Goal: Task Accomplishment & Management: Manage account settings

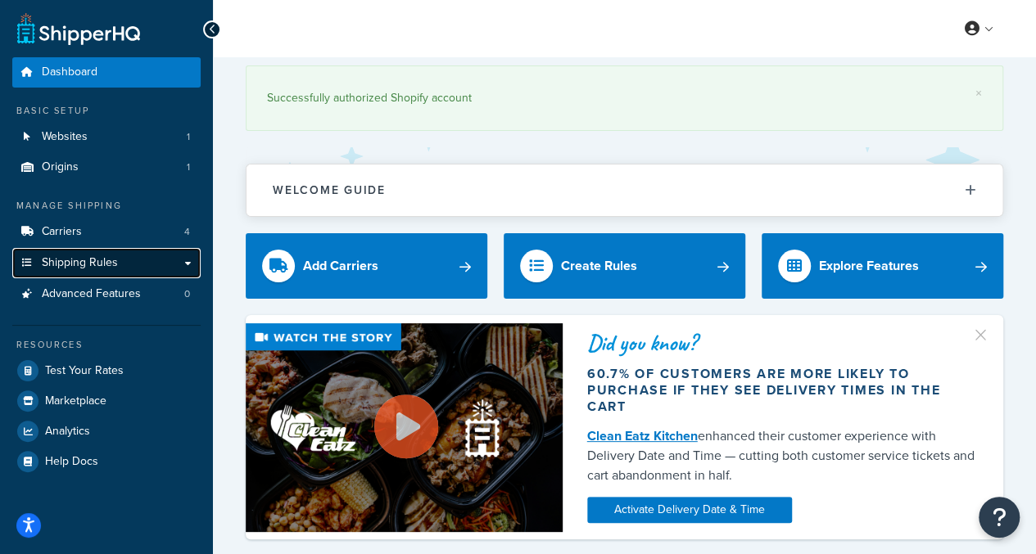
click at [136, 255] on link "Shipping Rules" at bounding box center [106, 263] width 188 height 30
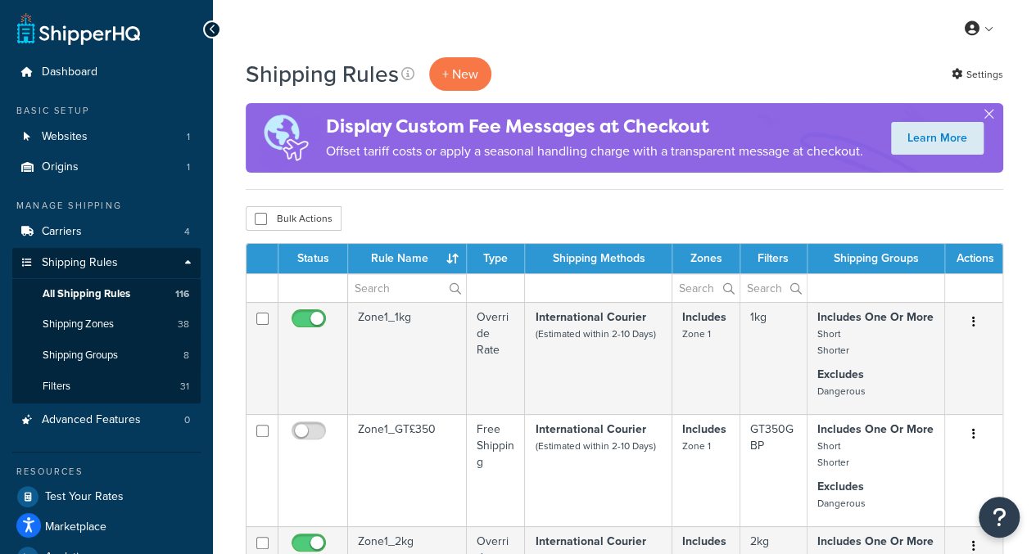
click at [408, 262] on th "Rule Name" at bounding box center [407, 258] width 119 height 29
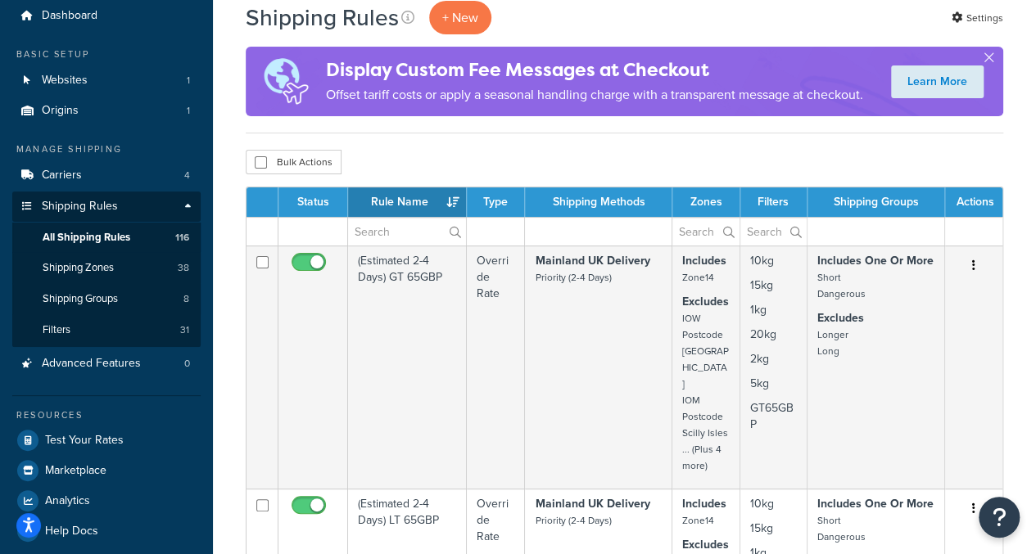
scroll to position [82, 0]
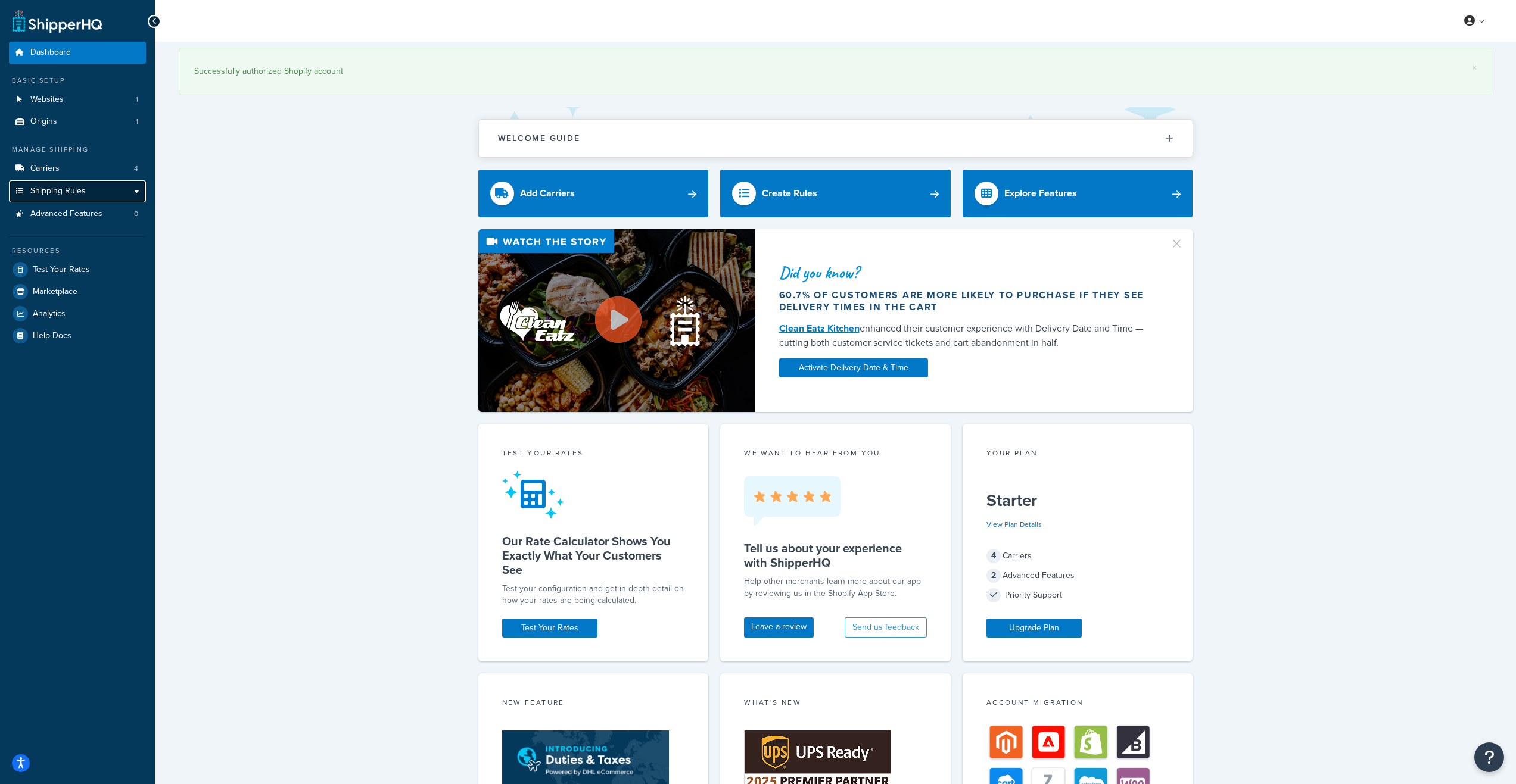
click at [85, 189] on link "Shipping Rules" at bounding box center [77, 191] width 137 height 22
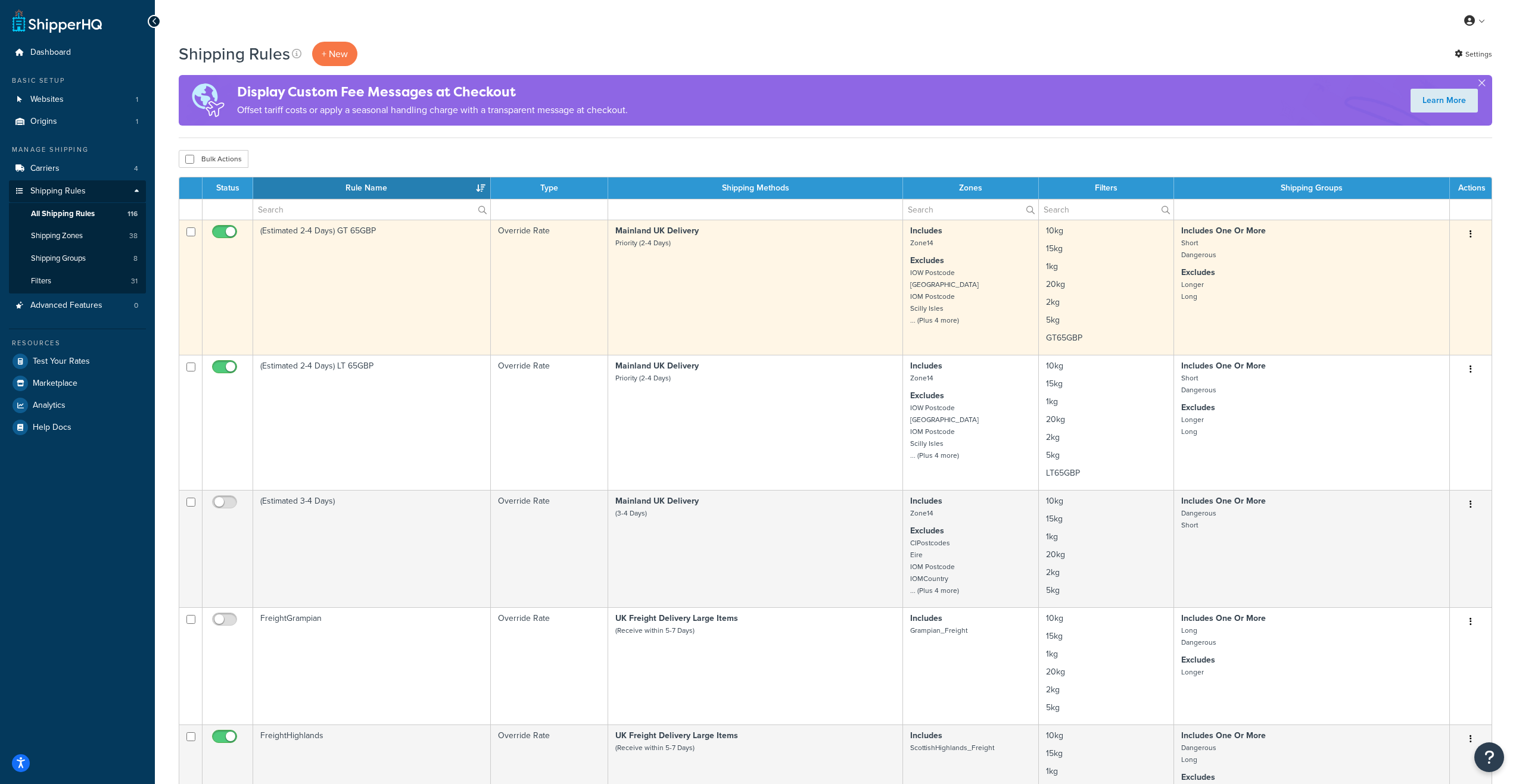
click at [424, 257] on td "(Estimated 2-4 Days) GT 65GBP" at bounding box center [372, 287] width 238 height 135
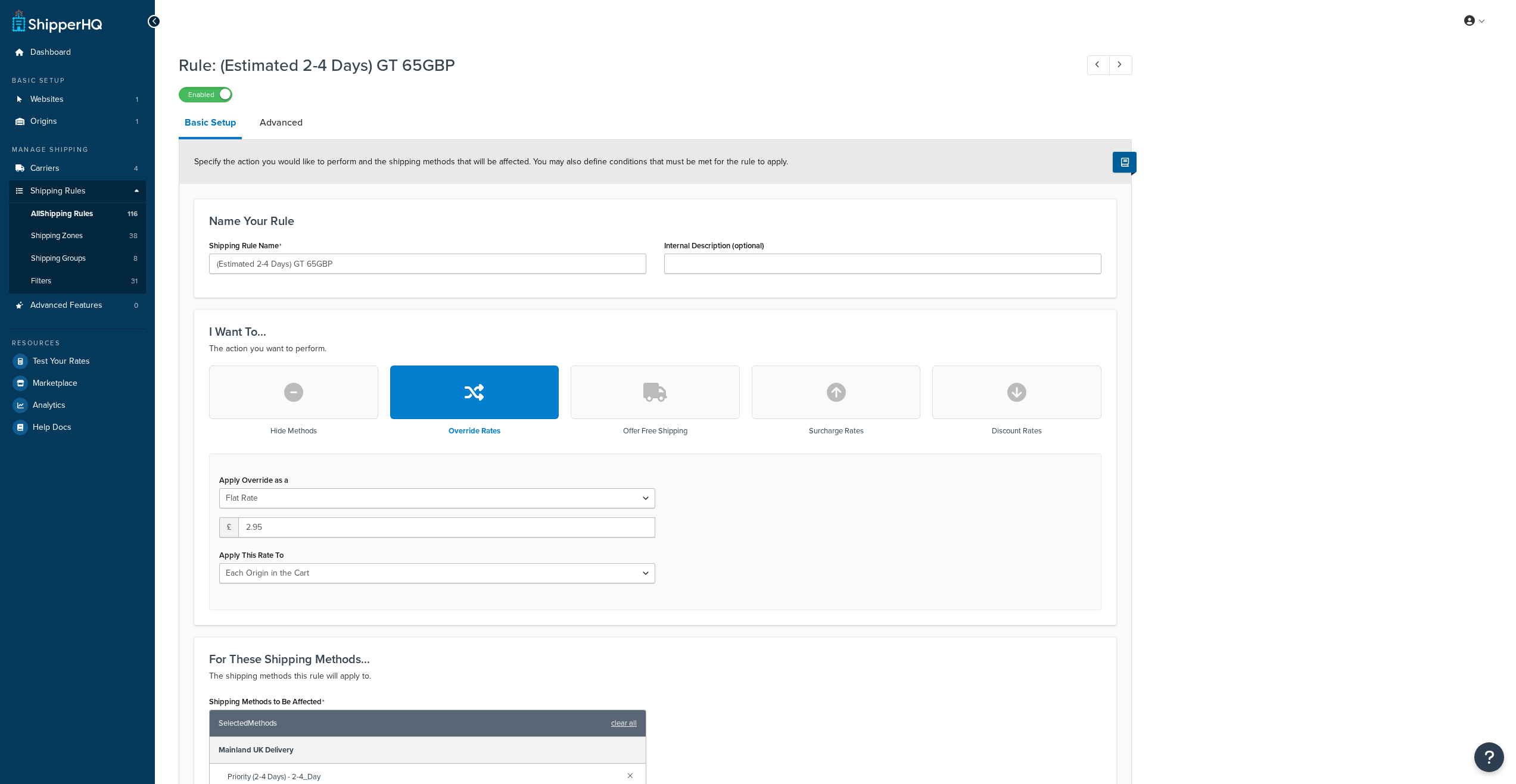
select select "LOCATION"
click at [74, 217] on span "All Shipping Rules" at bounding box center [62, 214] width 62 height 10
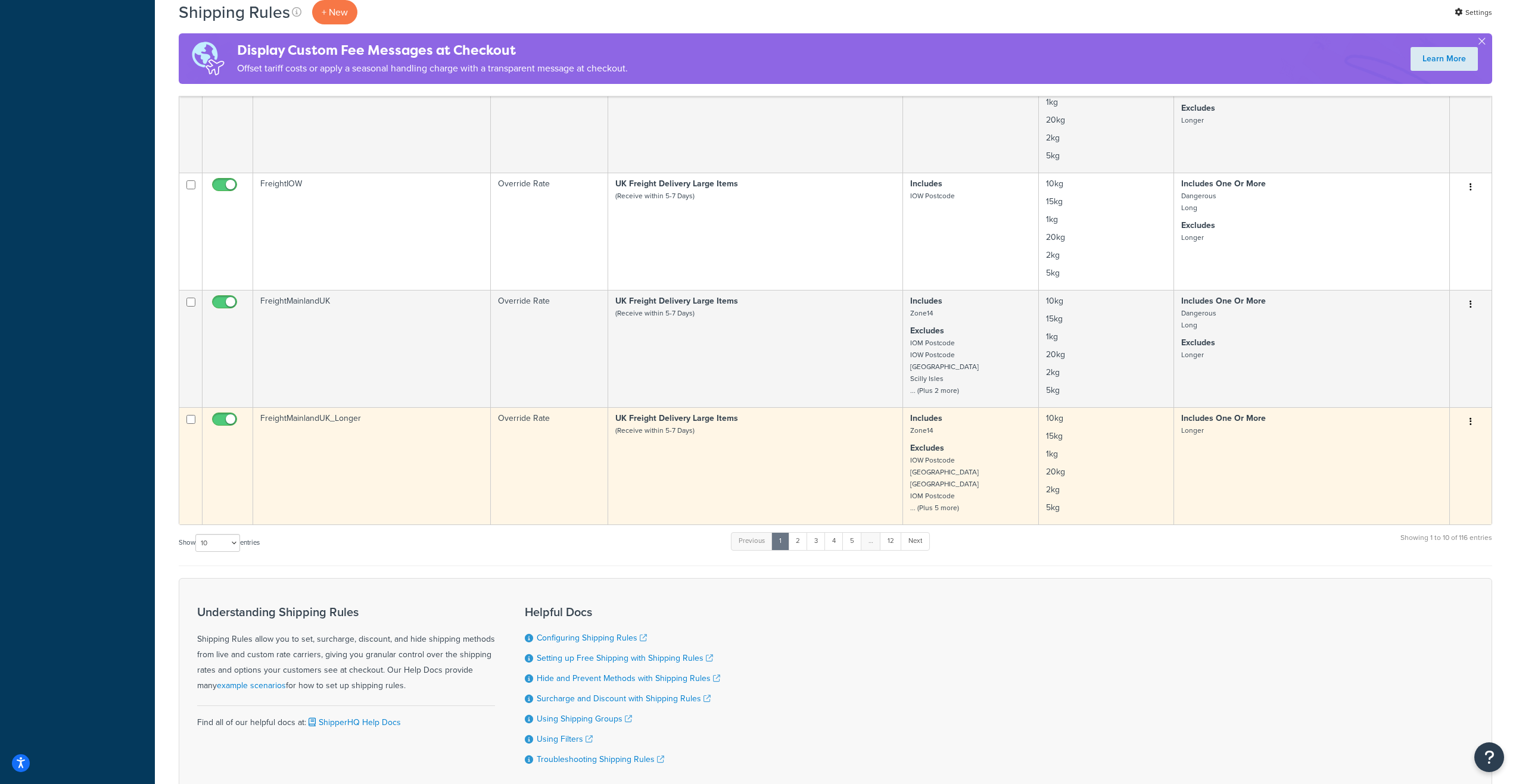
scroll to position [953, 0]
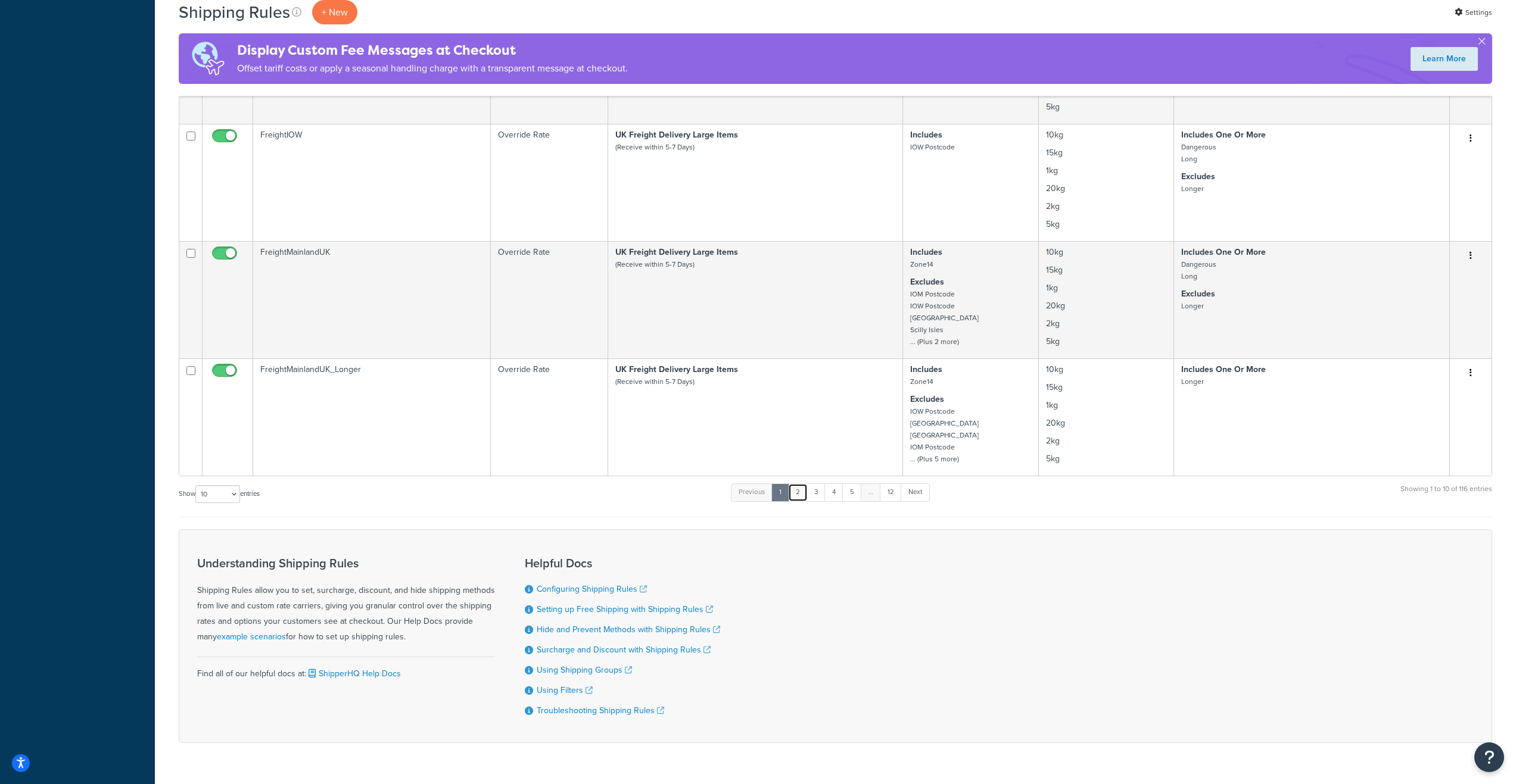
click at [802, 493] on link "2" at bounding box center [797, 492] width 20 height 18
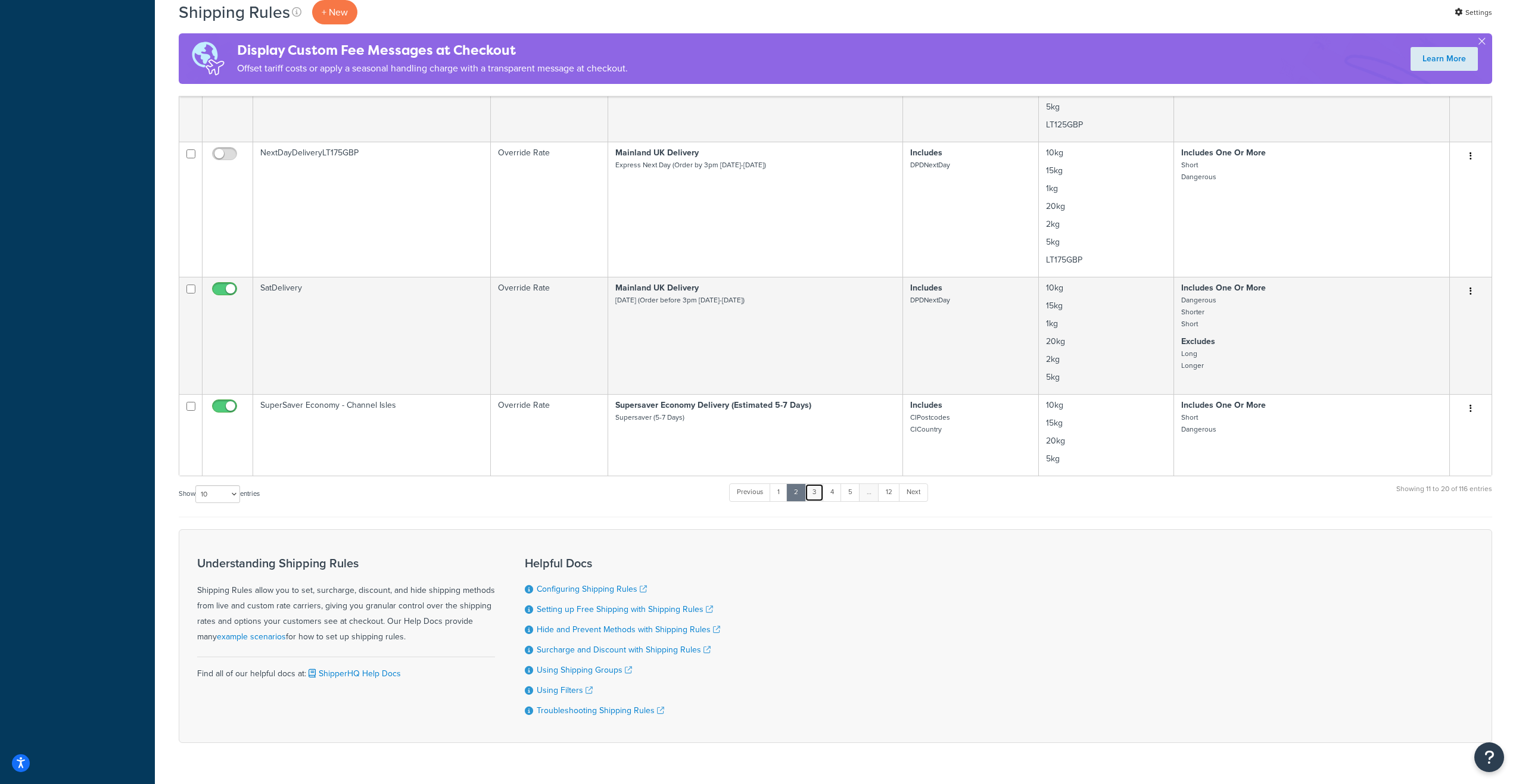
click at [820, 495] on link "3" at bounding box center [814, 492] width 19 height 18
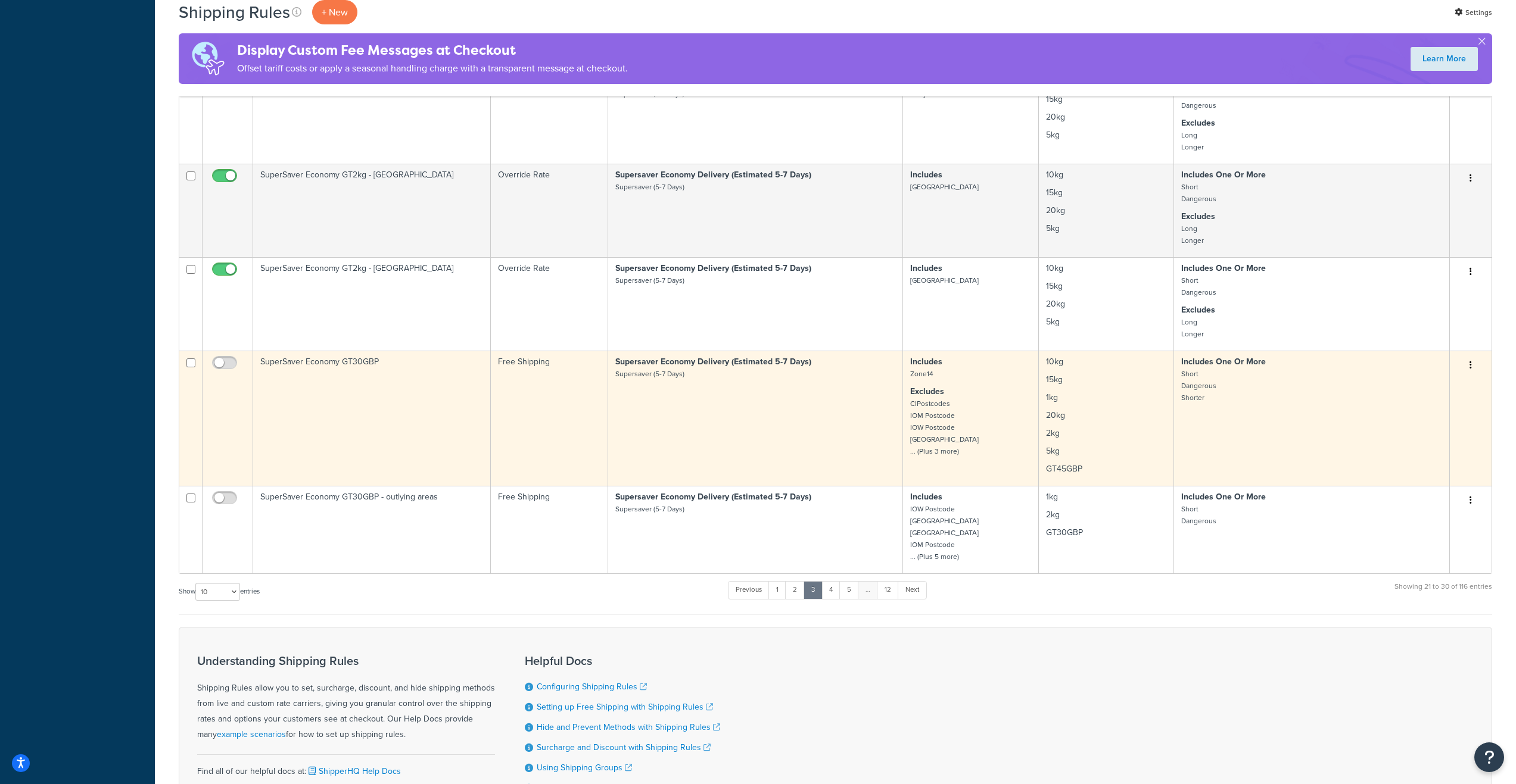
scroll to position [596, 0]
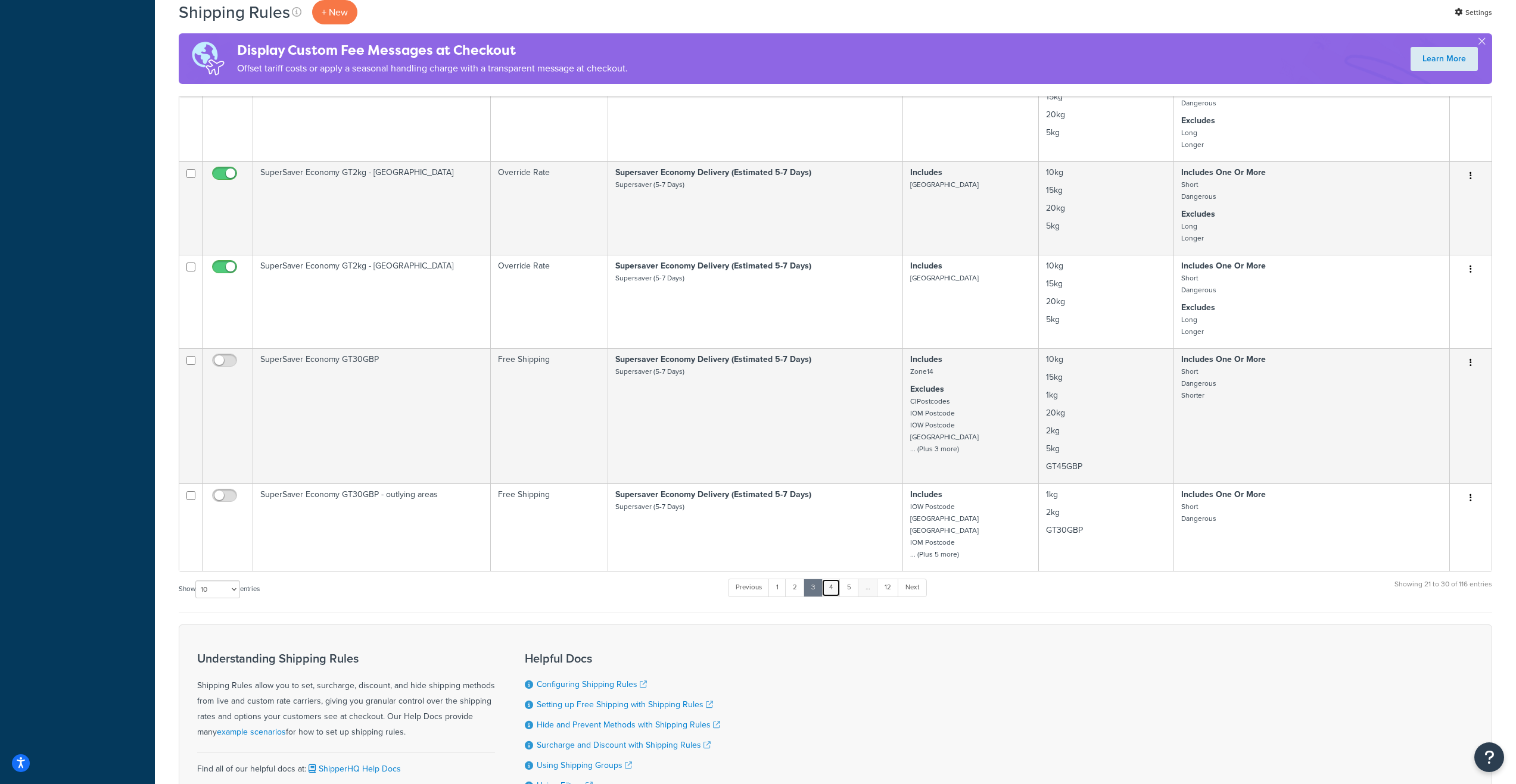
click at [833, 593] on link "4" at bounding box center [831, 588] width 19 height 18
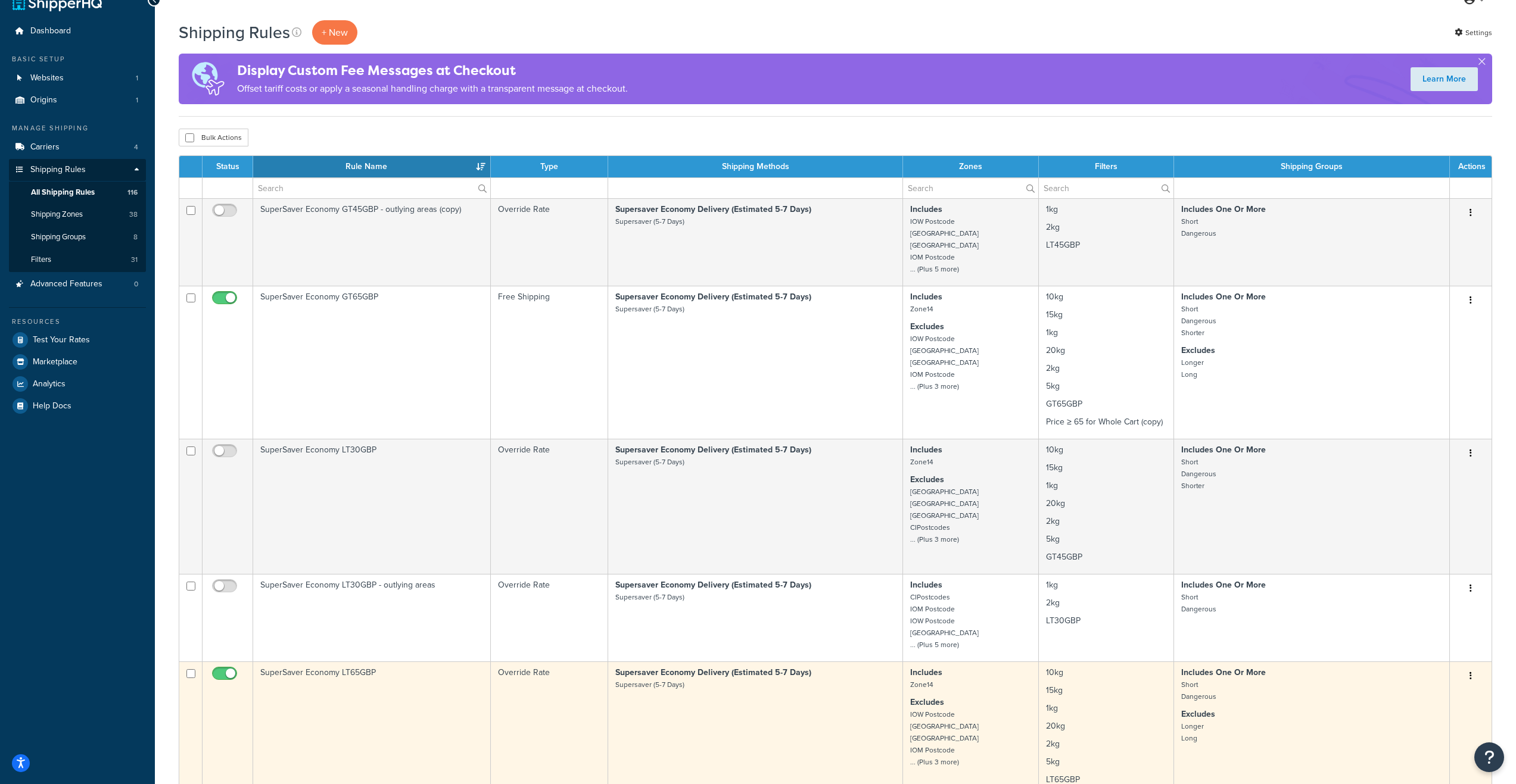
scroll to position [0, 0]
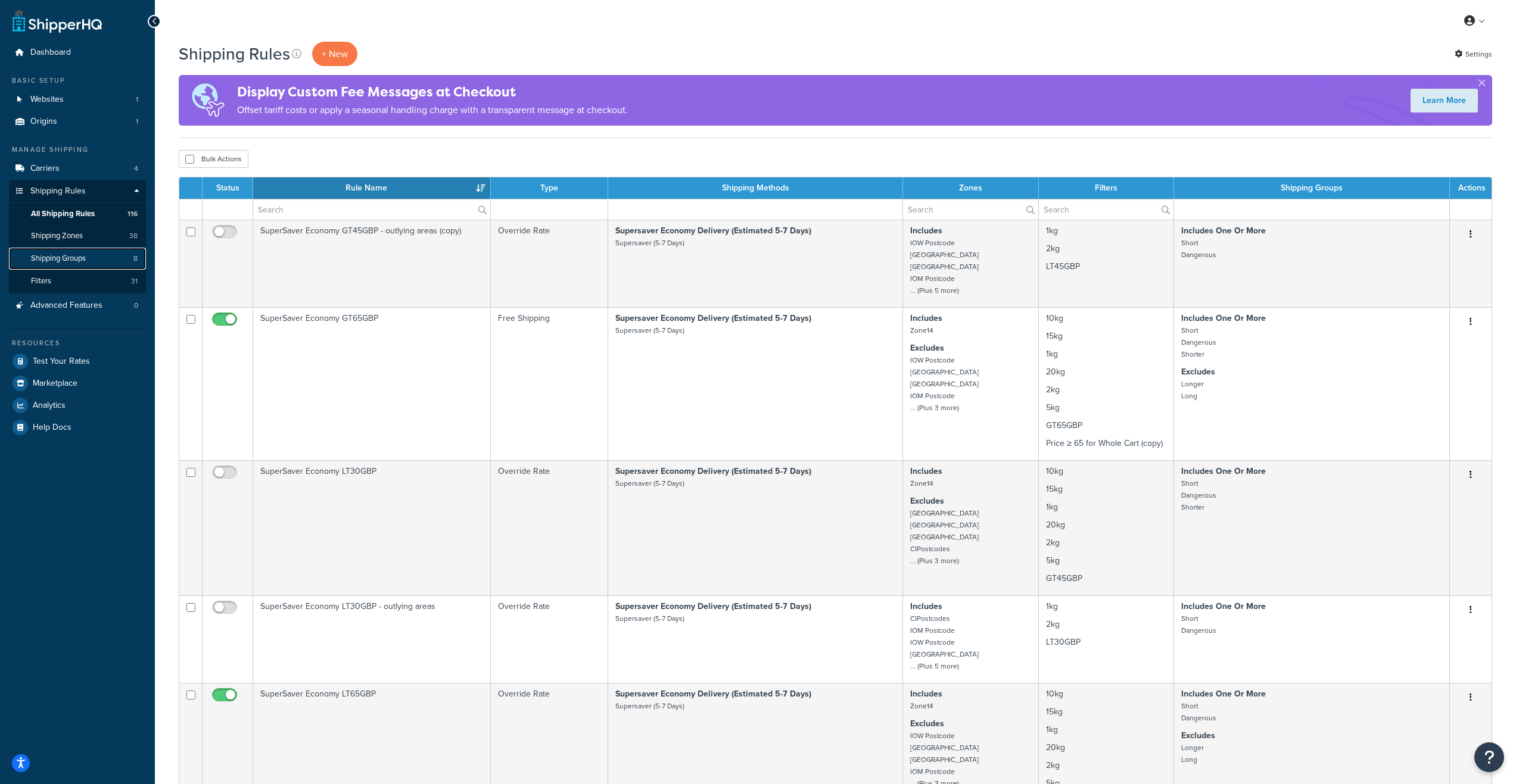
click at [109, 255] on link "Shipping Groups 8" at bounding box center [77, 259] width 137 height 22
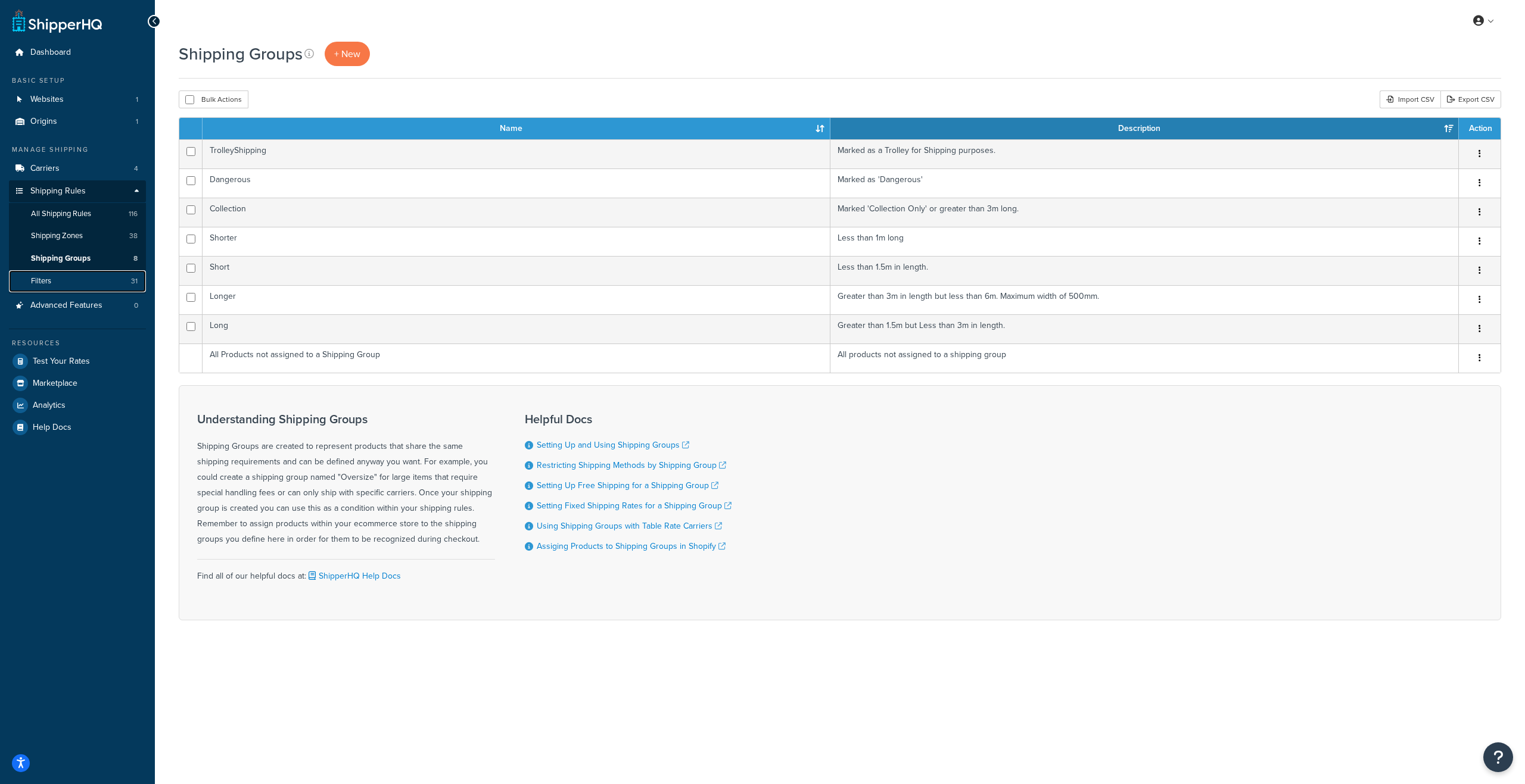
click at [41, 284] on span "Filters" at bounding box center [41, 281] width 20 height 10
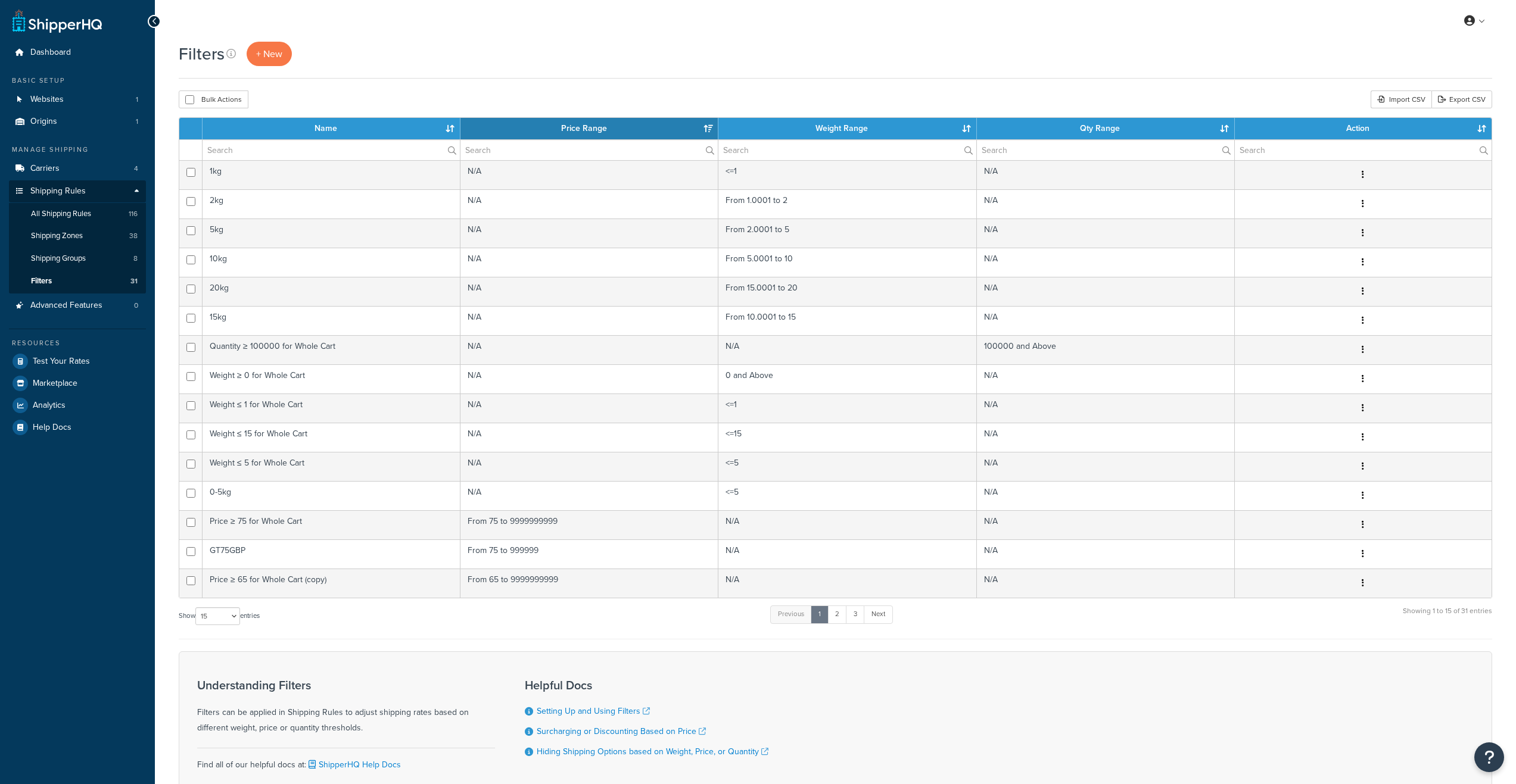
select select "15"
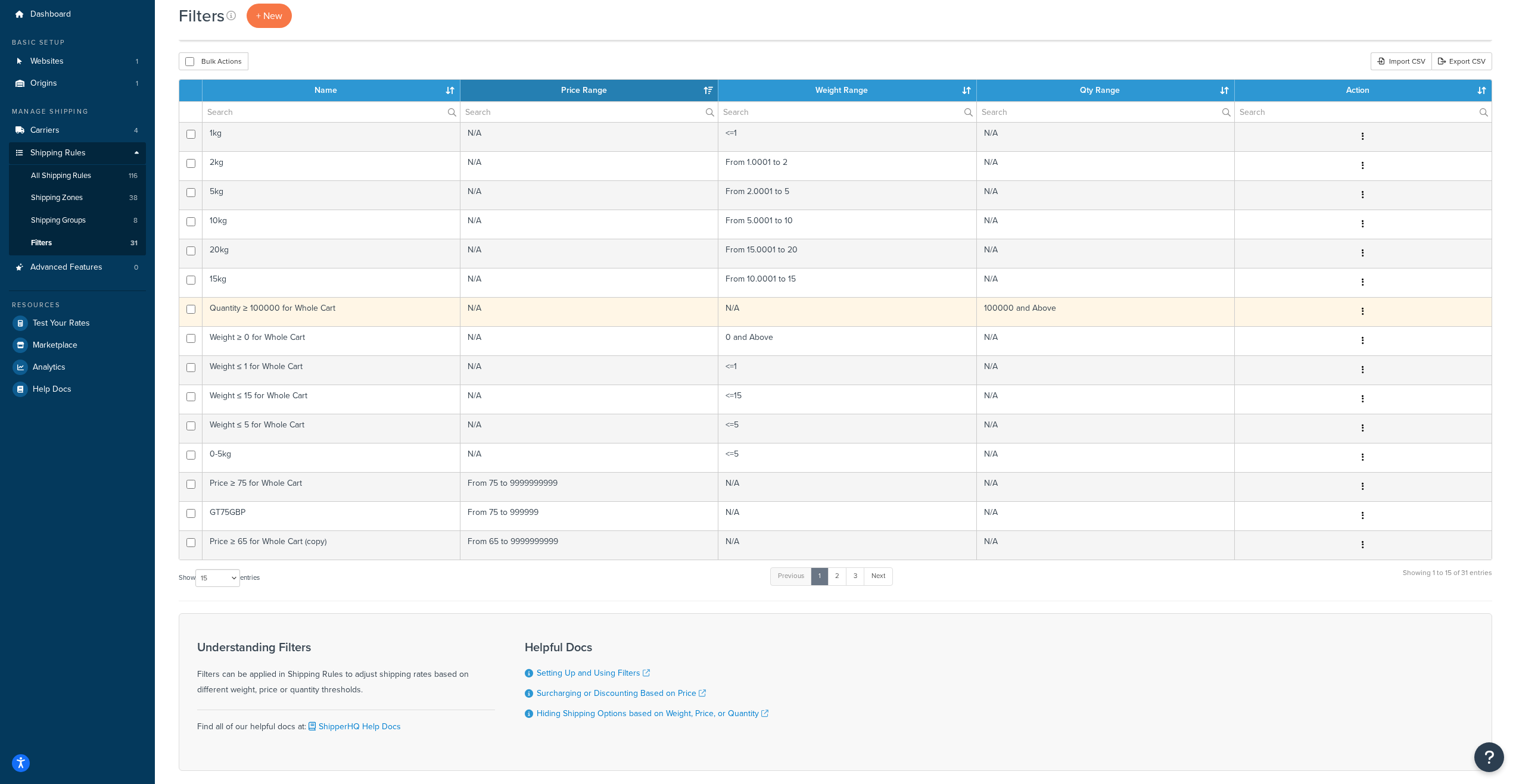
scroll to position [60, 0]
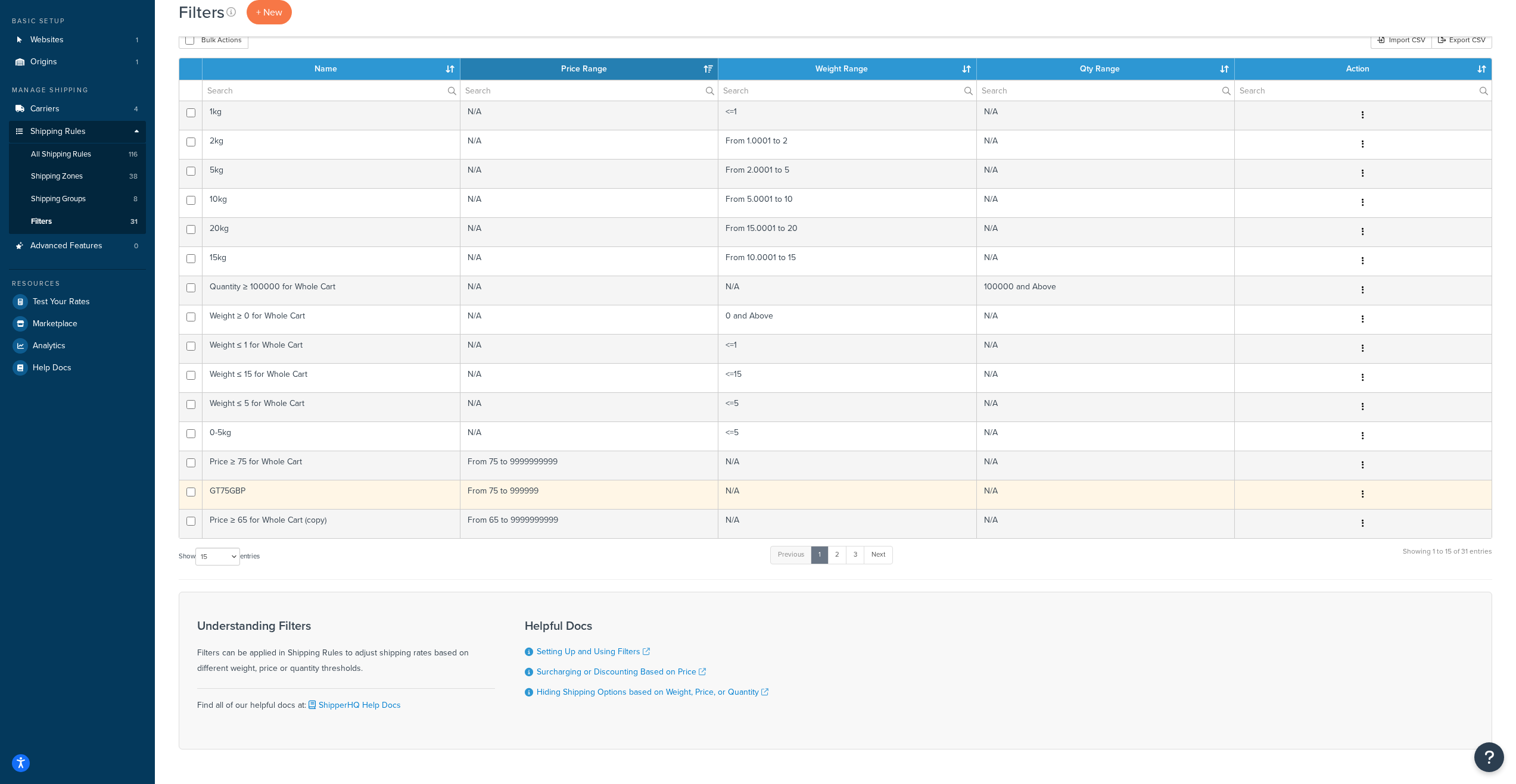
click at [263, 494] on td "GT75GBP" at bounding box center [331, 495] width 258 height 29
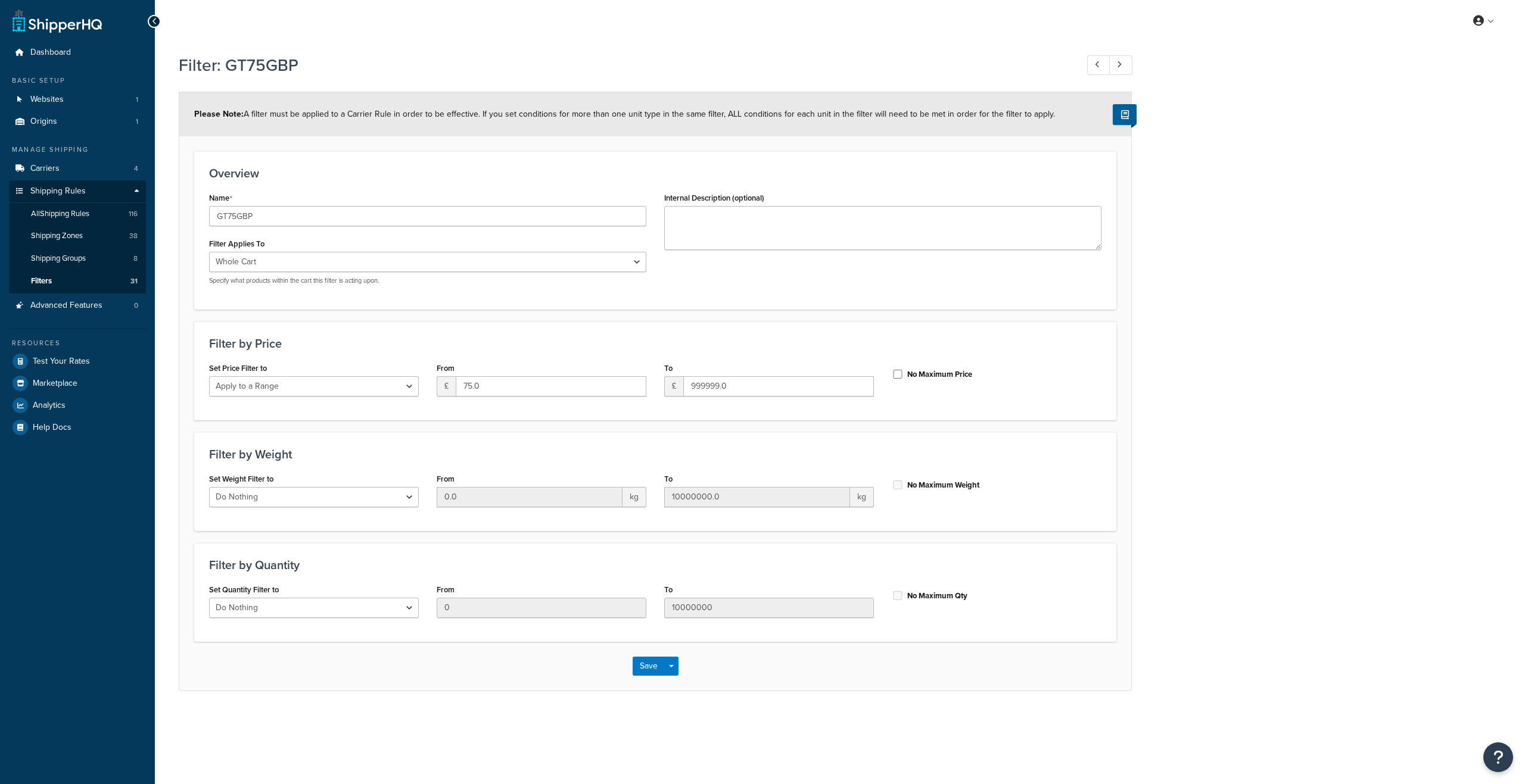
select select "range"
click at [54, 217] on span "All Shipping Rules" at bounding box center [60, 214] width 58 height 10
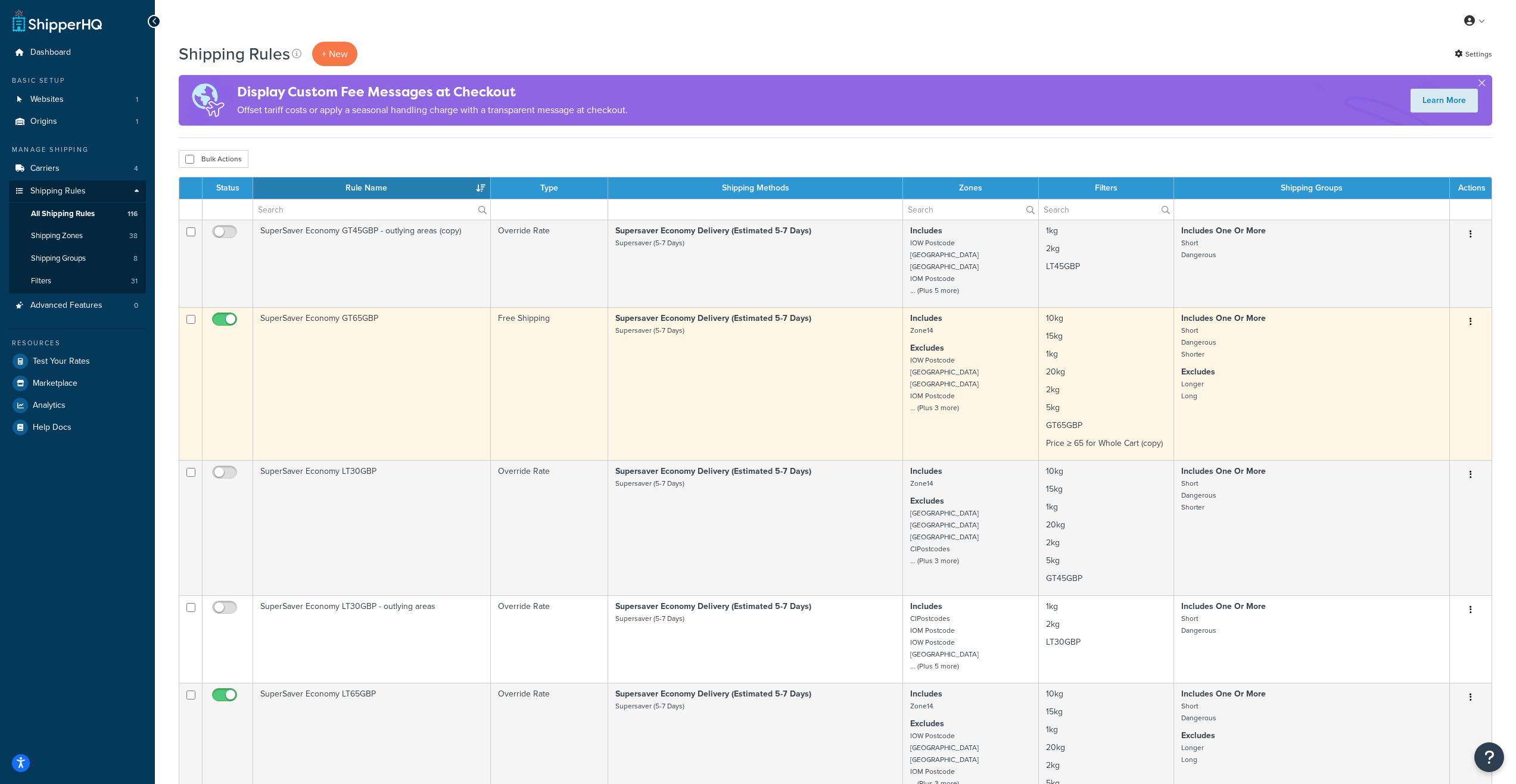
click at [1469, 319] on button "button" at bounding box center [1470, 322] width 17 height 19
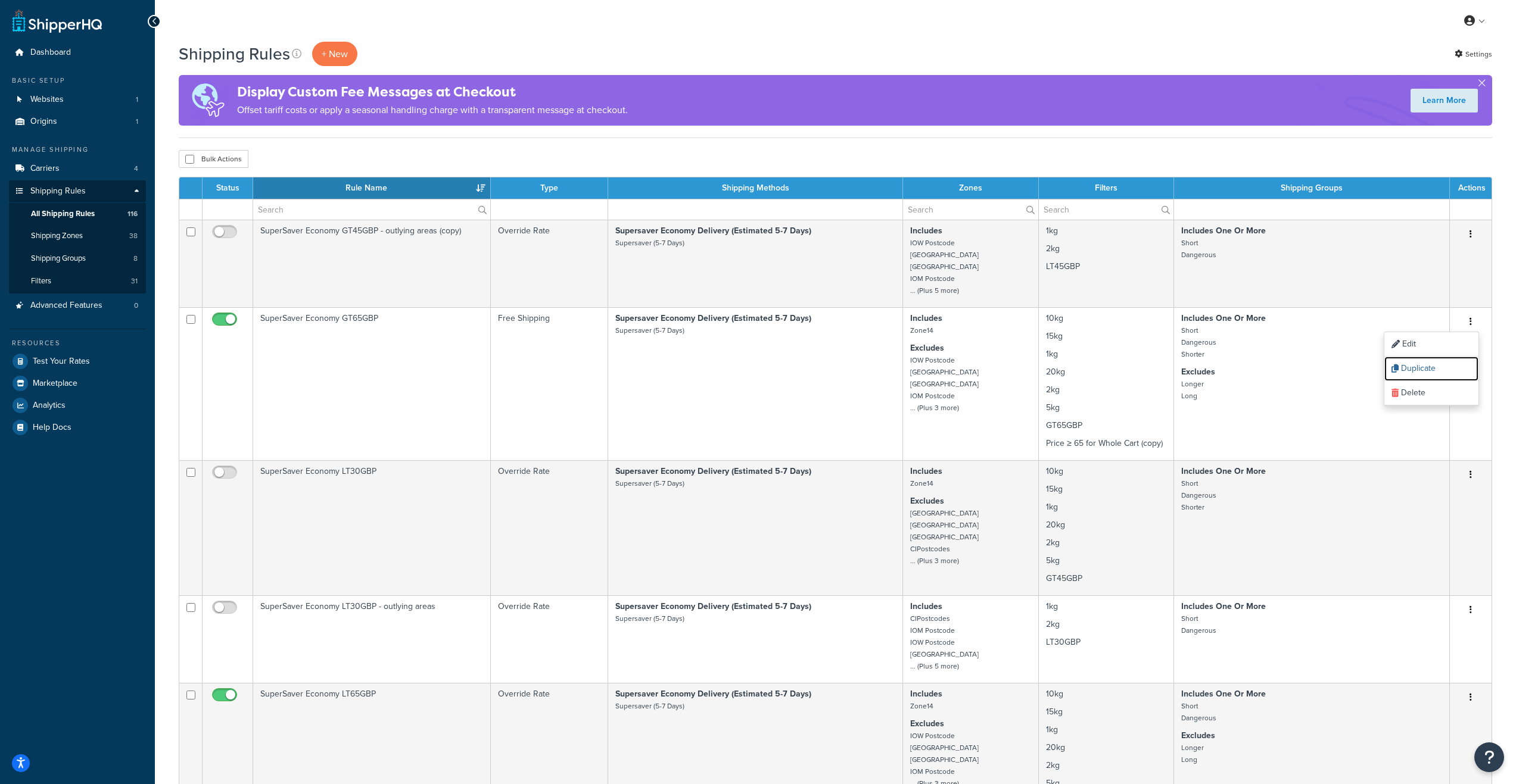
drag, startPoint x: 1428, startPoint y: 372, endPoint x: 816, endPoint y: 55, distance: 689.2
click at [1428, 372] on link "Duplicate" at bounding box center [1431, 369] width 94 height 25
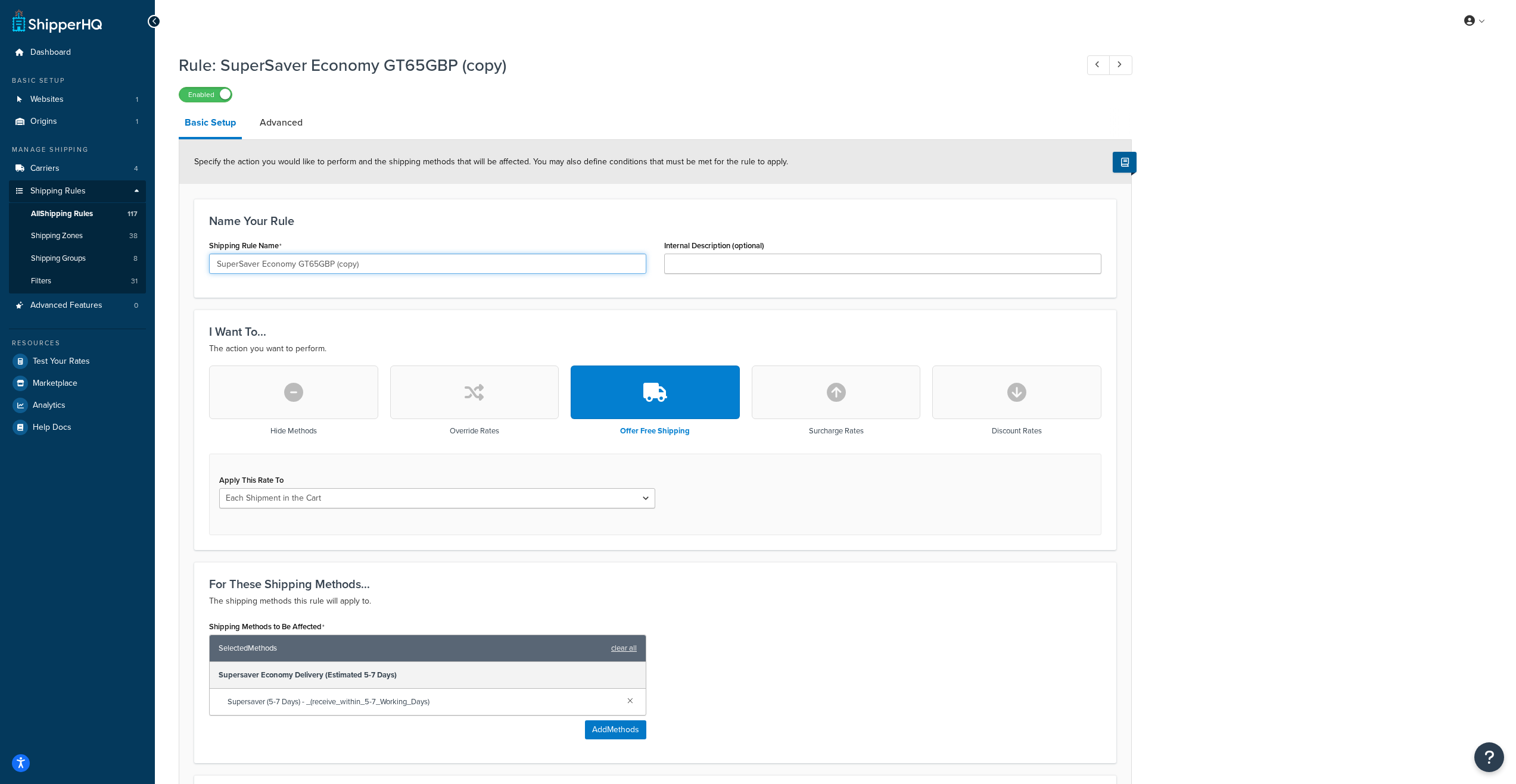
click at [356, 262] on input "SuperSaver Economy GT65GBP (copy)" at bounding box center [427, 264] width 437 height 20
drag, startPoint x: 364, startPoint y: 264, endPoint x: 343, endPoint y: 261, distance: 21.2
click at [343, 261] on input "SuperSaver Economy GT65GBP (copy)" at bounding box center [427, 264] width 437 height 20
click at [311, 264] on input "SuperSaver Economy GT65GBP (copy)" at bounding box center [427, 264] width 437 height 20
click at [384, 268] on input "SuperSaver Economy GT75GBP (copy)" at bounding box center [427, 264] width 437 height 20
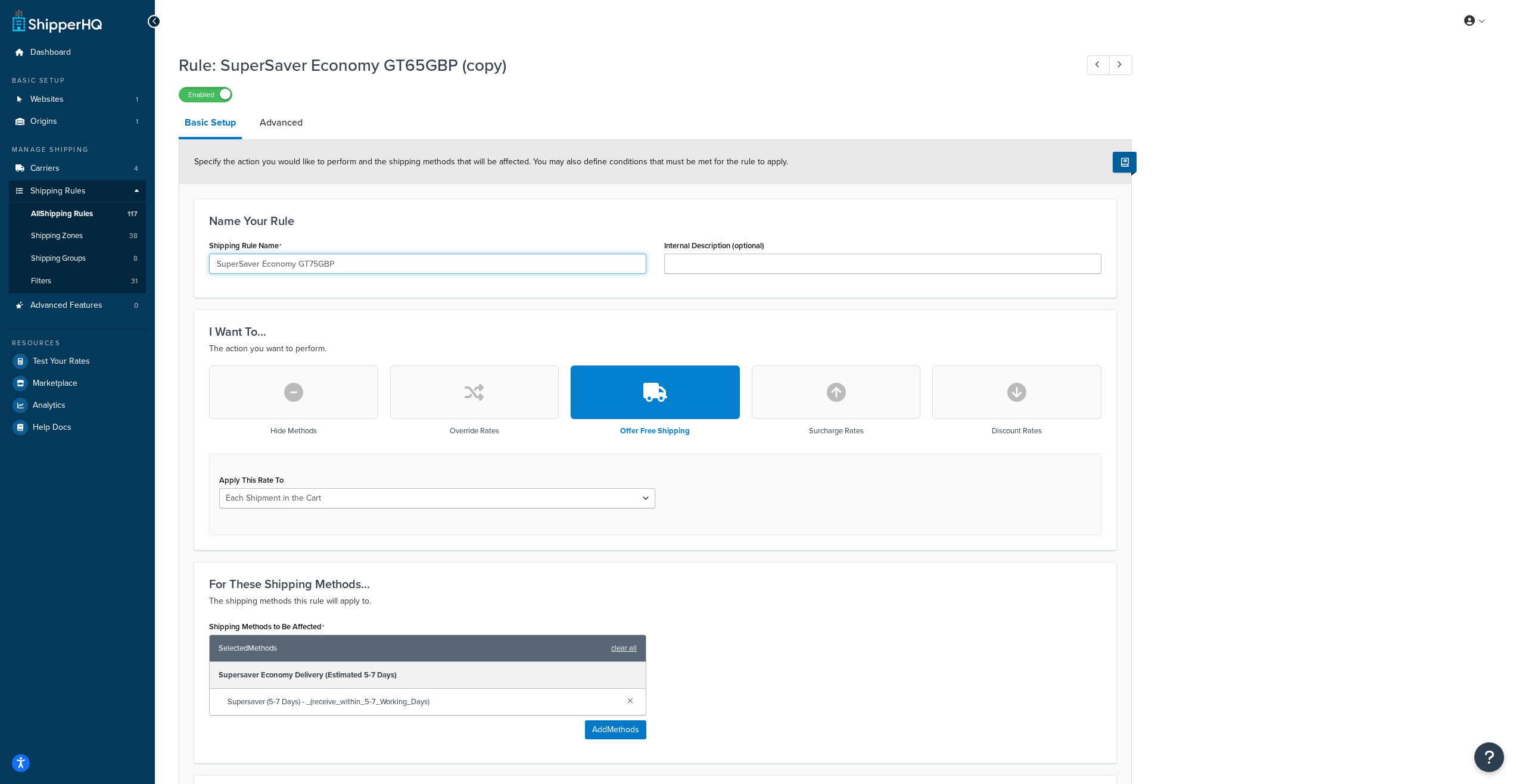
type input "SuperSaver Economy GT75GBP"
click at [878, 654] on div "Shipping Methods to Be Affected Selected Methods clear all Supersaver Economy D…" at bounding box center [655, 683] width 910 height 130
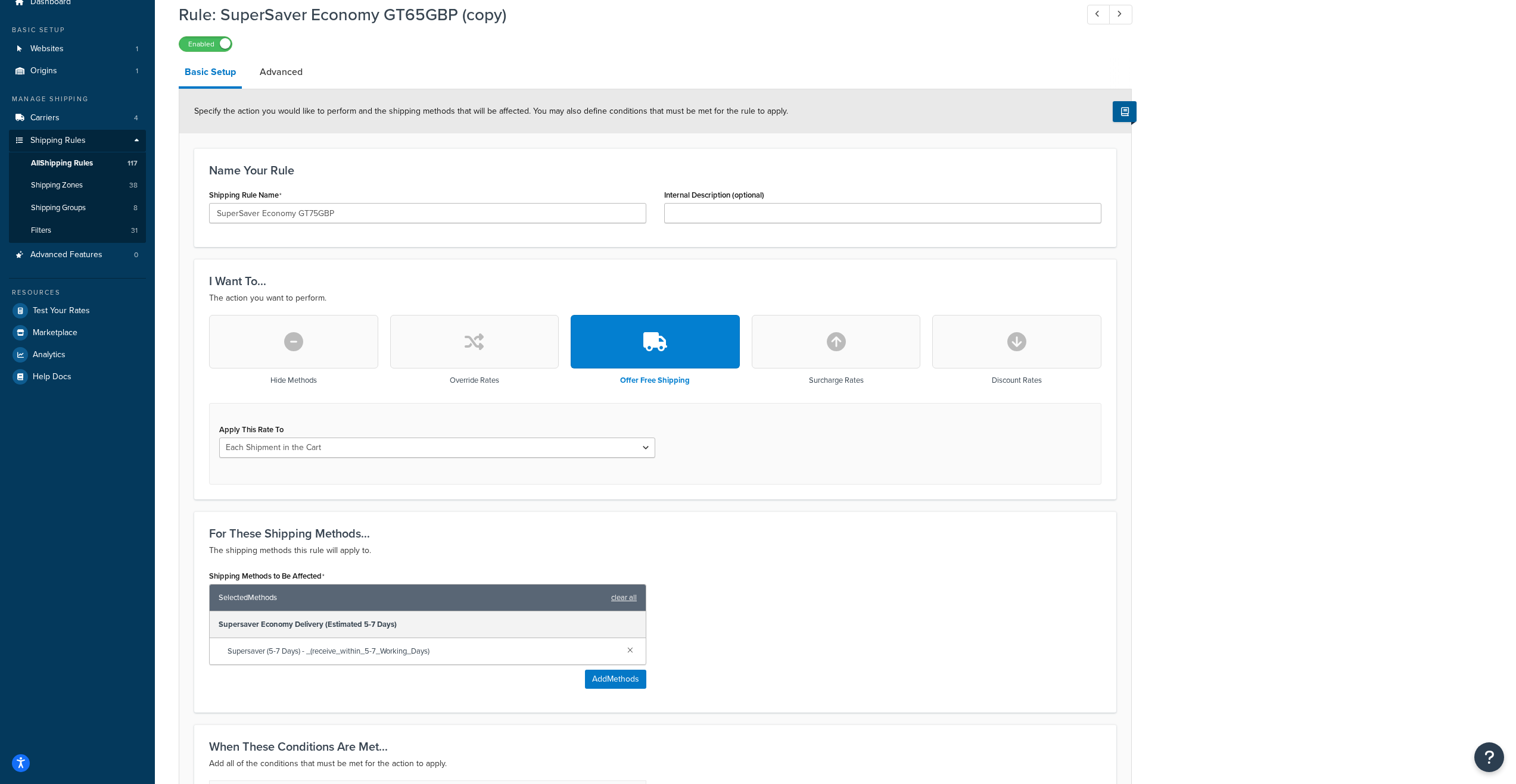
scroll to position [179, 0]
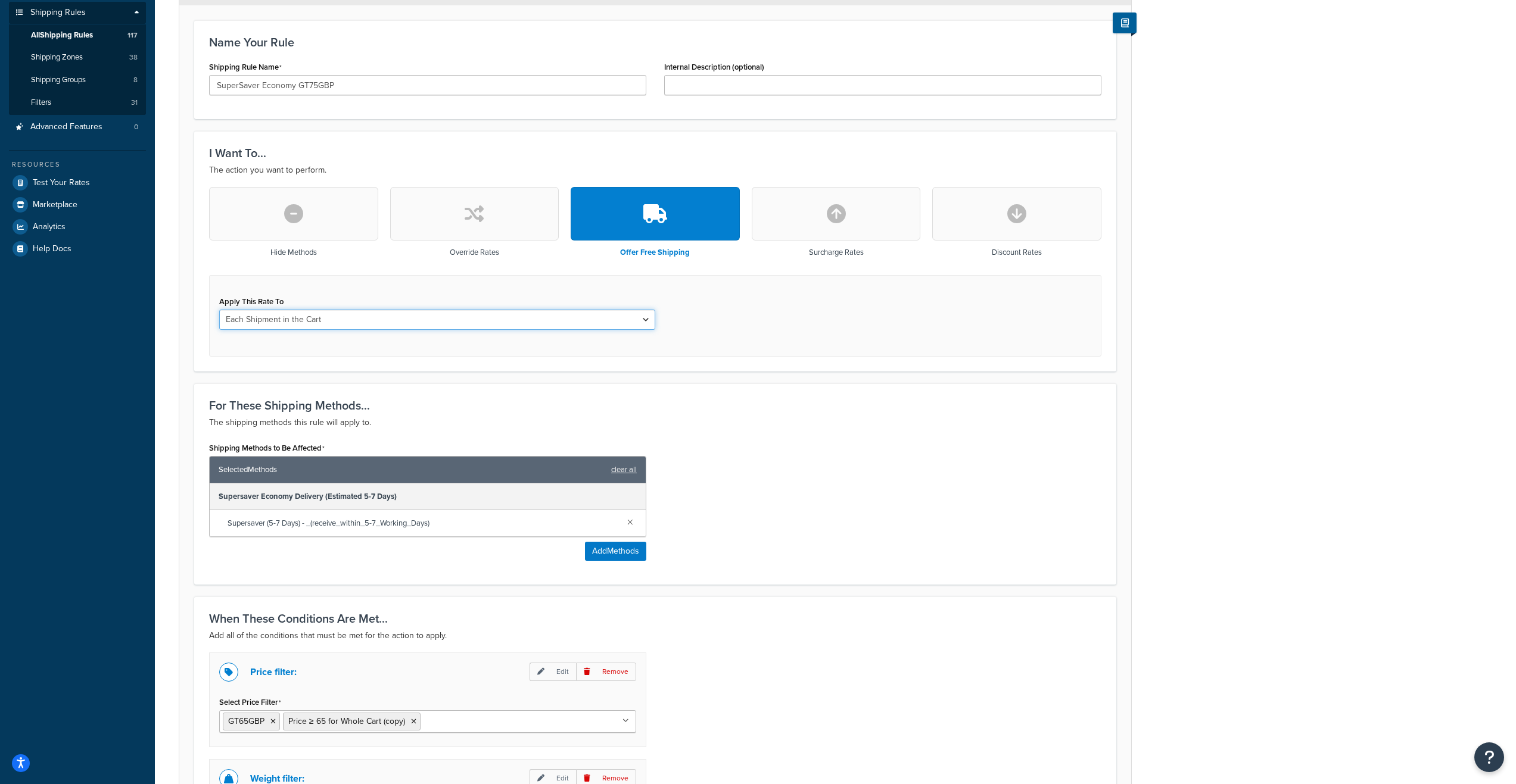
click at [644, 321] on select "Each Shipment in the Cart Each Shipping Group in the Cart Each Item within a Sh…" at bounding box center [436, 320] width 436 height 20
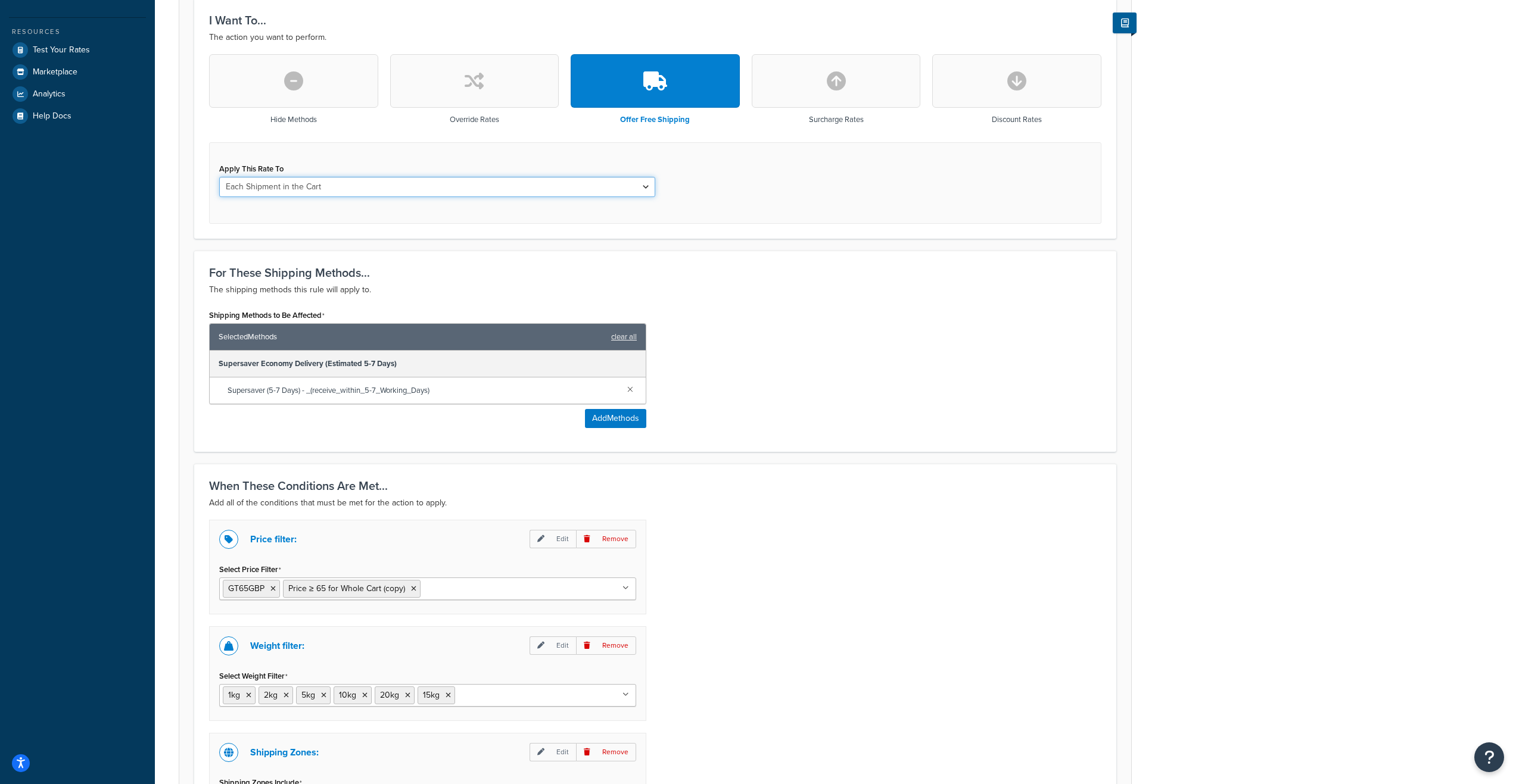
scroll to position [357, 0]
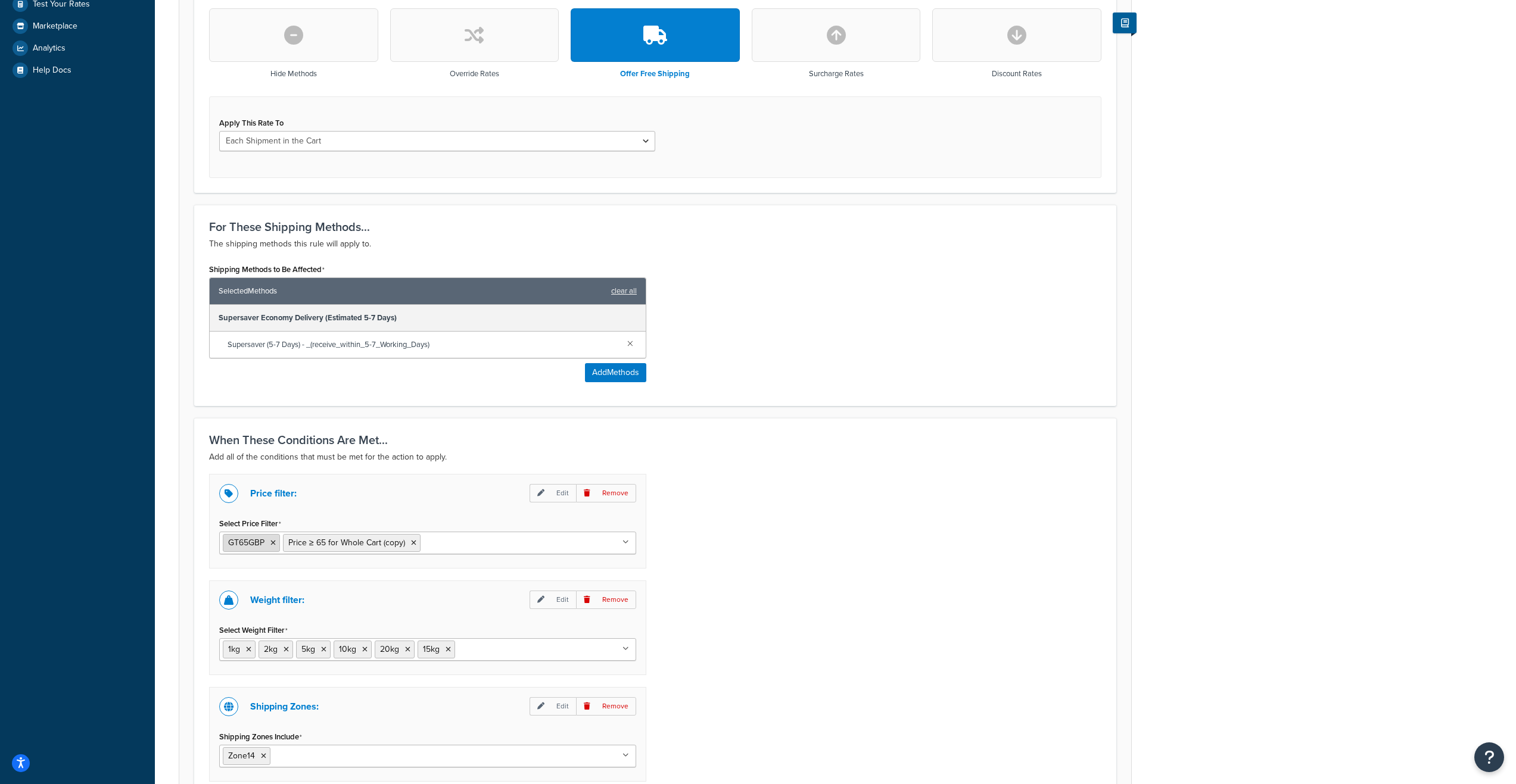
click at [271, 543] on icon at bounding box center [273, 543] width 5 height 7
click at [351, 545] on icon at bounding box center [353, 543] width 5 height 7
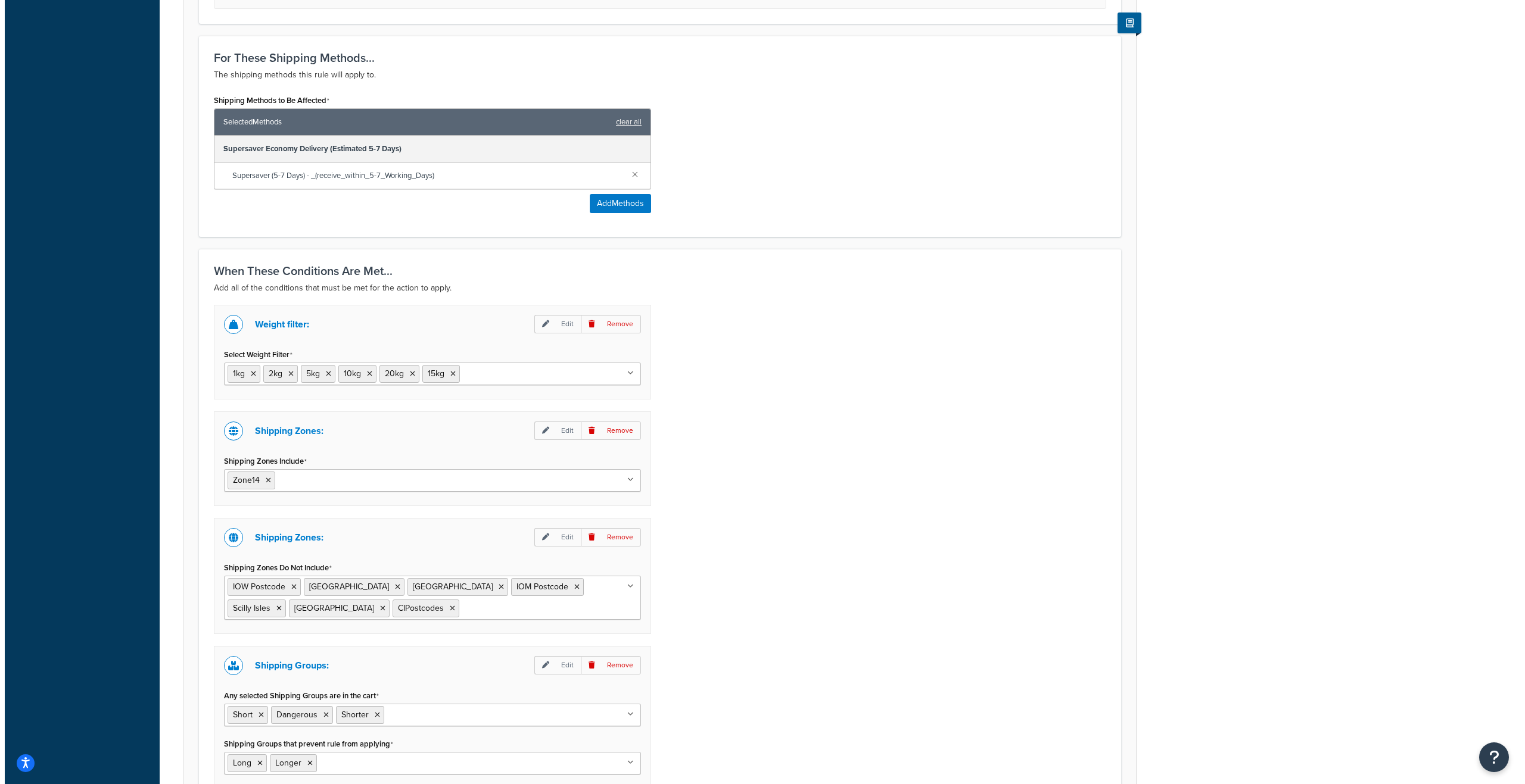
scroll to position [655, 0]
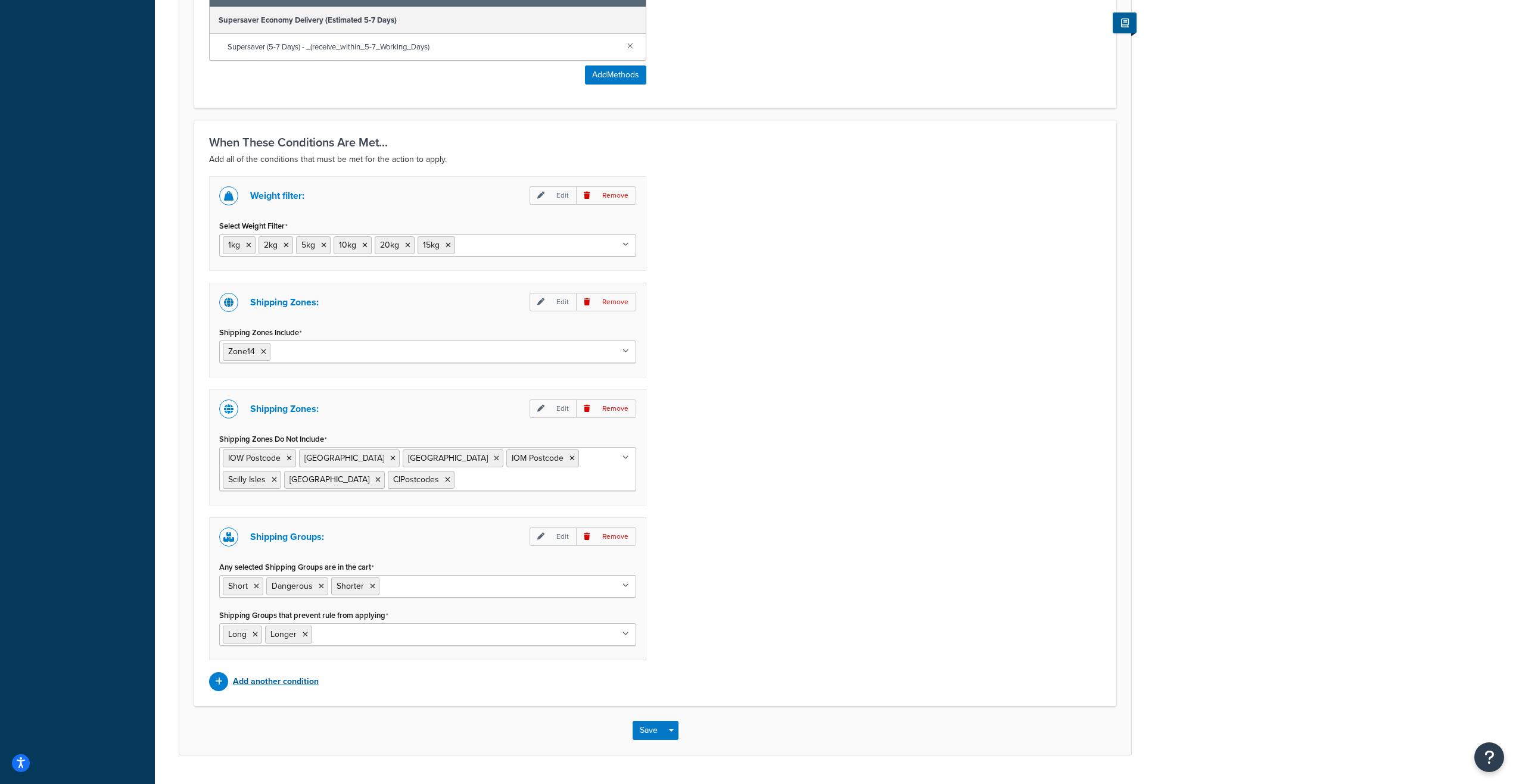
click at [303, 681] on p "Add another condition" at bounding box center [276, 681] width 86 height 17
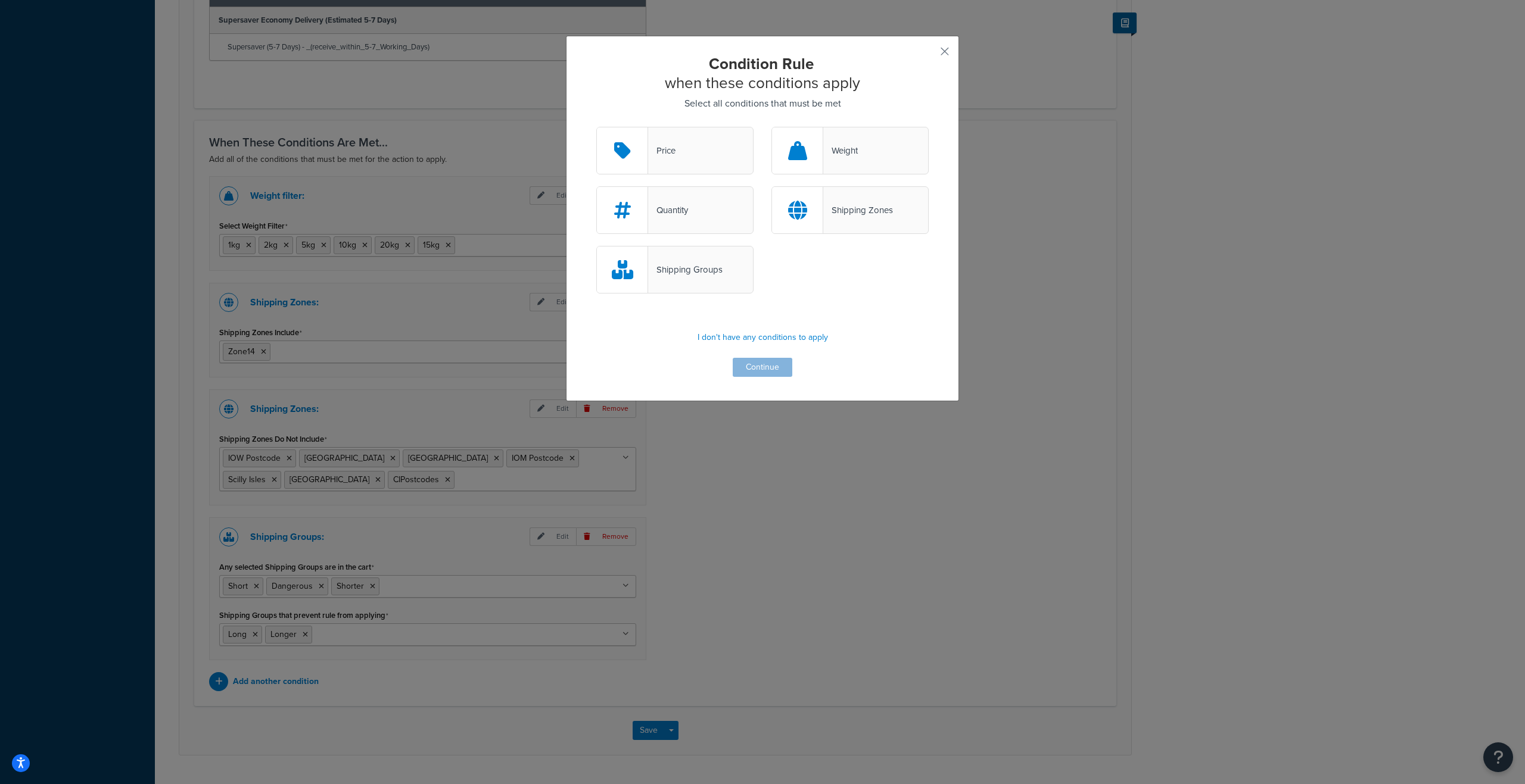
click at [705, 148] on div "Price" at bounding box center [675, 150] width 157 height 47
click at [0, 0] on input "Price" at bounding box center [0, 0] width 0 height 0
click at [756, 365] on button "Continue" at bounding box center [762, 367] width 60 height 19
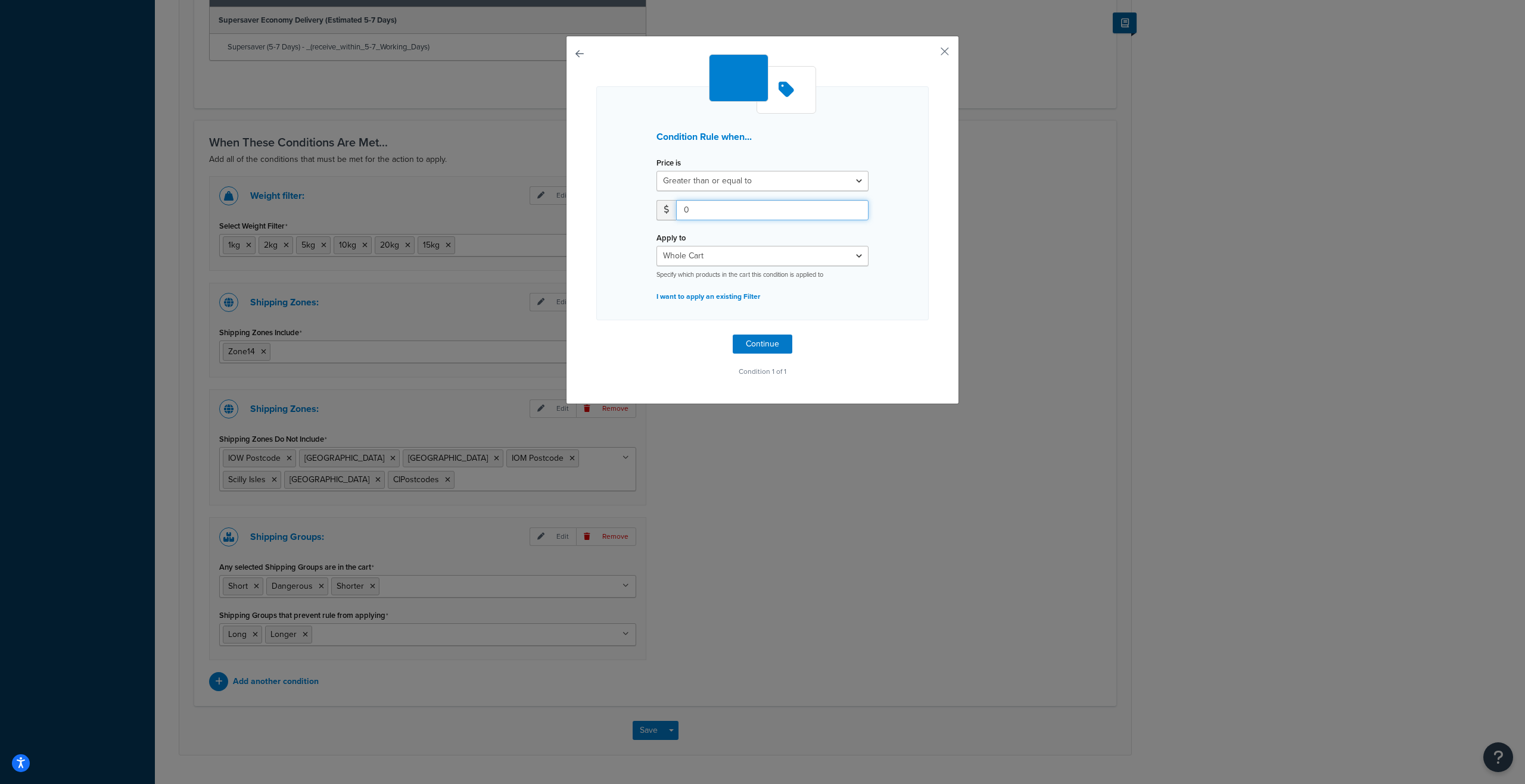
type input "0"
click at [853, 212] on input "0" at bounding box center [772, 210] width 192 height 20
click at [880, 205] on div "Condition Rule when... Price is Greater than or equal to Between or equal to Le…" at bounding box center [762, 204] width 333 height 234
click at [717, 297] on p "I want to apply an existing Filter" at bounding box center [762, 296] width 212 height 17
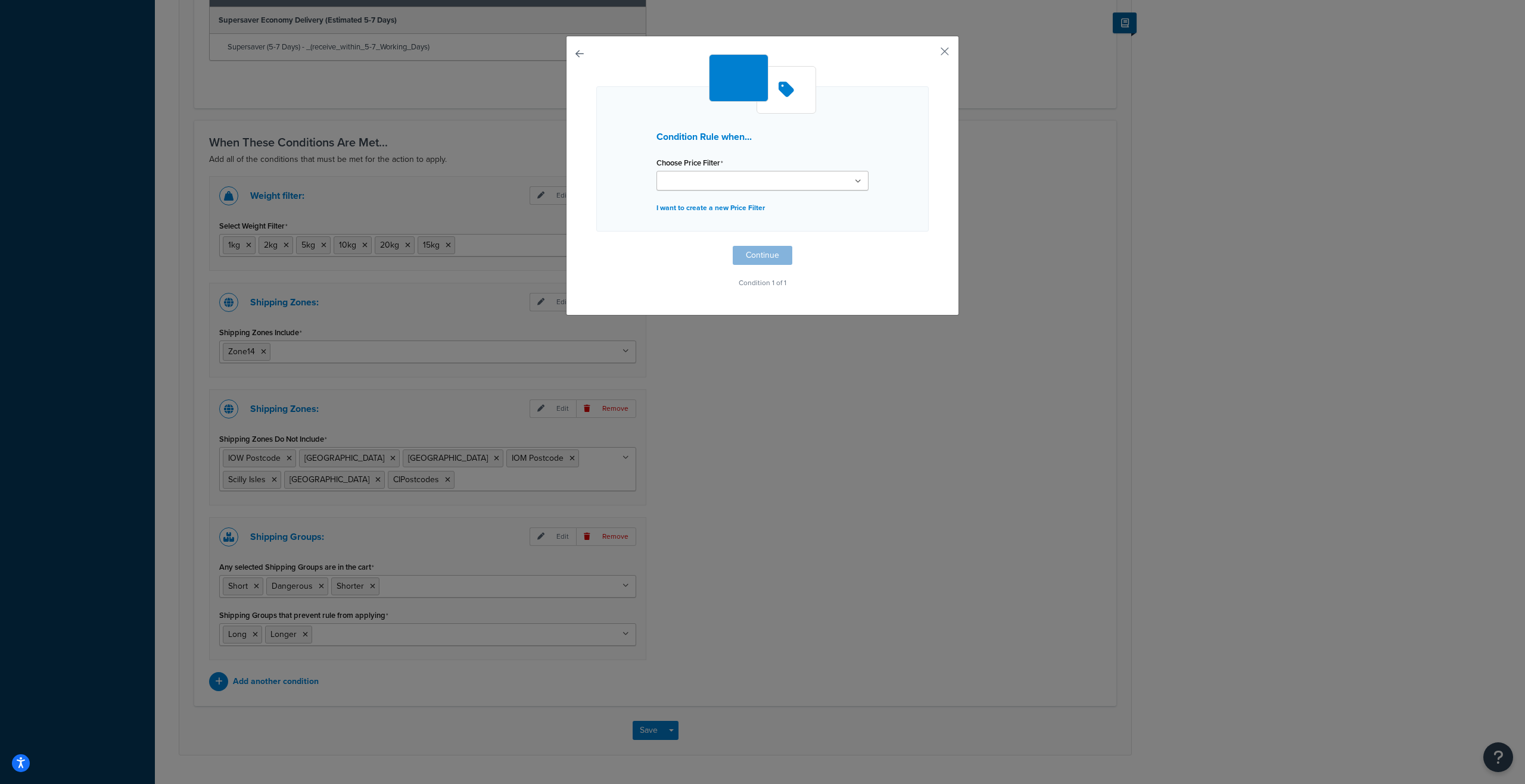
click at [856, 181] on ul at bounding box center [762, 180] width 212 height 20
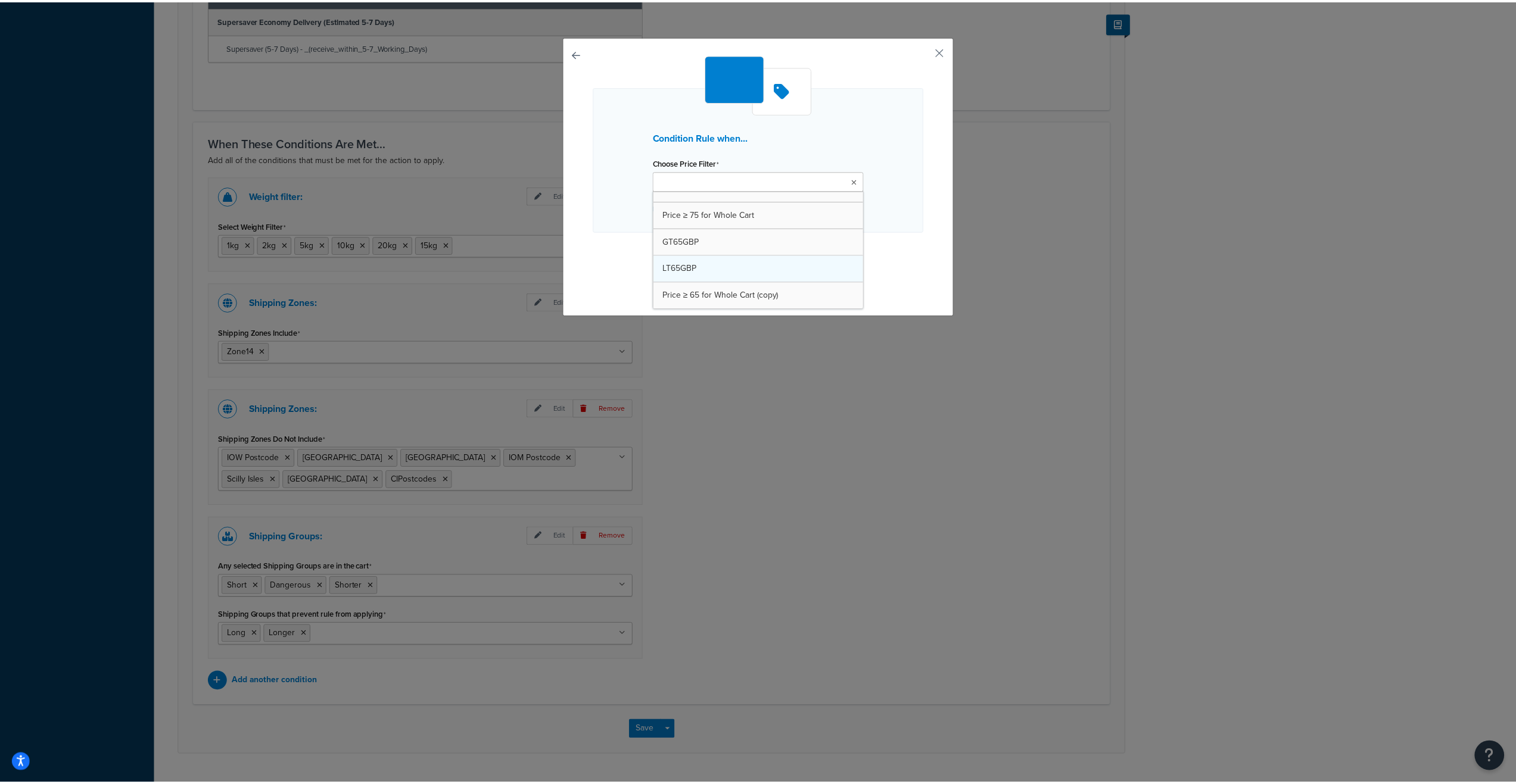
scroll to position [331, 0]
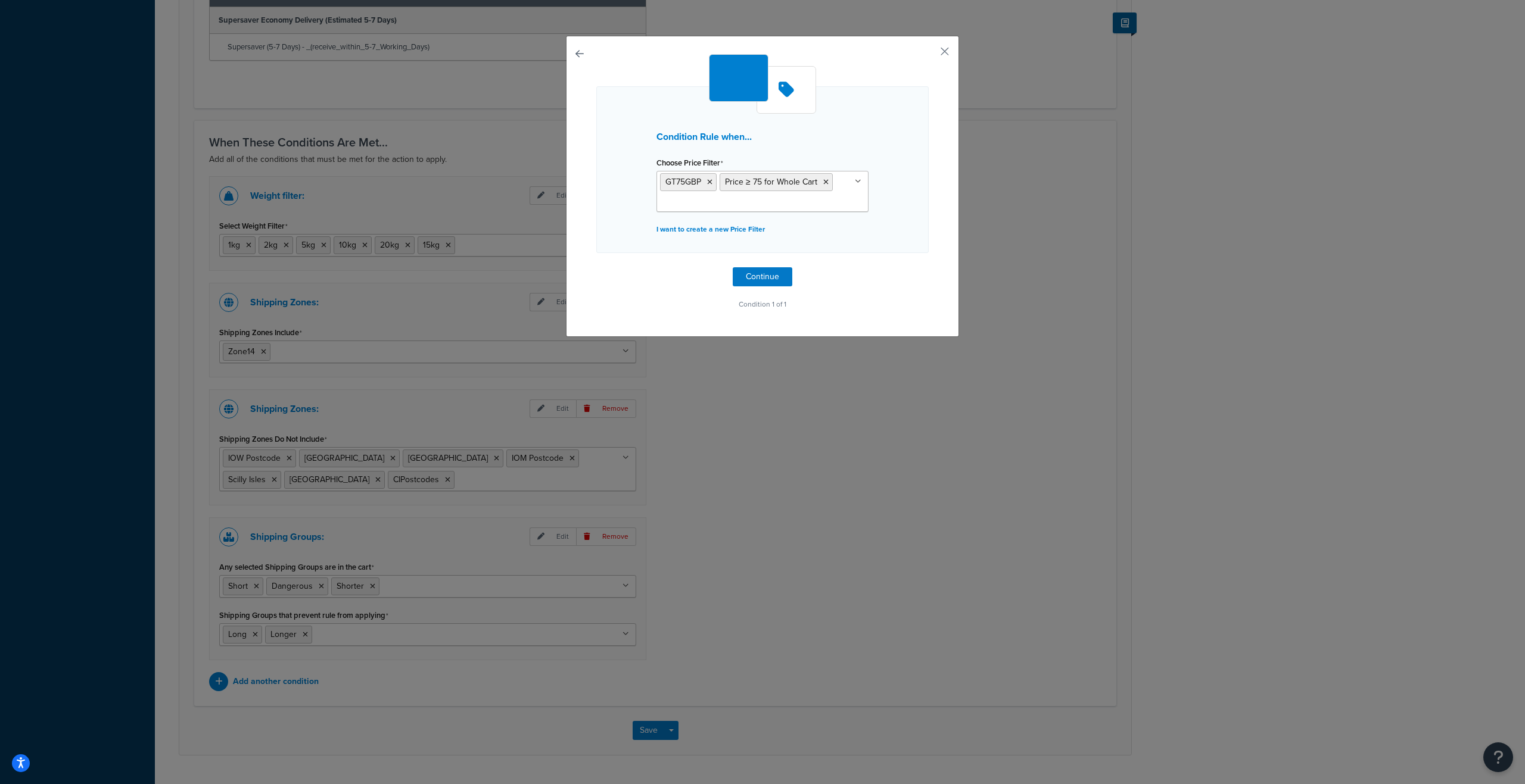
click at [907, 272] on div "Condition Rule when... Choose Price Filter GT75GBP Price ≥ 75 for Whole Cart LT…" at bounding box center [762, 183] width 333 height 258
click at [768, 280] on button "Continue" at bounding box center [762, 277] width 60 height 19
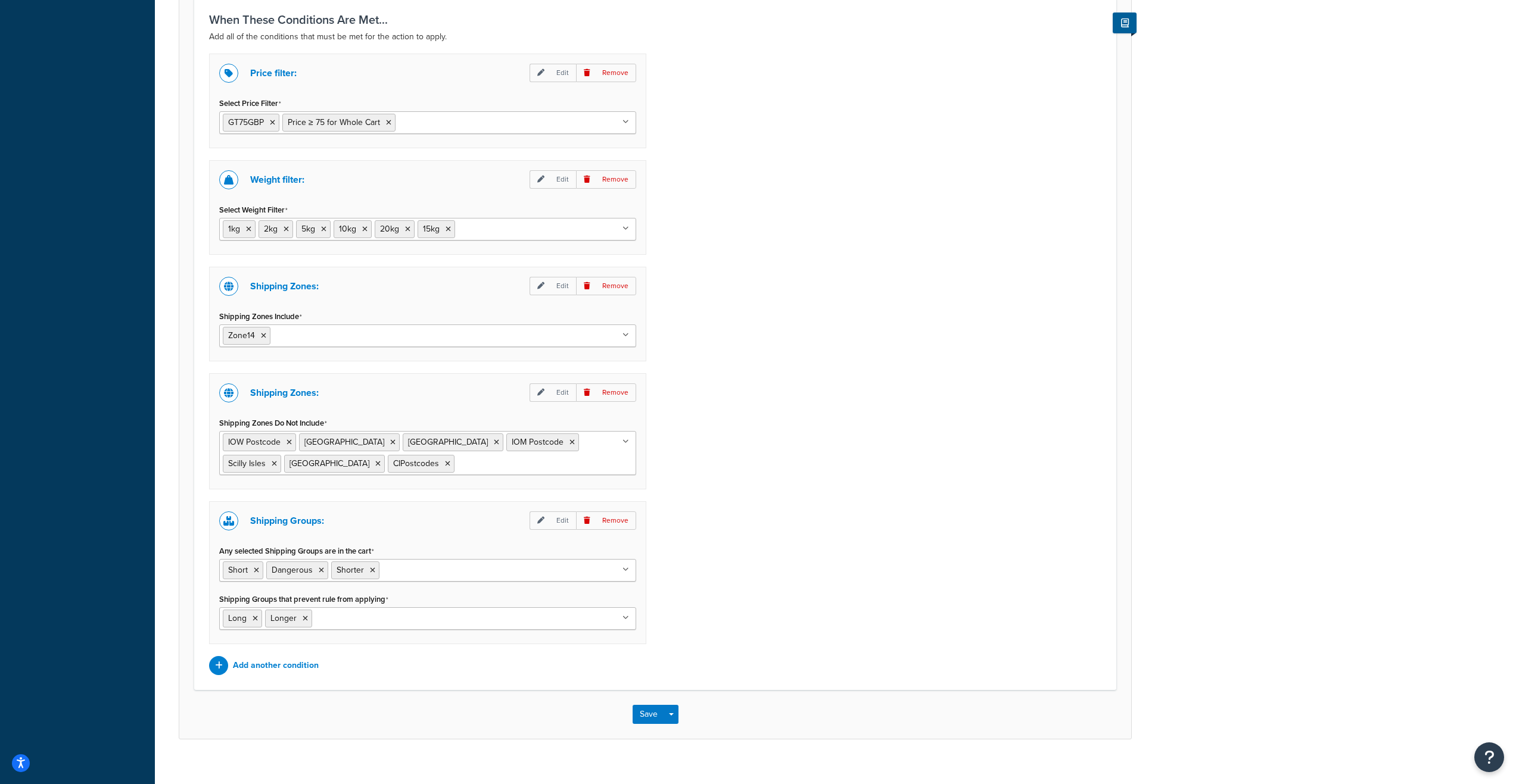
scroll to position [793, 0]
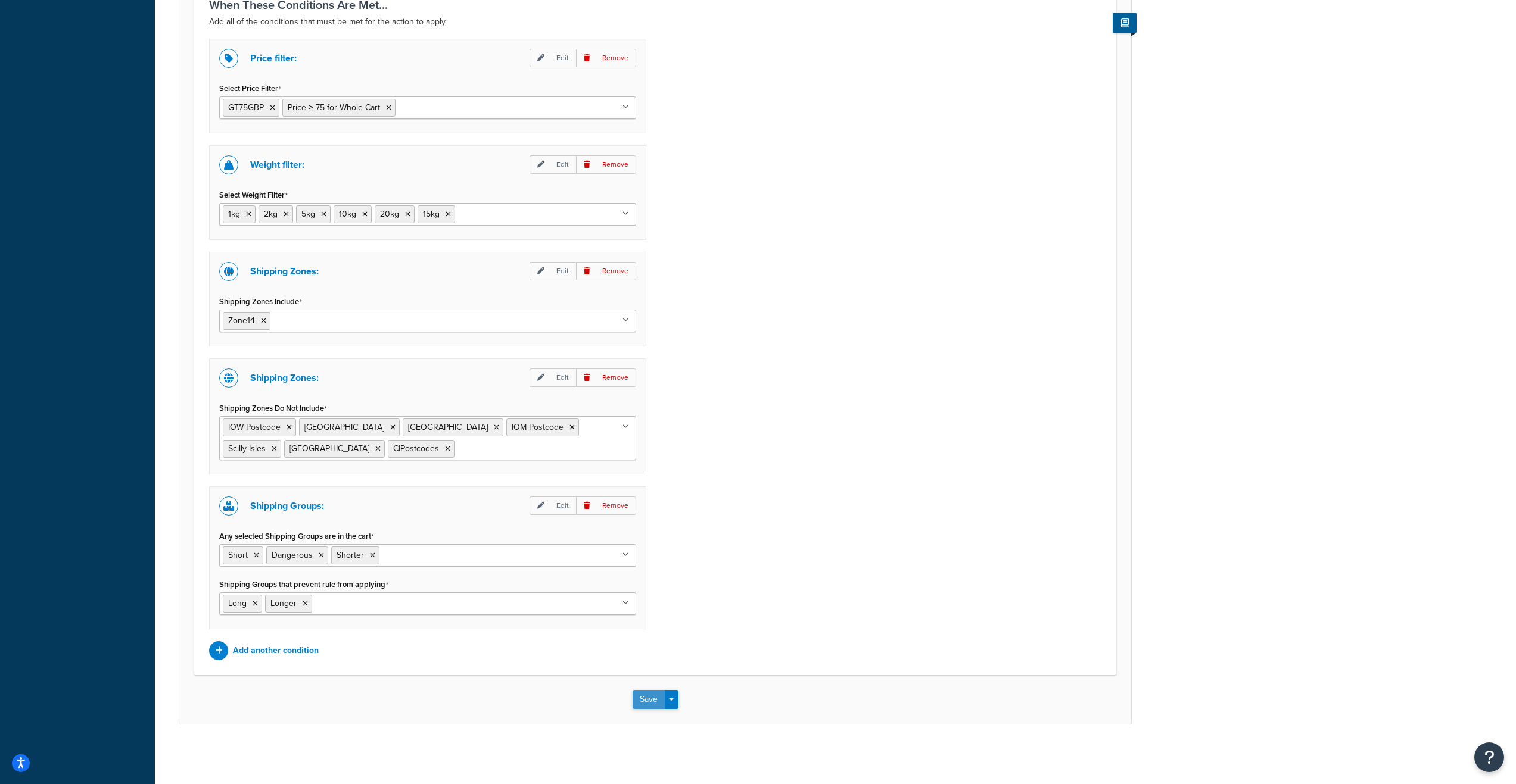
click at [650, 705] on button "Save" at bounding box center [649, 700] width 32 height 19
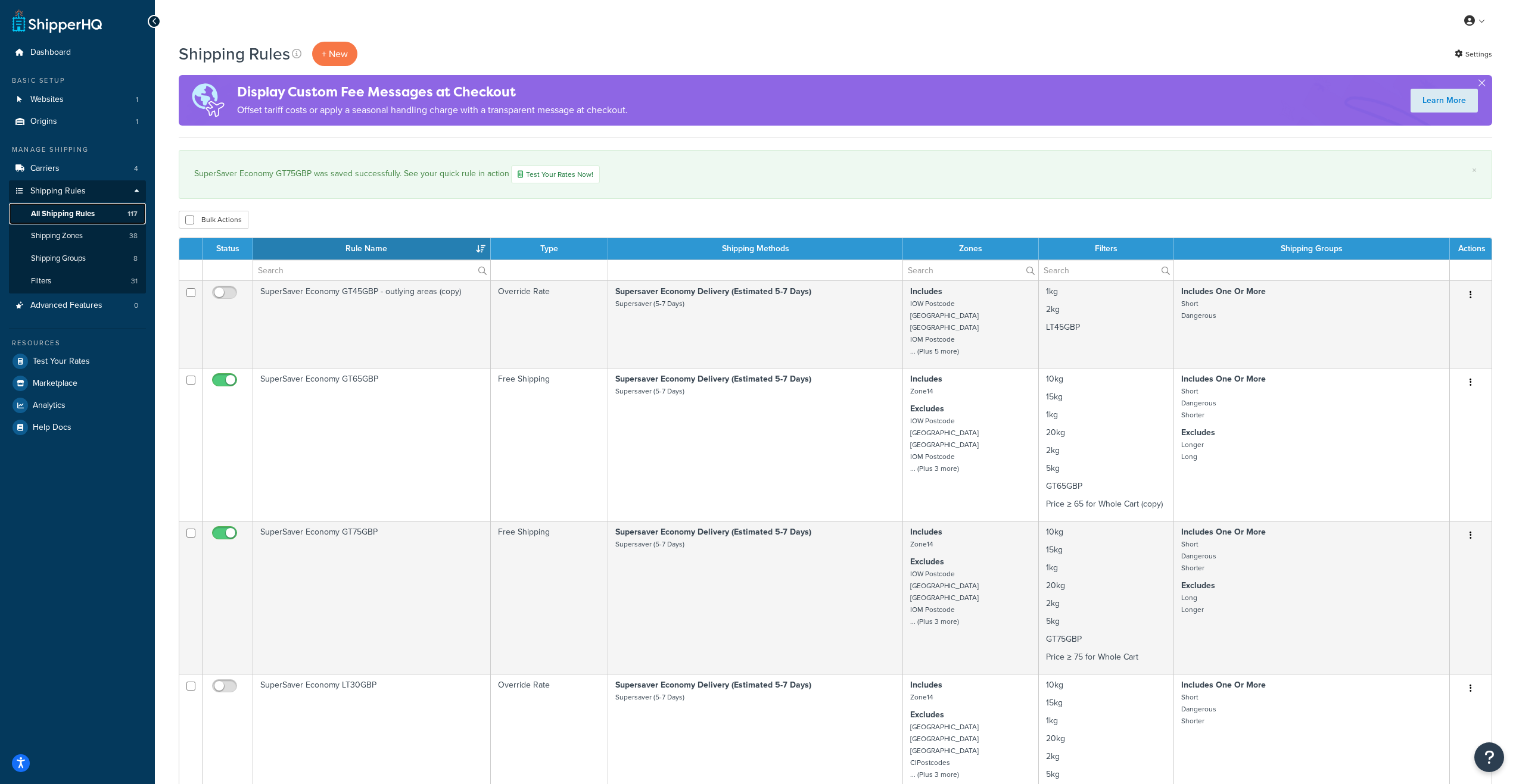
click at [68, 212] on span "All Shipping Rules" at bounding box center [63, 214] width 64 height 10
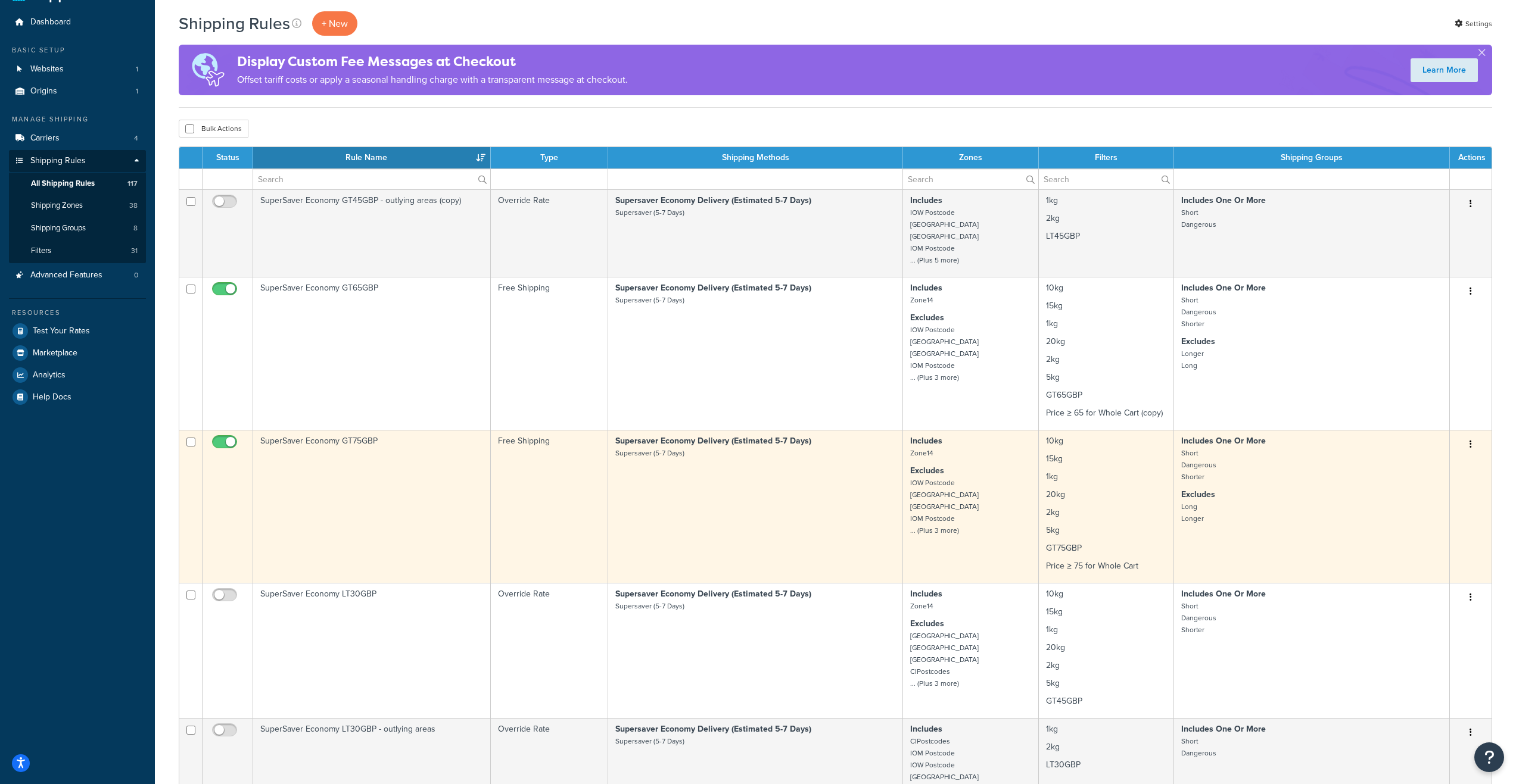
scroll to position [60, 0]
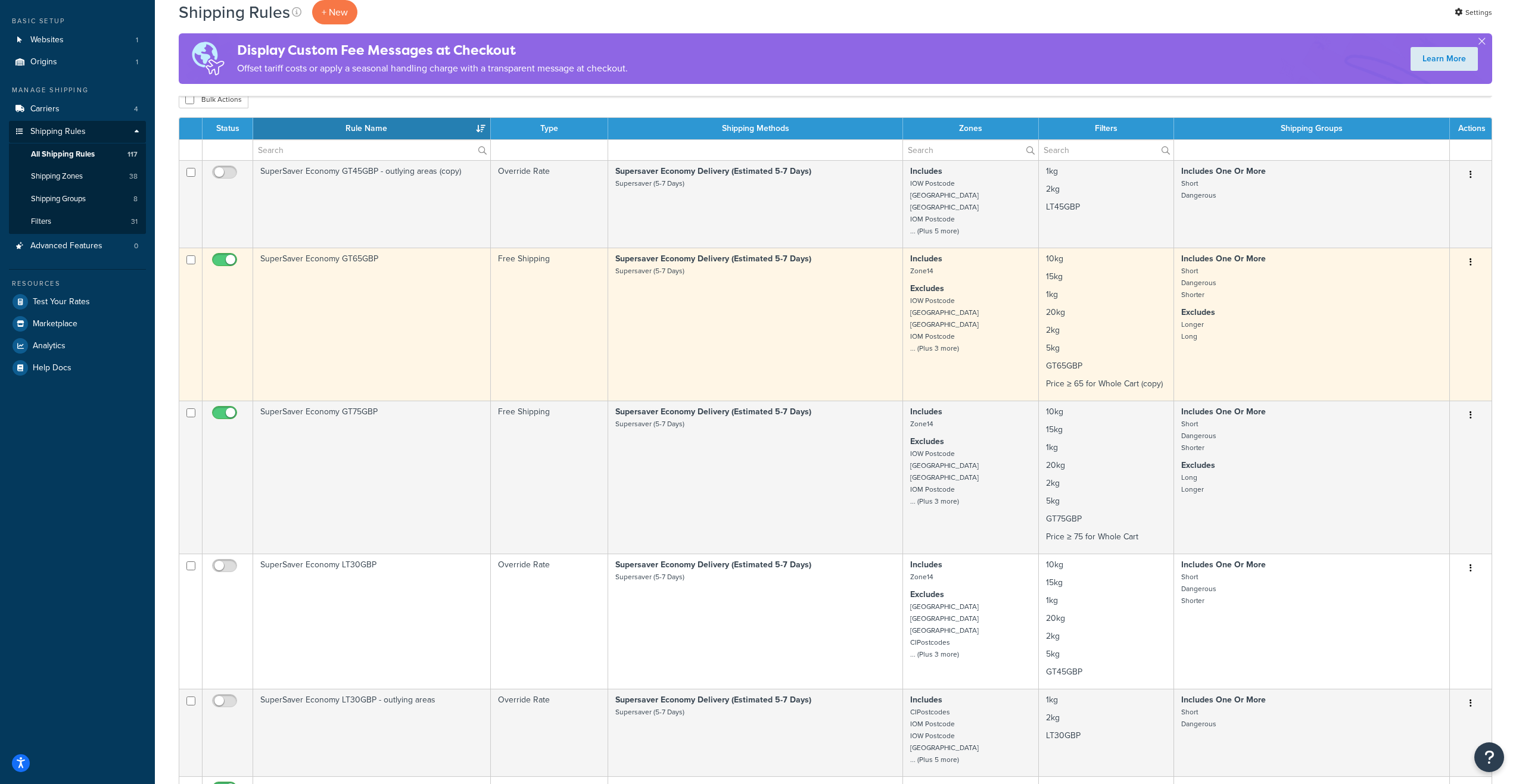
click at [223, 261] on input "checkbox" at bounding box center [226, 263] width 33 height 15
checkbox input "false"
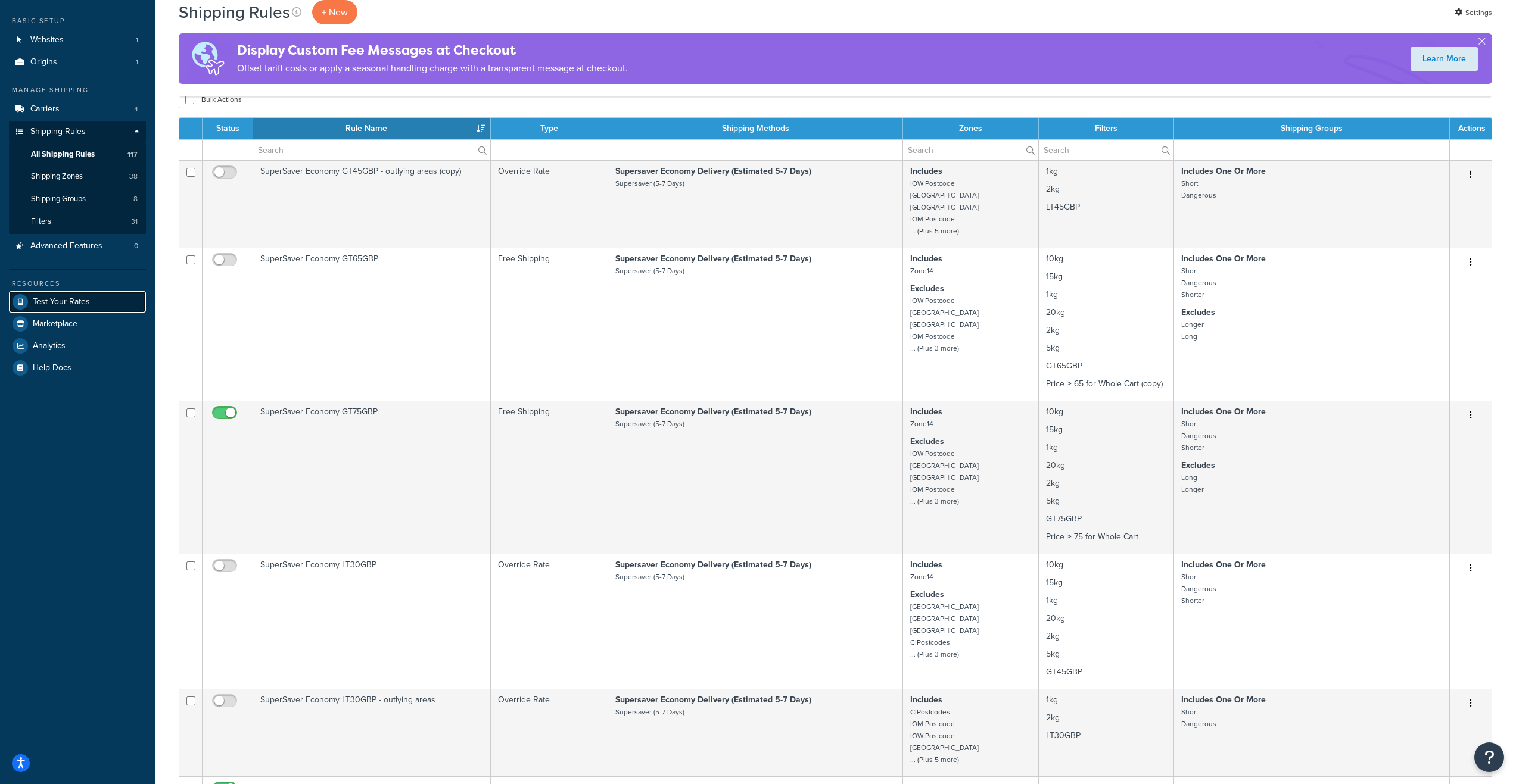
click at [75, 307] on span "Test Your Rates" at bounding box center [61, 303] width 57 height 10
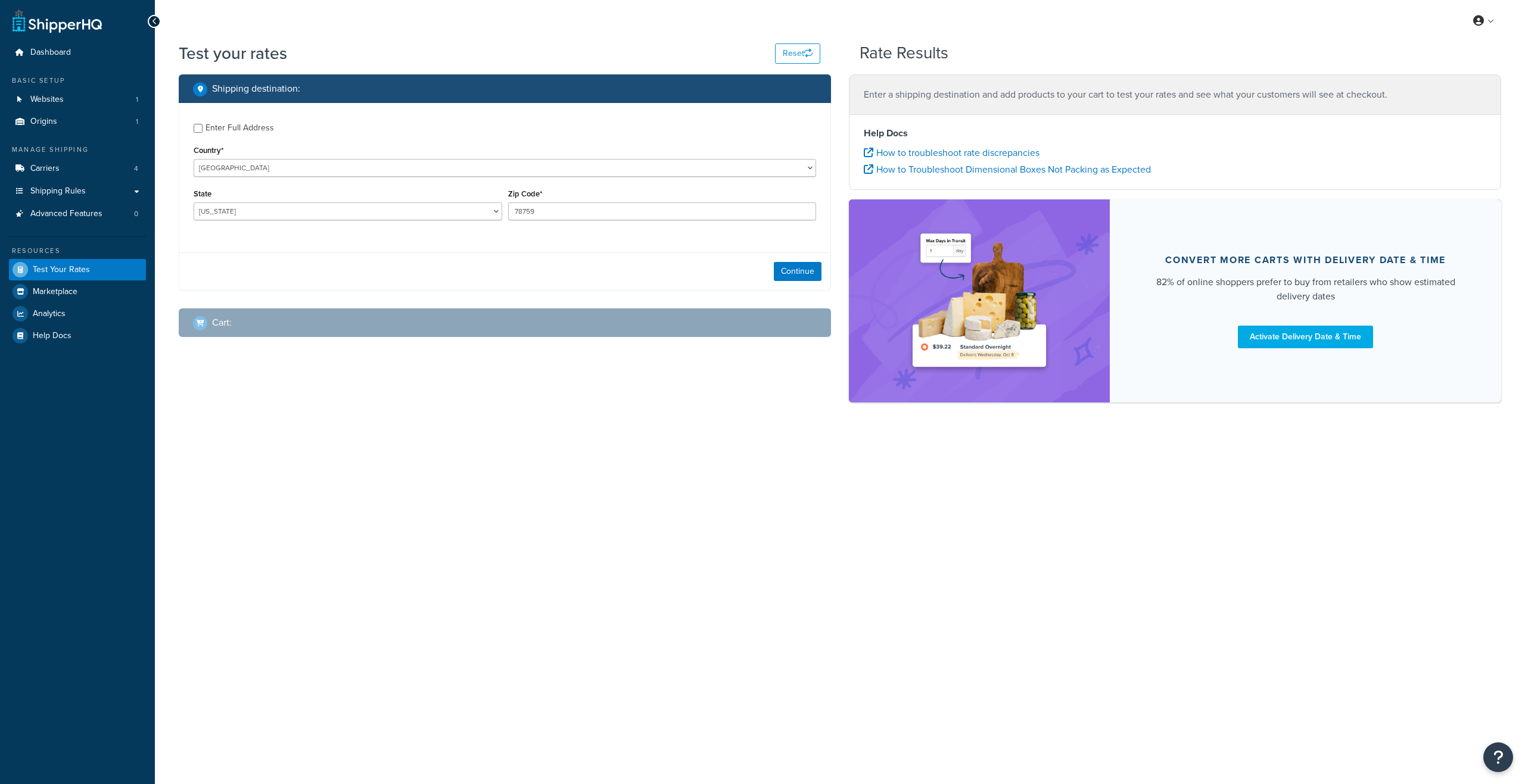
select select "[GEOGRAPHIC_DATA]"
click at [808, 167] on select "United States United Kingdom Afghanistan Åland Islands Albania Algeria American…" at bounding box center [505, 168] width 623 height 18
select select "GB"
click at [194, 159] on select "United States United Kingdom Afghanistan Åland Islands Albania Algeria American…" at bounding box center [505, 168] width 623 height 18
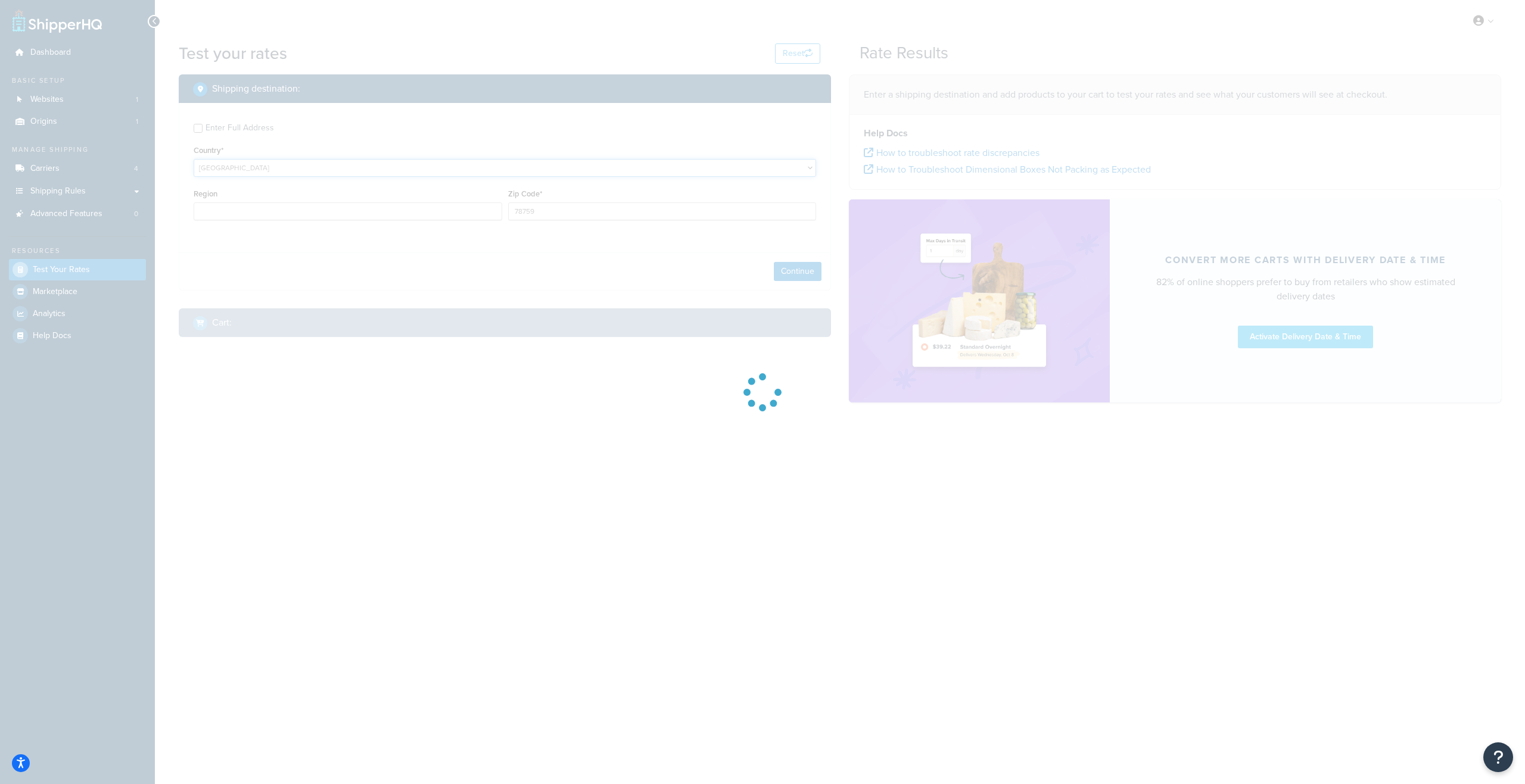
type input "TX"
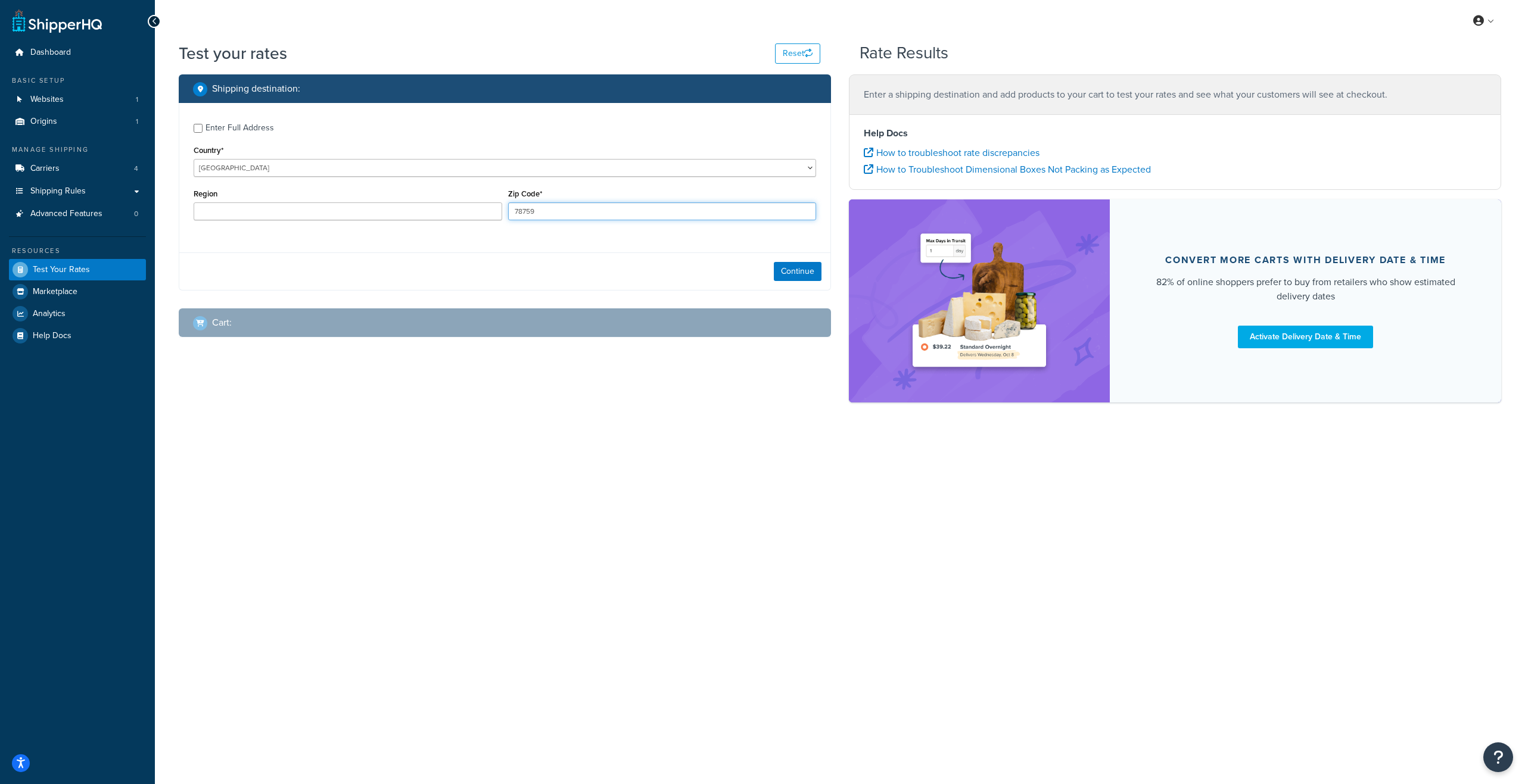
drag, startPoint x: 559, startPoint y: 210, endPoint x: 511, endPoint y: 209, distance: 48.0
click at [511, 209] on input "78759" at bounding box center [662, 211] width 308 height 18
type input "PO16 9QX"
click at [800, 276] on button "Continue" at bounding box center [797, 271] width 47 height 19
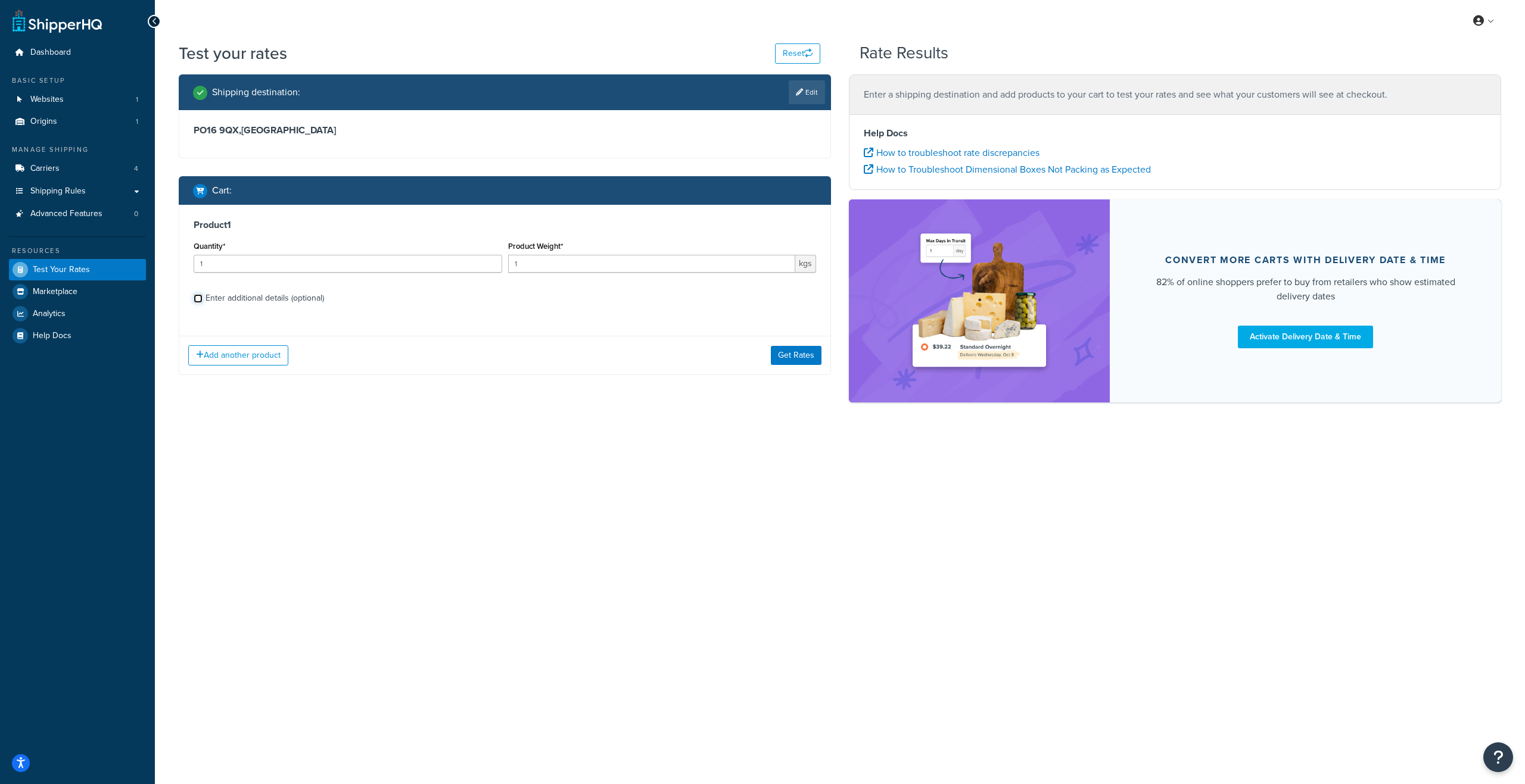
click at [199, 301] on input "Enter additional details (optional)" at bounding box center [198, 298] width 9 height 9
checkbox input "true"
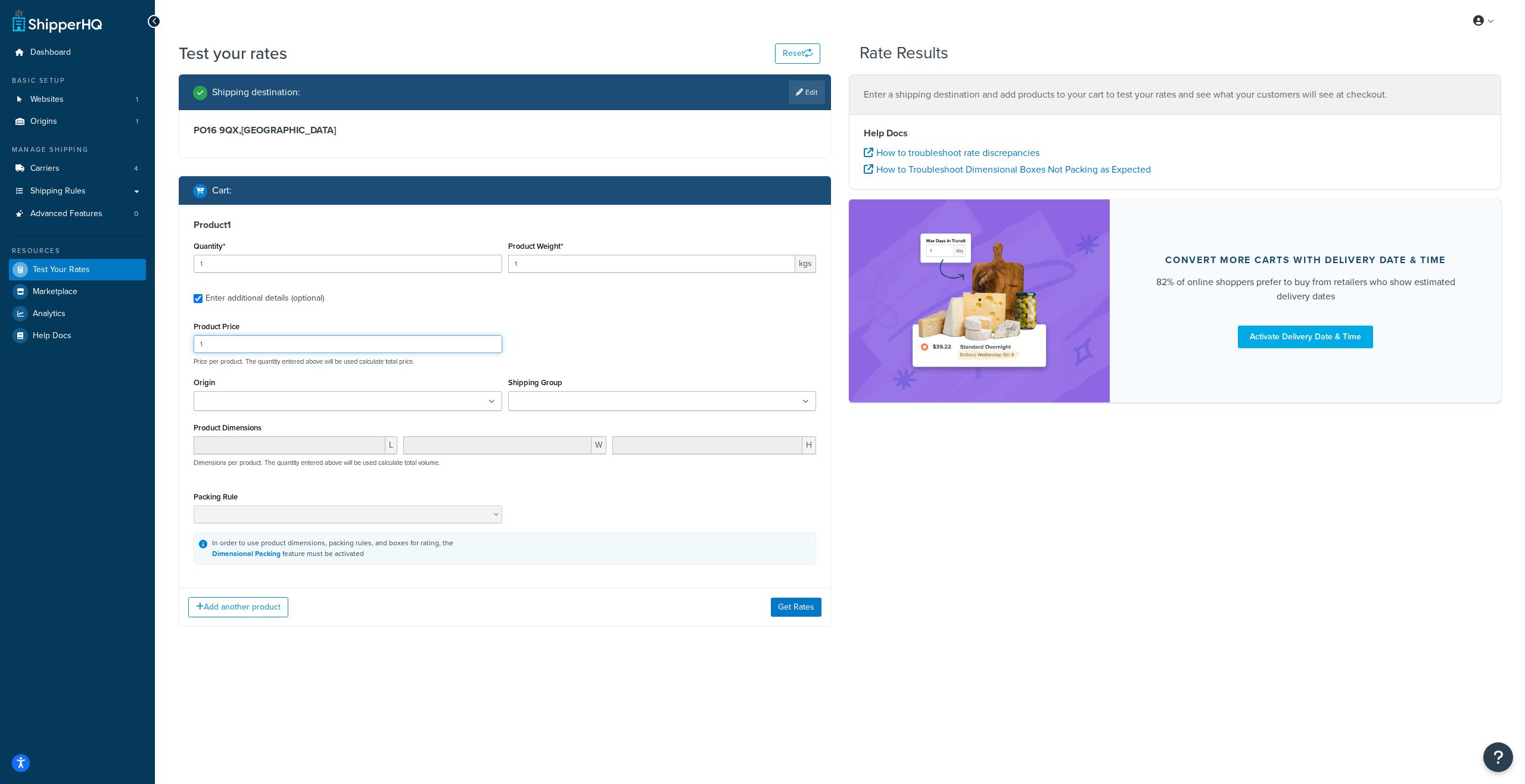
drag, startPoint x: 224, startPoint y: 343, endPoint x: 170, endPoint y: 341, distance: 54.0
click at [170, 341] on div "Shipping destination : Edit PO16 9QX , United Kingdom Cart : Product 1 Quantity…" at bounding box center [504, 359] width 670 height 570
type input "67.50"
click at [608, 325] on div "Product Price 67.50 Price per product. The quantity entered above will be used …" at bounding box center [505, 342] width 629 height 47
click at [800, 604] on button "Get Rates" at bounding box center [796, 607] width 51 height 19
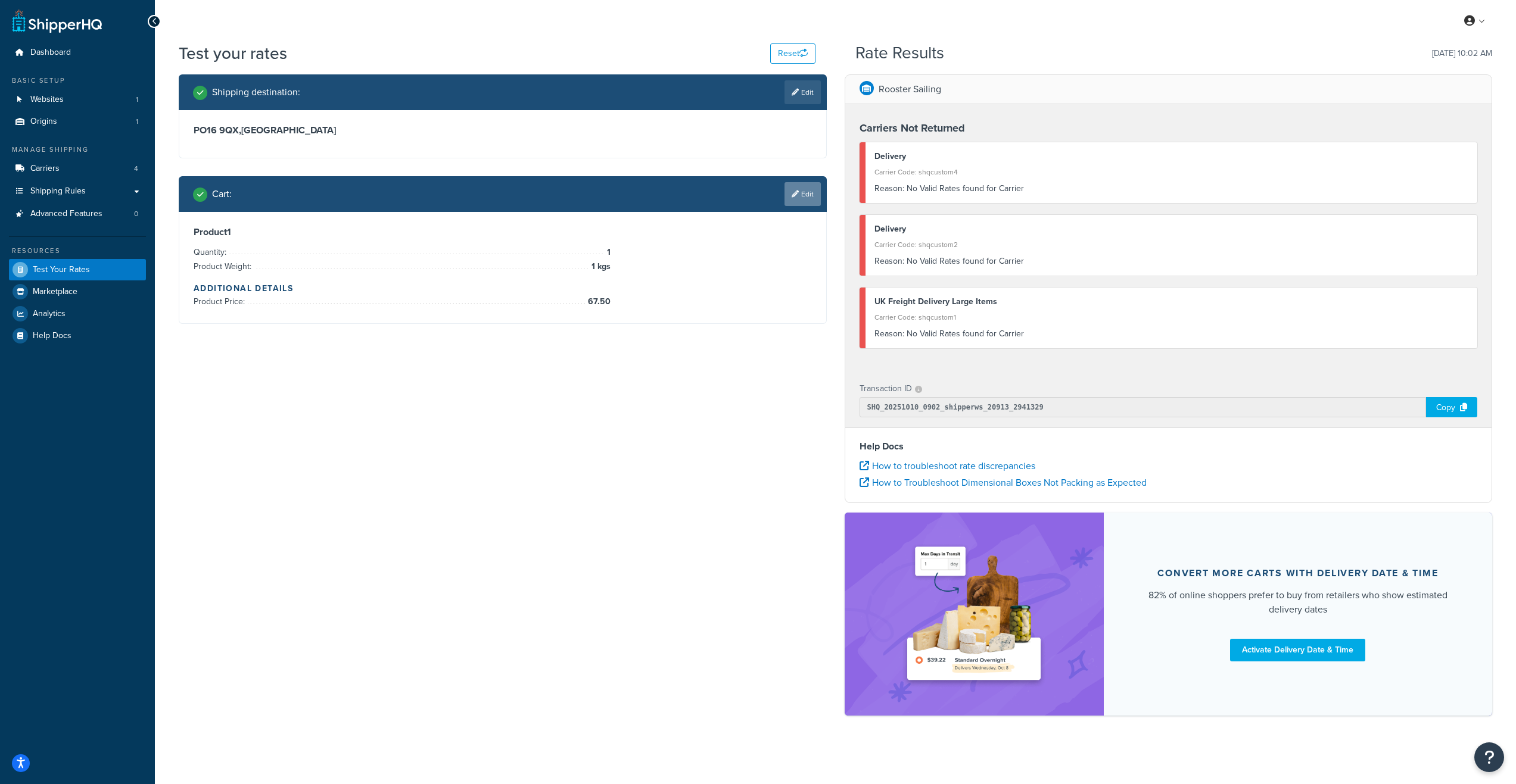
click at [803, 196] on link "Edit" at bounding box center [802, 194] width 36 height 24
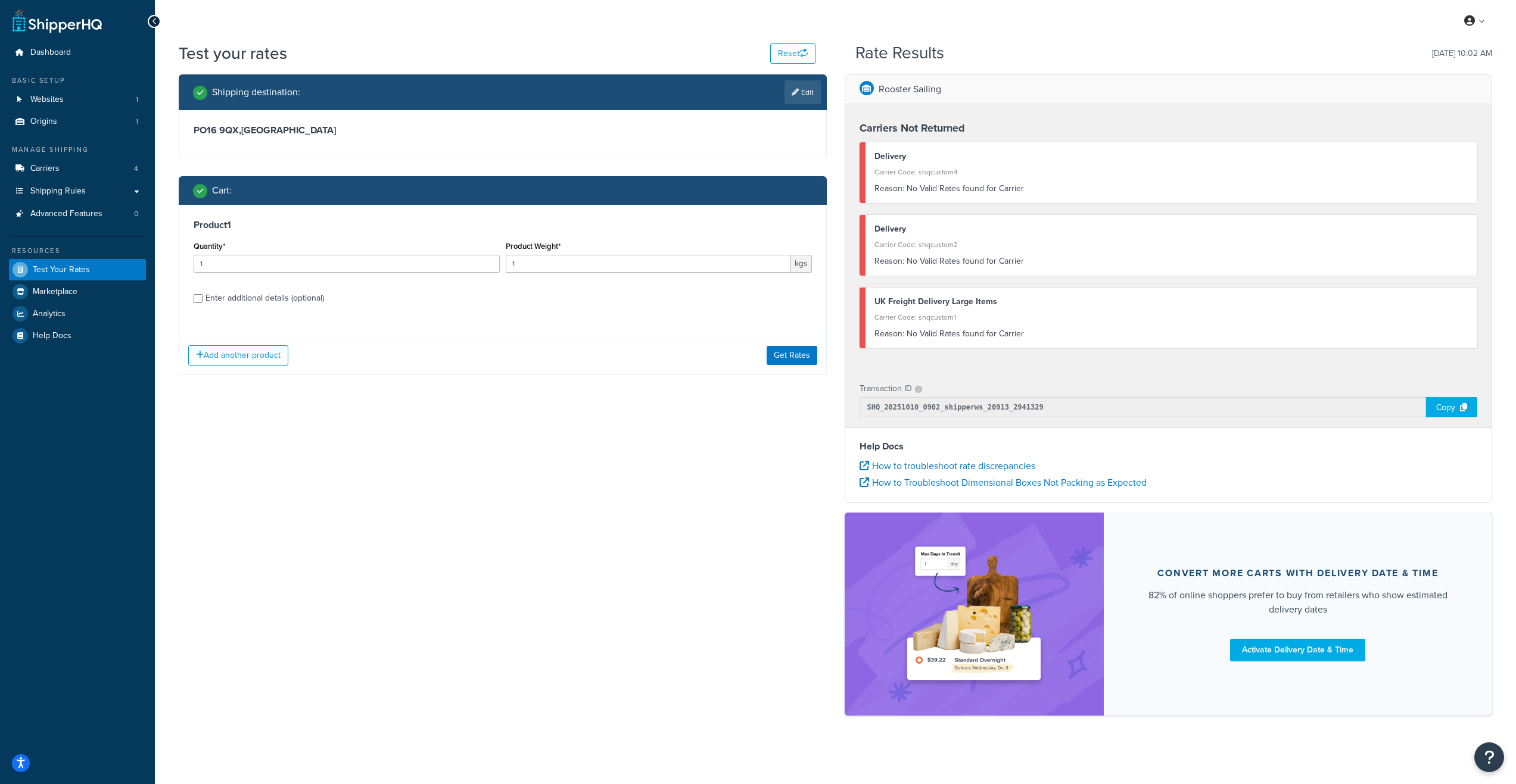
click at [799, 265] on span "kgs" at bounding box center [801, 263] width 21 height 18
click at [303, 303] on div "Enter additional details (optional)" at bounding box center [264, 298] width 119 height 17
click at [202, 303] on input "Enter additional details (optional)" at bounding box center [198, 298] width 9 height 9
checkbox input "true"
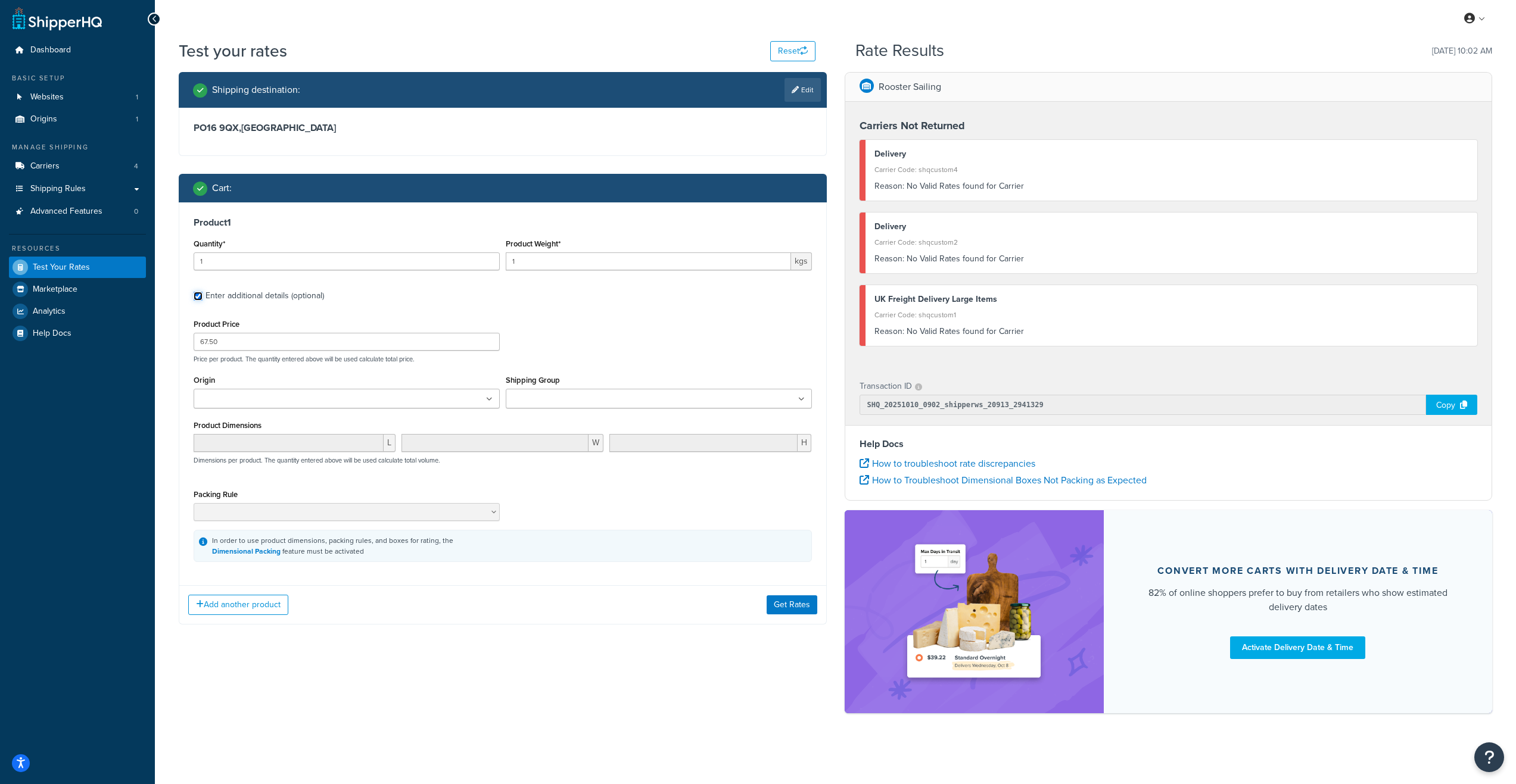
scroll to position [3, 0]
click at [785, 608] on button "Get Rates" at bounding box center [792, 604] width 51 height 19
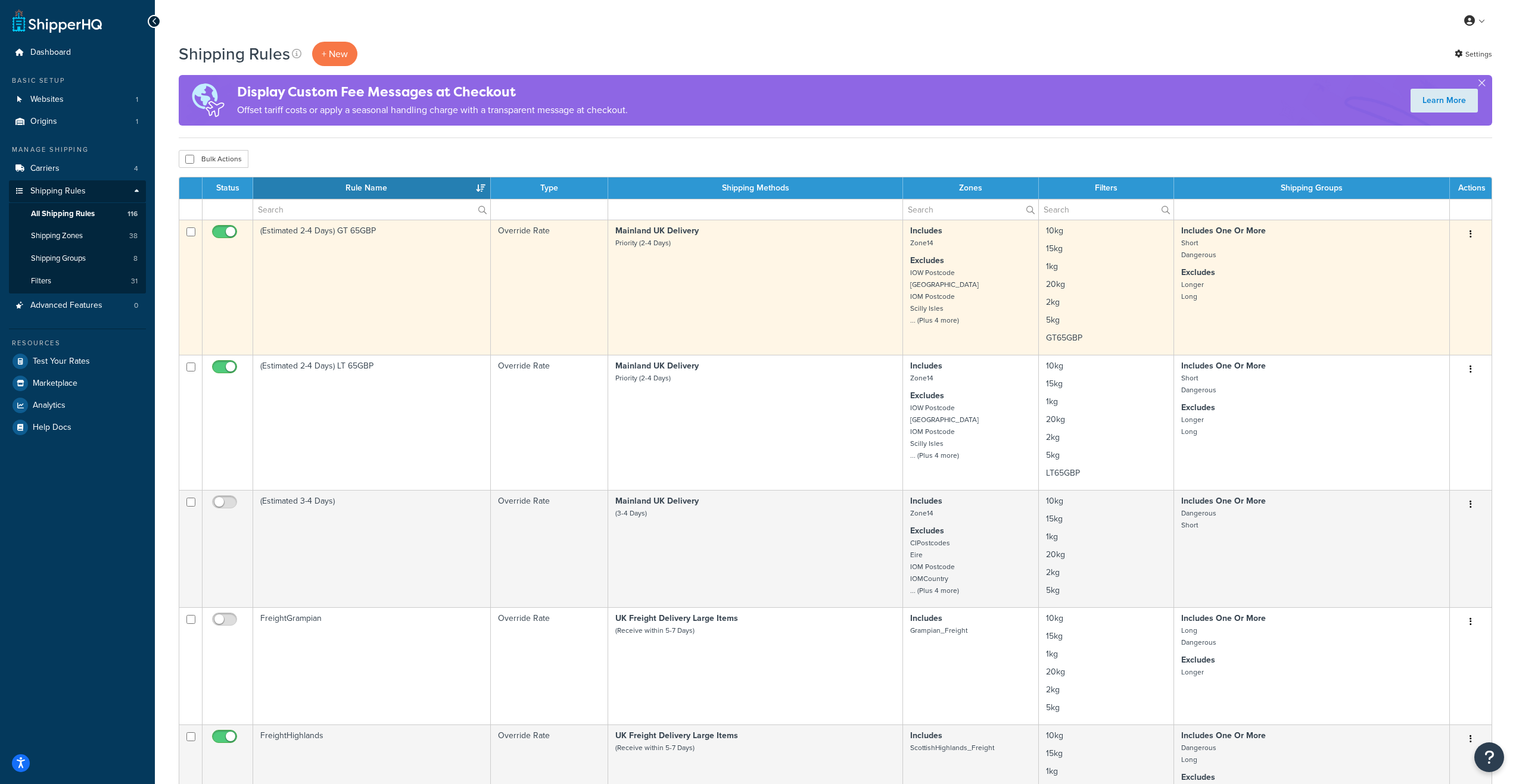
click at [217, 228] on input "checkbox" at bounding box center [226, 235] width 33 height 15
checkbox input "false"
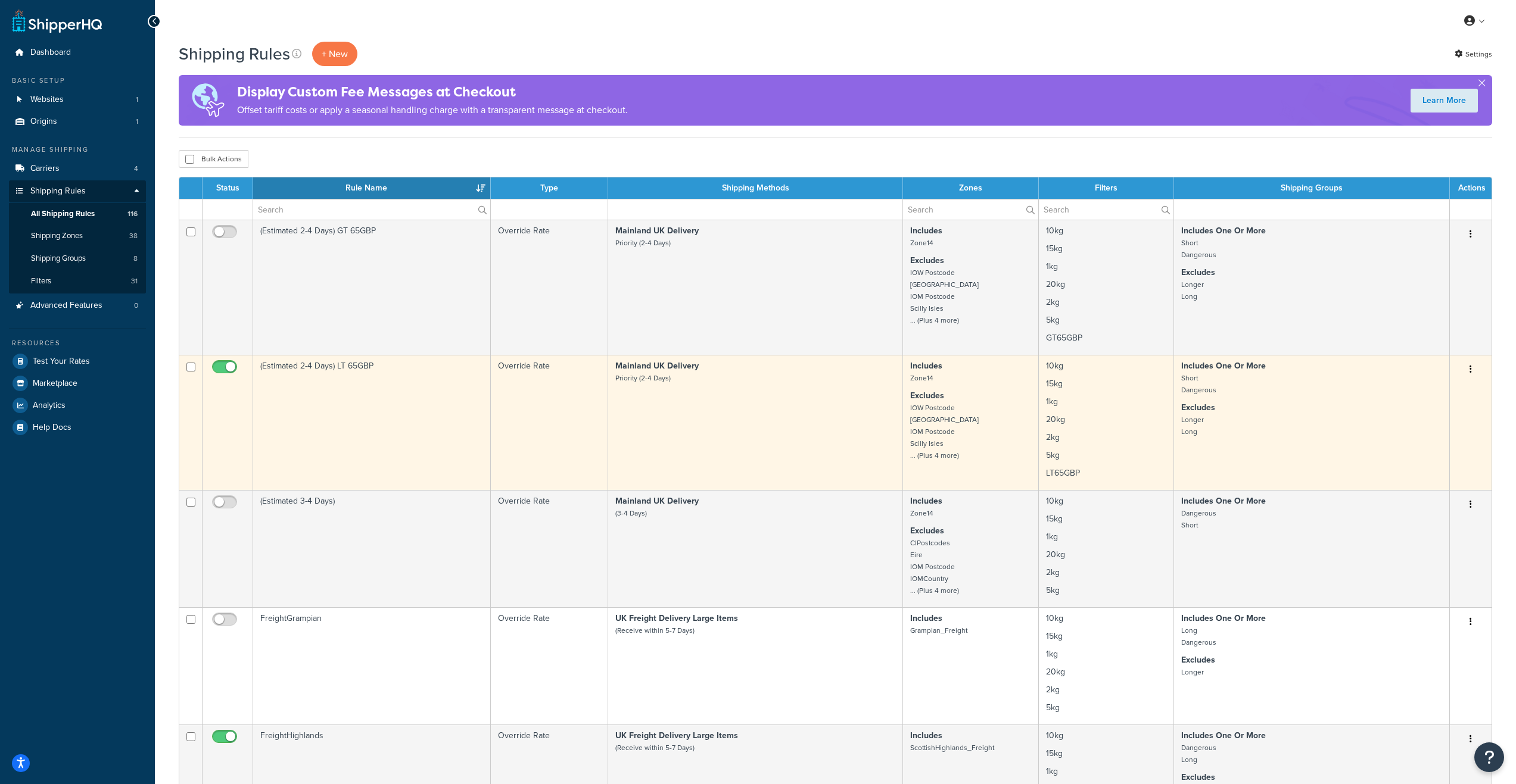
click at [365, 396] on td "(Estimated 2-4 Days) LT 65GBP" at bounding box center [372, 423] width 238 height 135
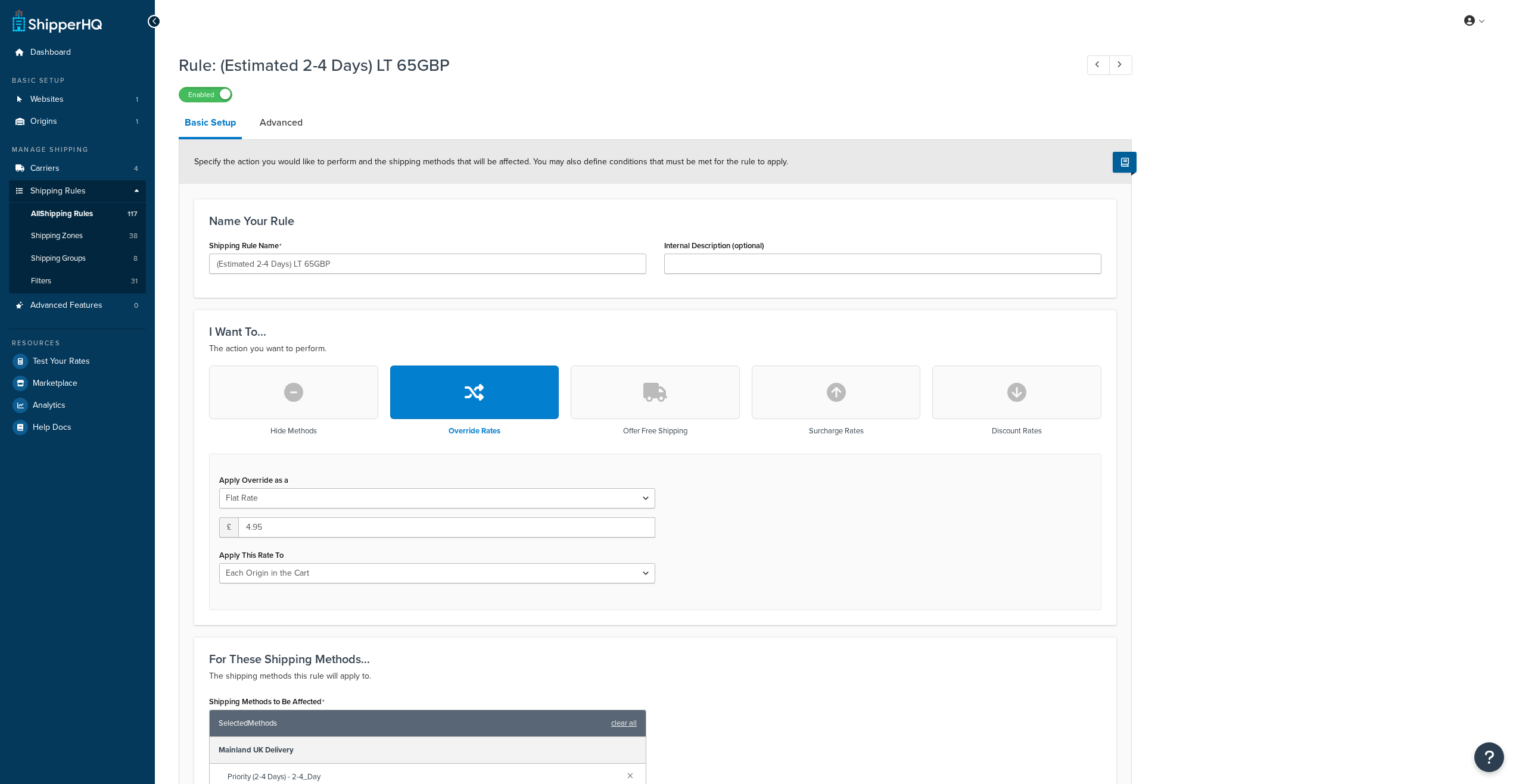
select select "LOCATION"
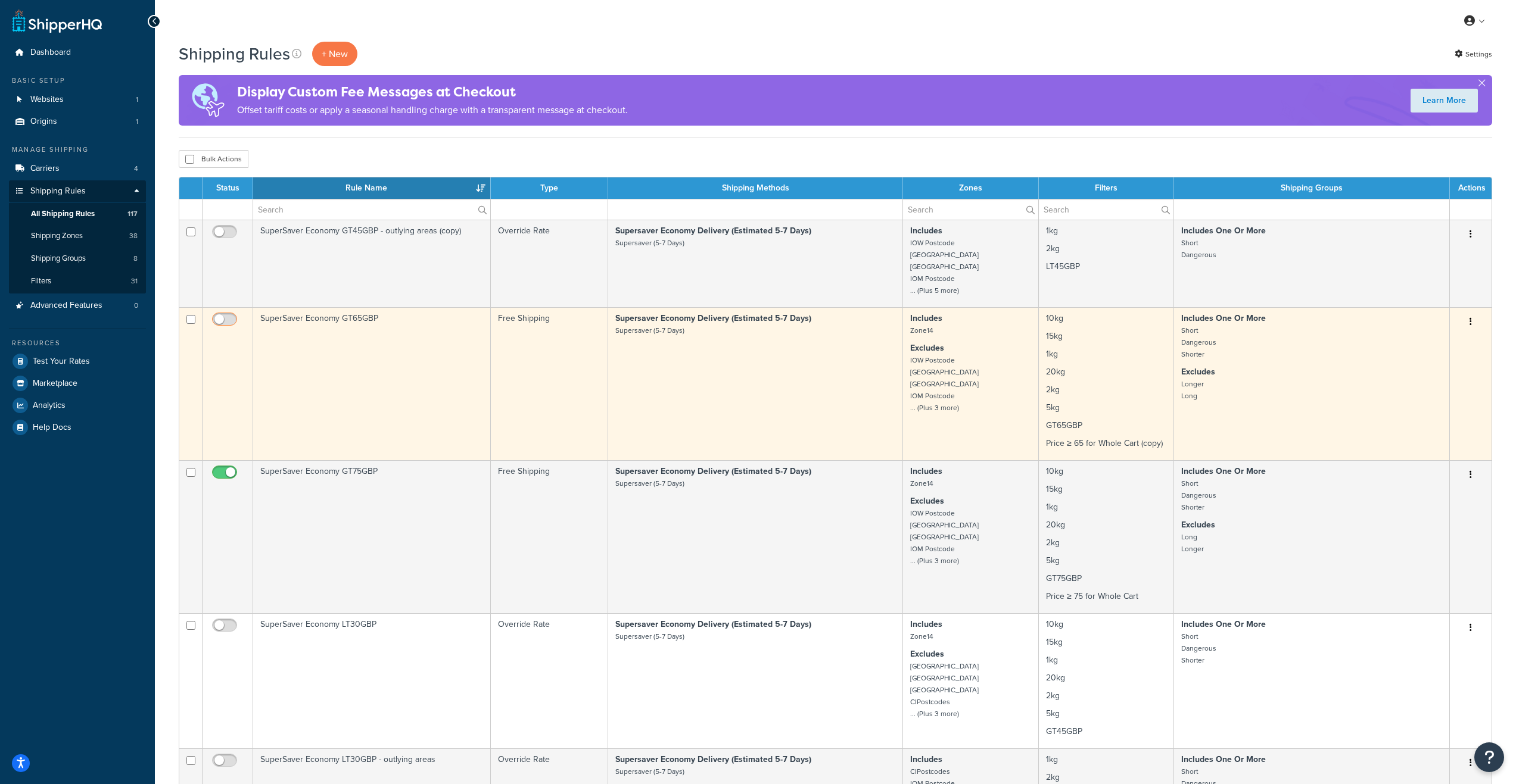
click at [225, 321] on input "checkbox" at bounding box center [226, 322] width 33 height 15
checkbox input "true"
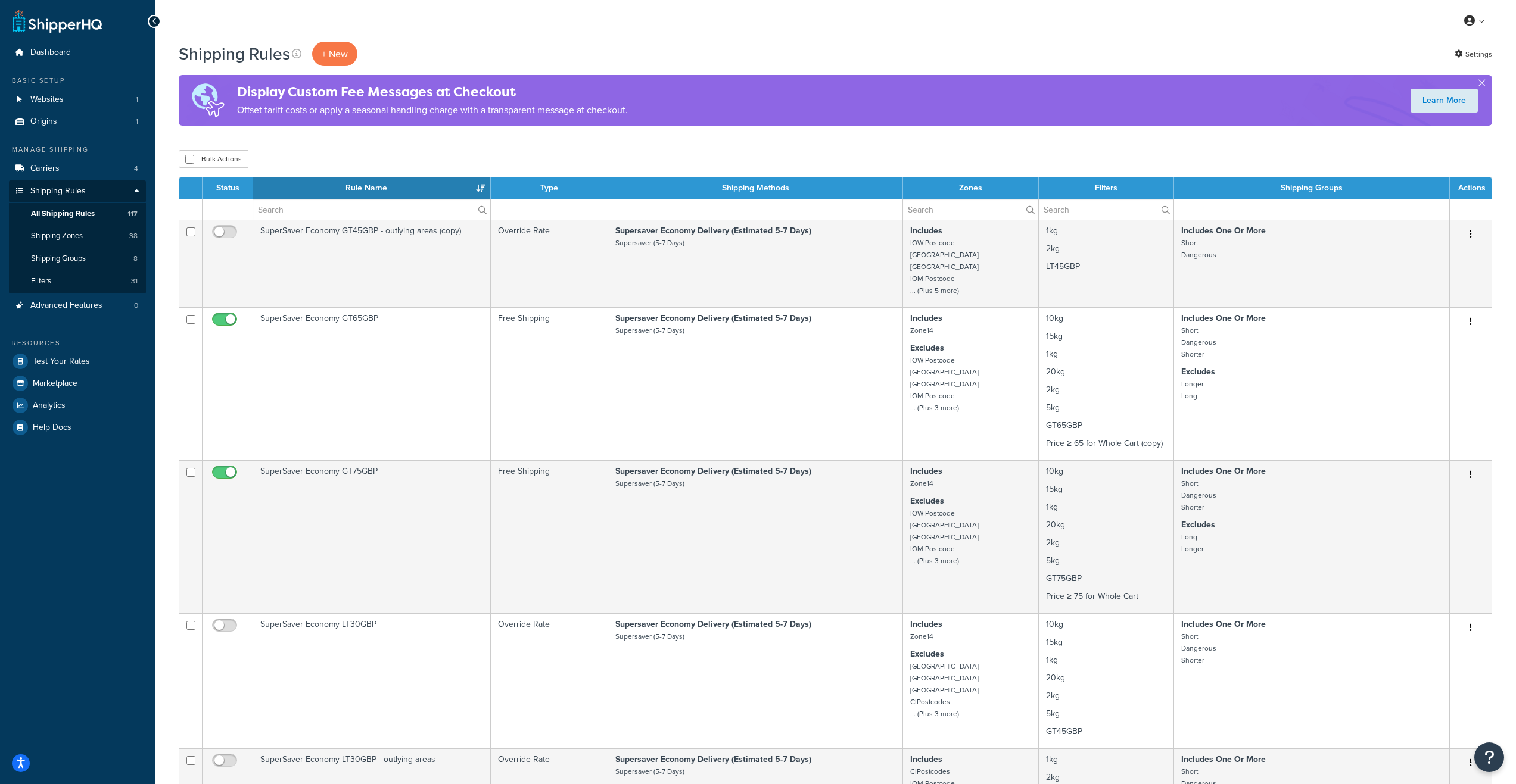
click at [321, 194] on th "Rule Name" at bounding box center [372, 188] width 238 height 21
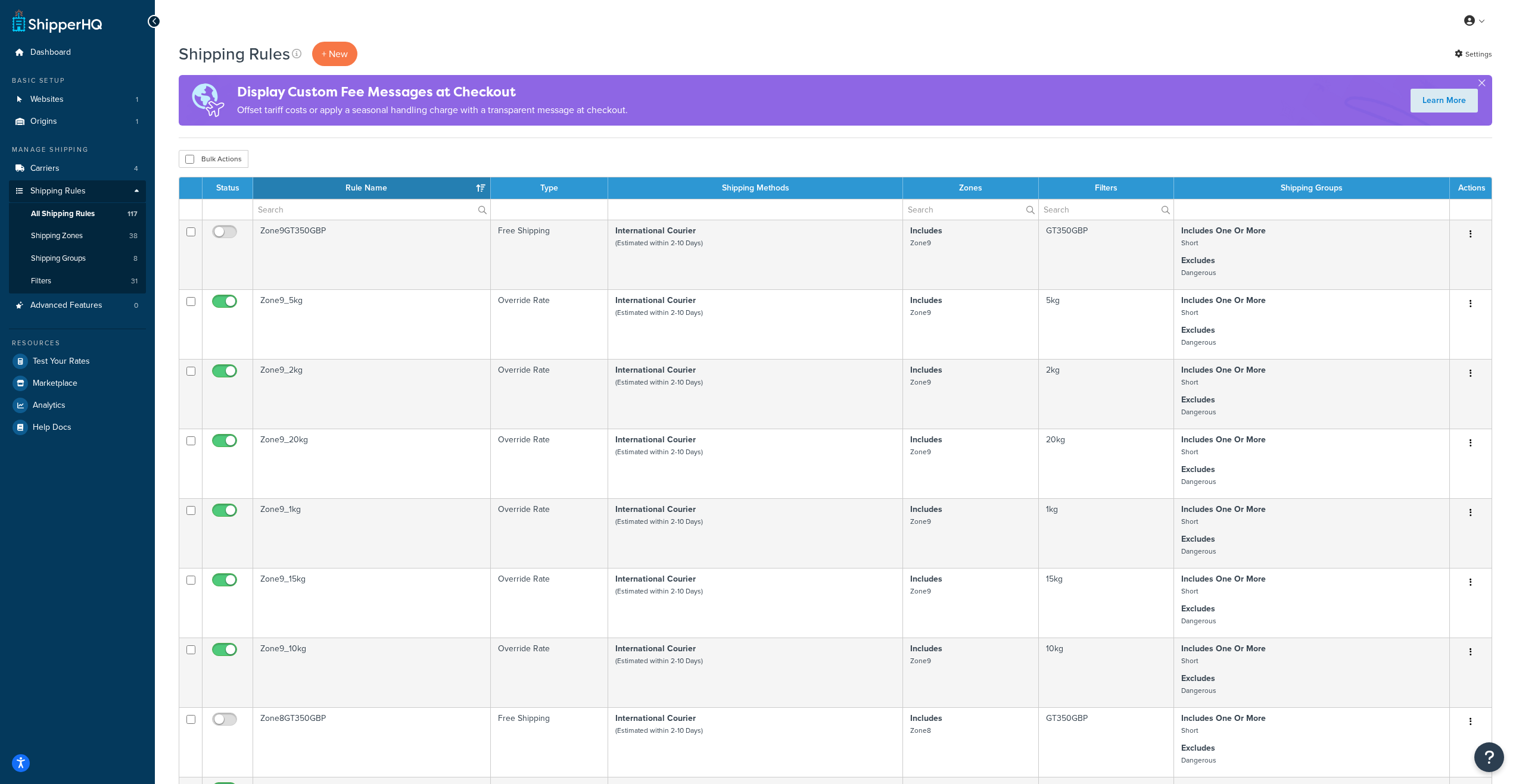
click at [321, 194] on th "Rule Name" at bounding box center [372, 188] width 238 height 21
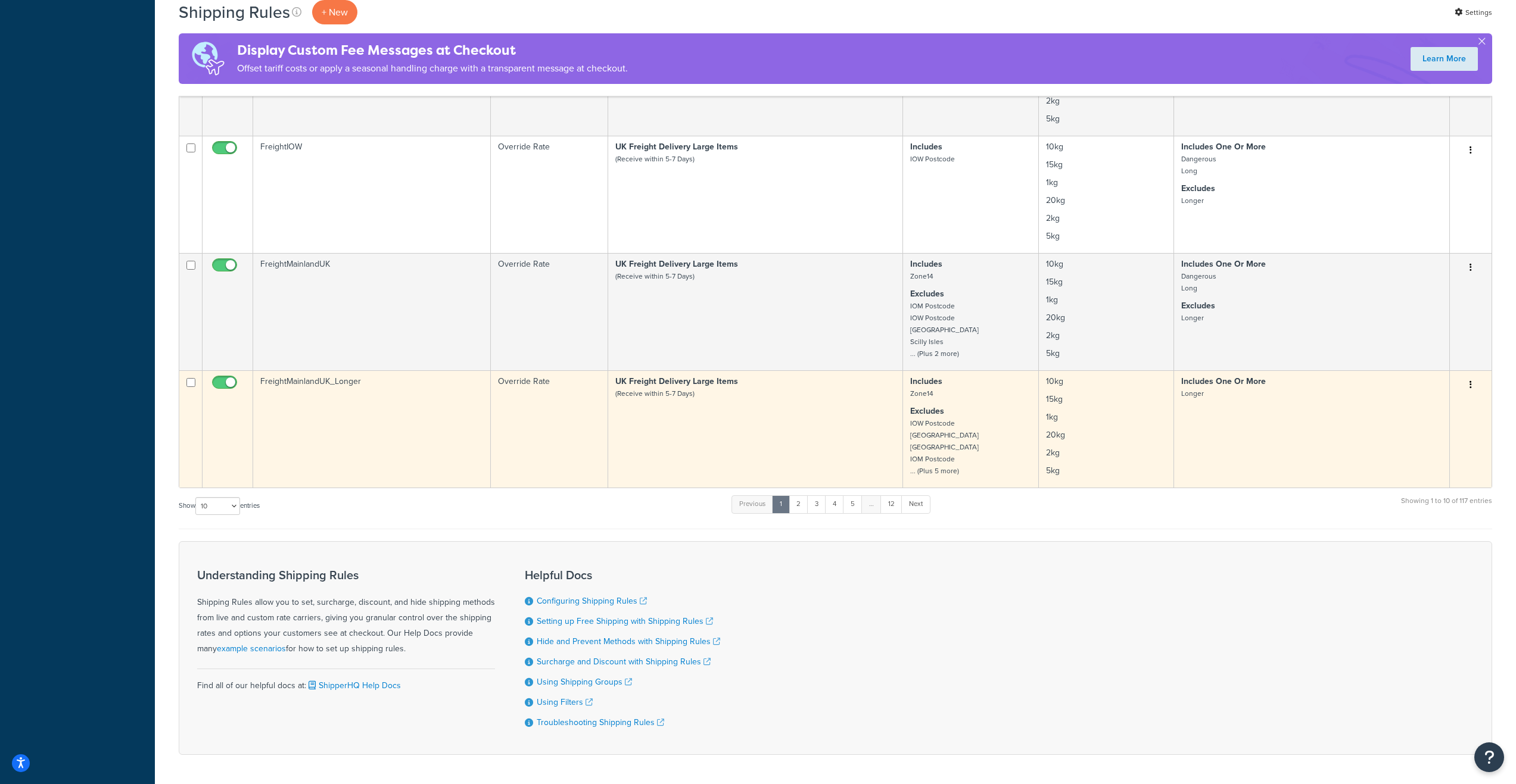
scroll to position [987, 0]
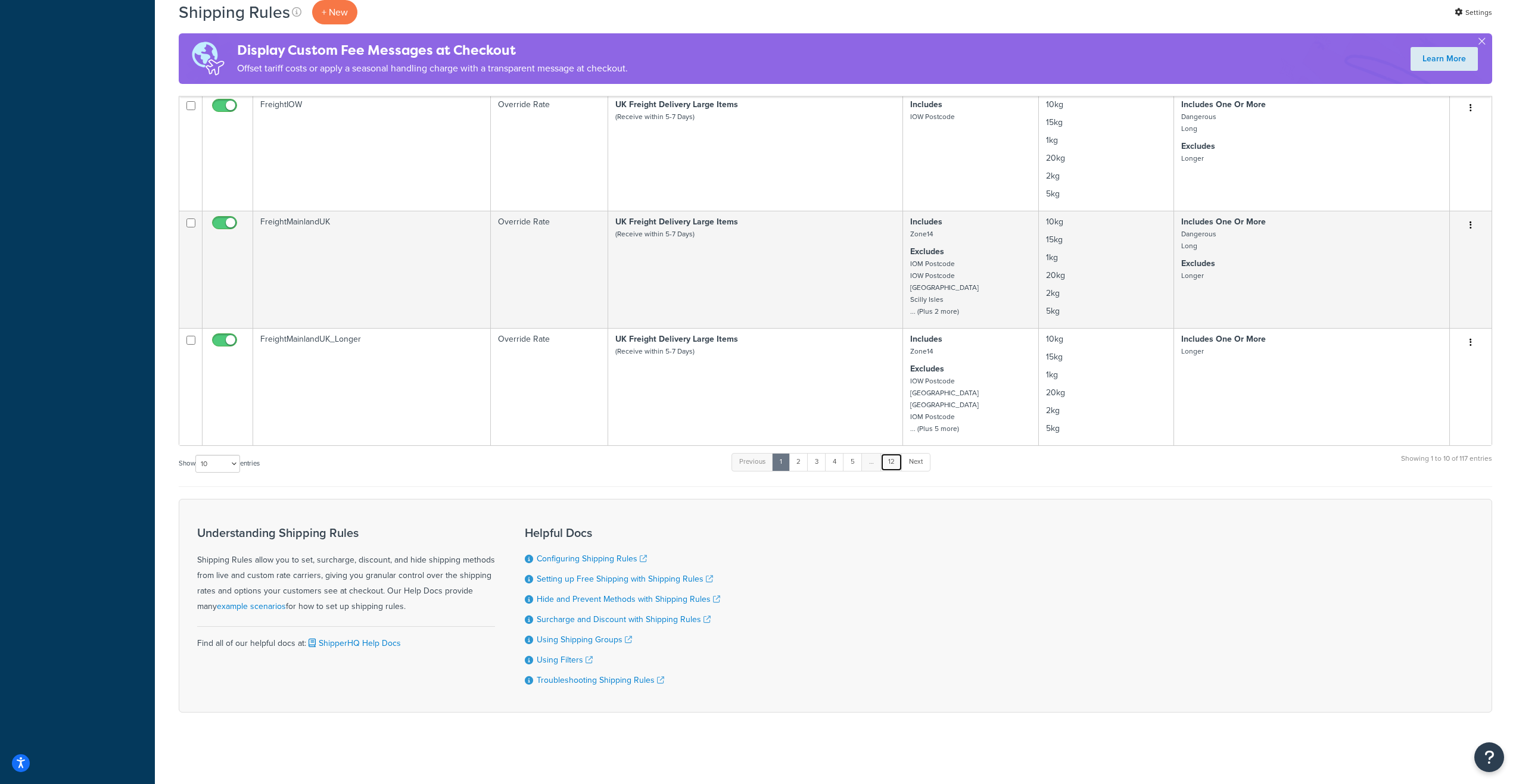
click at [889, 465] on link "12" at bounding box center [891, 462] width 22 height 18
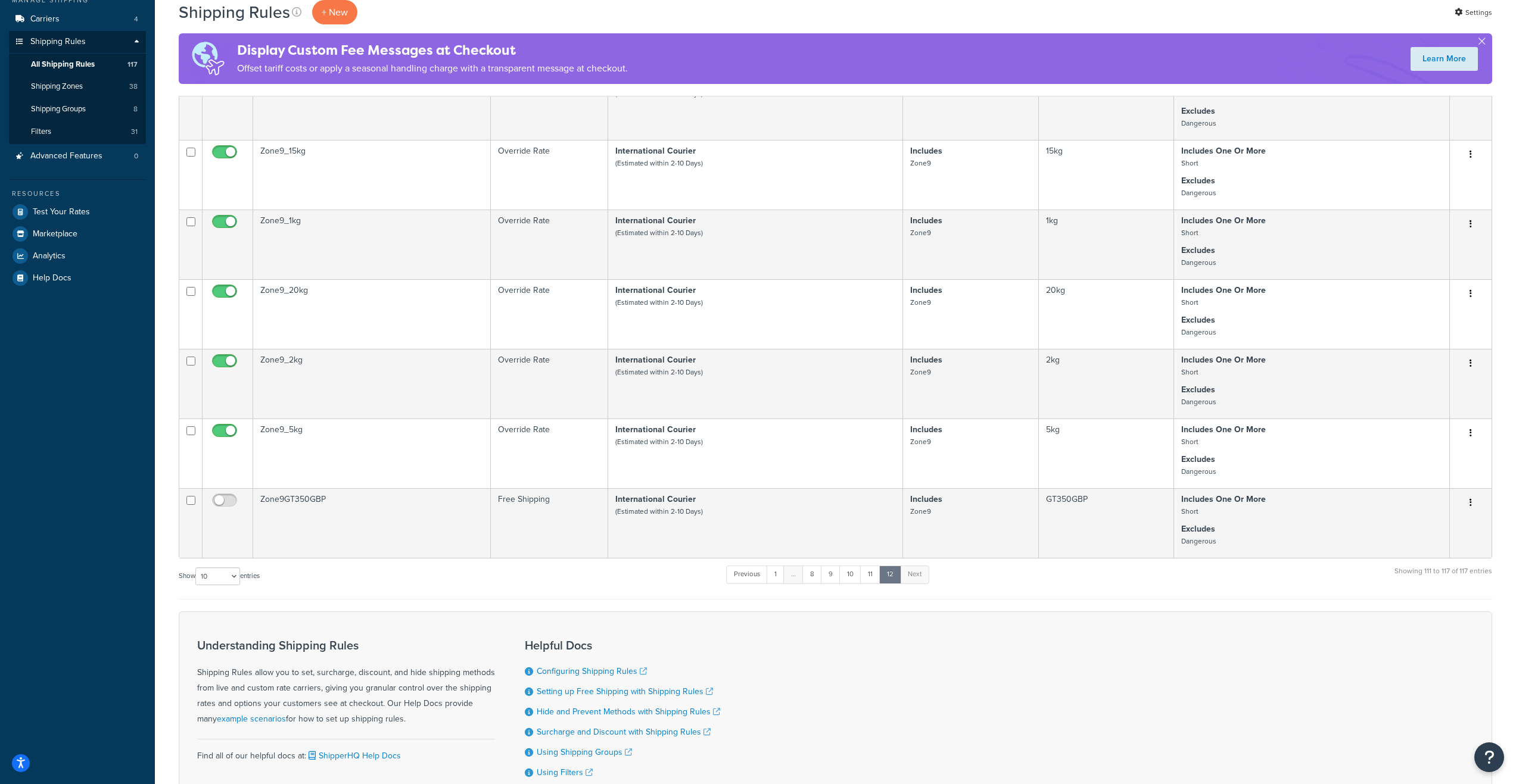
scroll to position [271, 0]
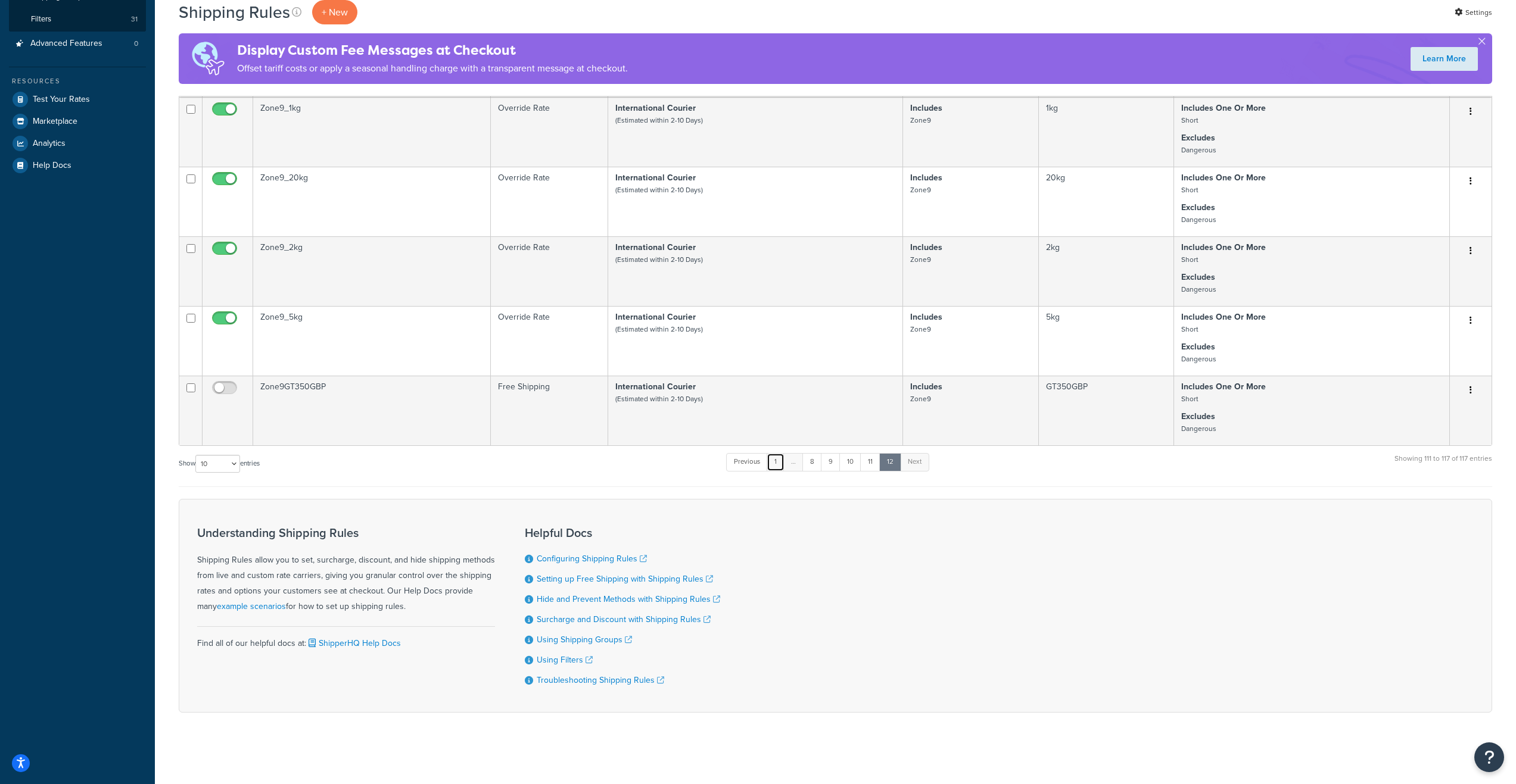
click at [777, 464] on link "1" at bounding box center [775, 462] width 18 height 18
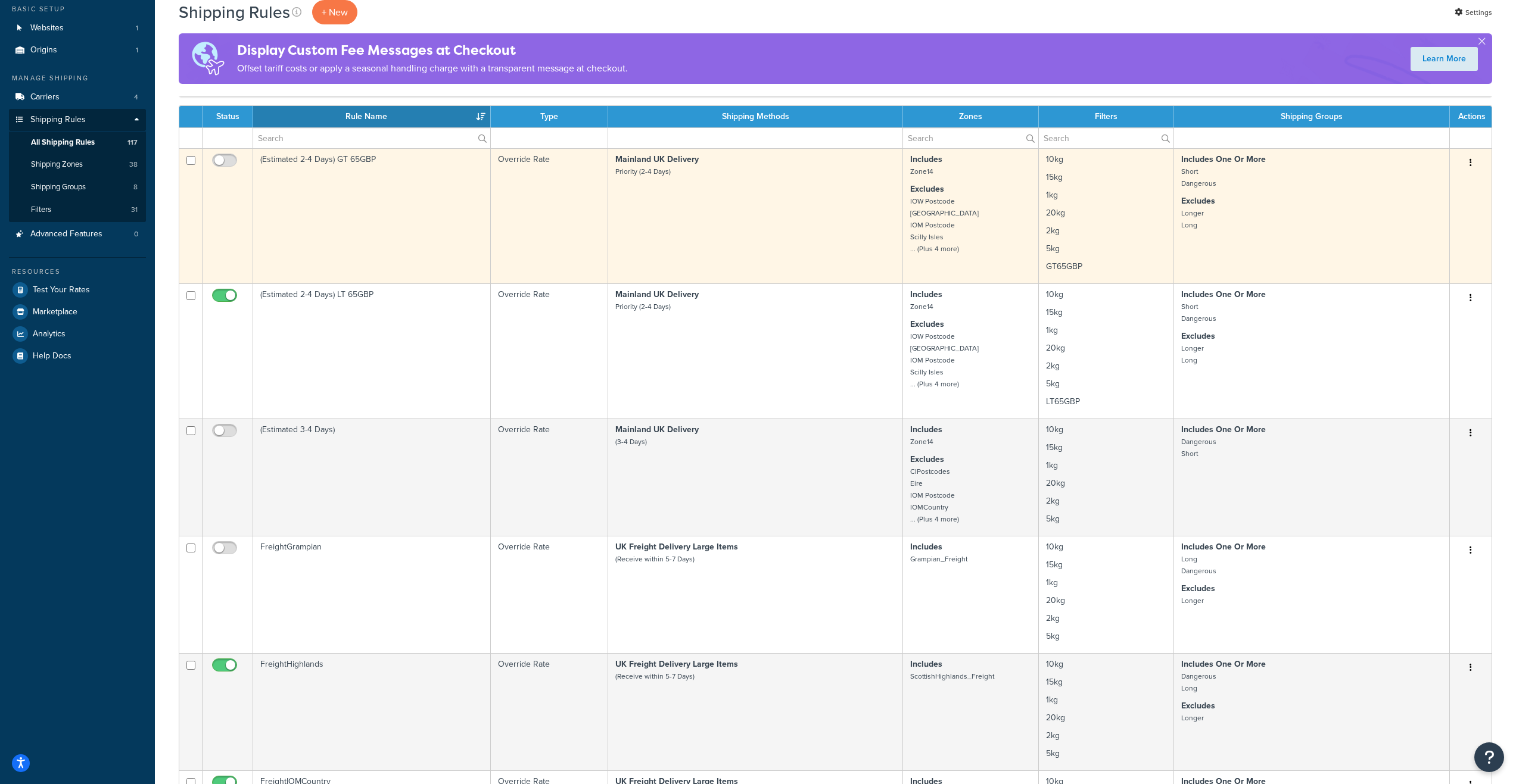
scroll to position [119, 0]
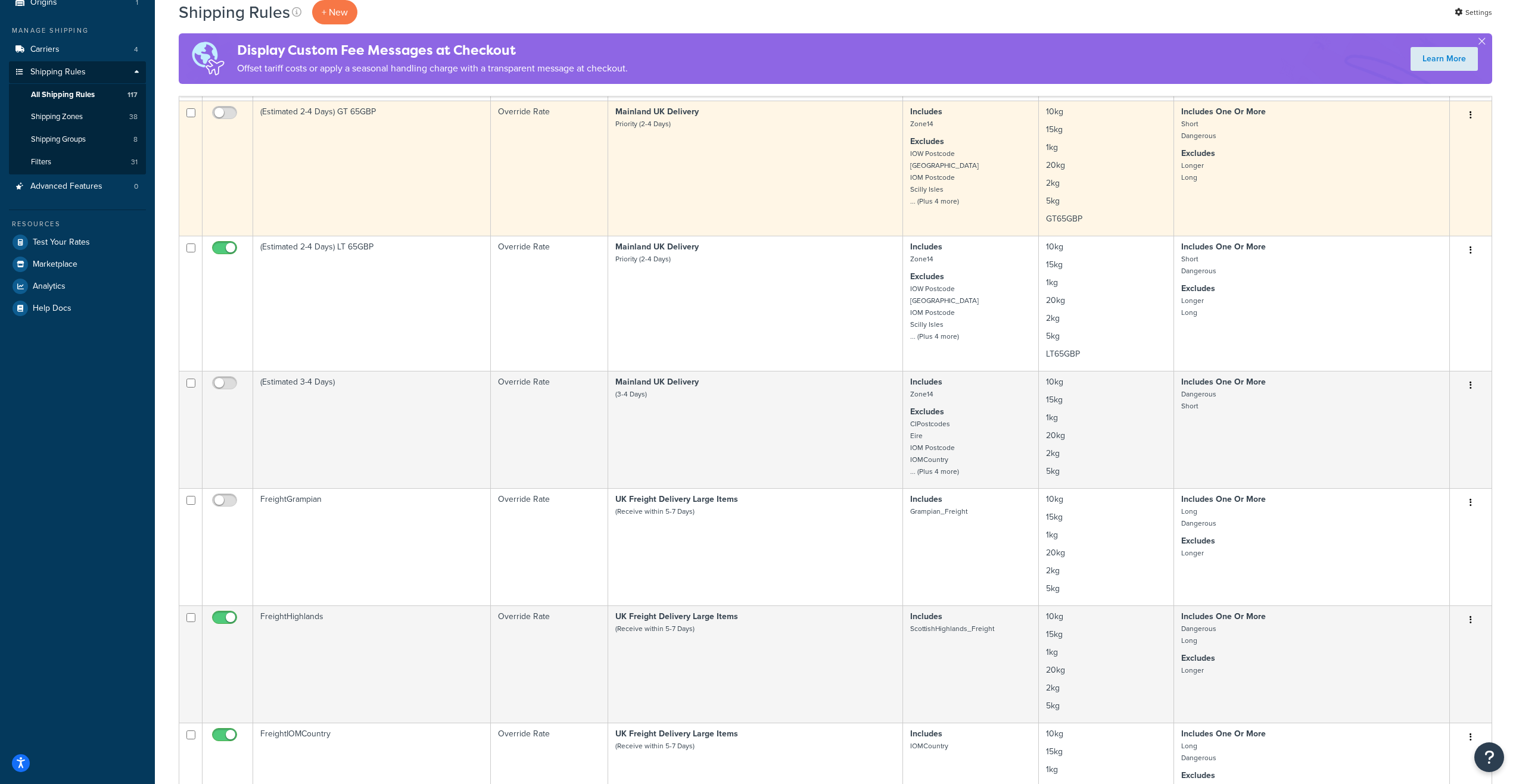
click at [356, 179] on td "(Estimated 2-4 Days) GT 65GBP" at bounding box center [372, 168] width 238 height 135
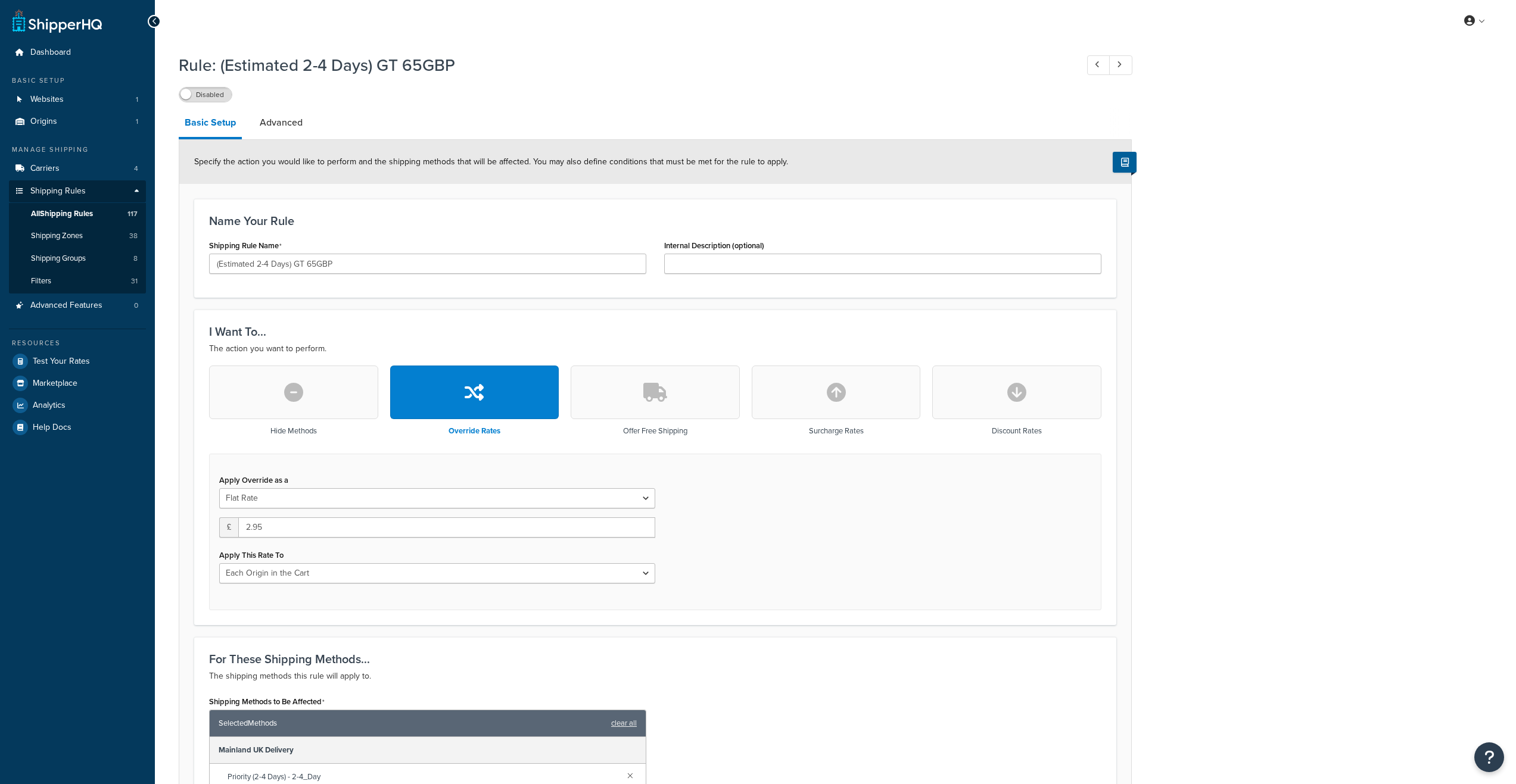
select select "LOCATION"
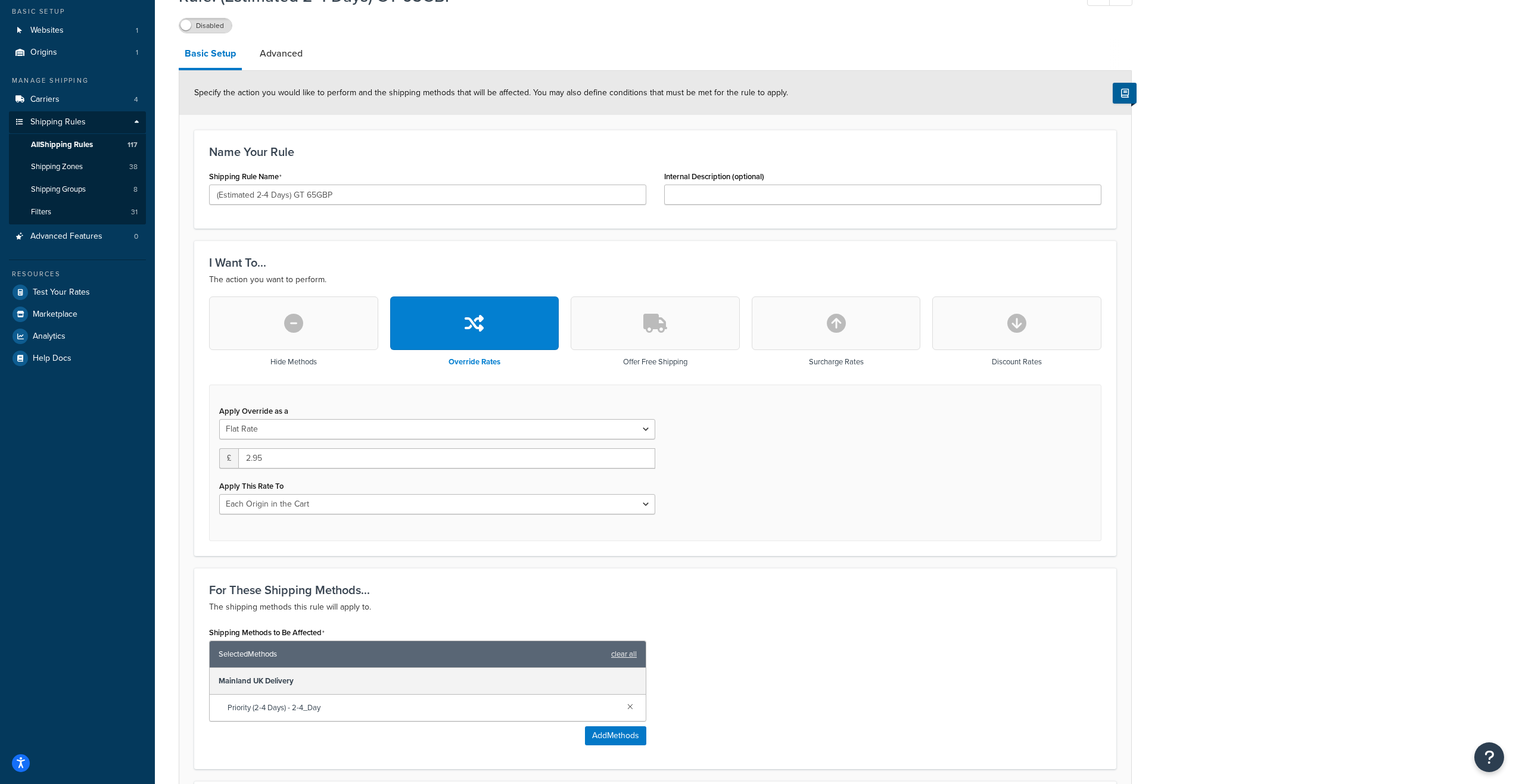
scroll to position [60, 0]
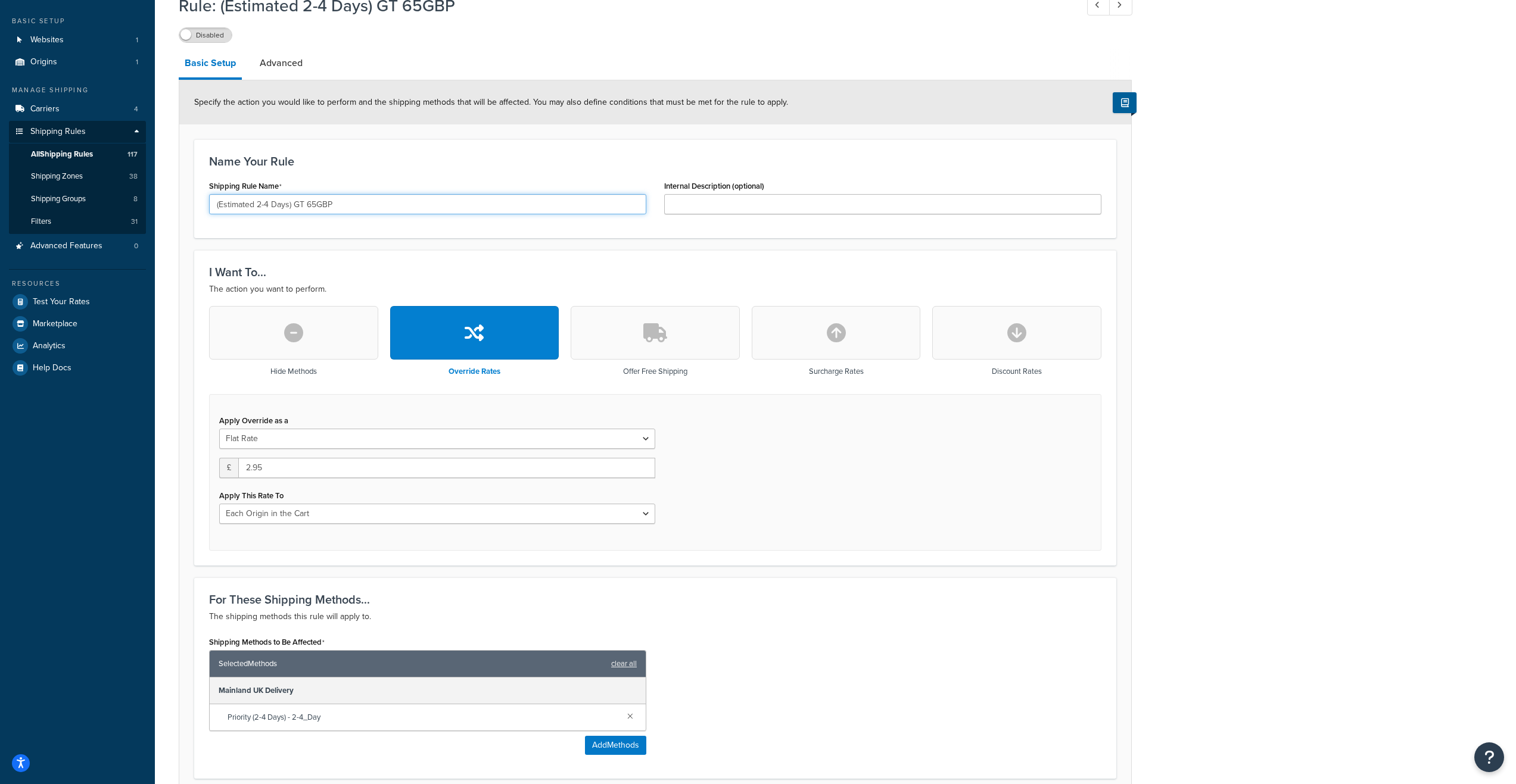
click at [313, 204] on input "(Estimated 2-4 Days) GT 65GBP" at bounding box center [427, 204] width 437 height 20
type input "(Estimated 2-4 Days) GT 75GBP"
click at [357, 164] on h3 "Name Your Rule" at bounding box center [655, 161] width 892 height 13
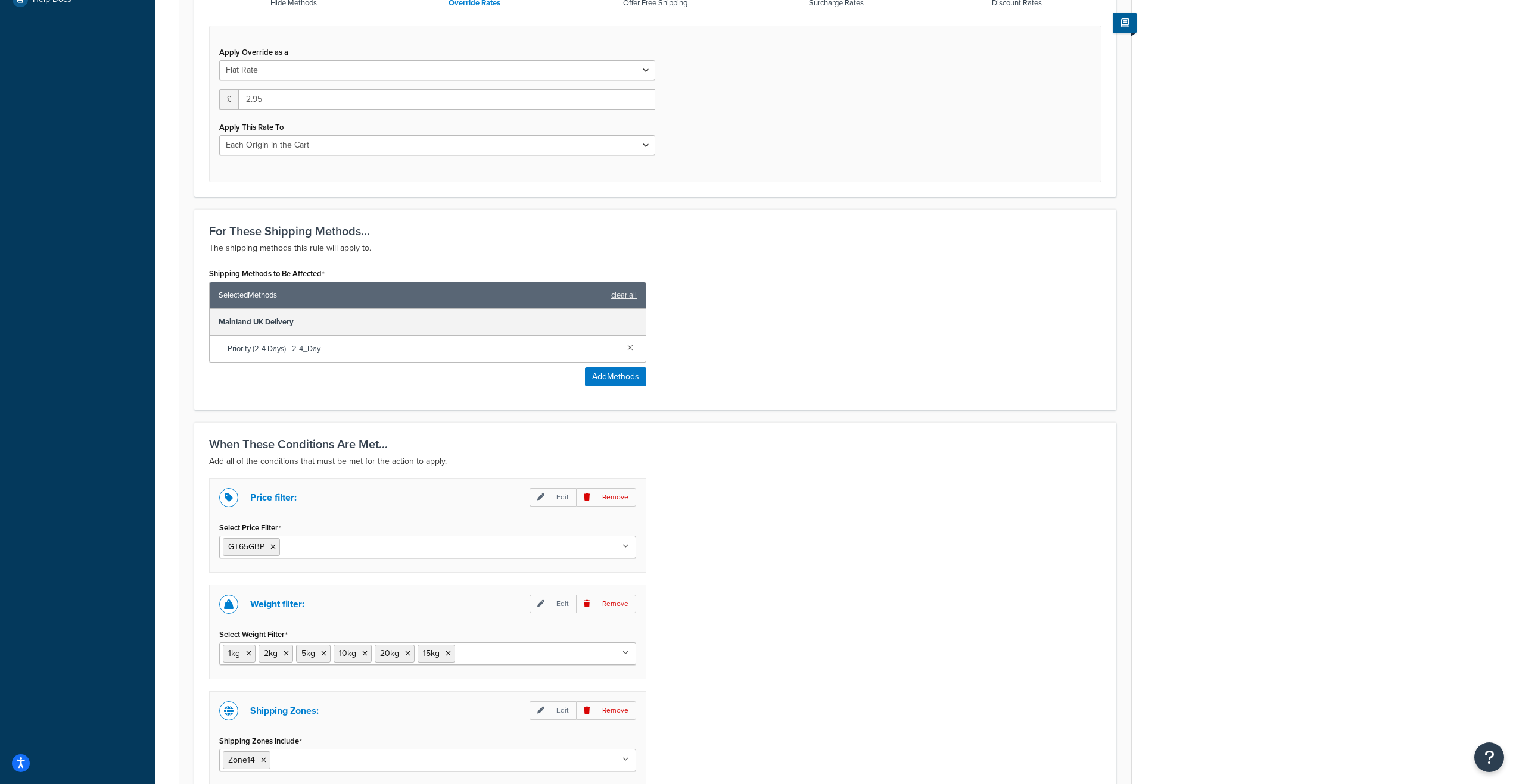
scroll to position [476, 0]
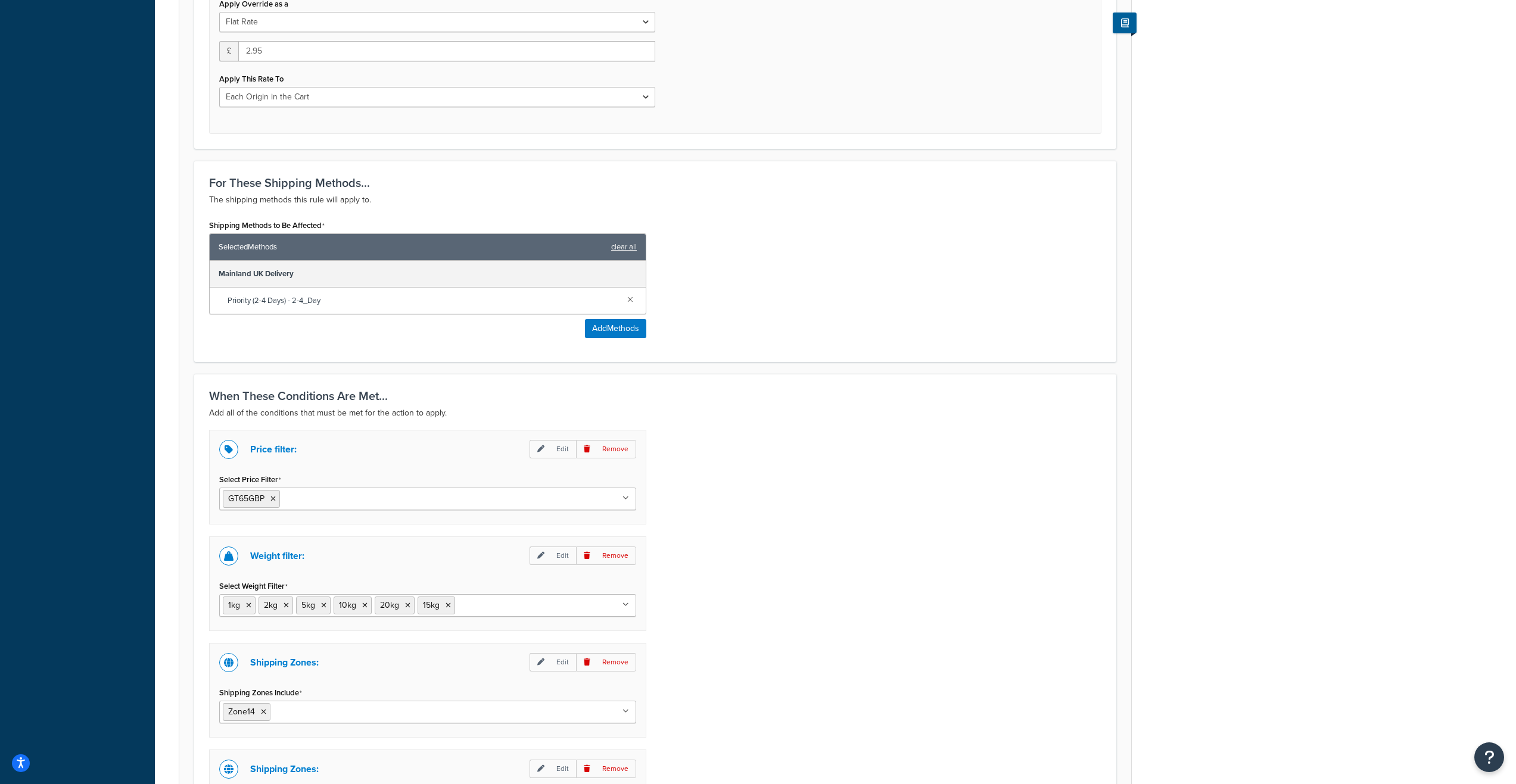
click at [626, 497] on icon at bounding box center [626, 498] width 7 height 7
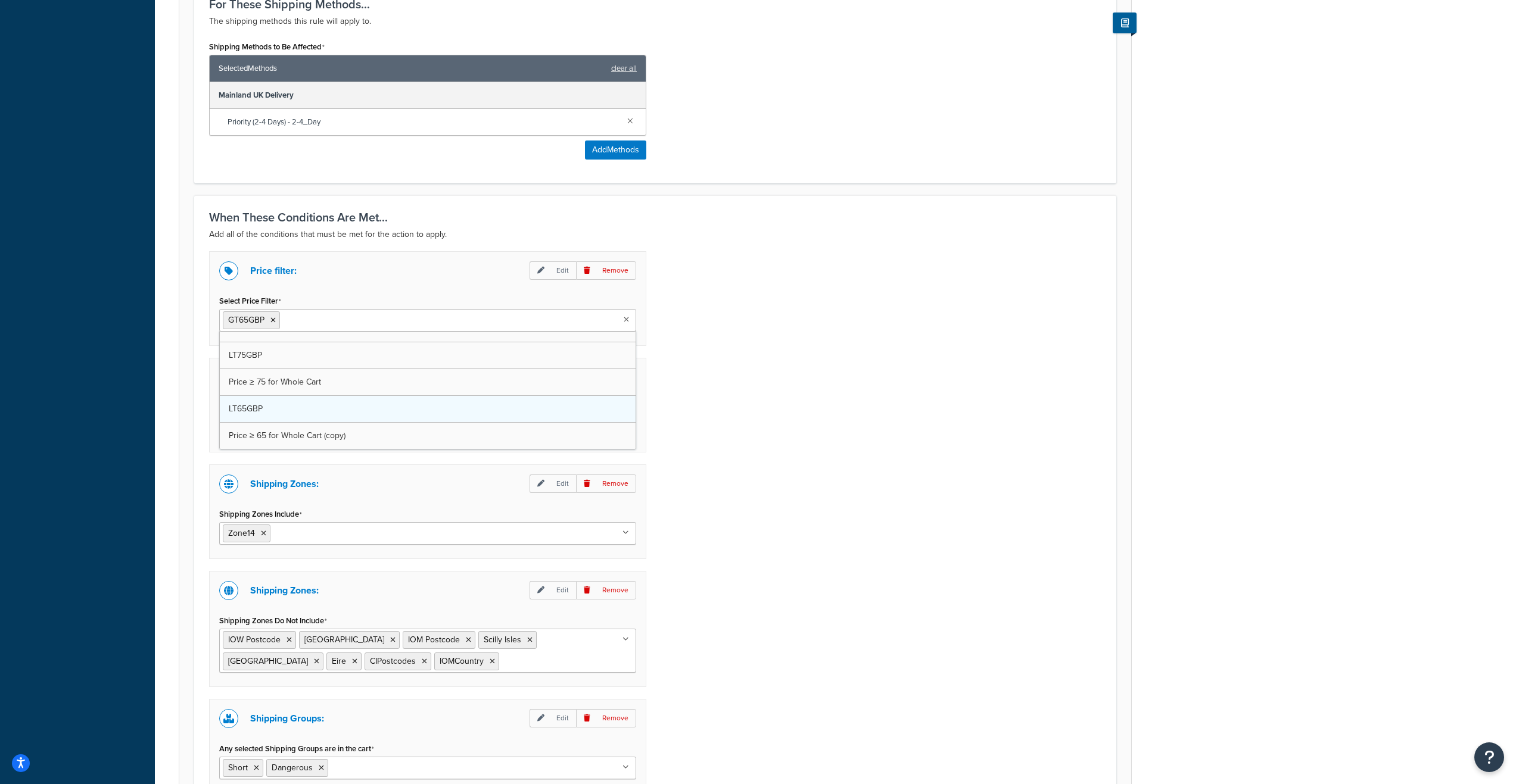
scroll to position [304, 0]
click at [332, 318] on icon at bounding box center [332, 321] width 5 height 7
click at [836, 447] on div "Price filter: Edit Remove Select Price Filter GT75GBP LT275GBP GT275GBP LT30GBP…" at bounding box center [655, 562] width 910 height 622
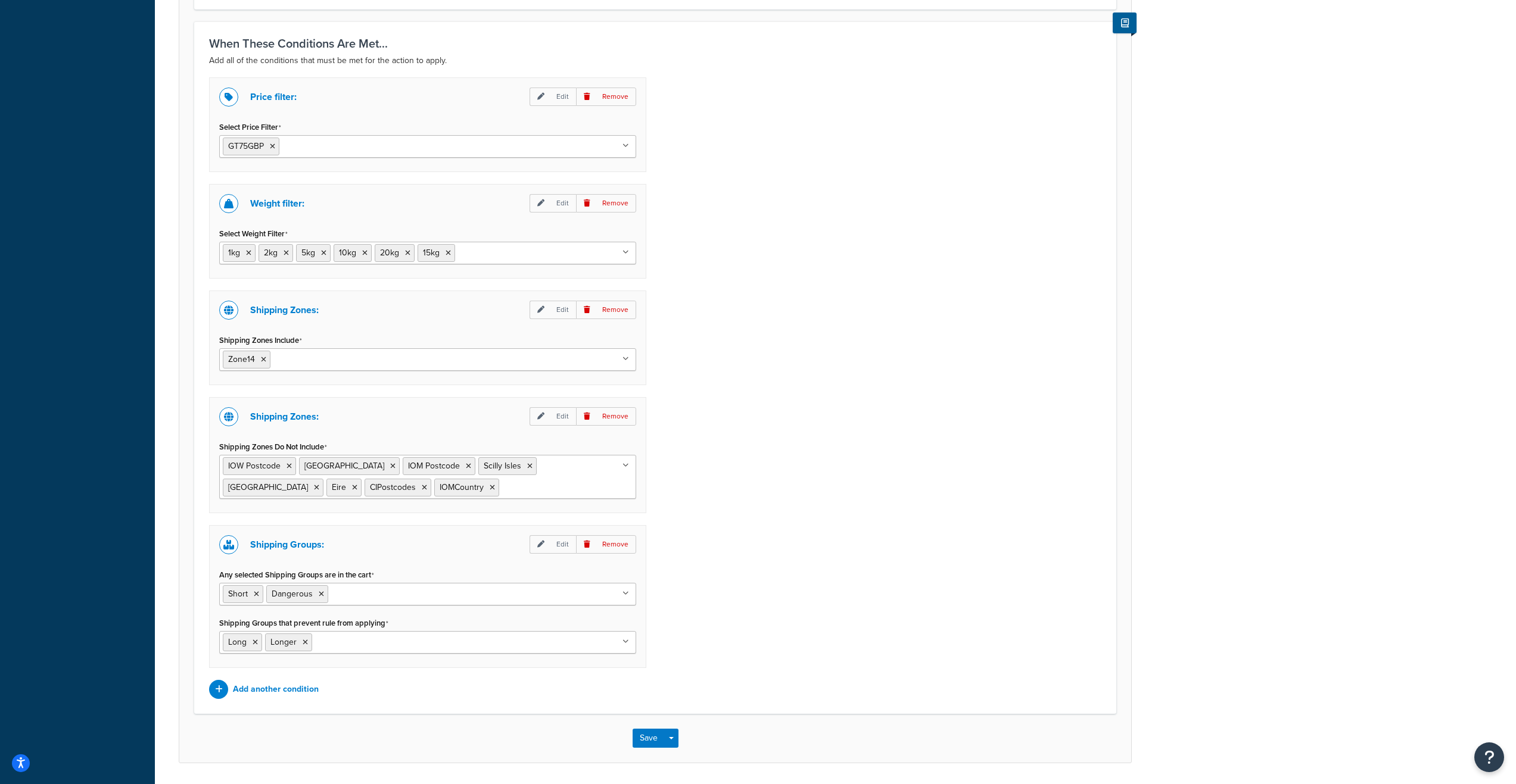
scroll to position [868, 0]
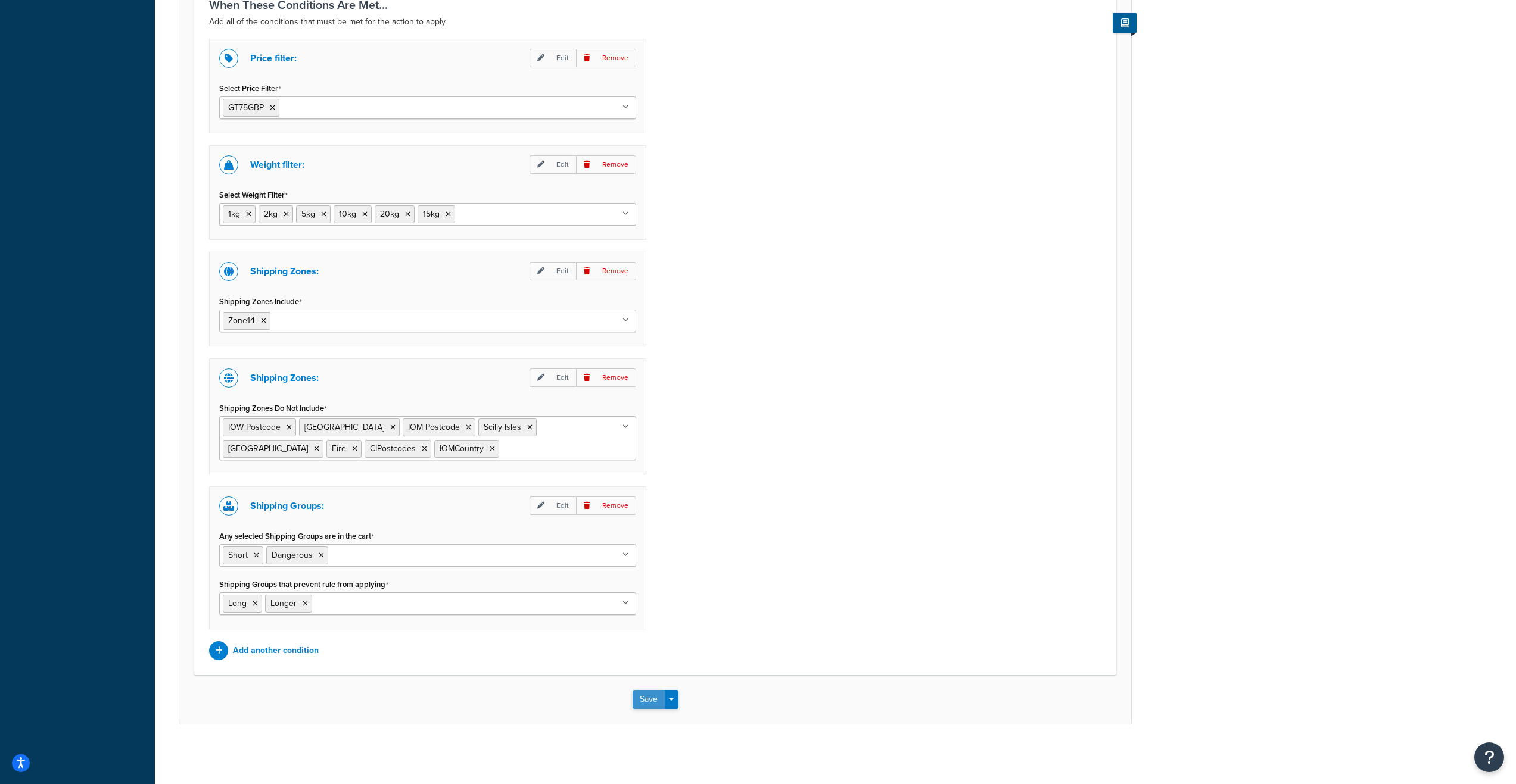
click at [650, 703] on button "Save" at bounding box center [649, 700] width 32 height 19
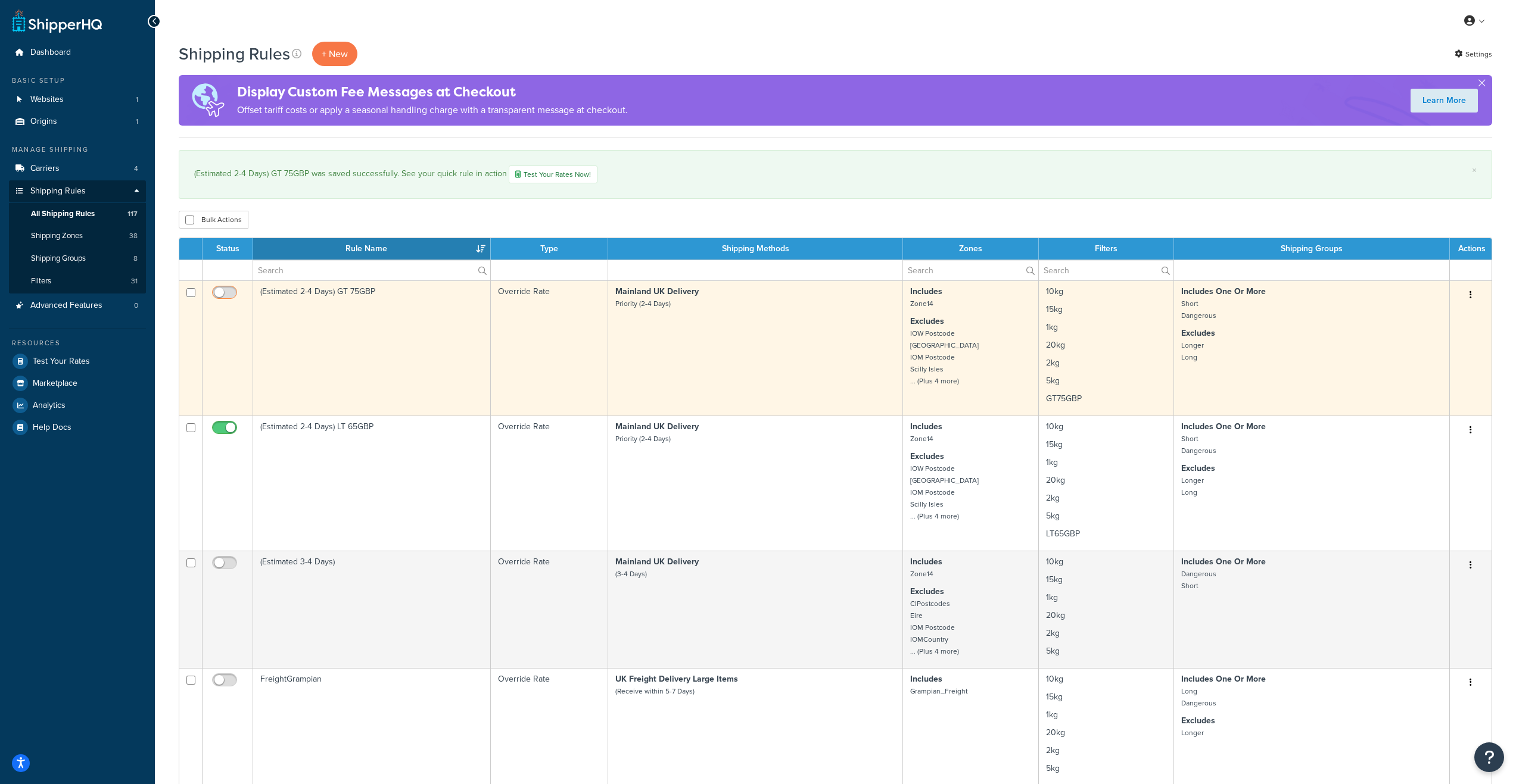
click at [225, 294] on input "checkbox" at bounding box center [226, 295] width 33 height 15
checkbox input "true"
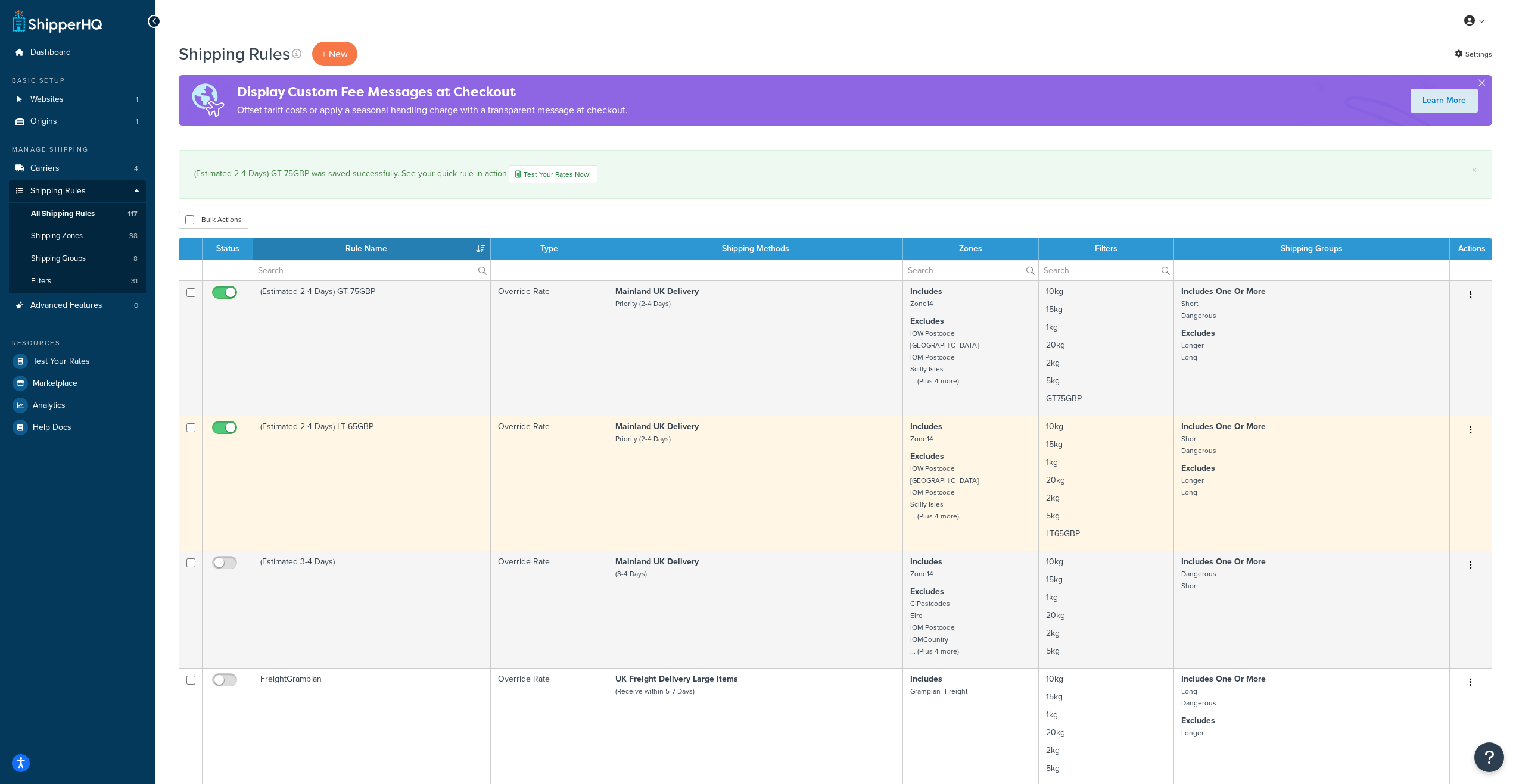
click at [337, 455] on td "(Estimated 2-4 Days) LT 65GBP" at bounding box center [372, 483] width 238 height 135
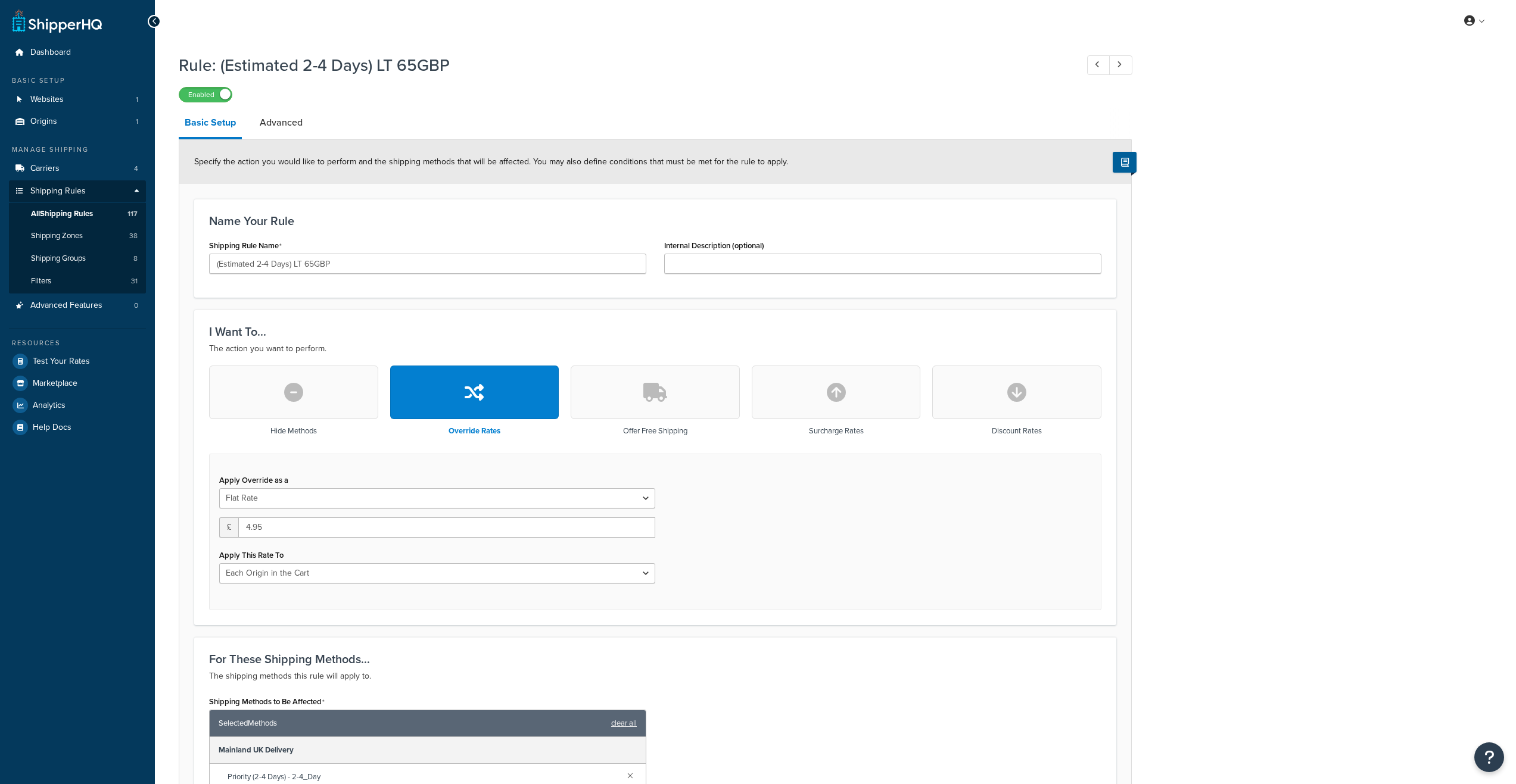
select select "LOCATION"
click at [307, 263] on input "(Estimated 2-4 Days) LT 65GBP" at bounding box center [427, 264] width 437 height 20
type input "(Estimated 2-4 Days) LT 75GBP"
click at [751, 647] on div "For These Shipping Methods... The shipping methods this rule will apply to. Shi…" at bounding box center [655, 737] width 922 height 201
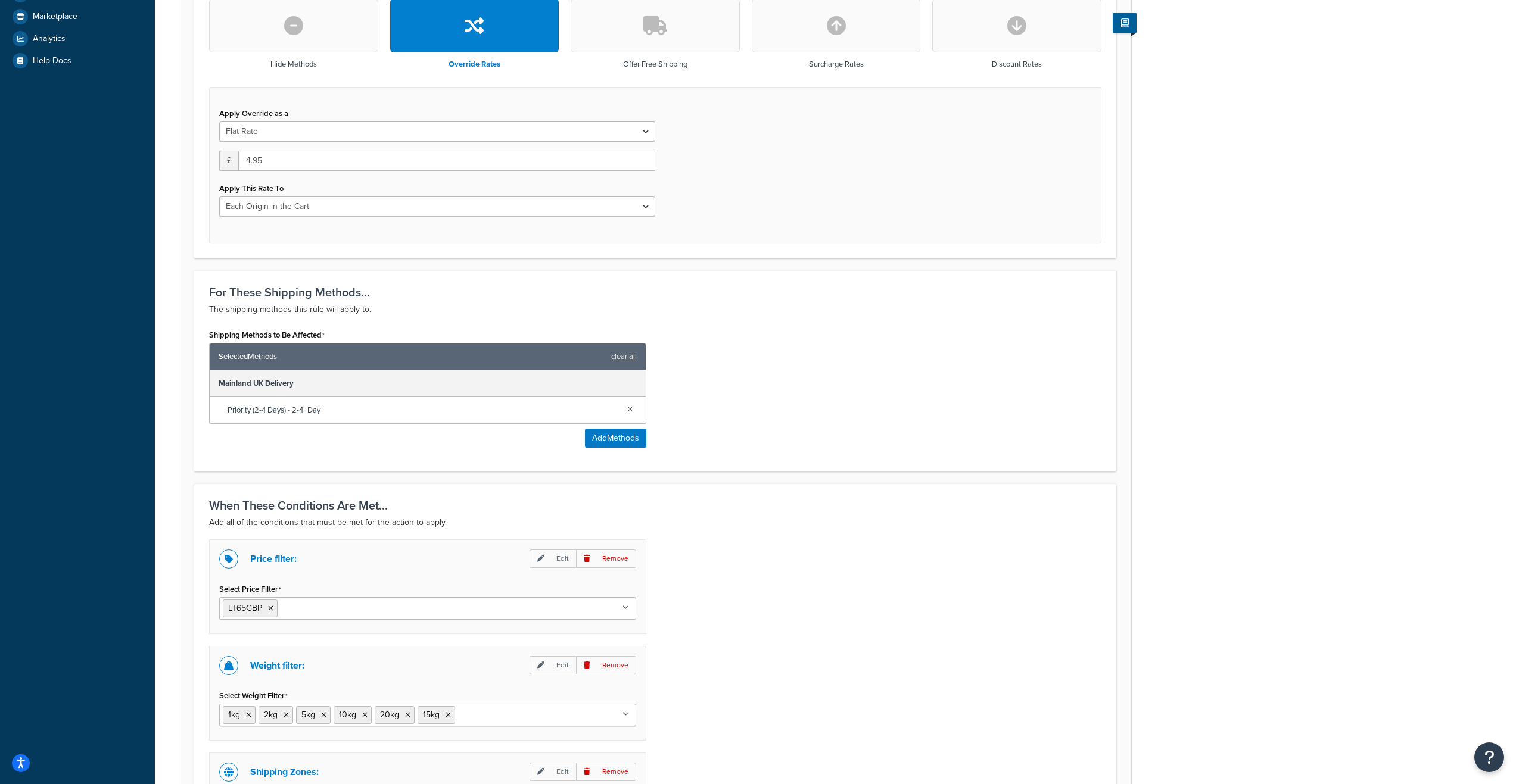
scroll to position [417, 0]
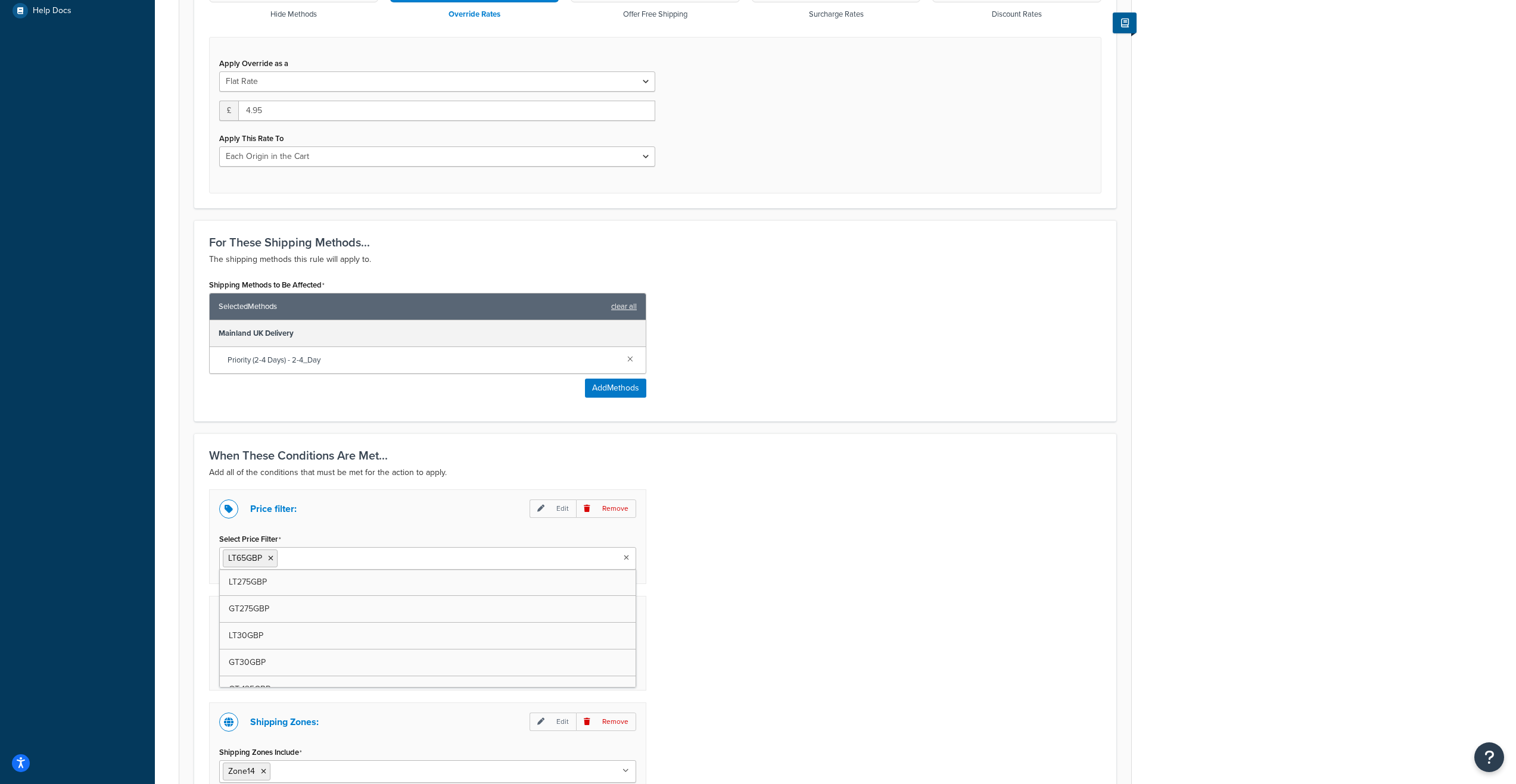
click at [623, 559] on icon at bounding box center [626, 558] width 5 height 7
click at [328, 556] on icon at bounding box center [327, 559] width 5 height 7
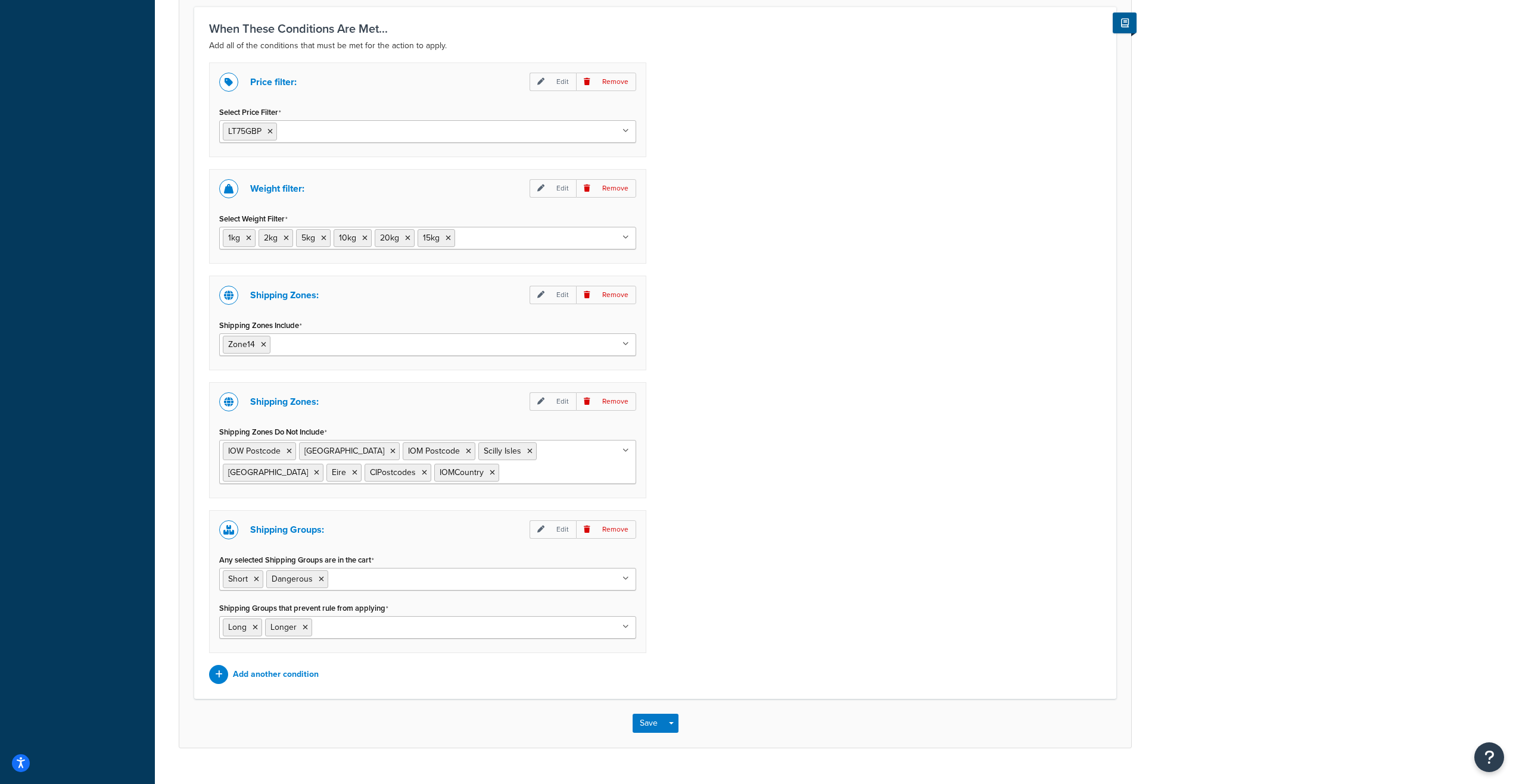
scroll to position [868, 0]
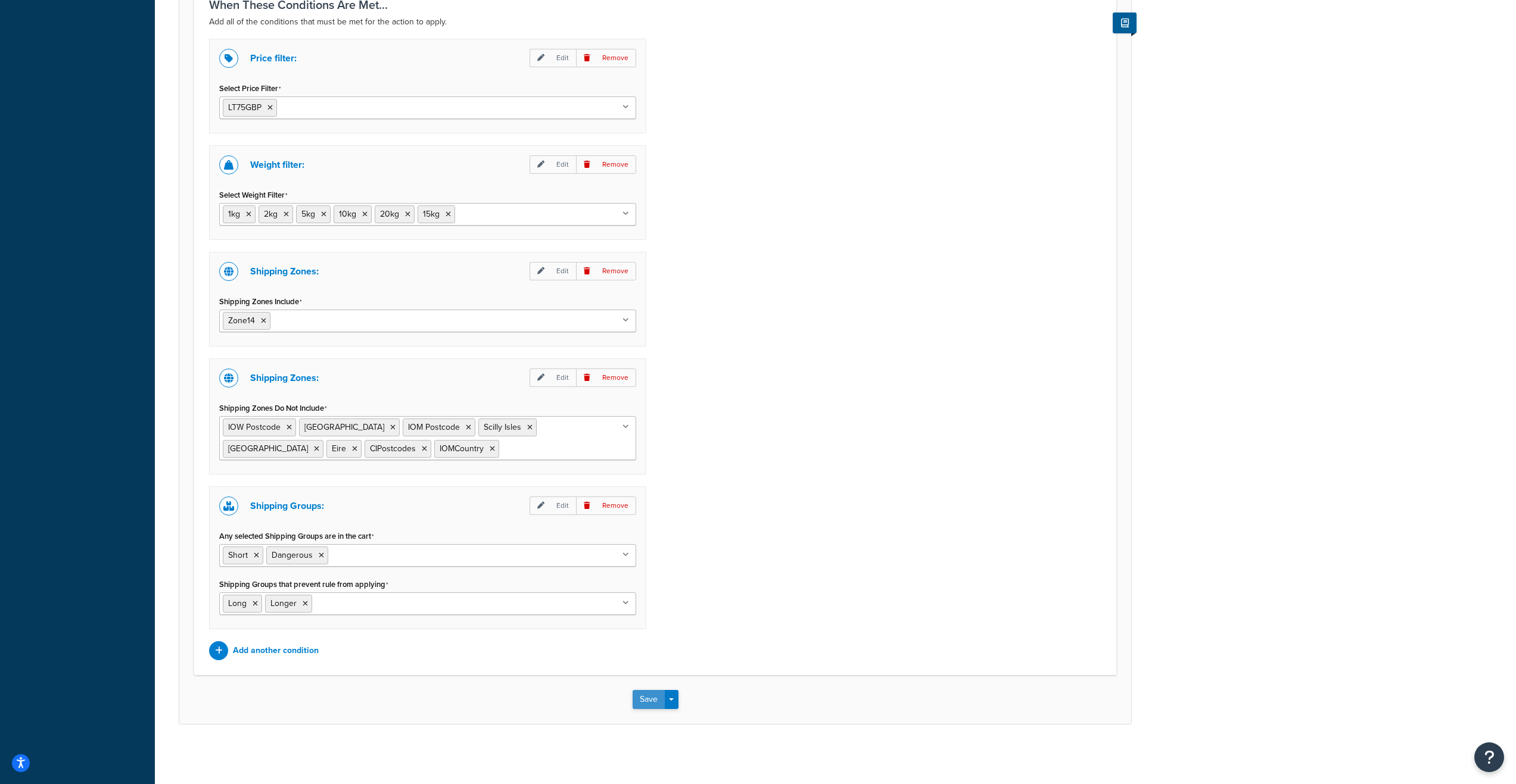
click at [649, 702] on button "Save" at bounding box center [649, 700] width 32 height 19
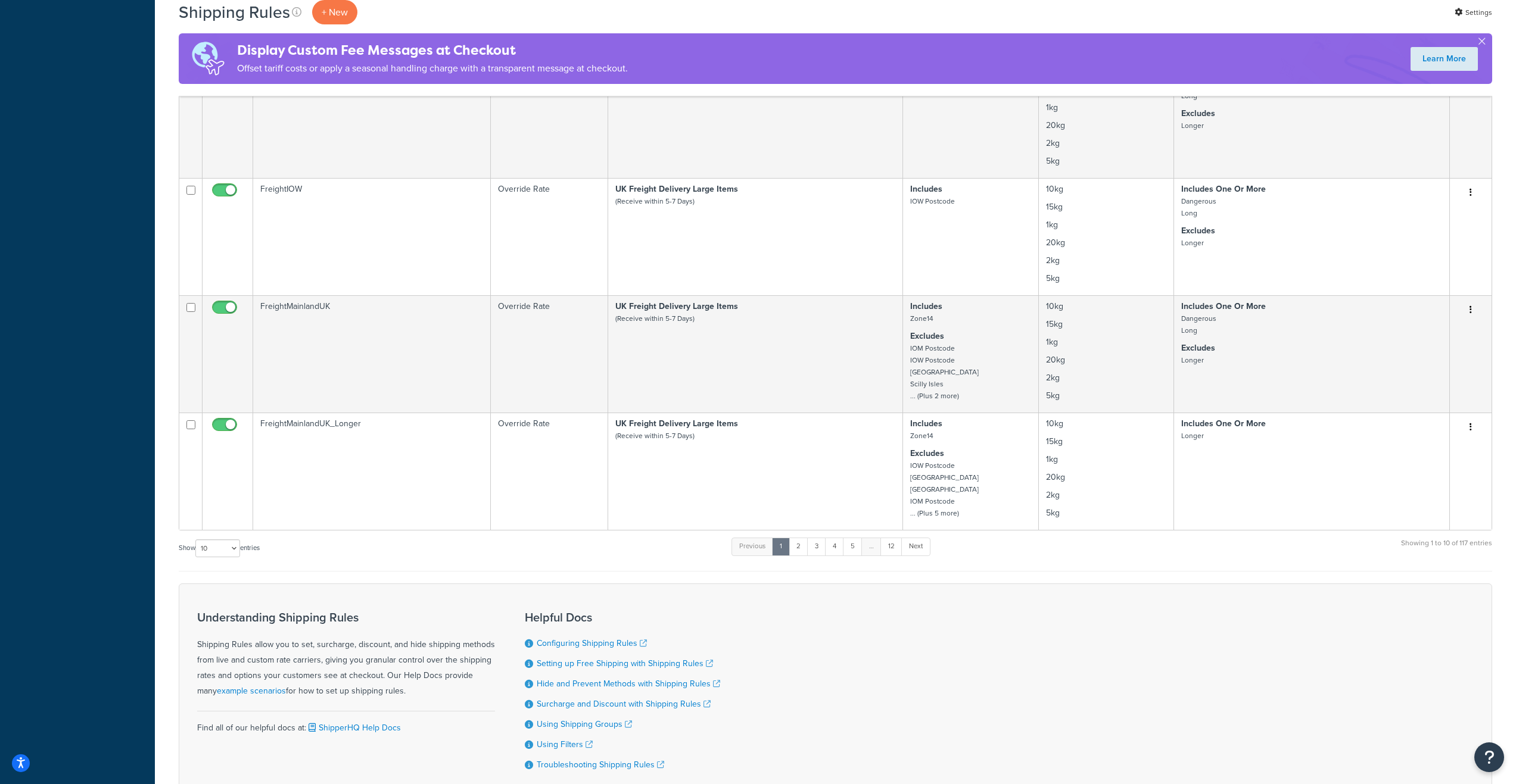
scroll to position [1012, 0]
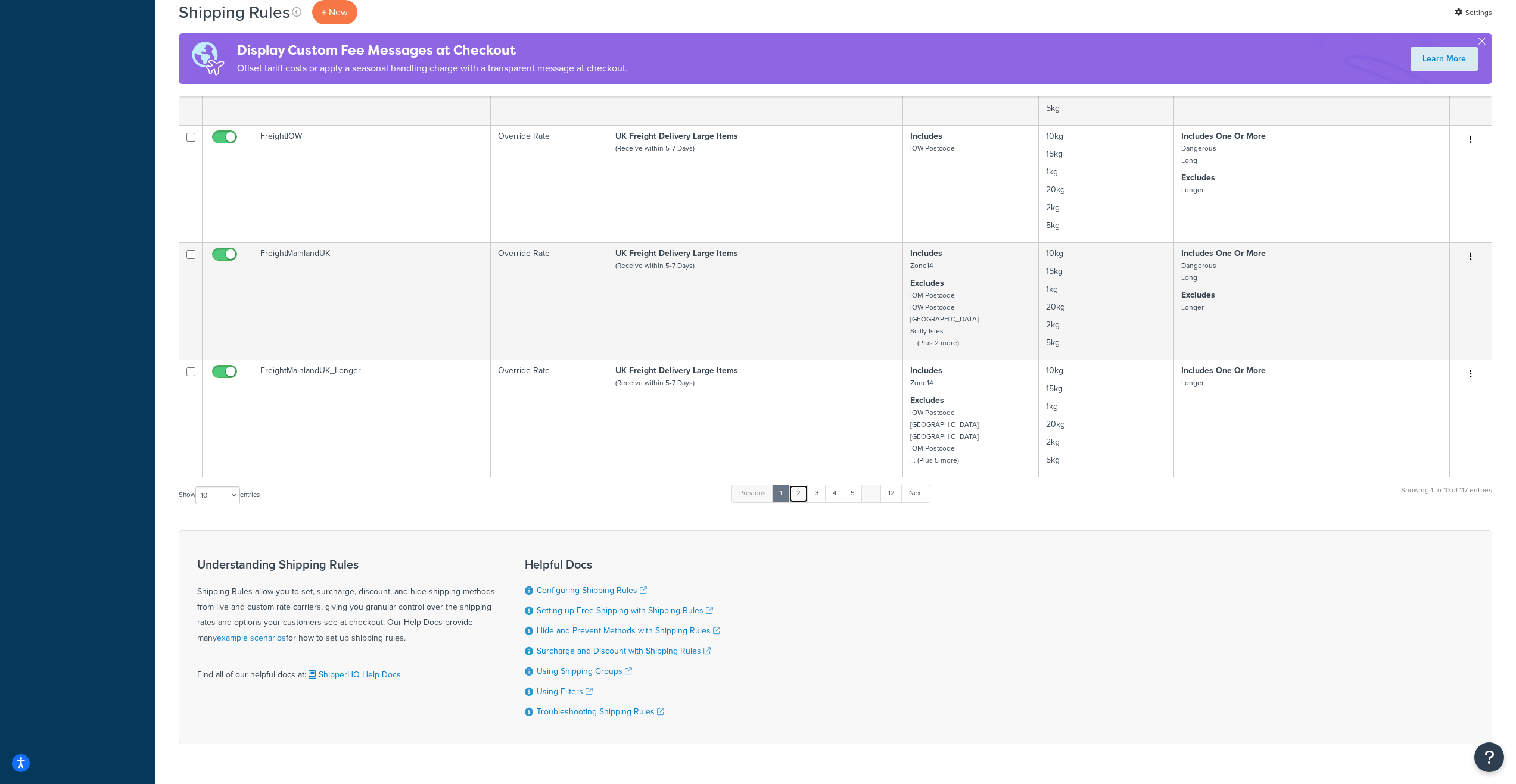
click at [801, 501] on link "2" at bounding box center [798, 493] width 20 height 18
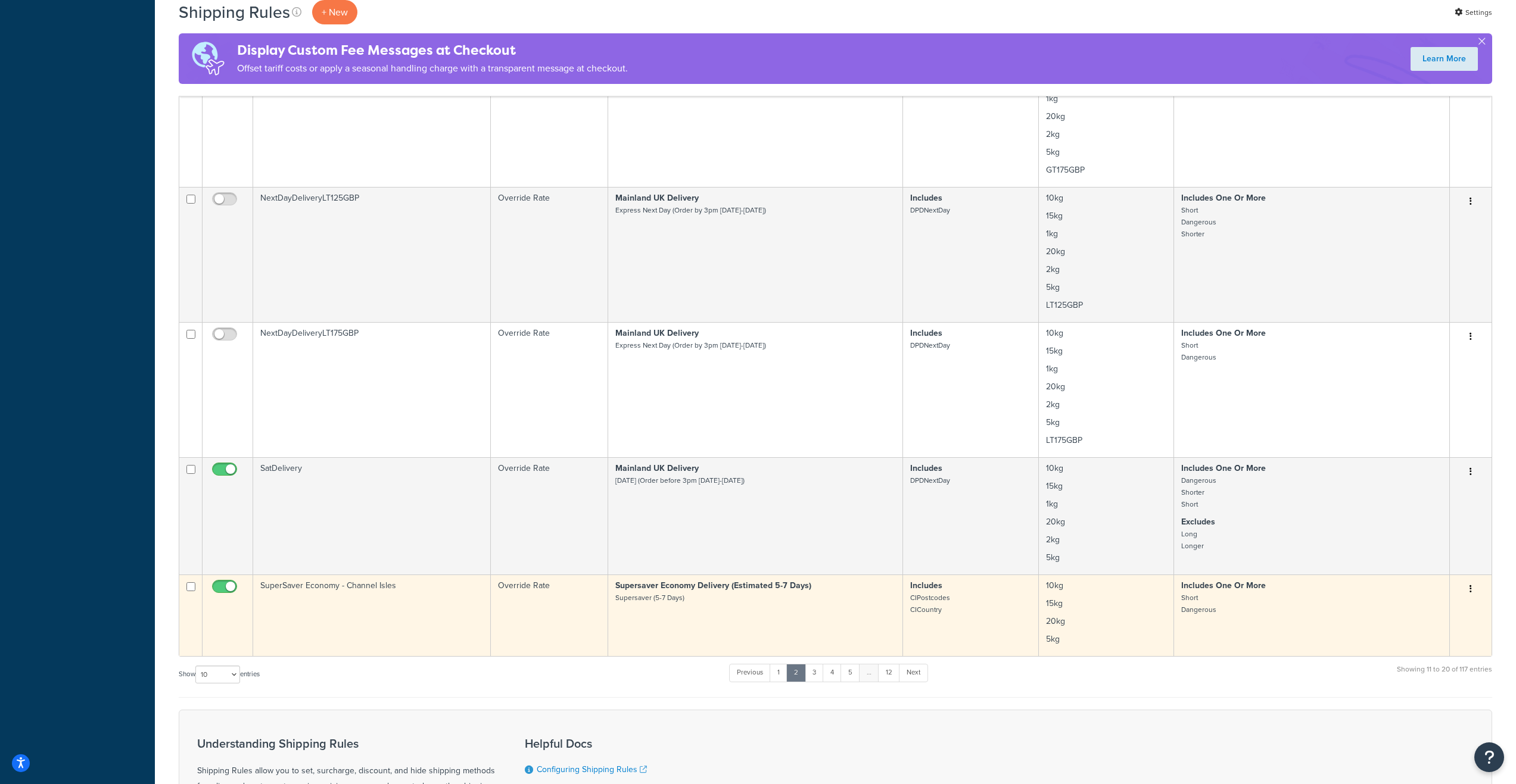
scroll to position [833, 0]
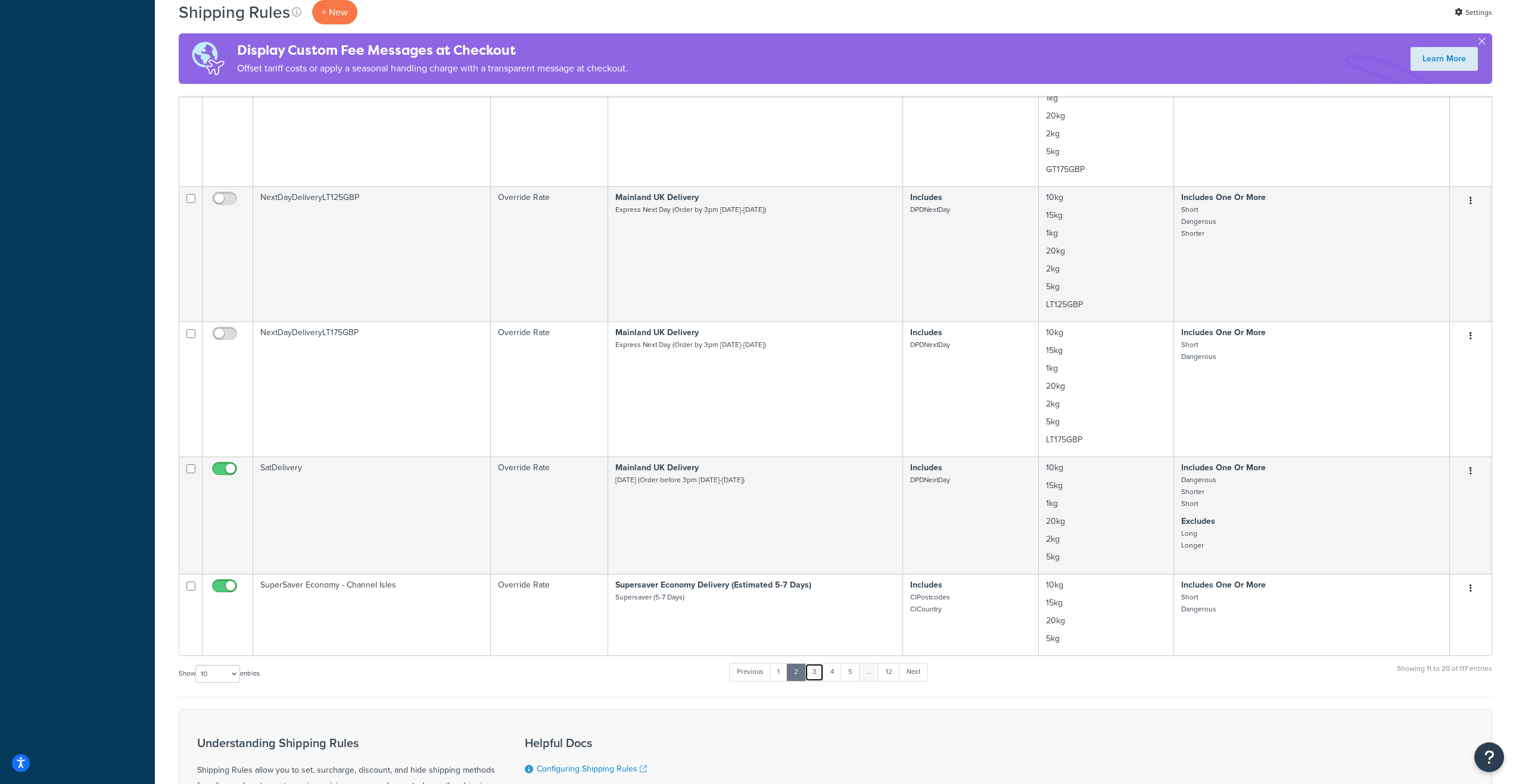
click at [813, 673] on link "3" at bounding box center [814, 672] width 19 height 18
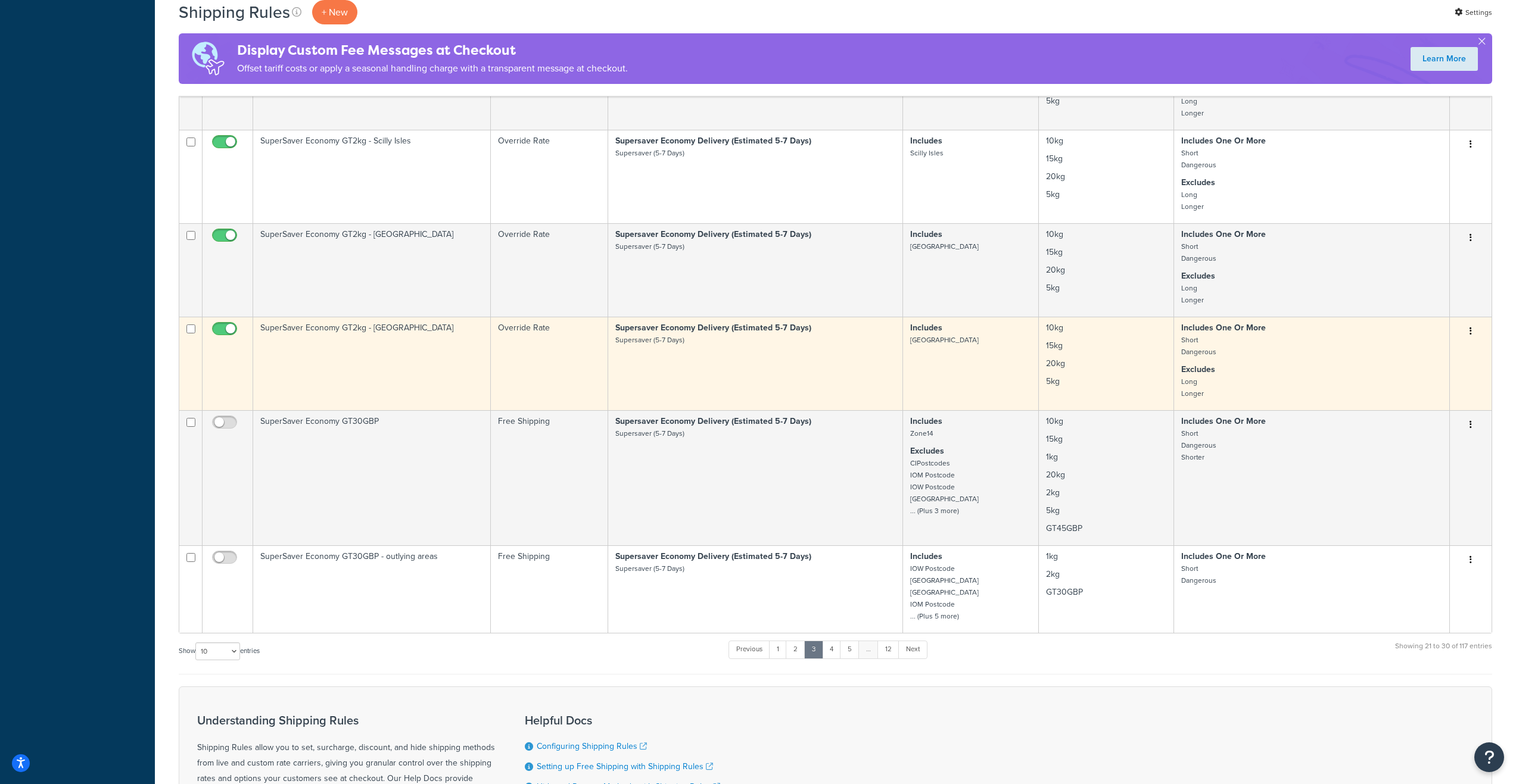
scroll to position [611, 0]
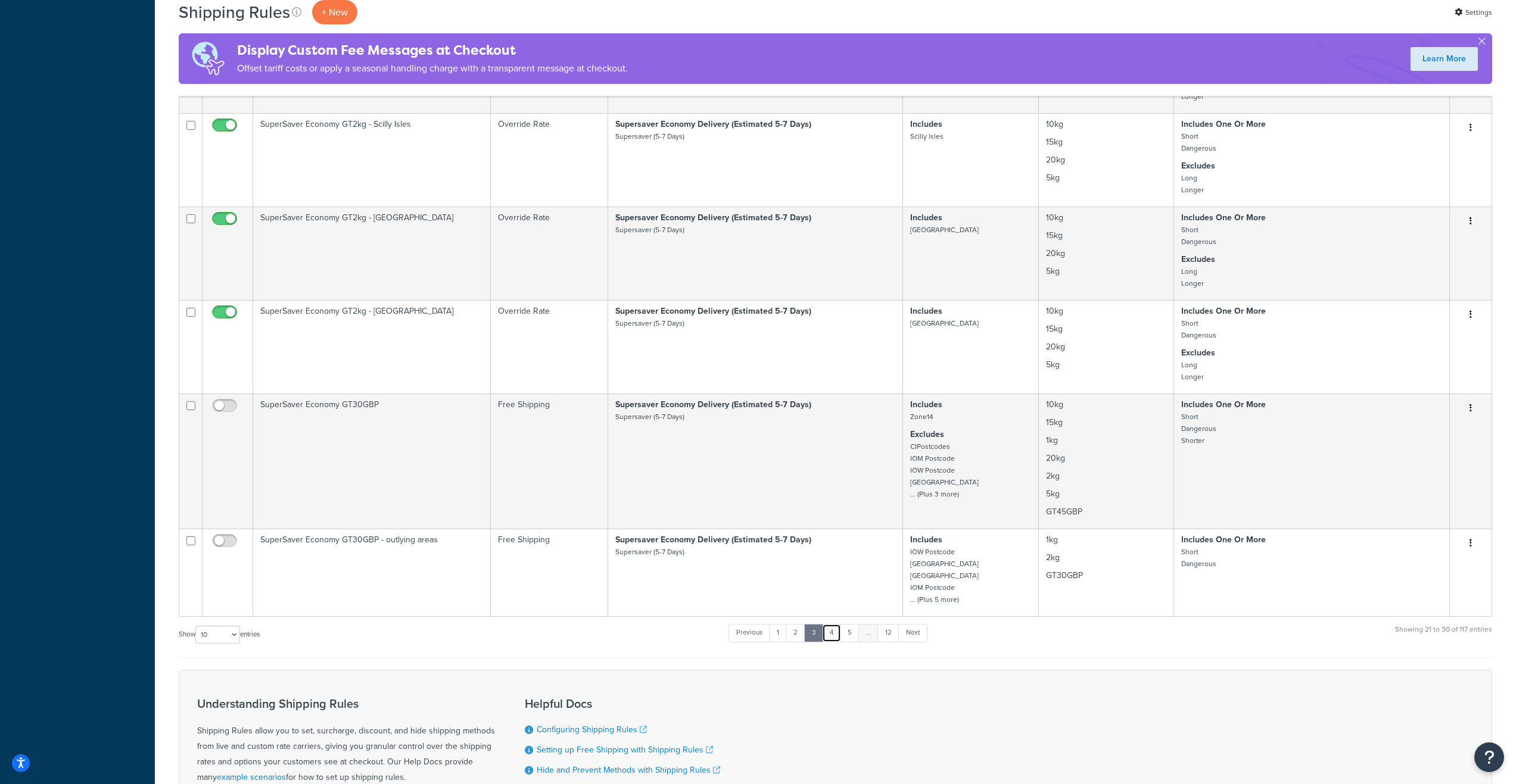
click at [831, 640] on link "4" at bounding box center [831, 633] width 19 height 18
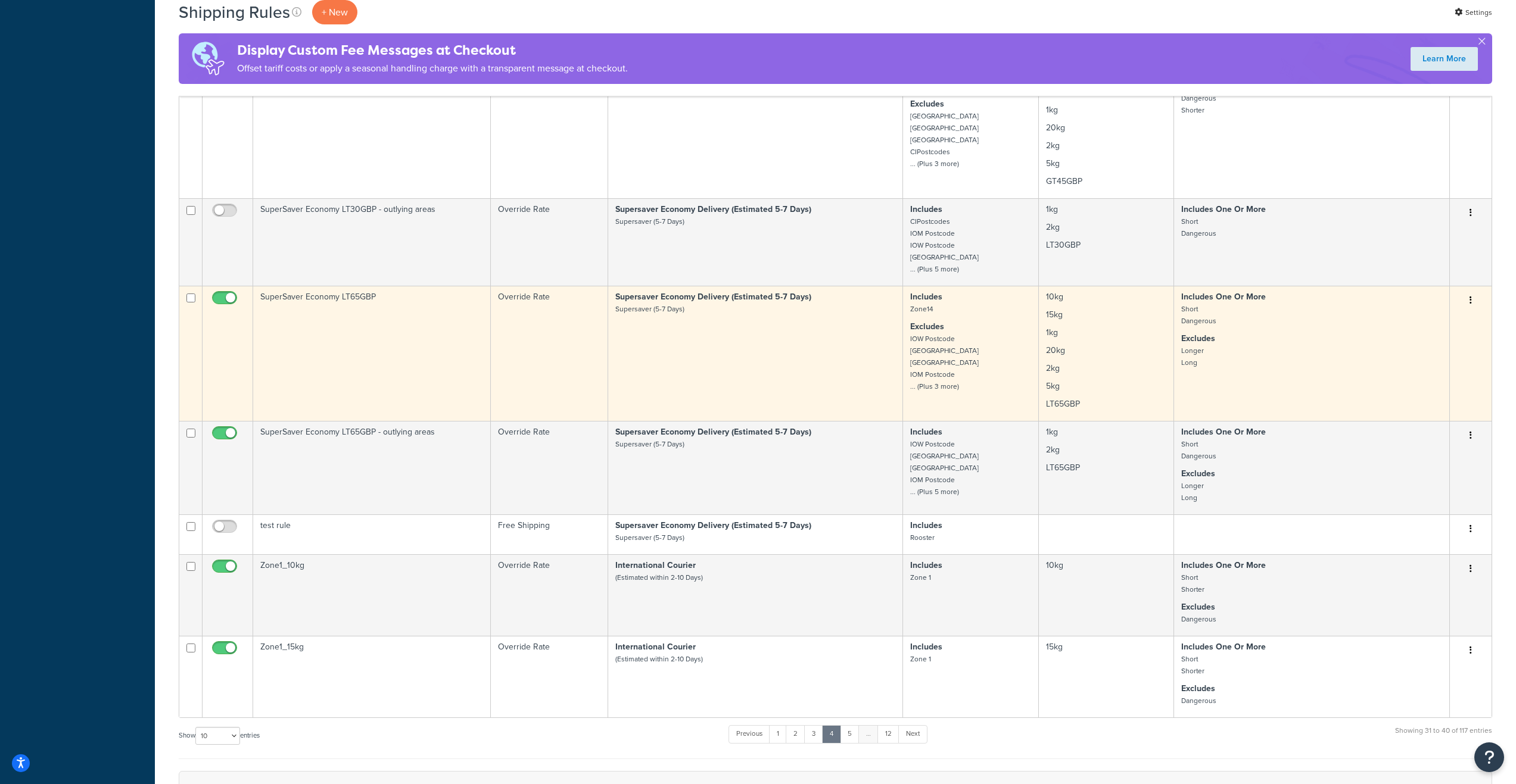
click at [402, 371] on td "SuperSaver Economy LT65GBP" at bounding box center [372, 353] width 238 height 135
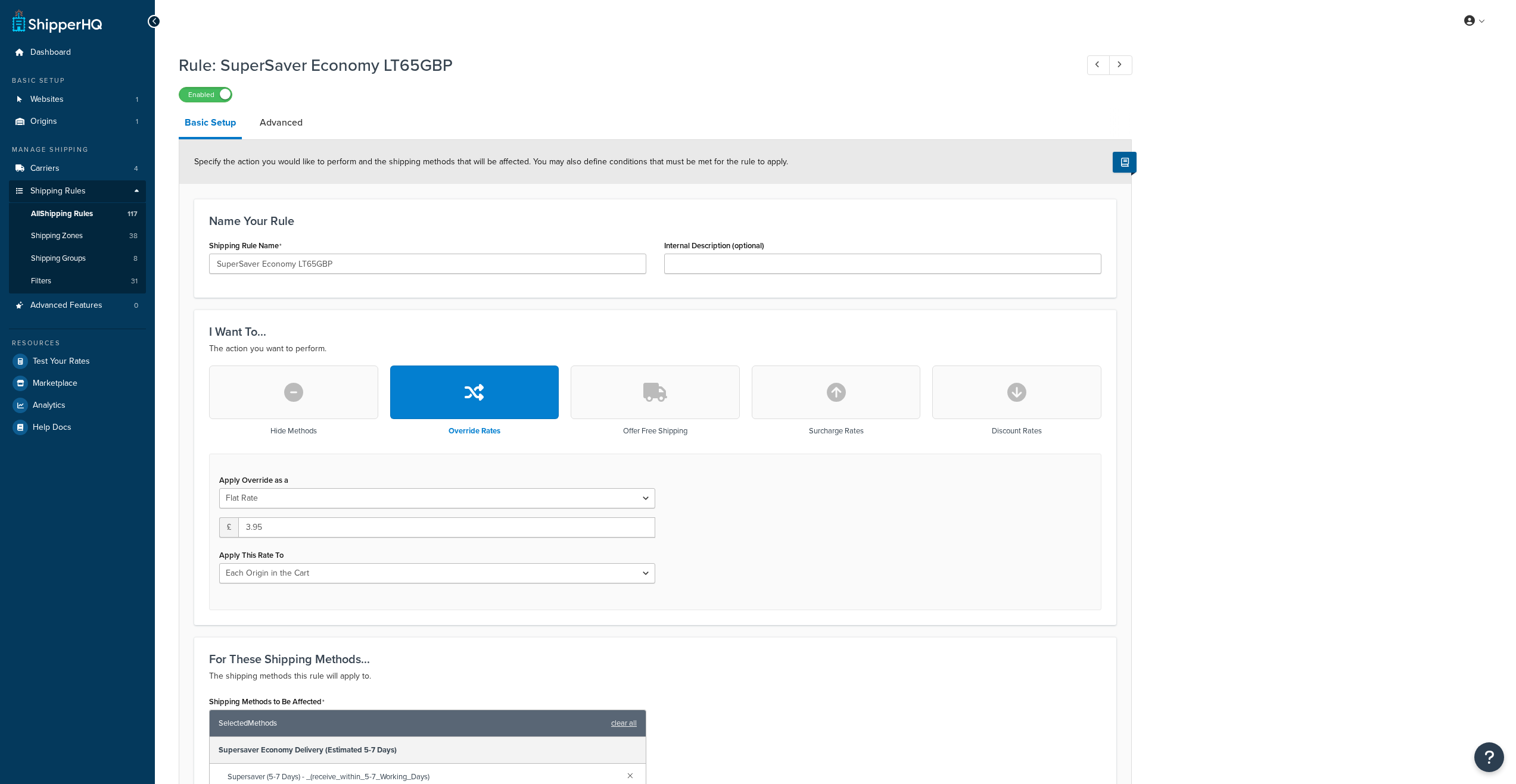
select select "LOCATION"
click at [309, 260] on input "SuperSaver Economy LT65GBP" at bounding box center [427, 264] width 437 height 20
type input "SuperSaver Economy LT75GBP"
click at [860, 702] on div "Shipping Methods to Be Affected Selected Methods clear all Supersaver Economy D…" at bounding box center [655, 758] width 910 height 130
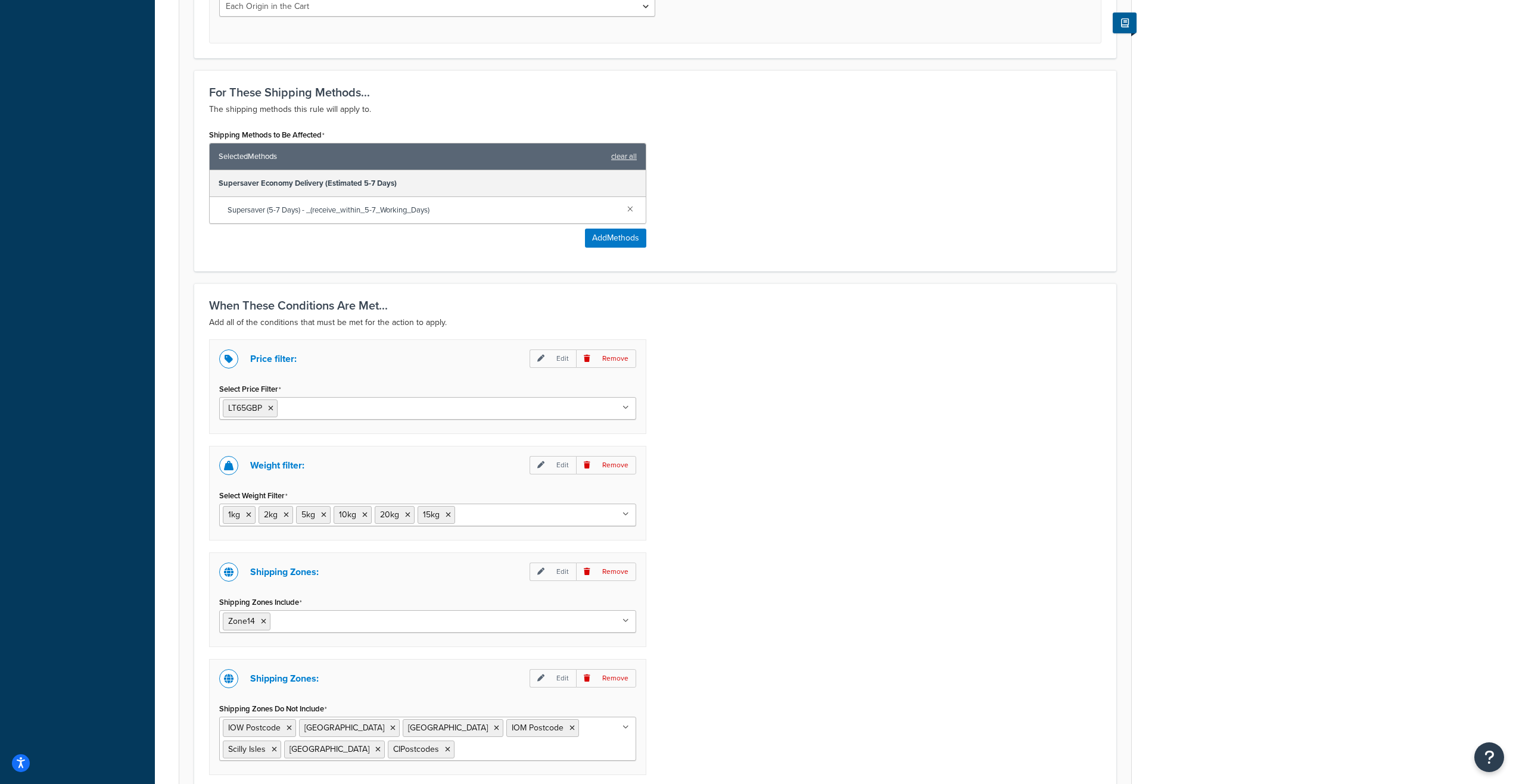
scroll to position [596, 0]
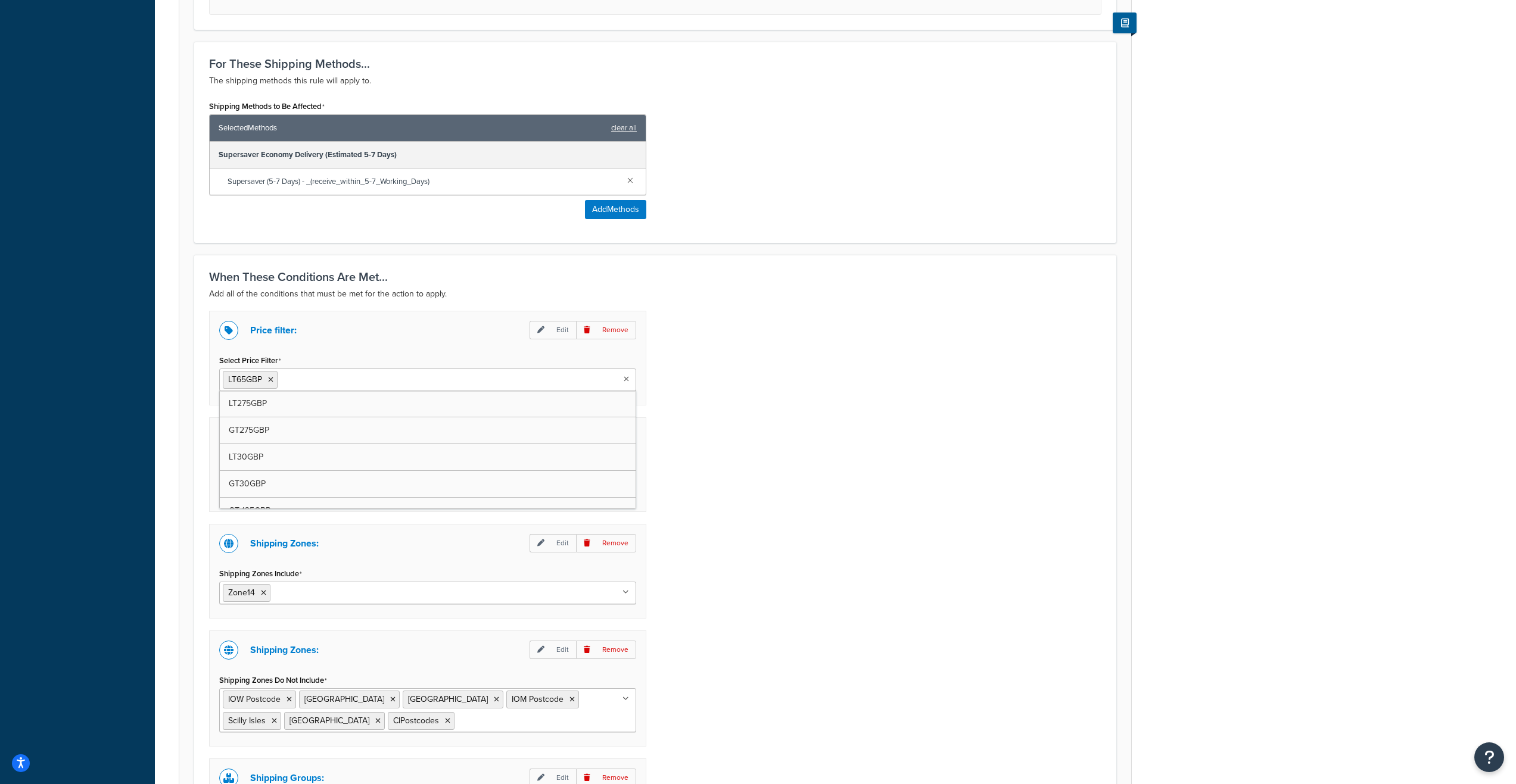
click at [623, 382] on icon at bounding box center [626, 380] width 5 height 7
click at [329, 377] on icon at bounding box center [327, 380] width 5 height 7
click at [909, 518] on div "Price filter: Edit Remove Select Price Filter LT75GBP LT275GBP GT275GBP LT30GBP…" at bounding box center [655, 621] width 910 height 622
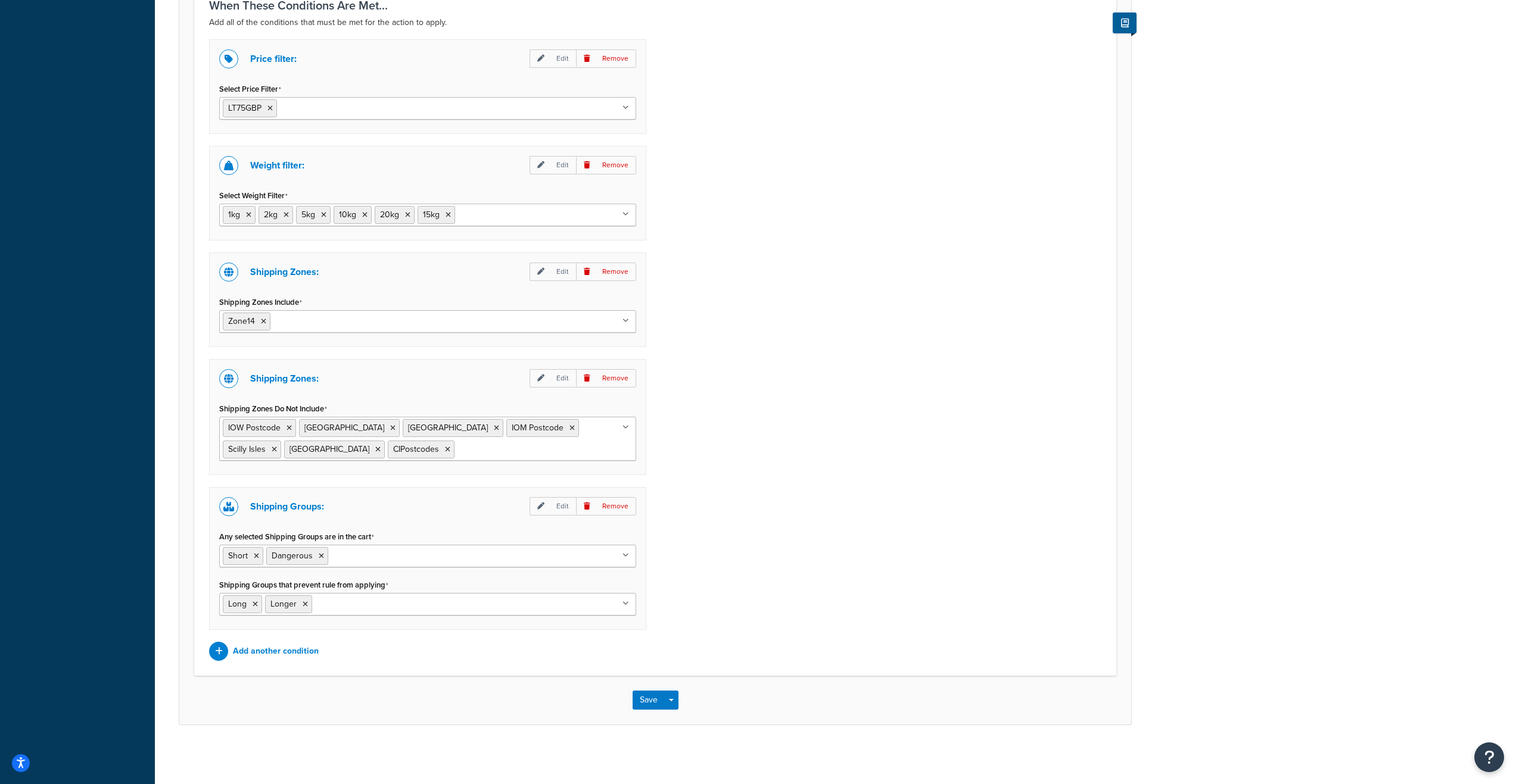
scroll to position [868, 0]
click at [648, 704] on button "Save" at bounding box center [649, 700] width 32 height 19
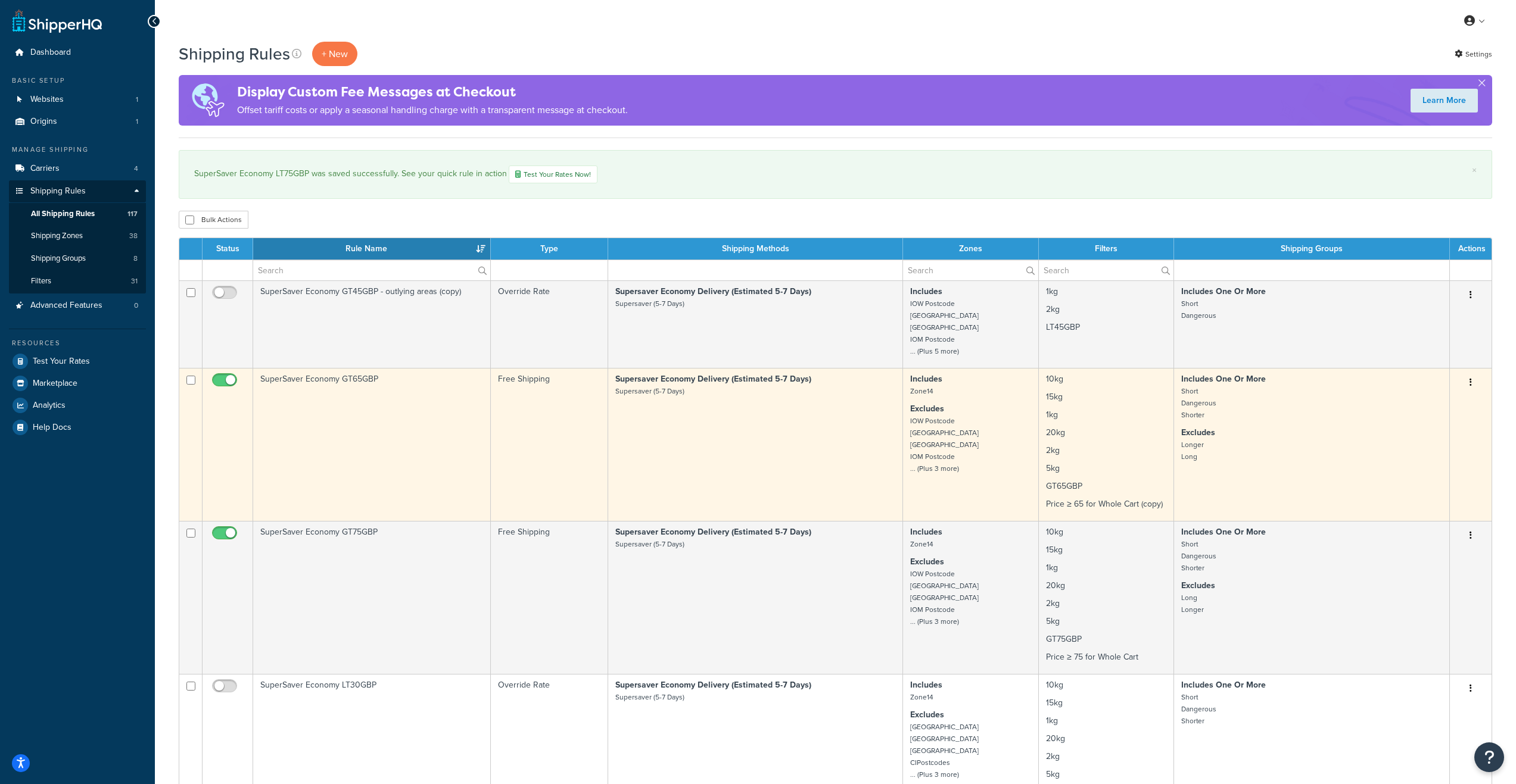
click at [404, 436] on td "SuperSaver Economy GT65GBP" at bounding box center [372, 444] width 238 height 153
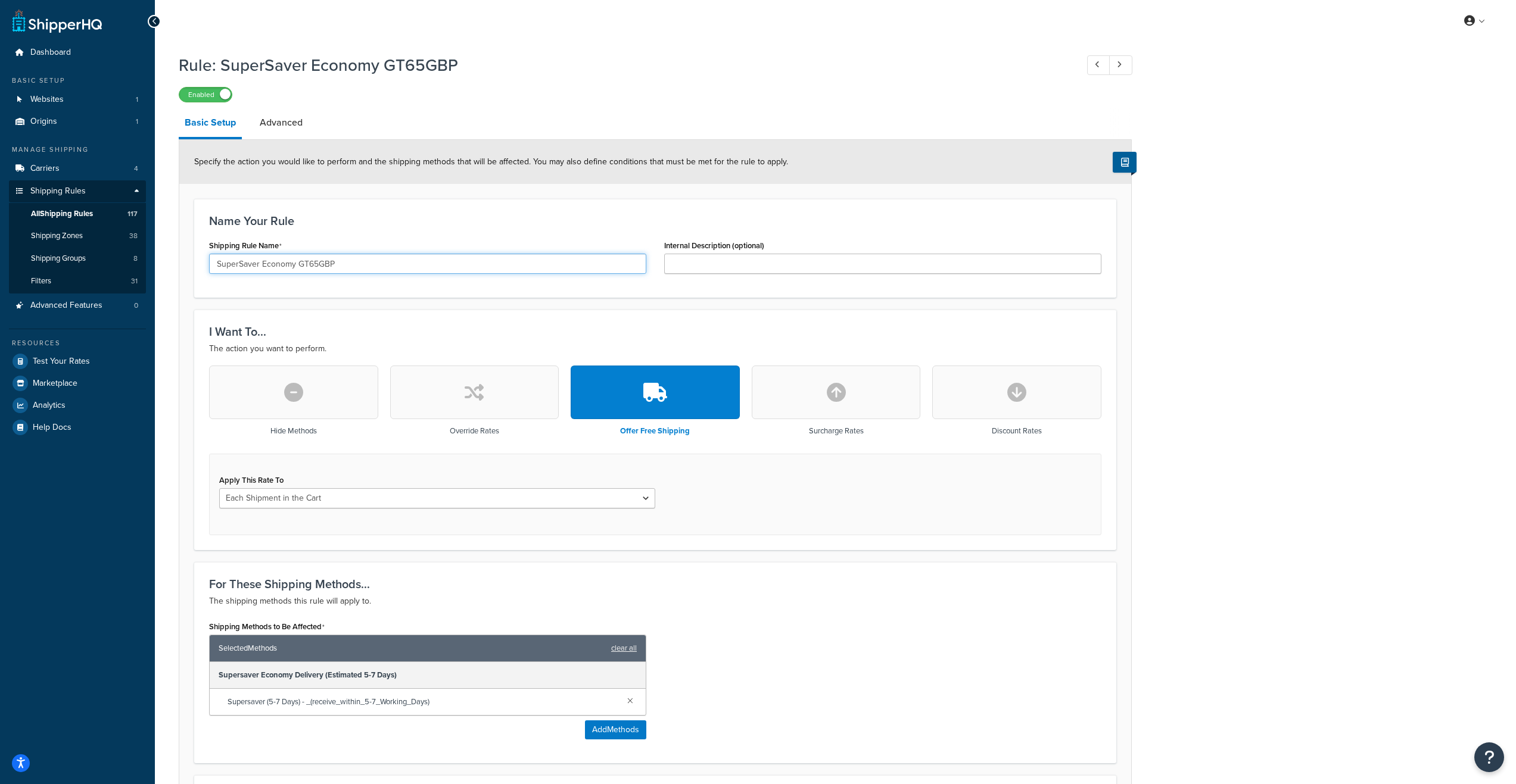
click at [314, 263] on input "SuperSaver Economy GT65GBP" at bounding box center [427, 264] width 437 height 20
type input "SuperSaver Economy GT75GBP"
click at [412, 200] on div "Name Your Rule Shipping Rule Name SuperSaver Economy GT75GBP Internal Descripti…" at bounding box center [655, 248] width 922 height 99
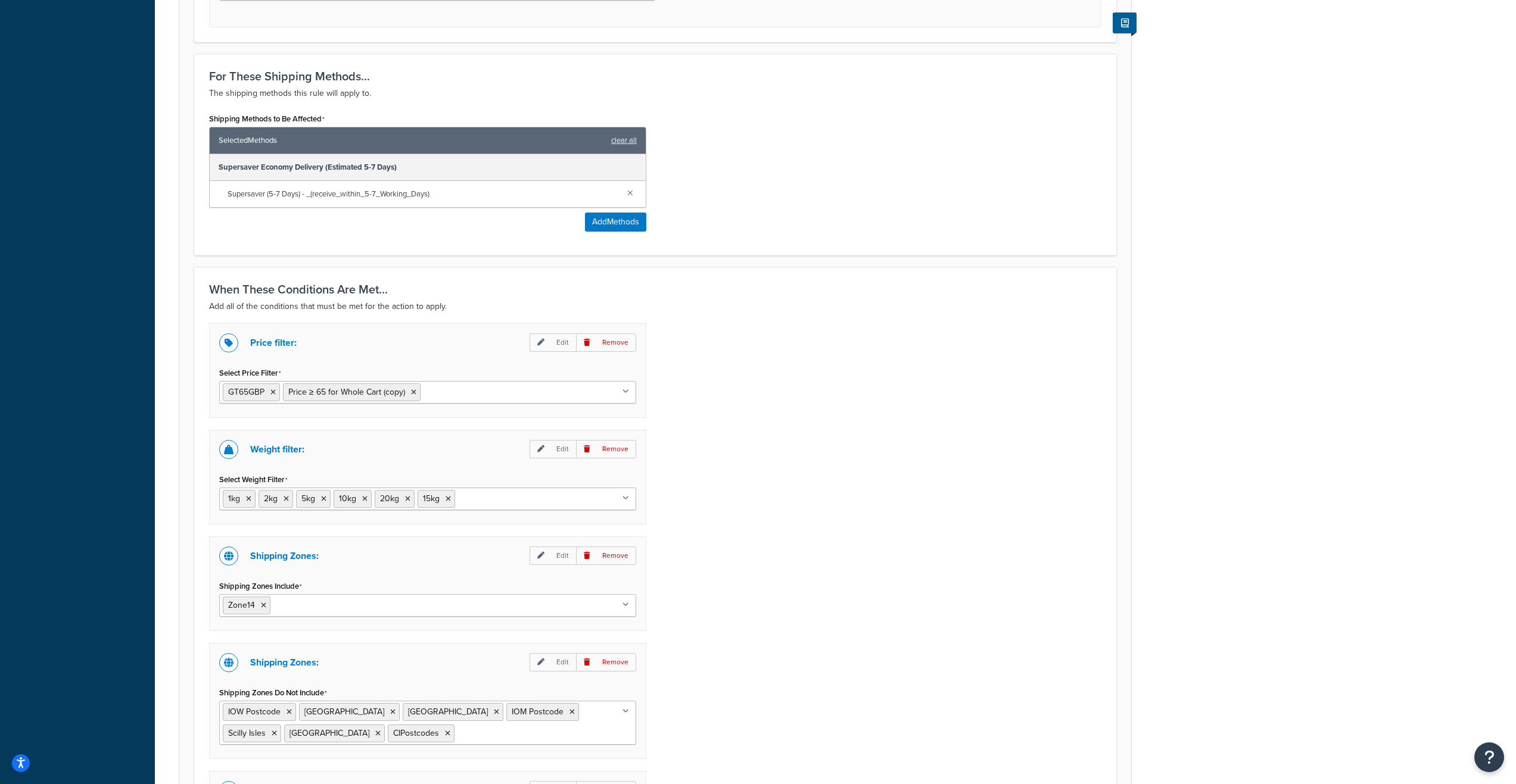
scroll to position [596, 0]
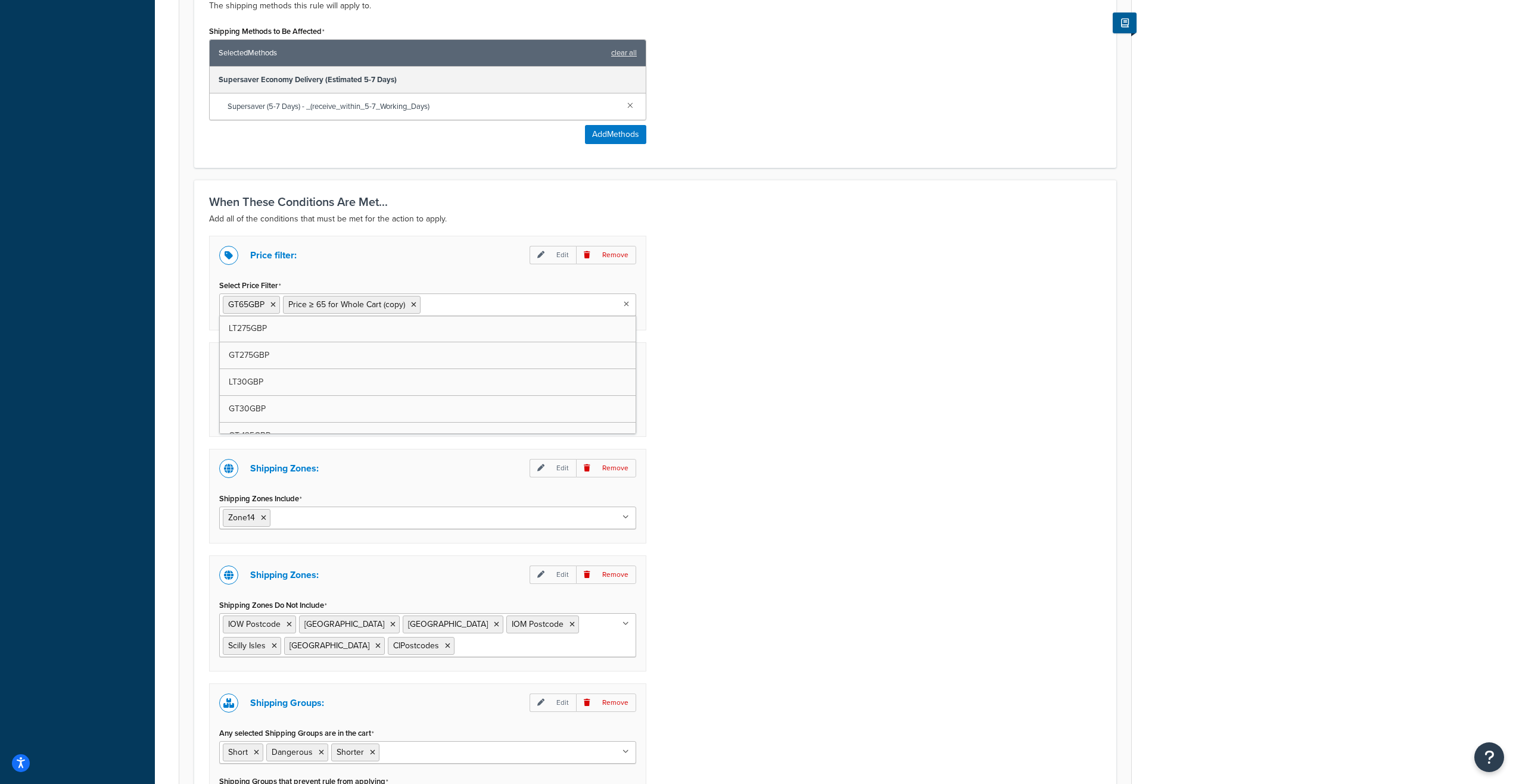
click at [623, 303] on icon at bounding box center [626, 304] width 5 height 7
click at [335, 304] on icon at bounding box center [332, 305] width 5 height 7
click at [412, 304] on icon at bounding box center [412, 305] width 5 height 7
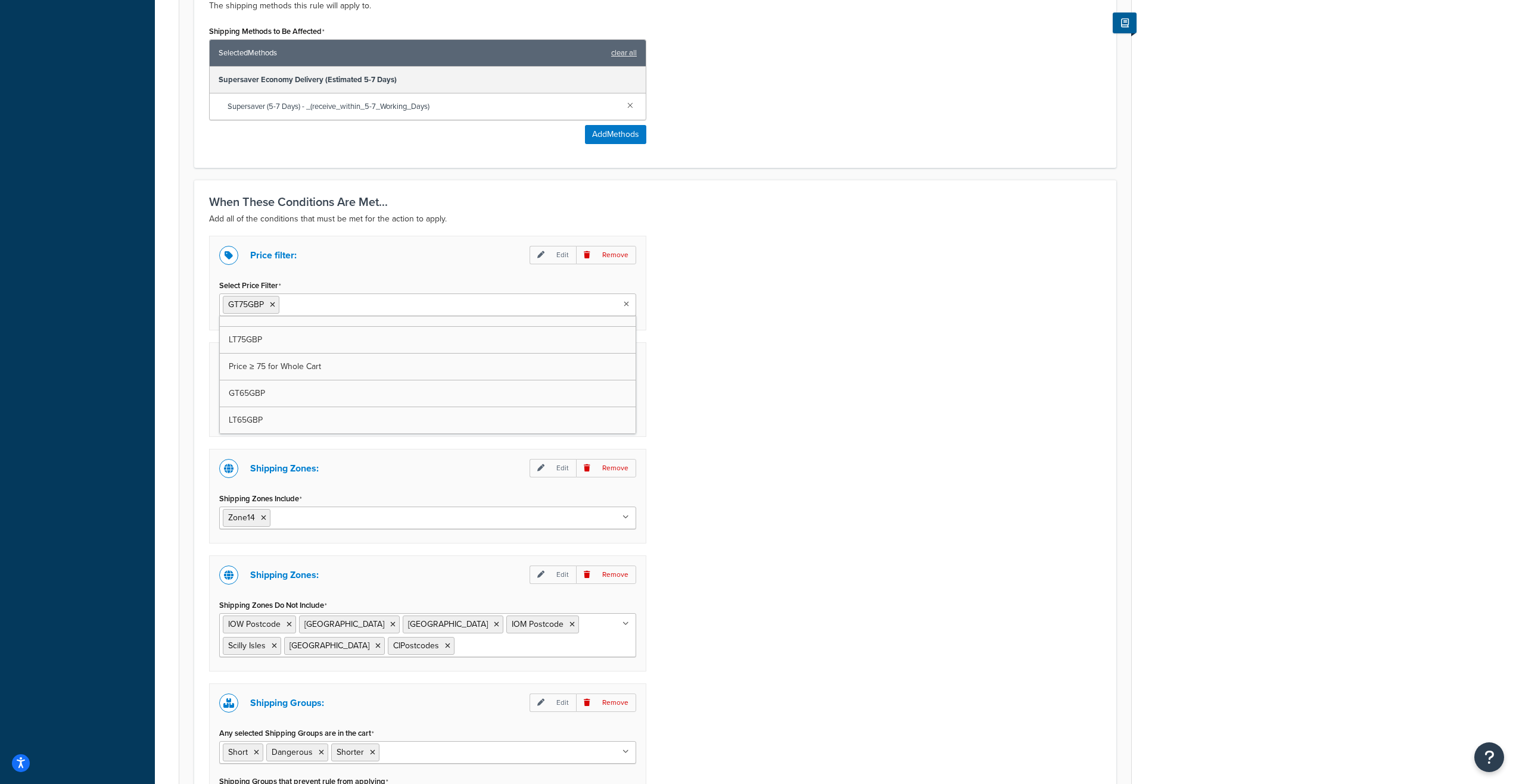
click at [754, 447] on div "Price filter: Edit Remove Select Price Filter GT75GBP LT275GBP GT275GBP LT30GBP…" at bounding box center [655, 546] width 910 height 622
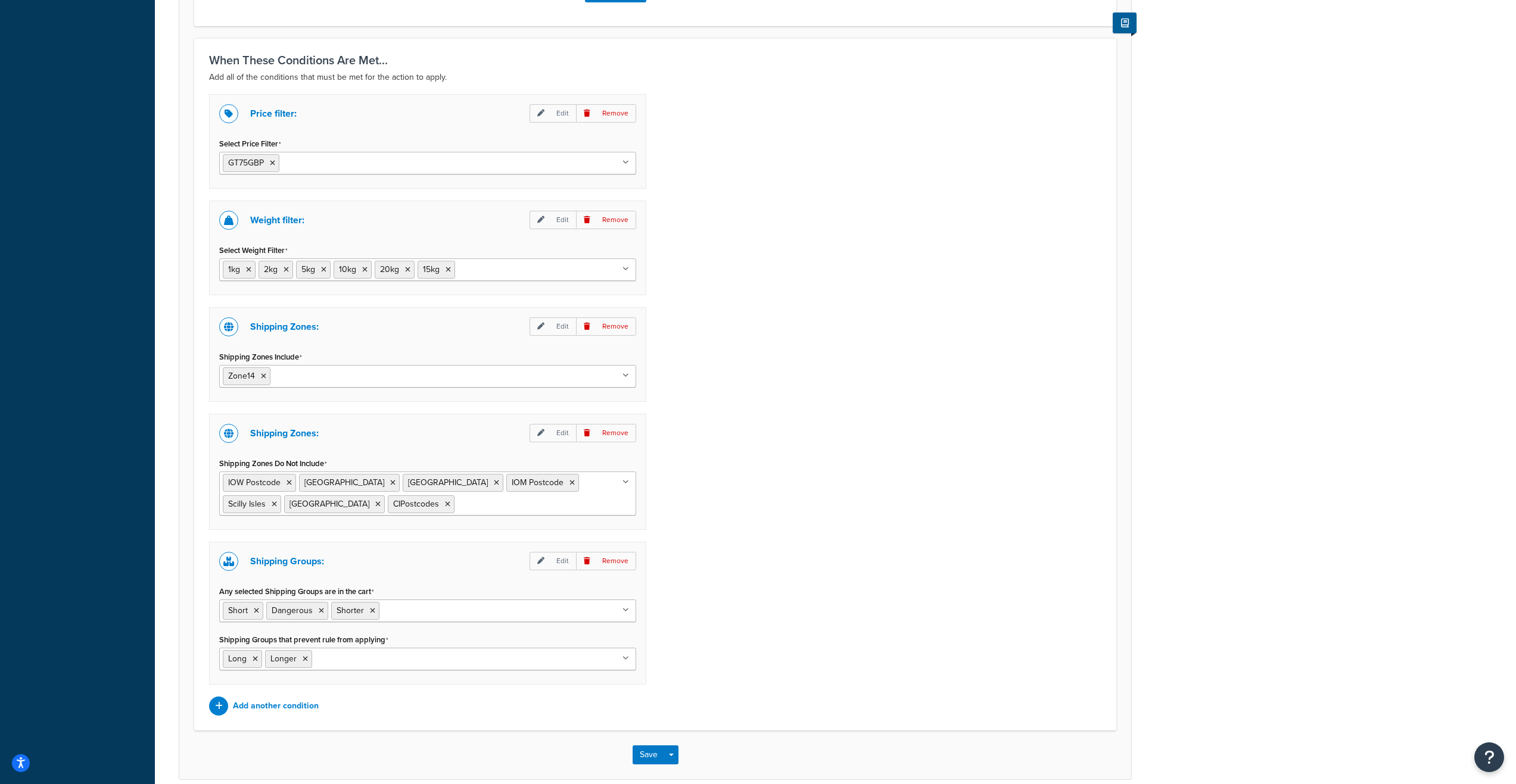
scroll to position [793, 0]
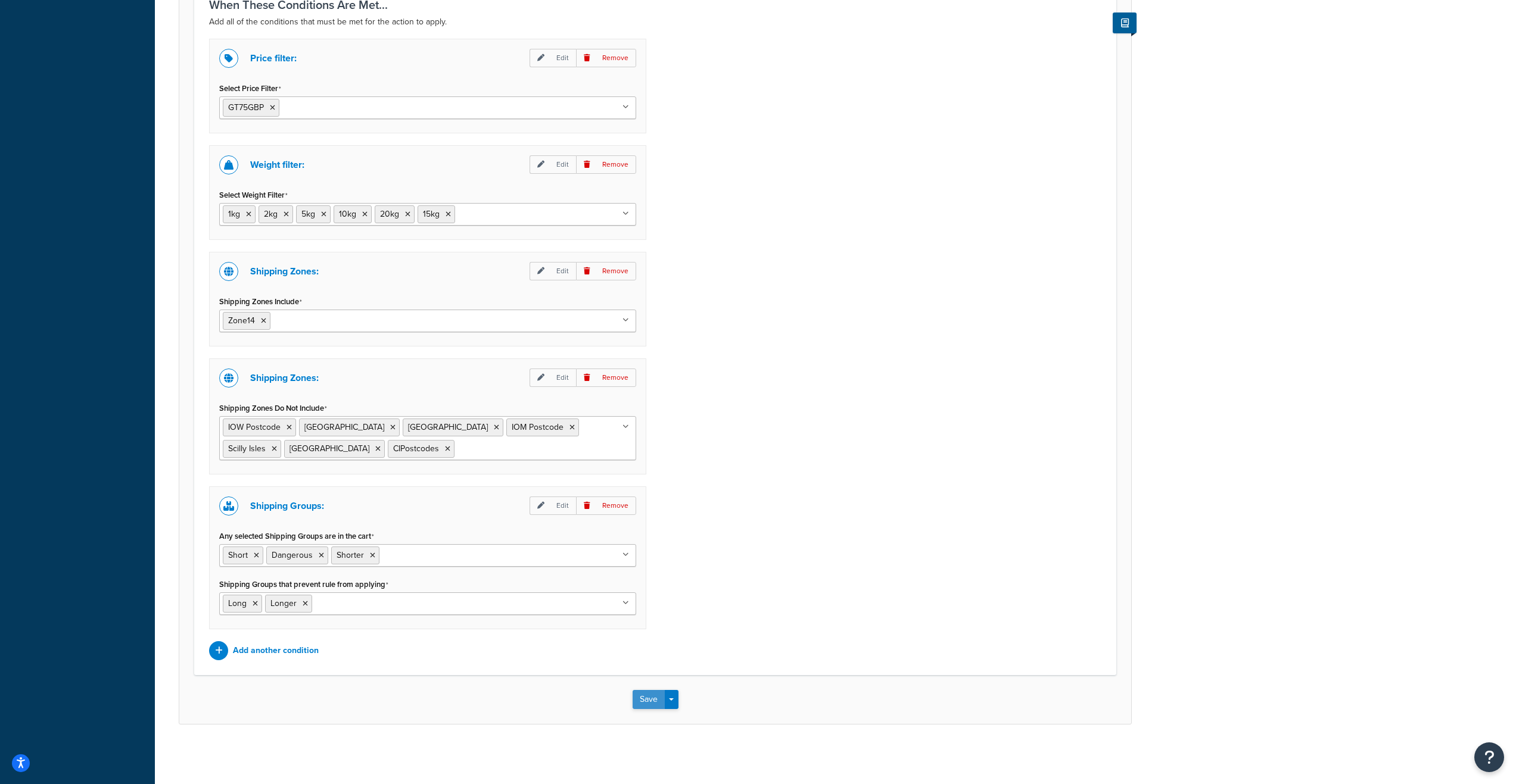
click at [643, 705] on button "Save" at bounding box center [649, 700] width 32 height 19
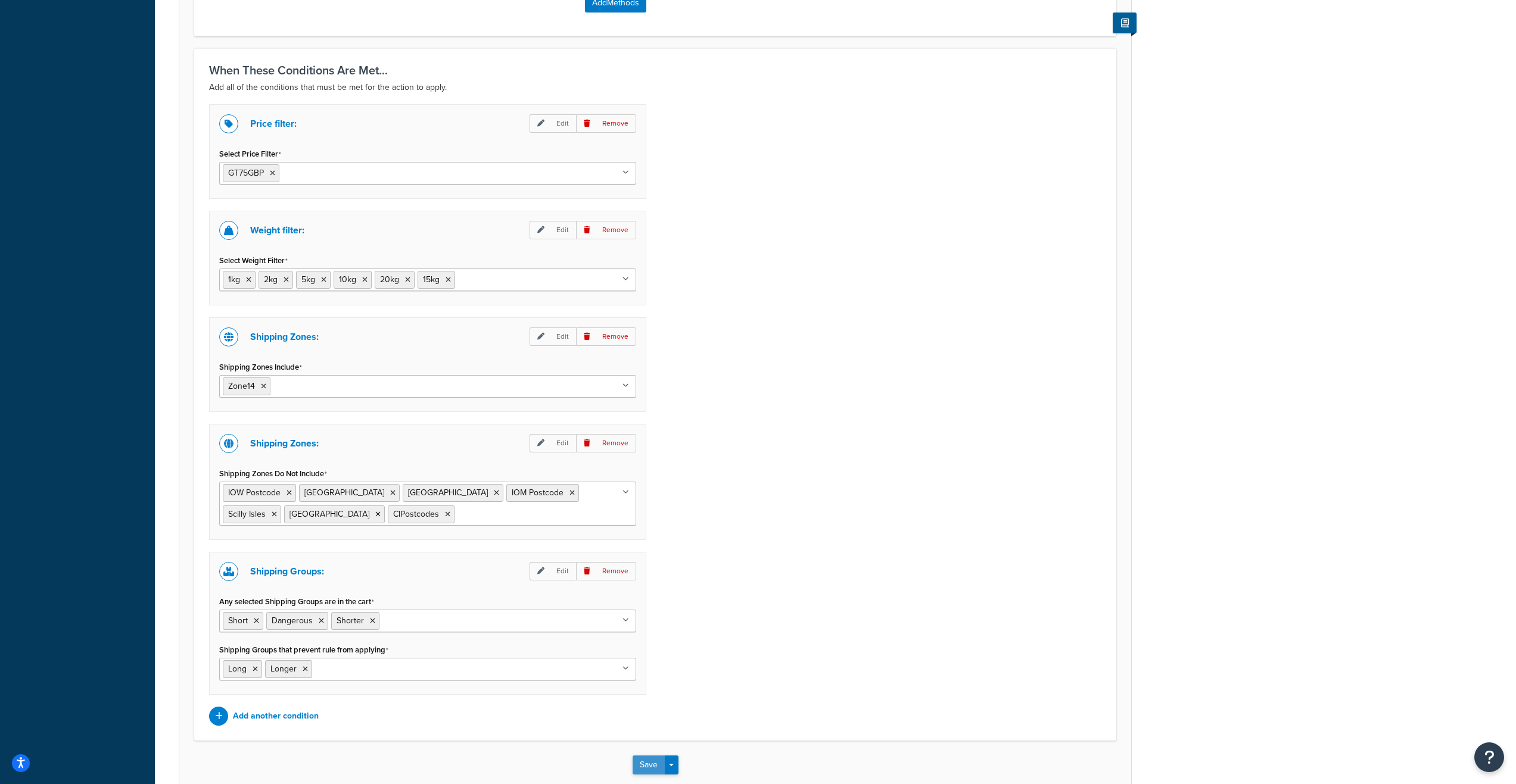
click at [640, 762] on button "Save" at bounding box center [649, 765] width 32 height 19
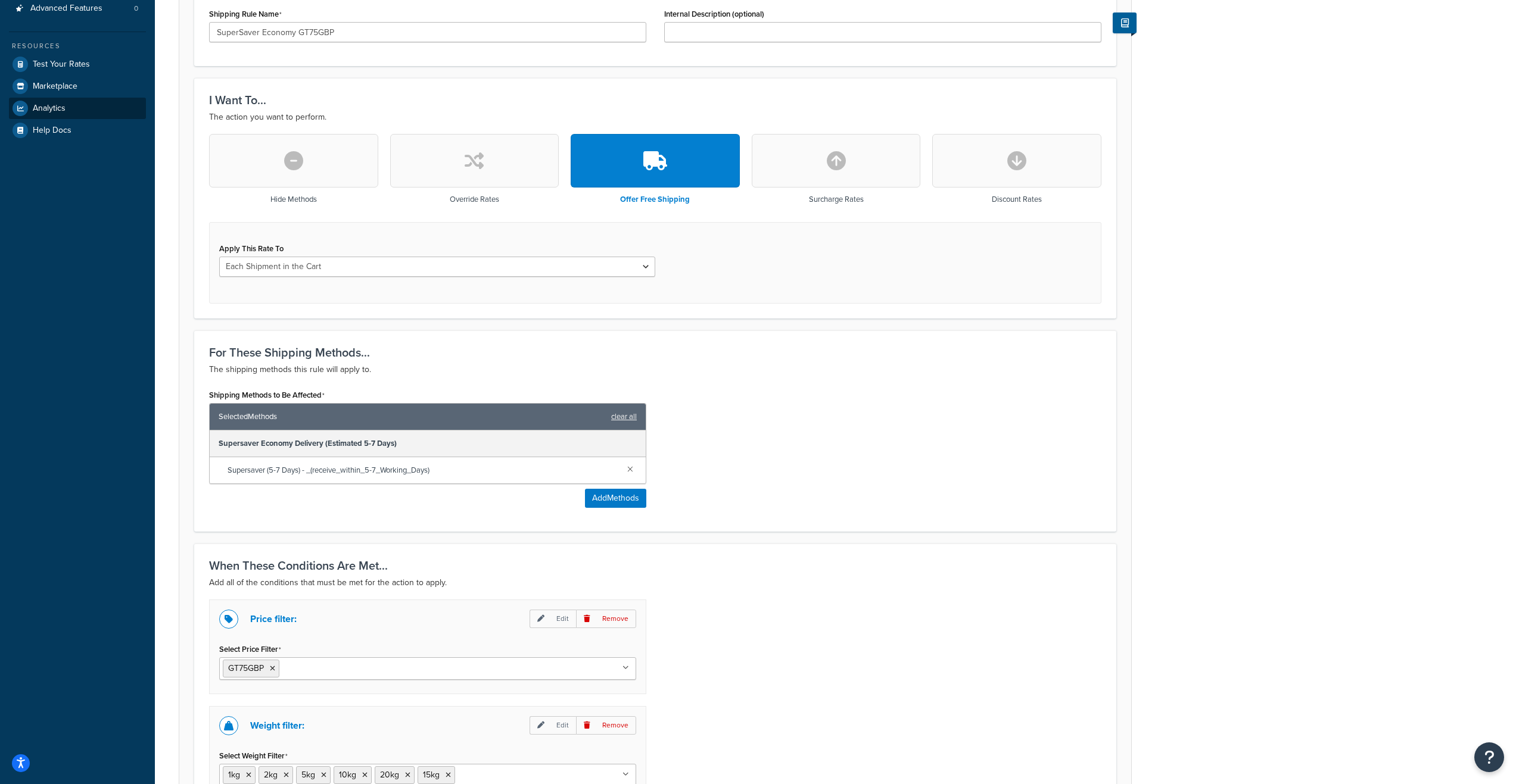
scroll to position [78, 0]
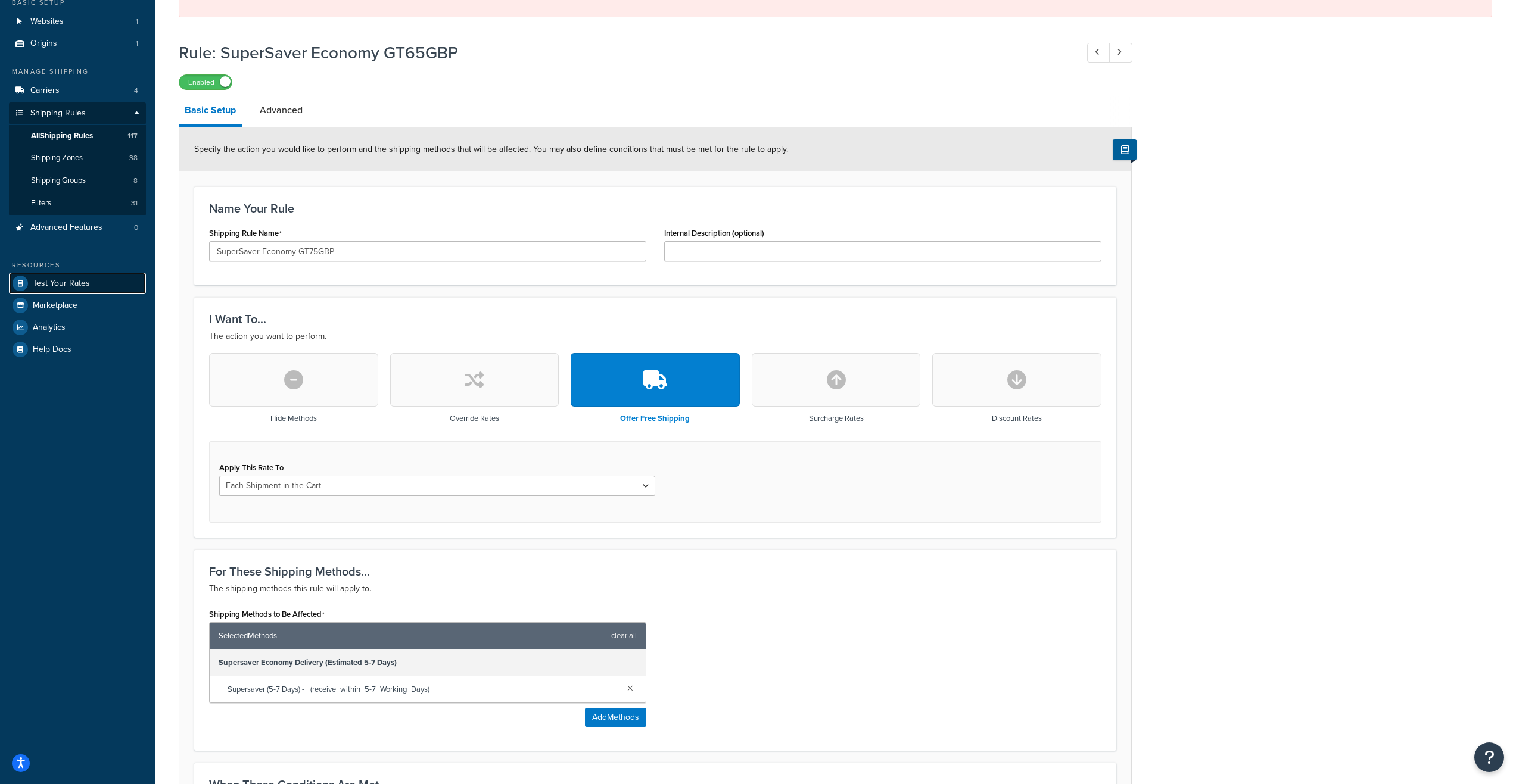
click at [59, 281] on span "Test Your Rates" at bounding box center [61, 284] width 57 height 10
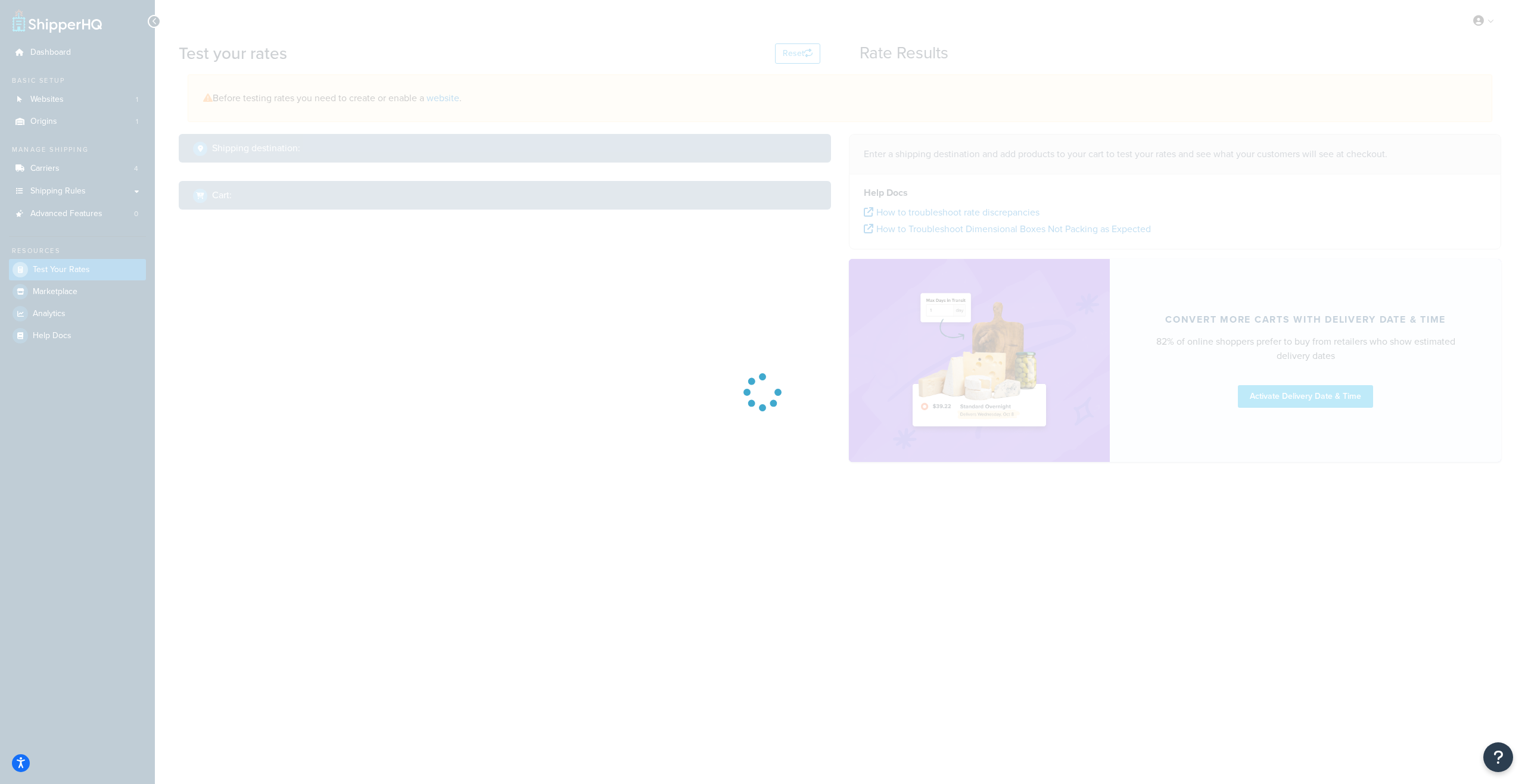
select select "TX"
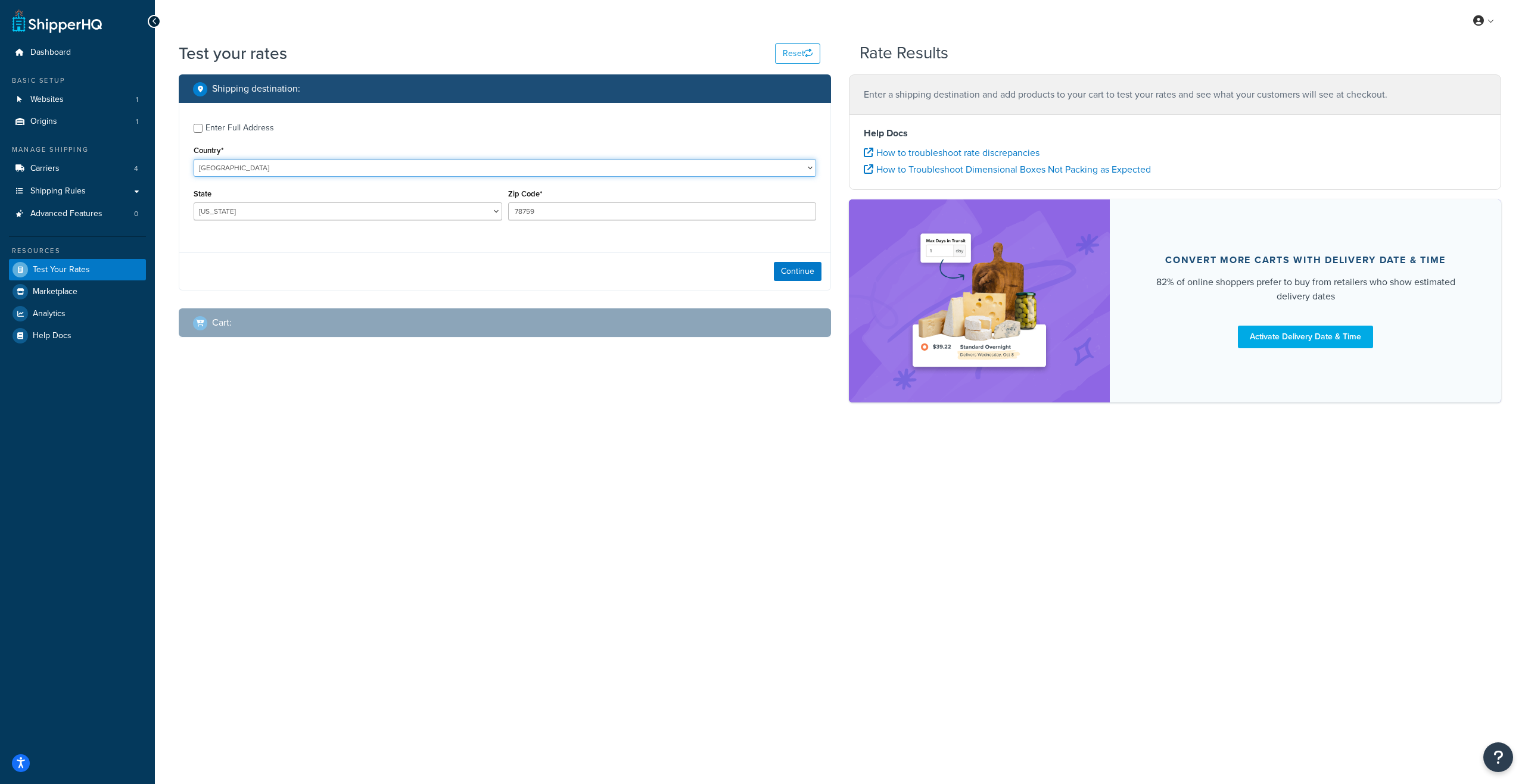
click at [431, 169] on select "United States United Kingdom Afghanistan Åland Islands Albania Algeria American…" at bounding box center [505, 168] width 623 height 18
select select "GB"
click at [194, 159] on select "United States United Kingdom Afghanistan Åland Islands Albania Algeria American…" at bounding box center [505, 168] width 623 height 18
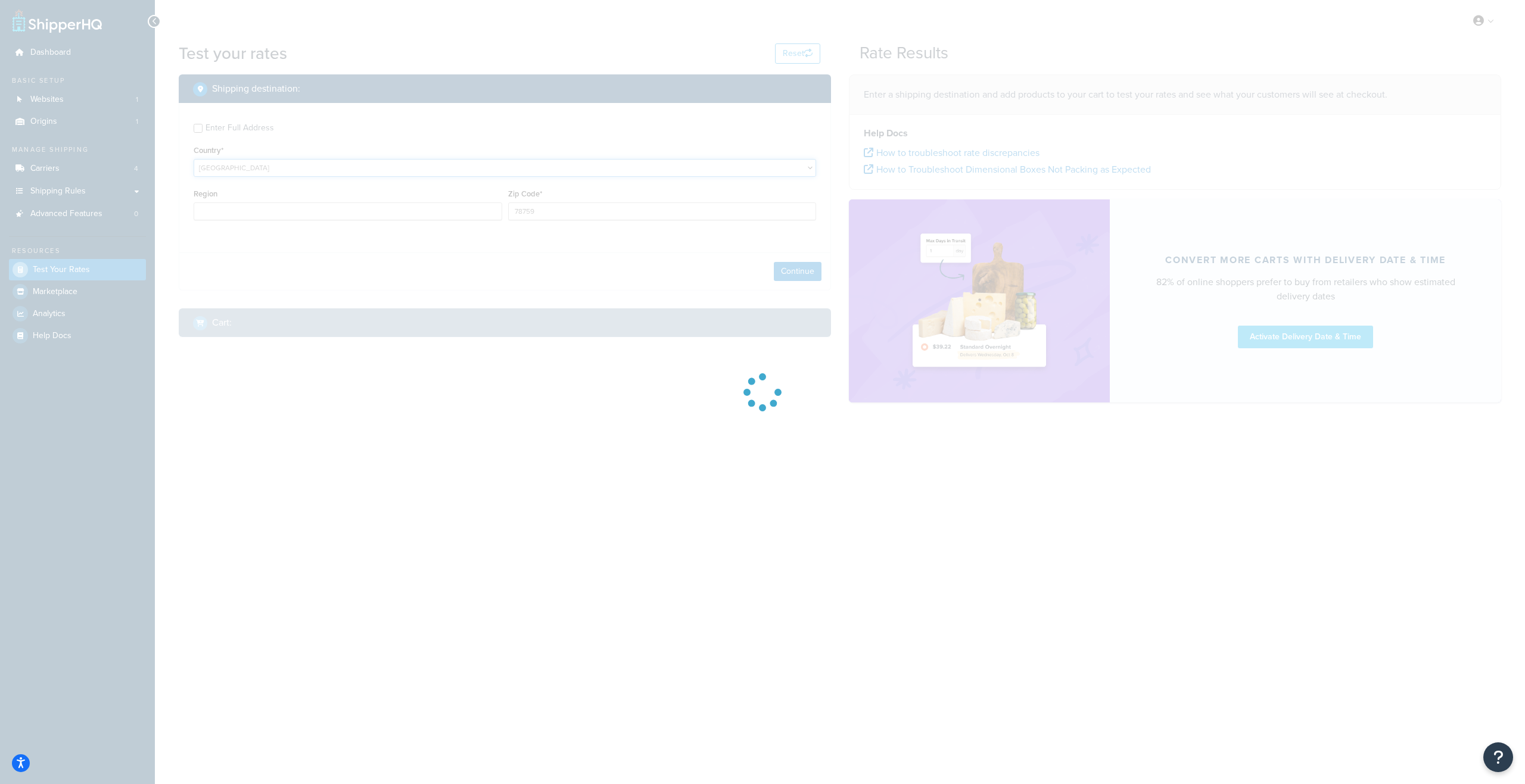
type input "TX"
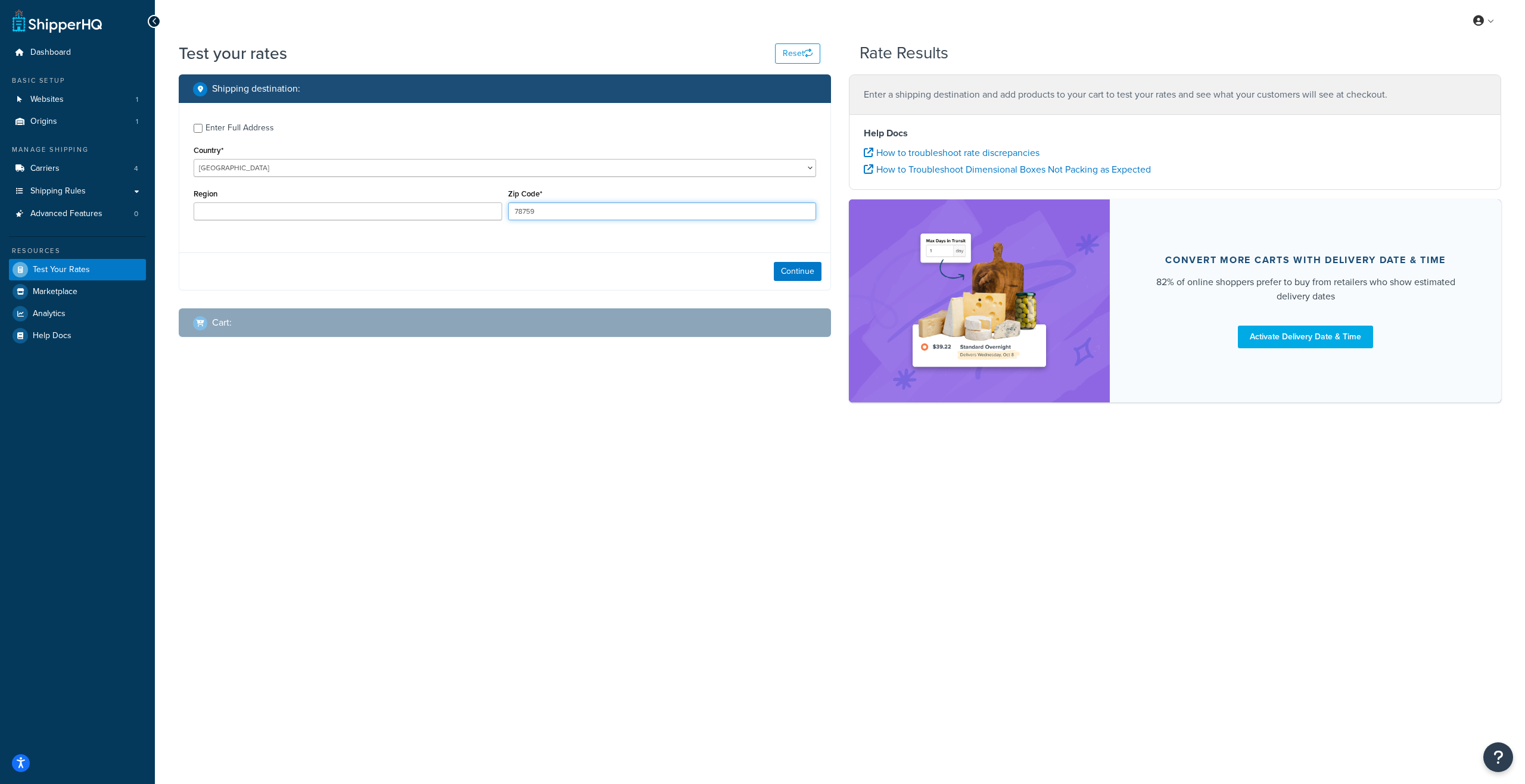
drag, startPoint x: 552, startPoint y: 209, endPoint x: 479, endPoint y: 223, distance: 74.3
click at [479, 223] on div "Region Zip Code* 78759" at bounding box center [505, 207] width 629 height 44
type input "PO16 9QX"
click at [479, 254] on div "Continue" at bounding box center [504, 271] width 651 height 38
click at [787, 266] on button "Continue" at bounding box center [797, 271] width 47 height 19
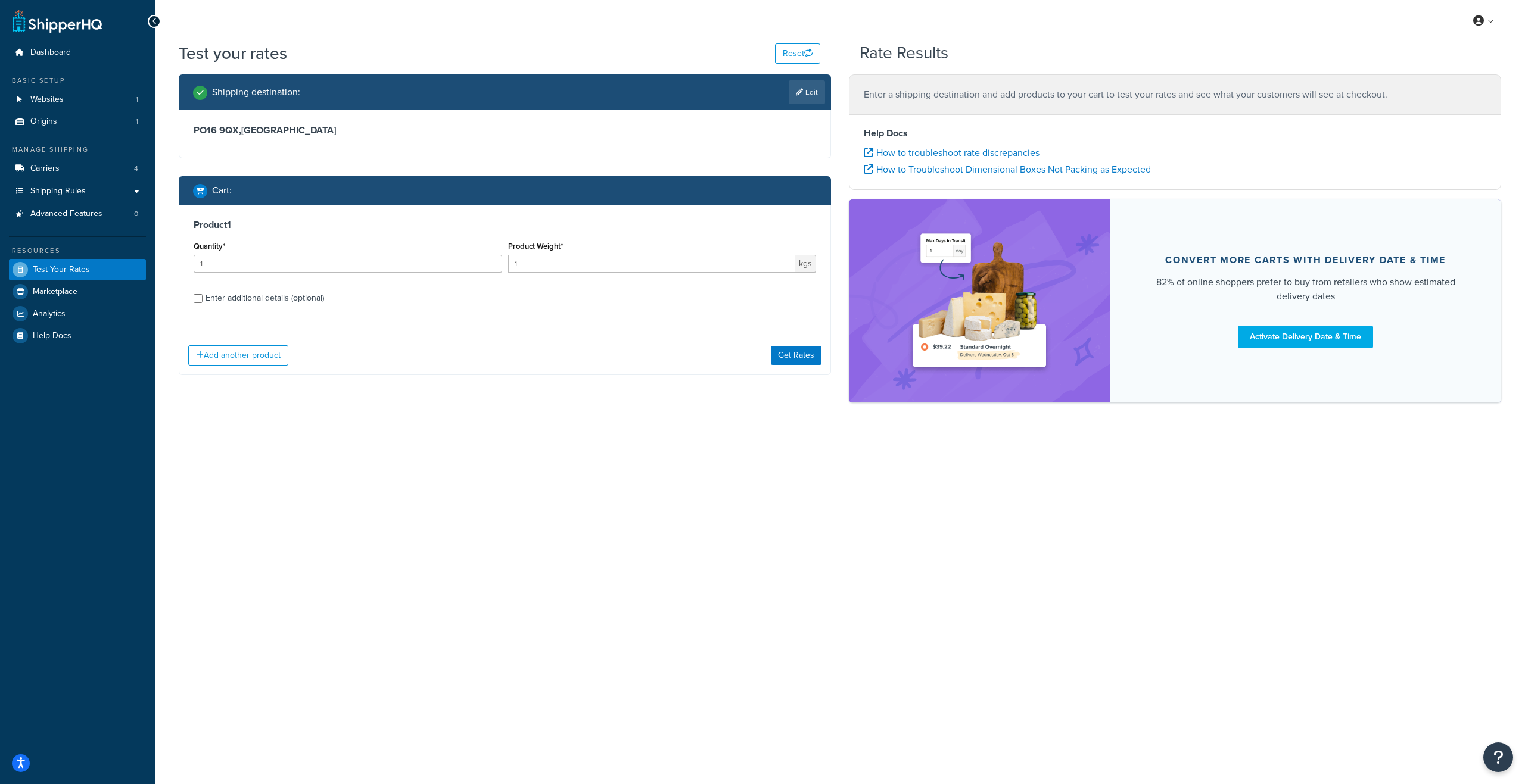
click at [204, 300] on div "Enter additional details (optional)" at bounding box center [505, 297] width 623 height 19
click at [199, 297] on input "Enter additional details (optional)" at bounding box center [198, 298] width 9 height 9
checkbox input "true"
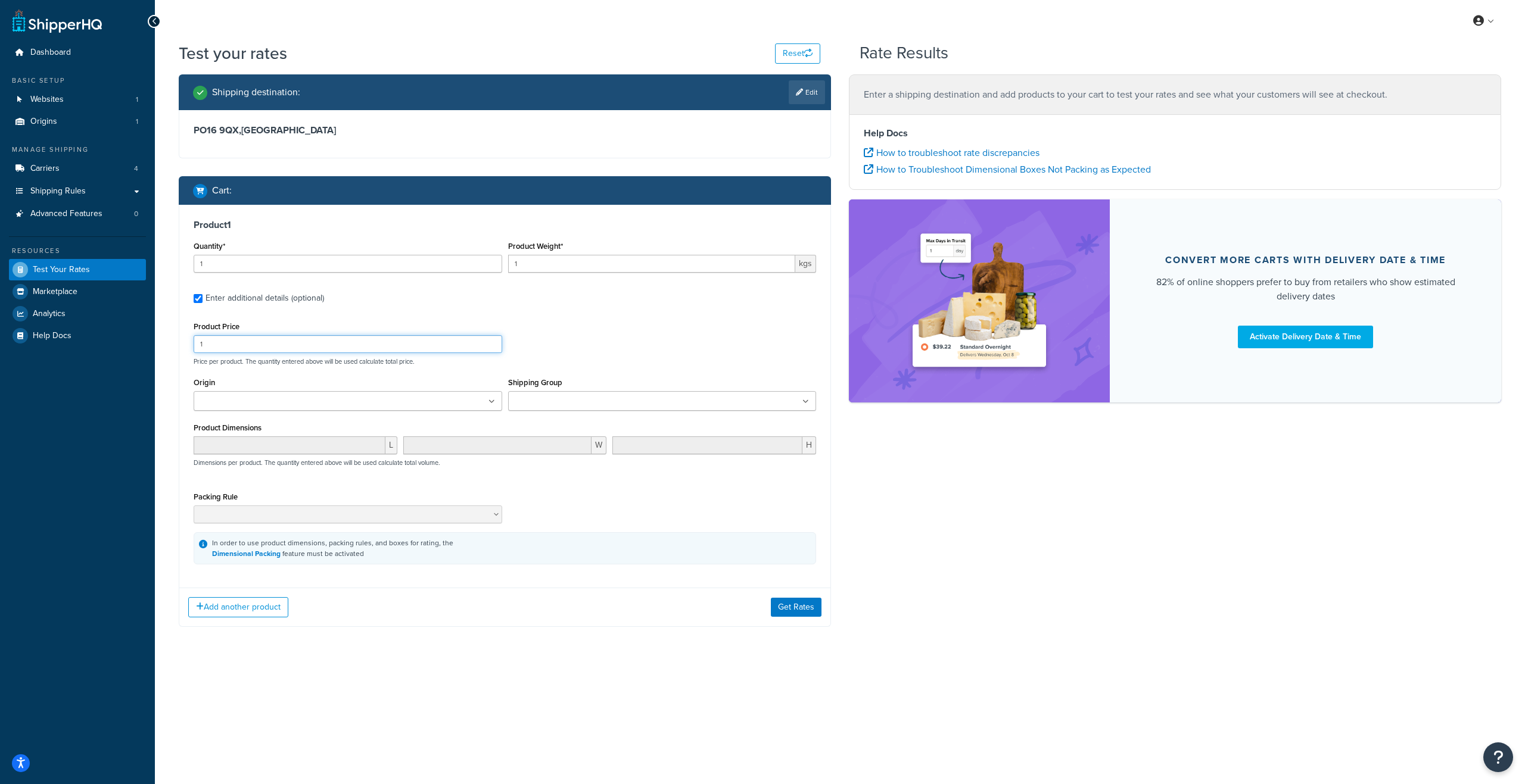
drag, startPoint x: 231, startPoint y: 345, endPoint x: 180, endPoint y: 343, distance: 51.0
click at [180, 343] on div "Product 1 Quantity* 1 Product Weight* 1 kgs Enter additional details (optional)…" at bounding box center [504, 392] width 651 height 374
type input "67.50"
click at [600, 679] on div "My Profile Billing Global Settings Contact Us Logout Test your rates Reset Rate…" at bounding box center [840, 392] width 1370 height 784
click at [794, 609] on button "Get Rates" at bounding box center [796, 607] width 51 height 19
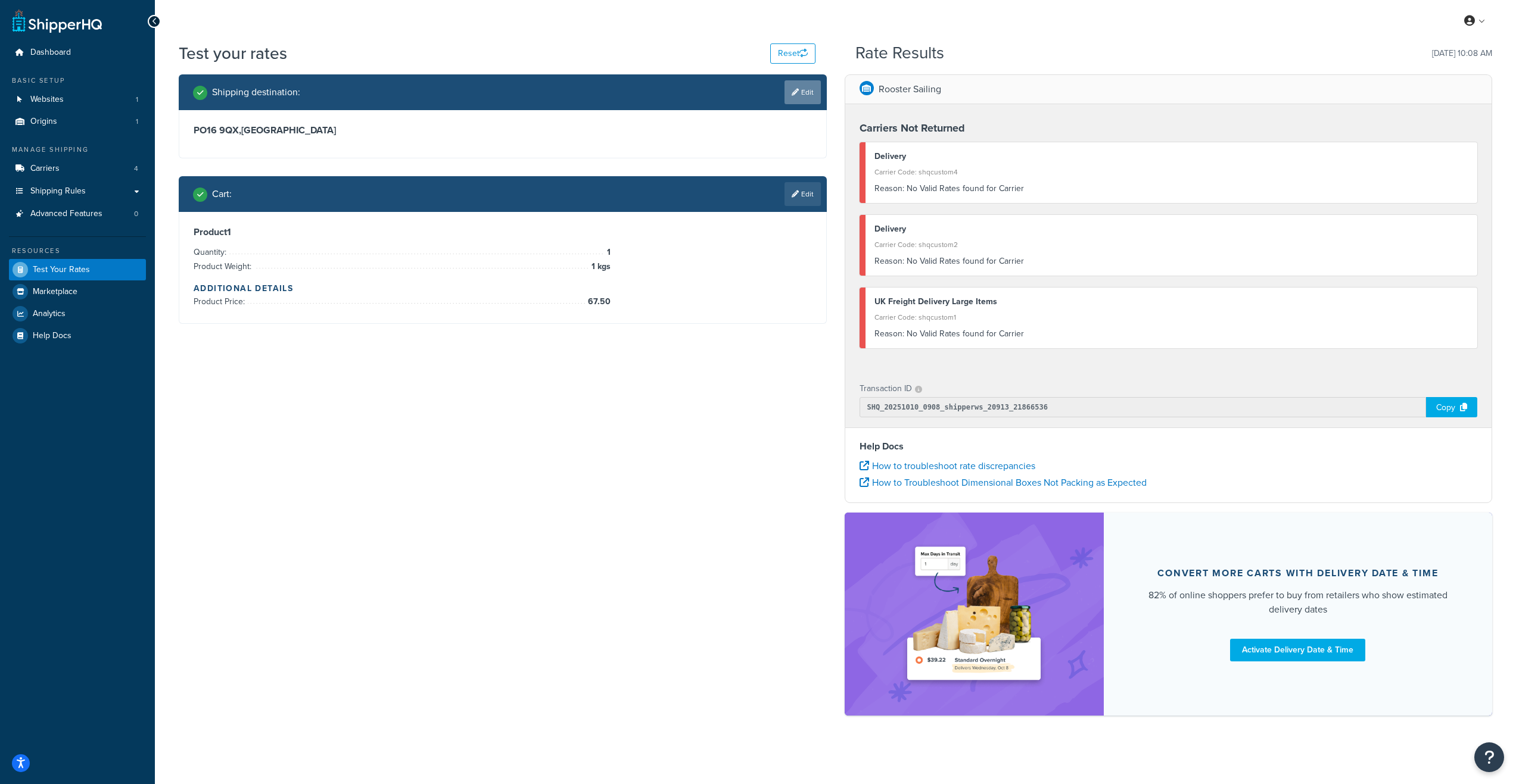
click at [797, 97] on link "Edit" at bounding box center [802, 92] width 36 height 24
select select "GB"
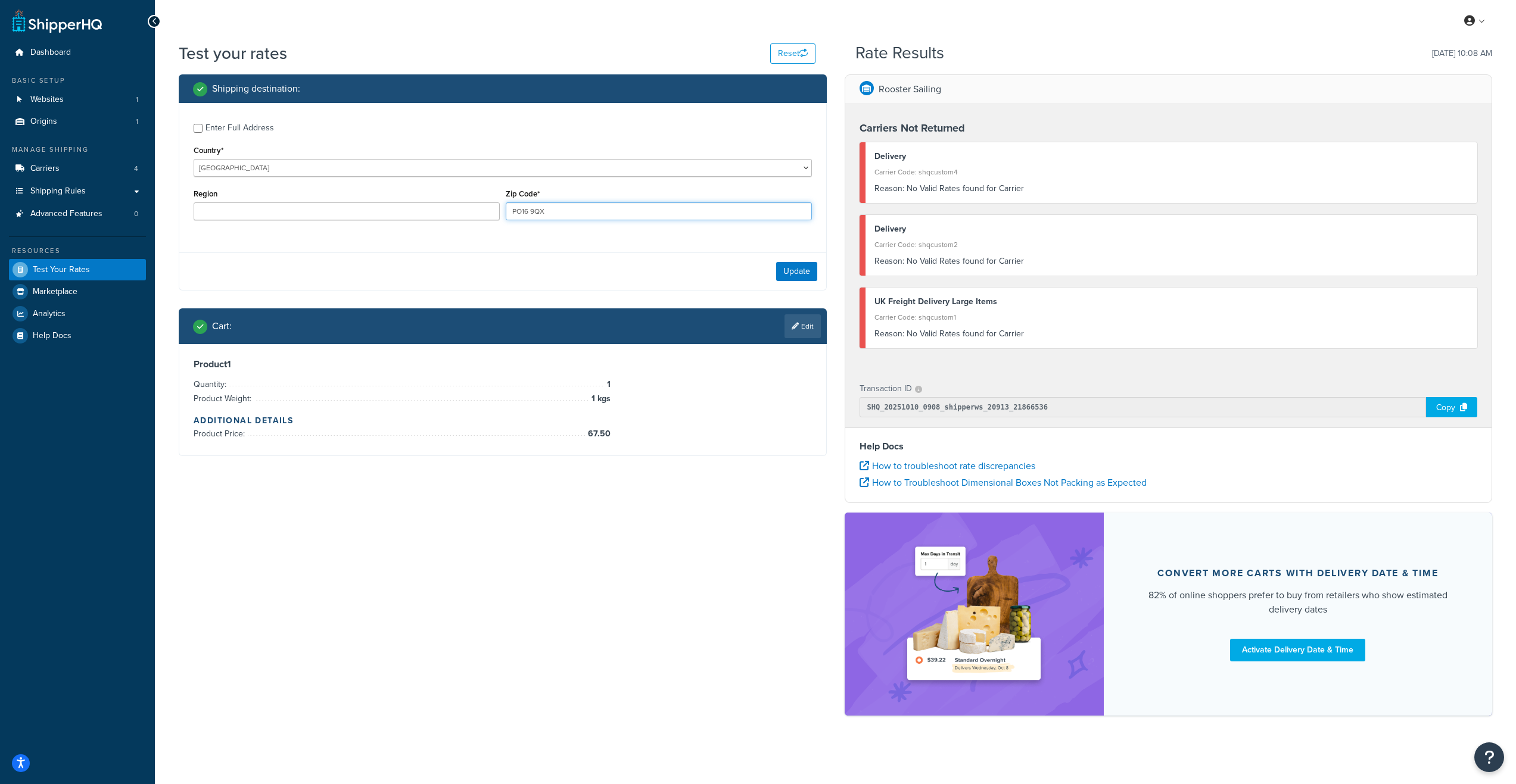
drag, startPoint x: 593, startPoint y: 210, endPoint x: 503, endPoint y: 212, distance: 90.0
click at [503, 212] on div "Zip Code* PO16 9QX" at bounding box center [658, 207] width 312 height 44
click at [417, 212] on input "Region" at bounding box center [346, 211] width 306 height 18
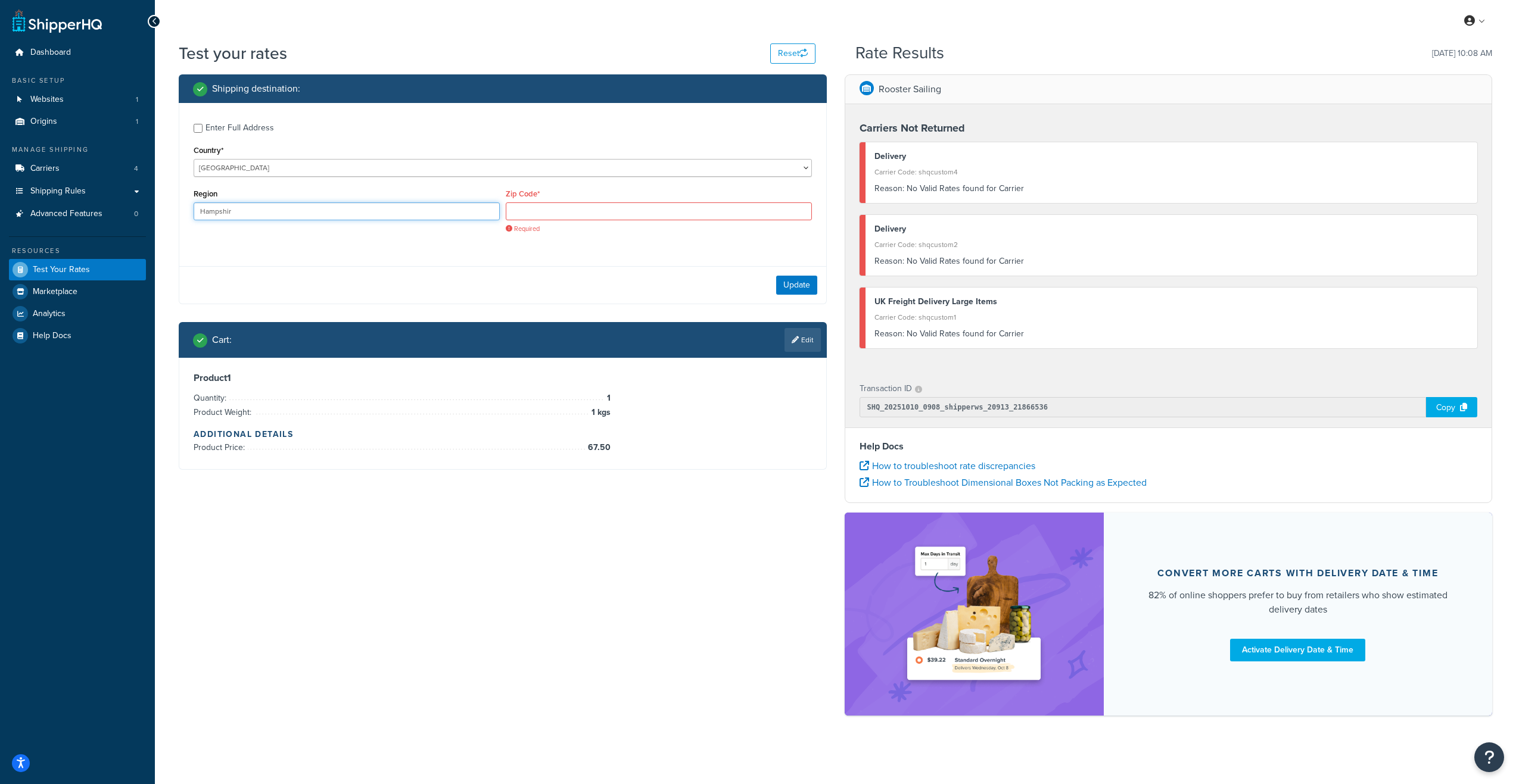
type input "Hampshire"
drag, startPoint x: 264, startPoint y: 208, endPoint x: 137, endPoint y: 206, distance: 127.0
click at [138, 206] on div "Dashboard Basic Setup Websites 1 Origins 1 Manage Shipping Carriers 4 Shipping …" at bounding box center [758, 393] width 1516 height 787
click at [664, 209] on input "Zip Code*" at bounding box center [658, 211] width 306 height 18
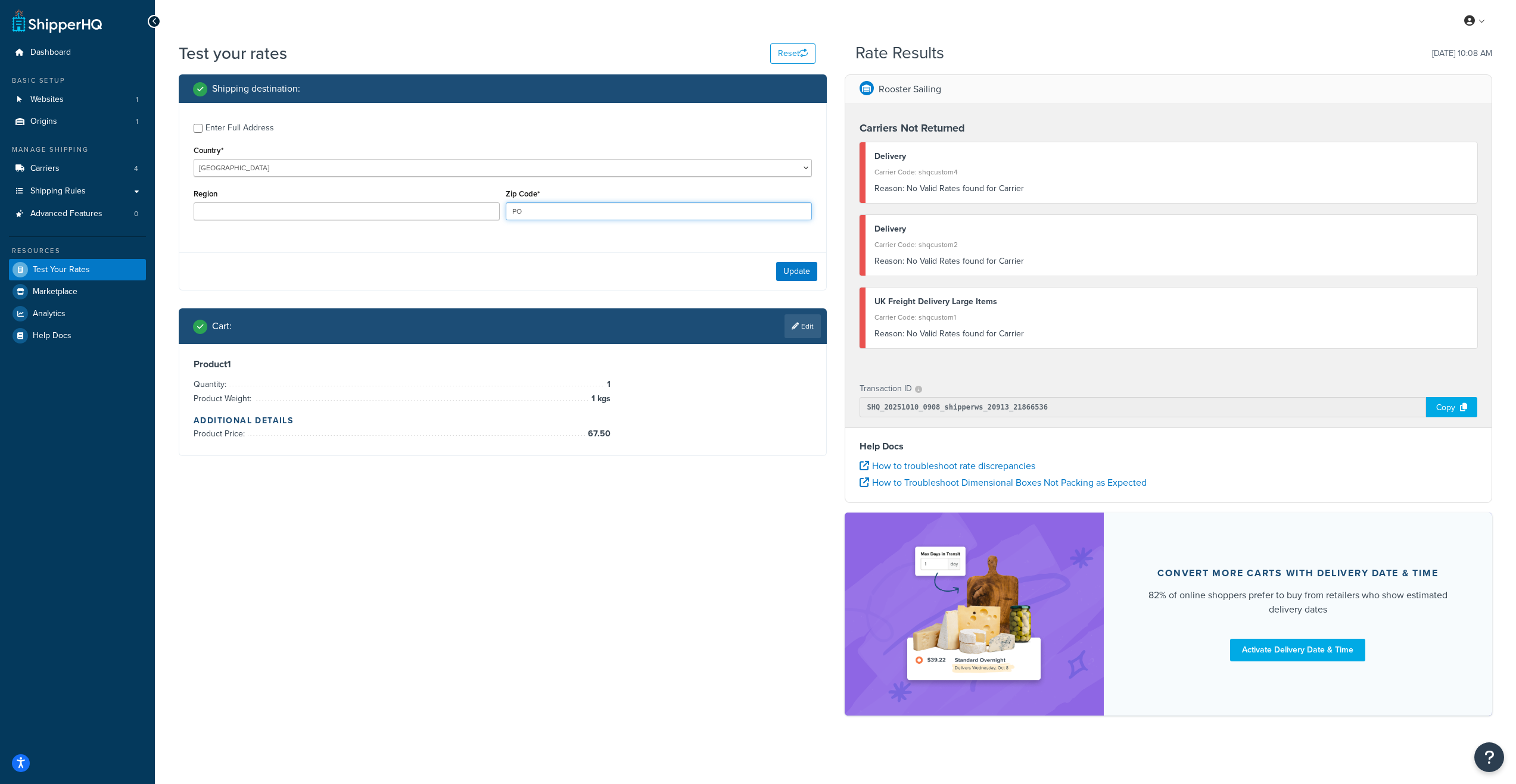
type input "PO16 9QX"
click at [801, 267] on button "Update" at bounding box center [797, 271] width 41 height 19
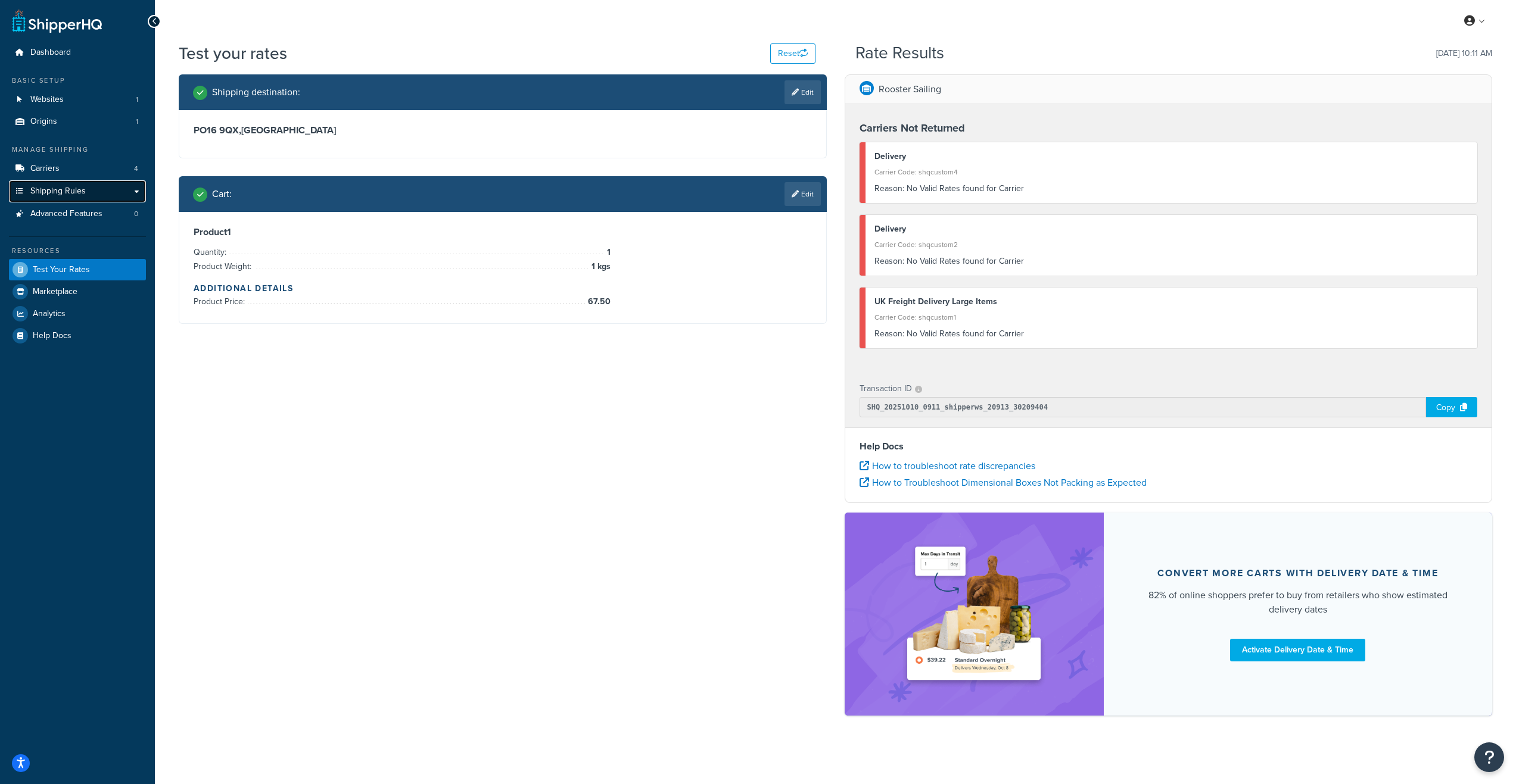
click at [76, 193] on span "Shipping Rules" at bounding box center [58, 191] width 55 height 10
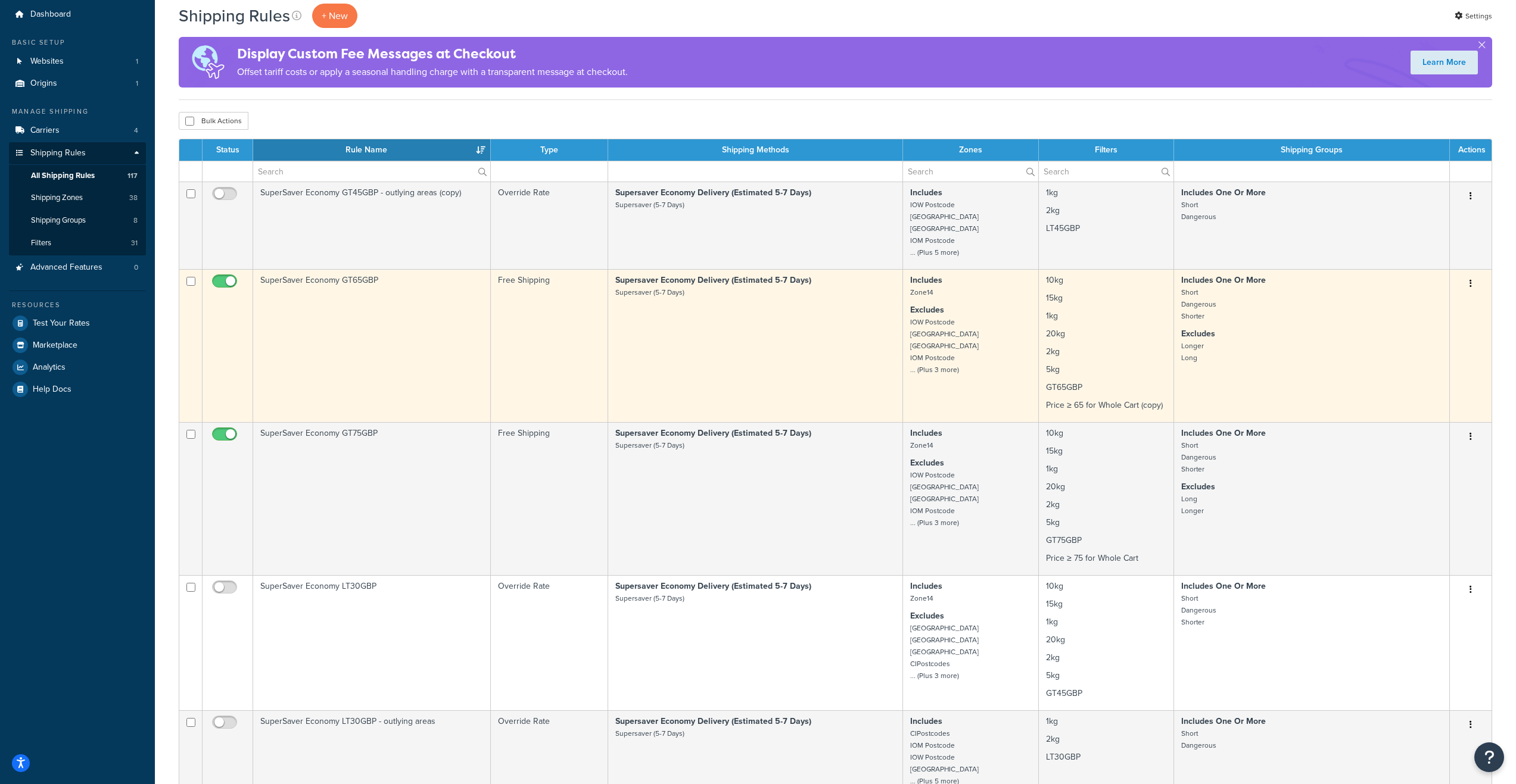
scroll to position [60, 0]
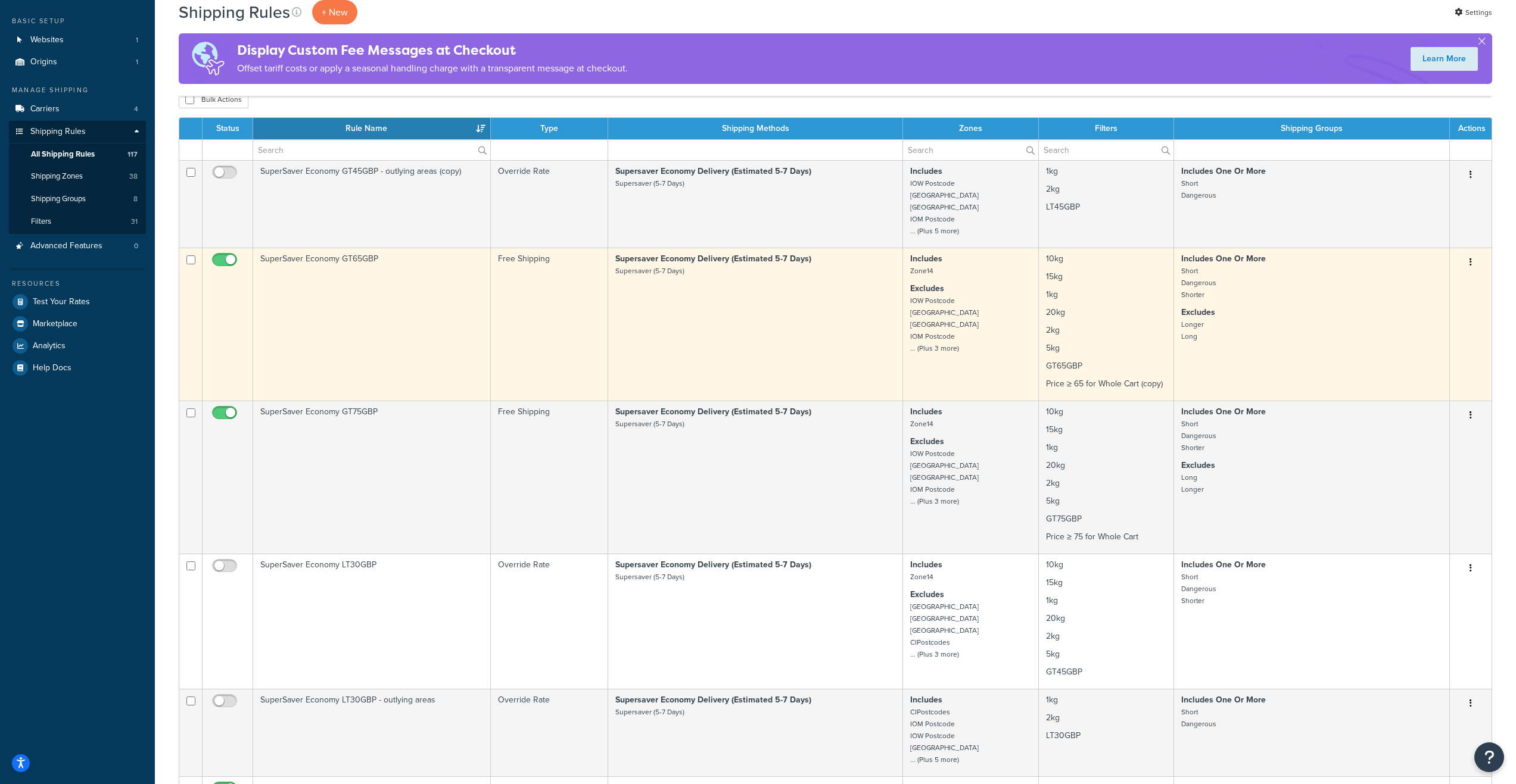
click at [220, 261] on input "checkbox" at bounding box center [226, 263] width 33 height 15
checkbox input "false"
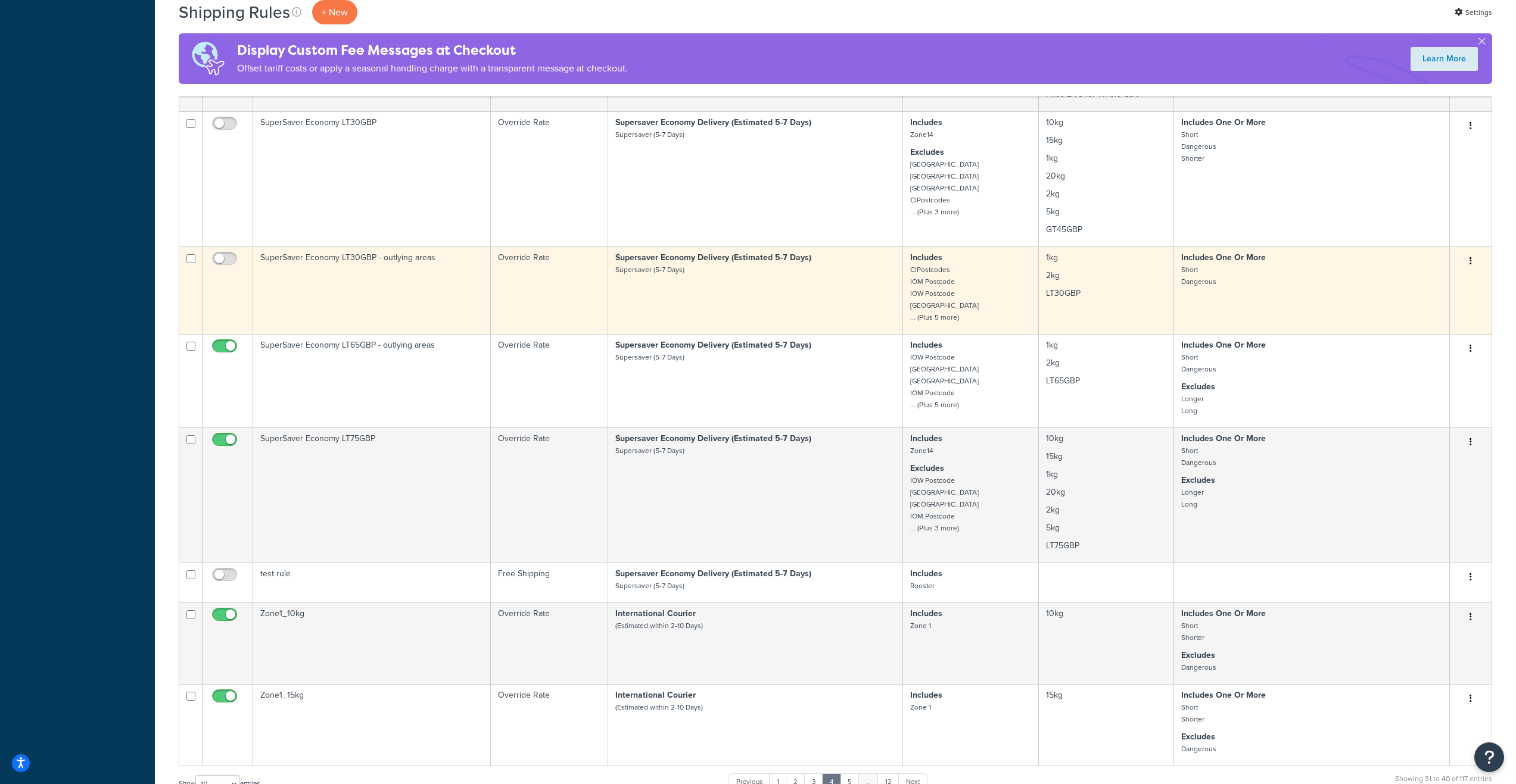
scroll to position [536, 0]
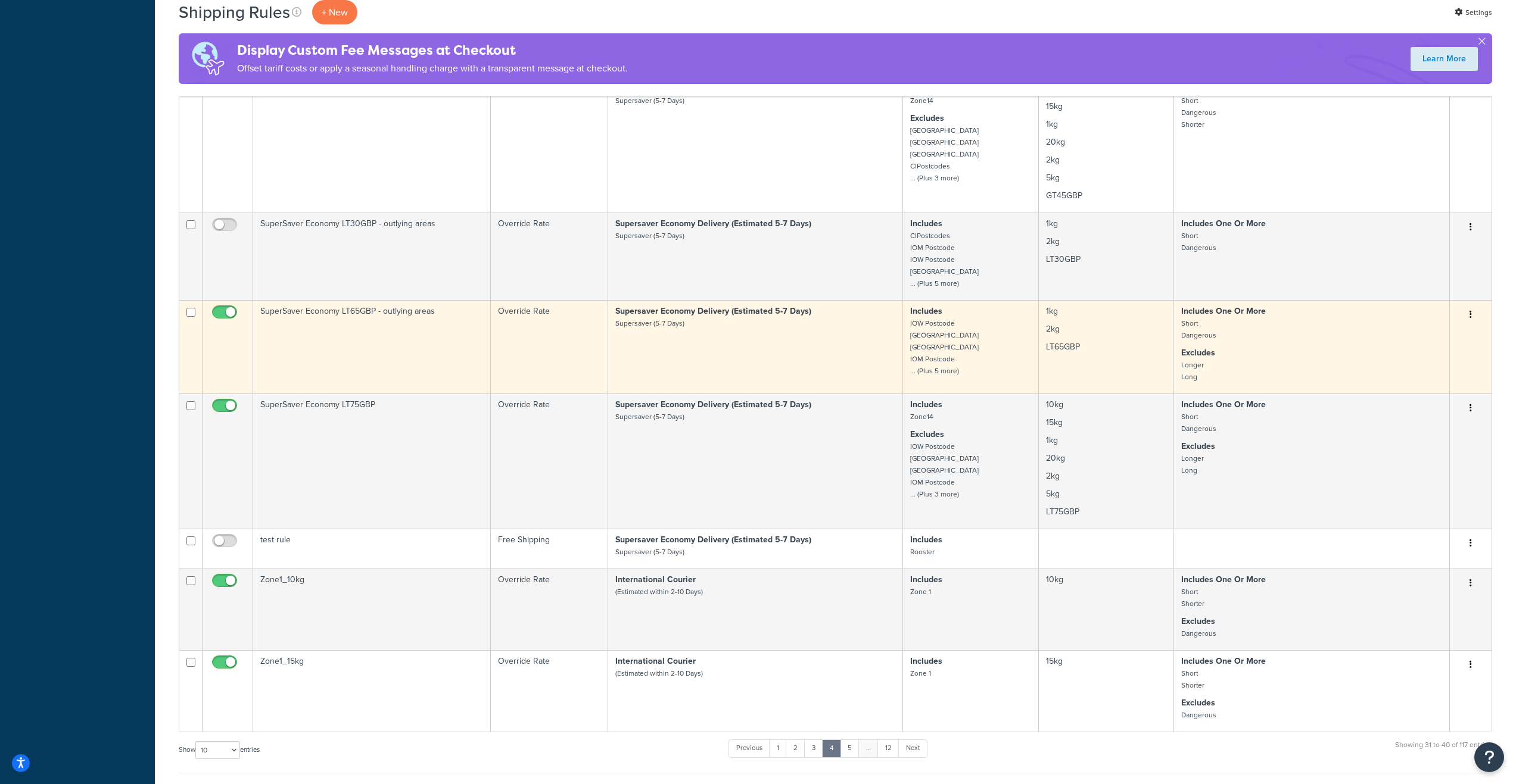
click at [378, 349] on td "SuperSaver Economy LT65GBP - outlying areas" at bounding box center [372, 347] width 238 height 94
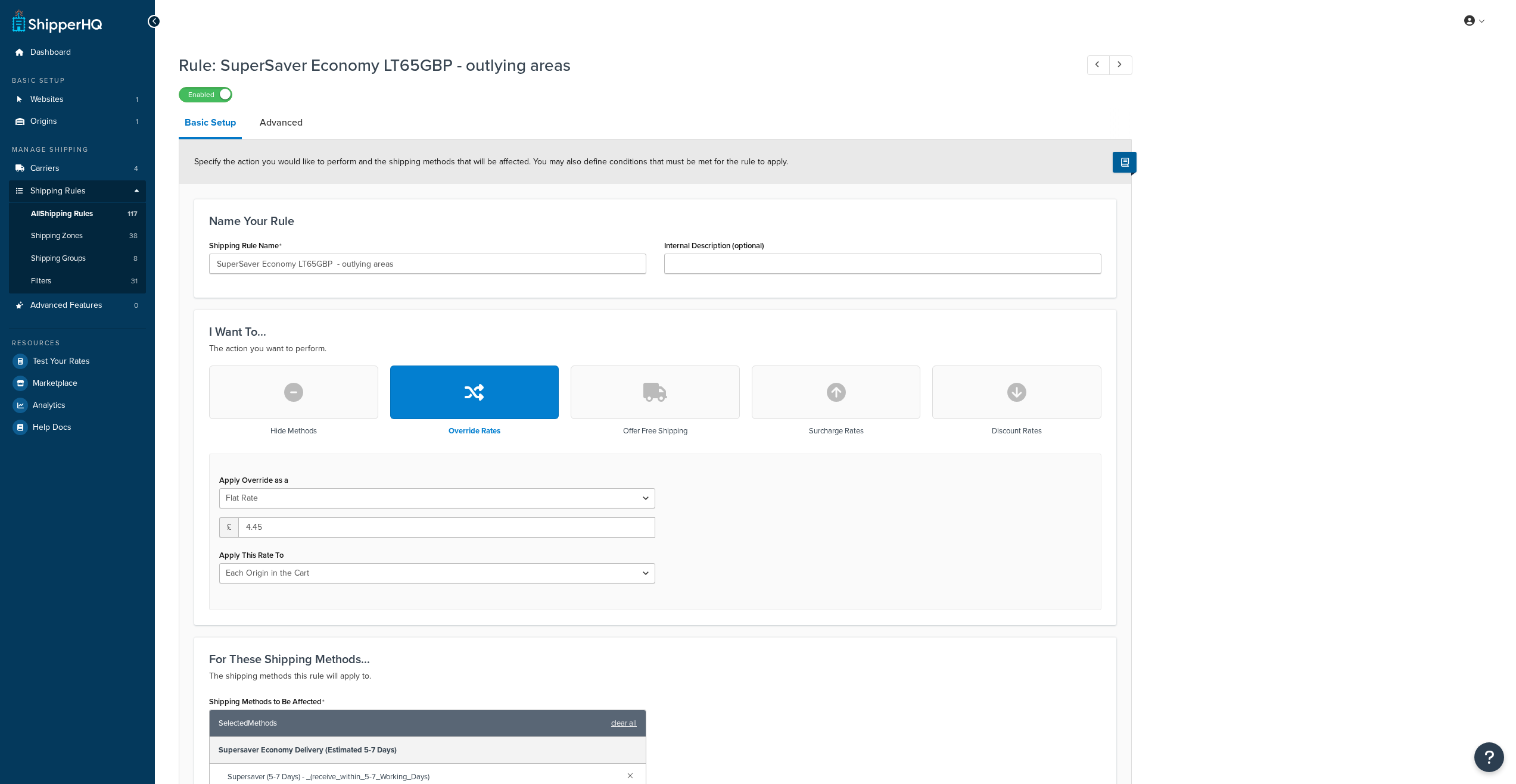
select select "LOCATION"
click at [311, 263] on input "SuperSaver Economy LT65GBP - outlying areas" at bounding box center [427, 264] width 437 height 20
type input "SuperSaver Economy LT75GBP - outlying areas"
click at [789, 672] on p "The shipping methods this rule will apply to." at bounding box center [655, 676] width 892 height 15
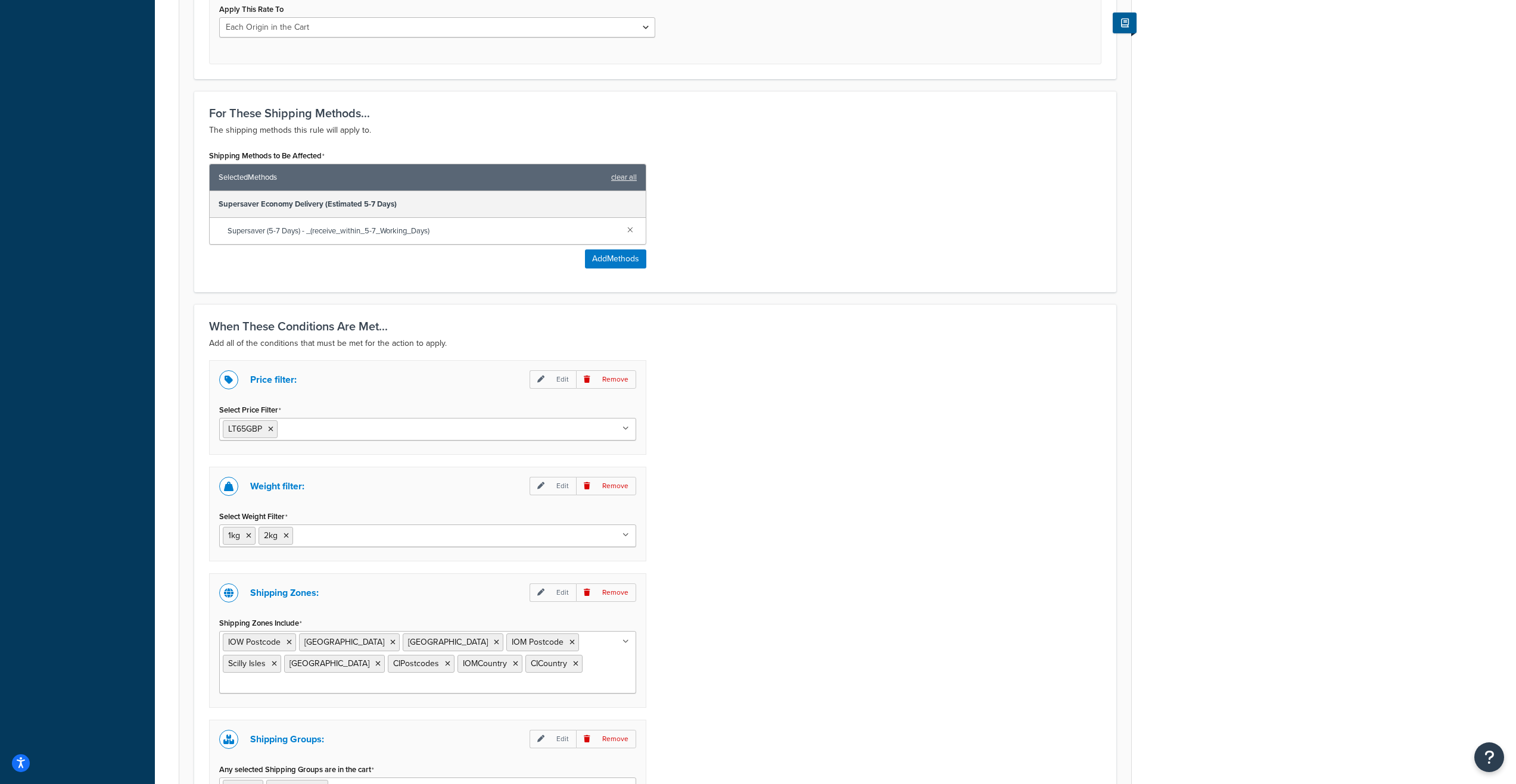
scroll to position [596, 0]
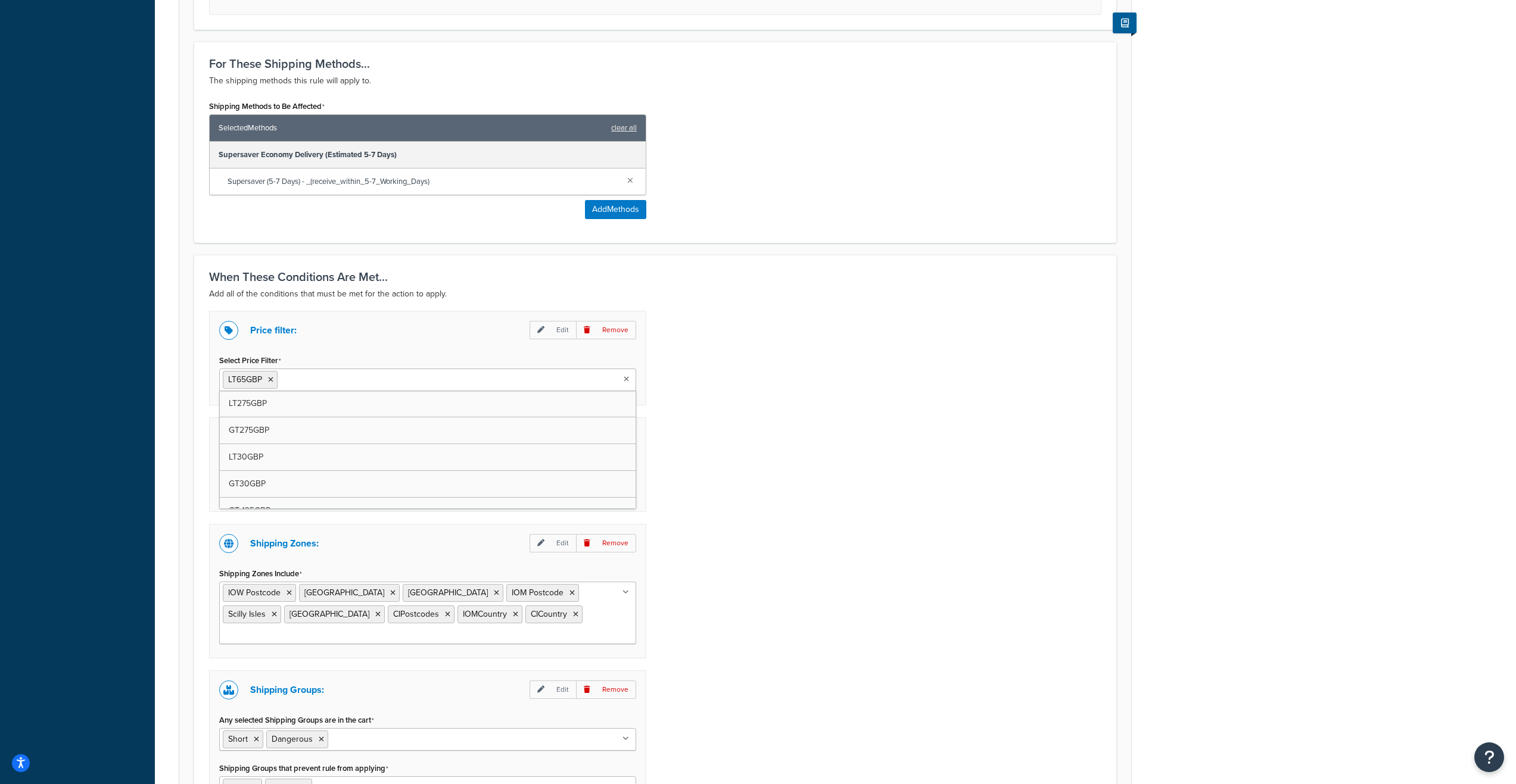
click at [626, 380] on icon at bounding box center [626, 380] width 5 height 7
click at [327, 377] on icon at bounding box center [327, 380] width 5 height 7
click at [898, 459] on div "Price filter: Edit Remove Select Price Filter LT75GBP LT275GBP GT275GBP LT30GBP…" at bounding box center [655, 577] width 910 height 534
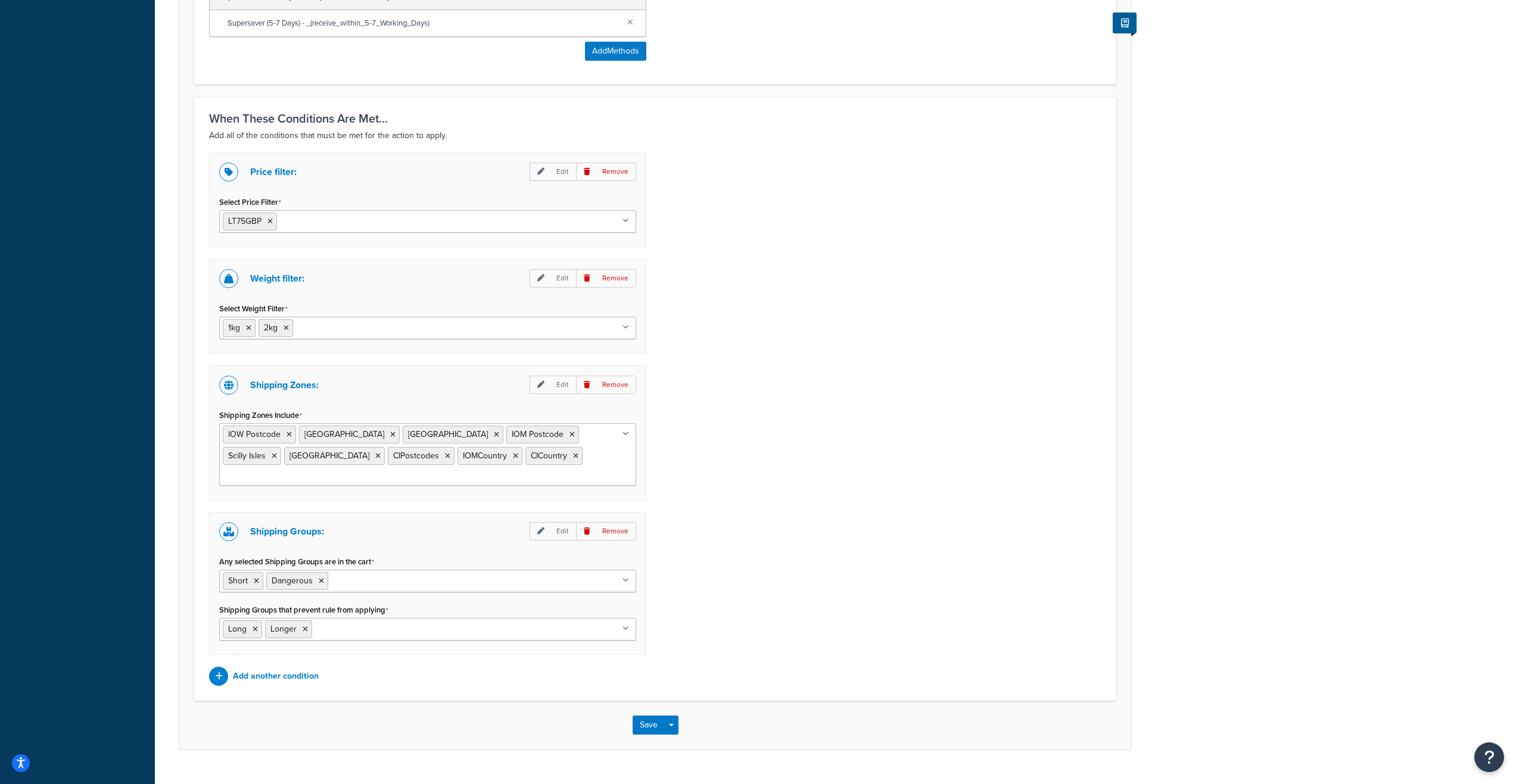
scroll to position [761, 0]
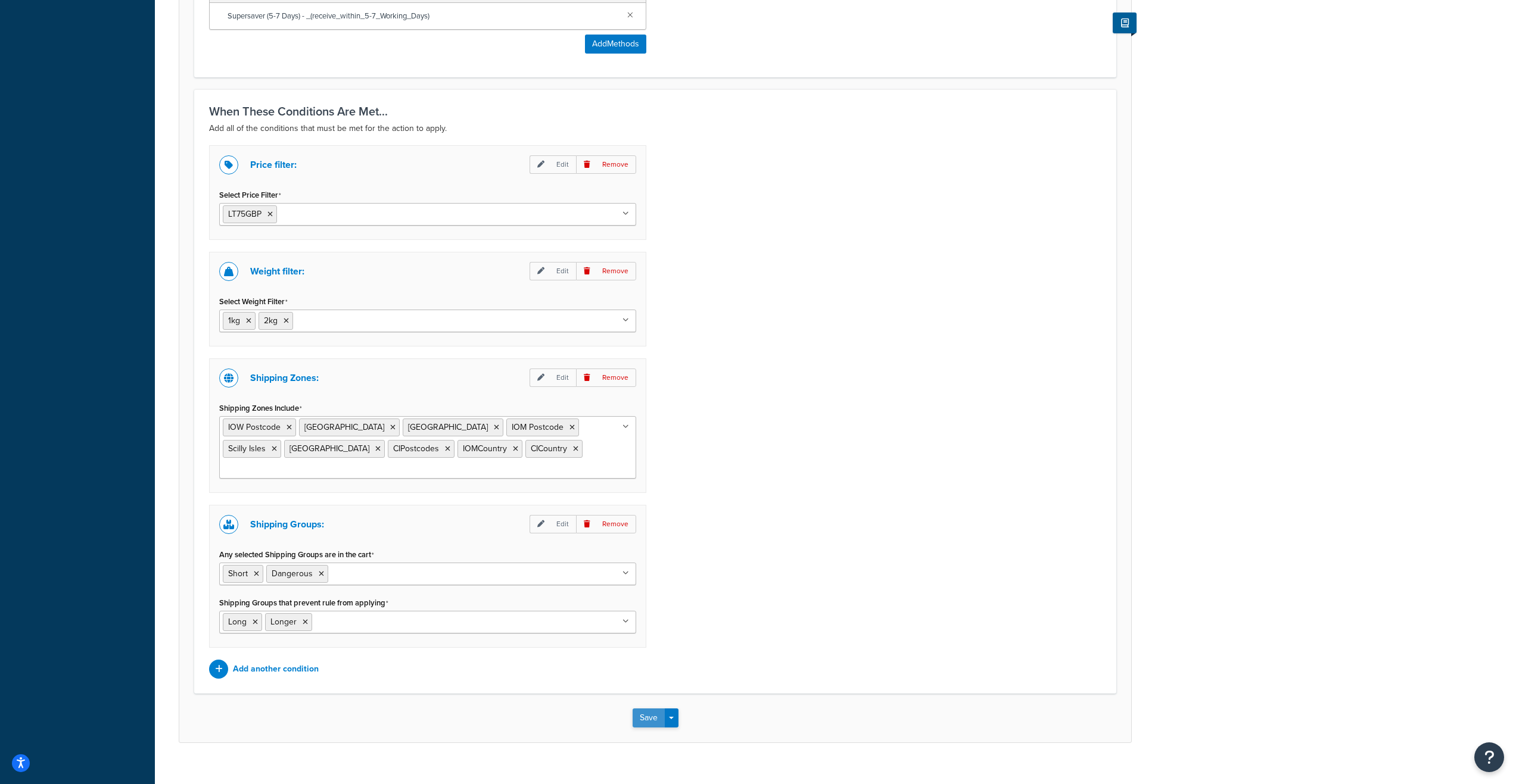
click at [638, 708] on button "Save" at bounding box center [649, 718] width 32 height 19
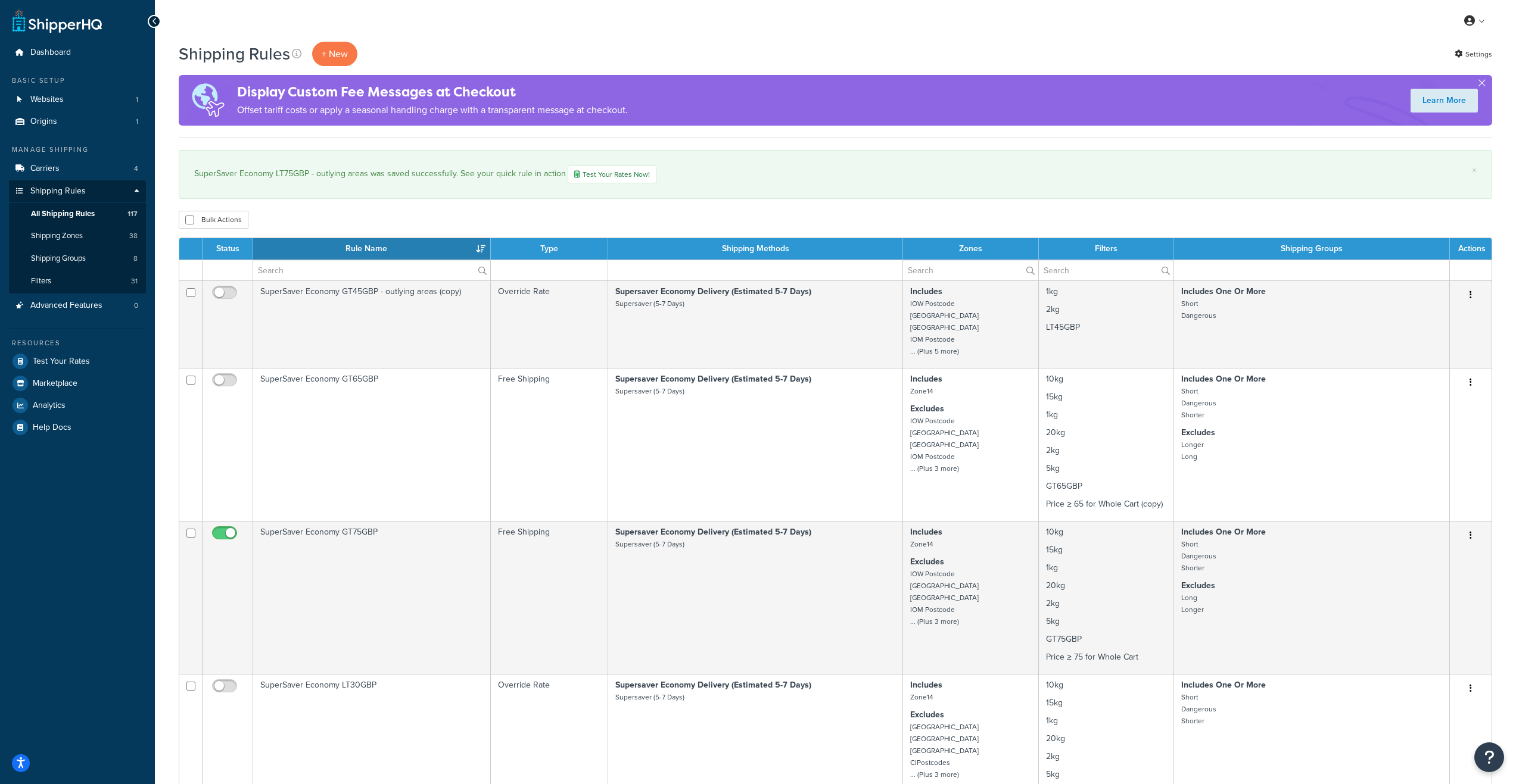
click at [343, 249] on th "Rule Name" at bounding box center [372, 248] width 238 height 21
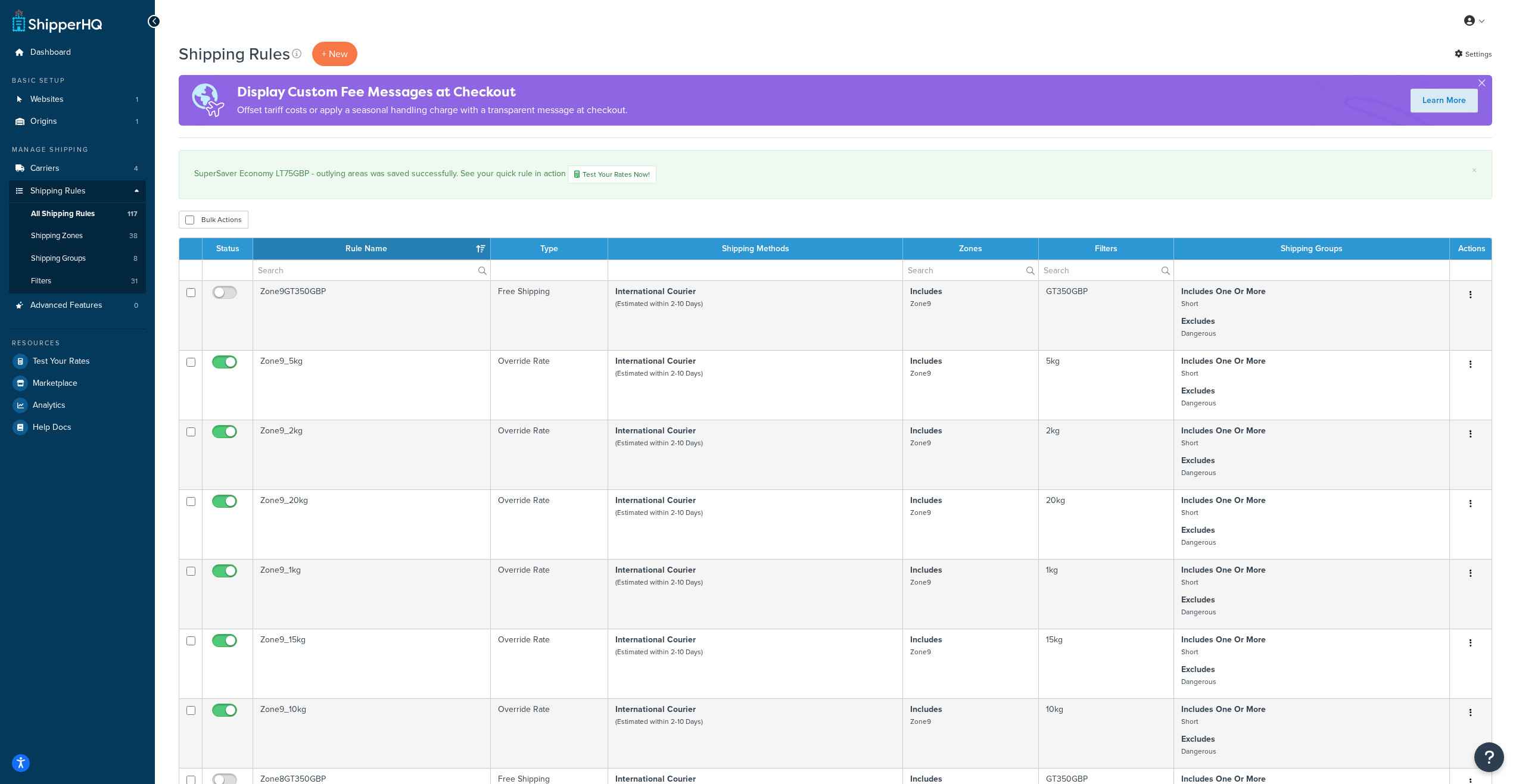
click at [343, 249] on th "Rule Name" at bounding box center [372, 248] width 238 height 21
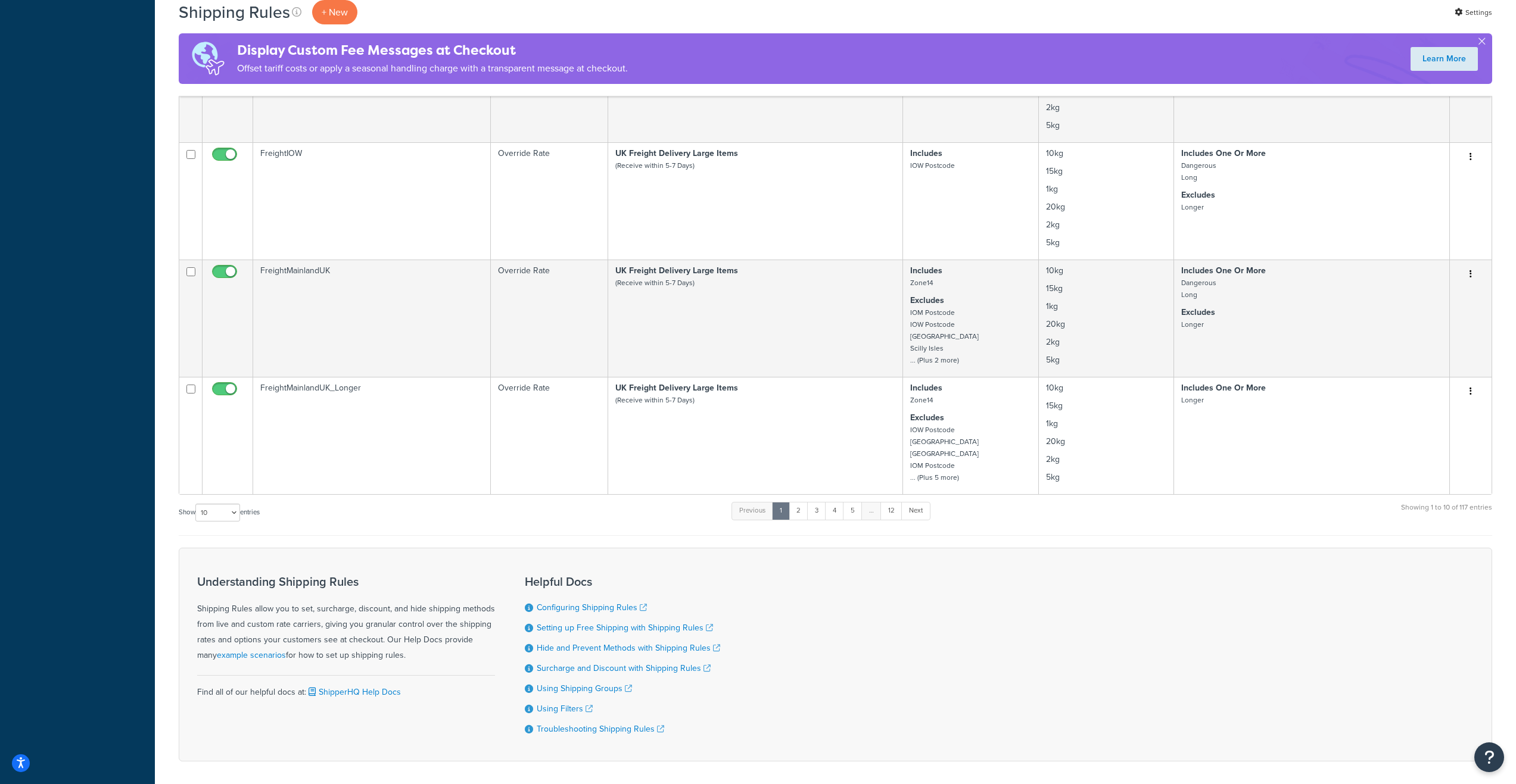
scroll to position [1012, 0]
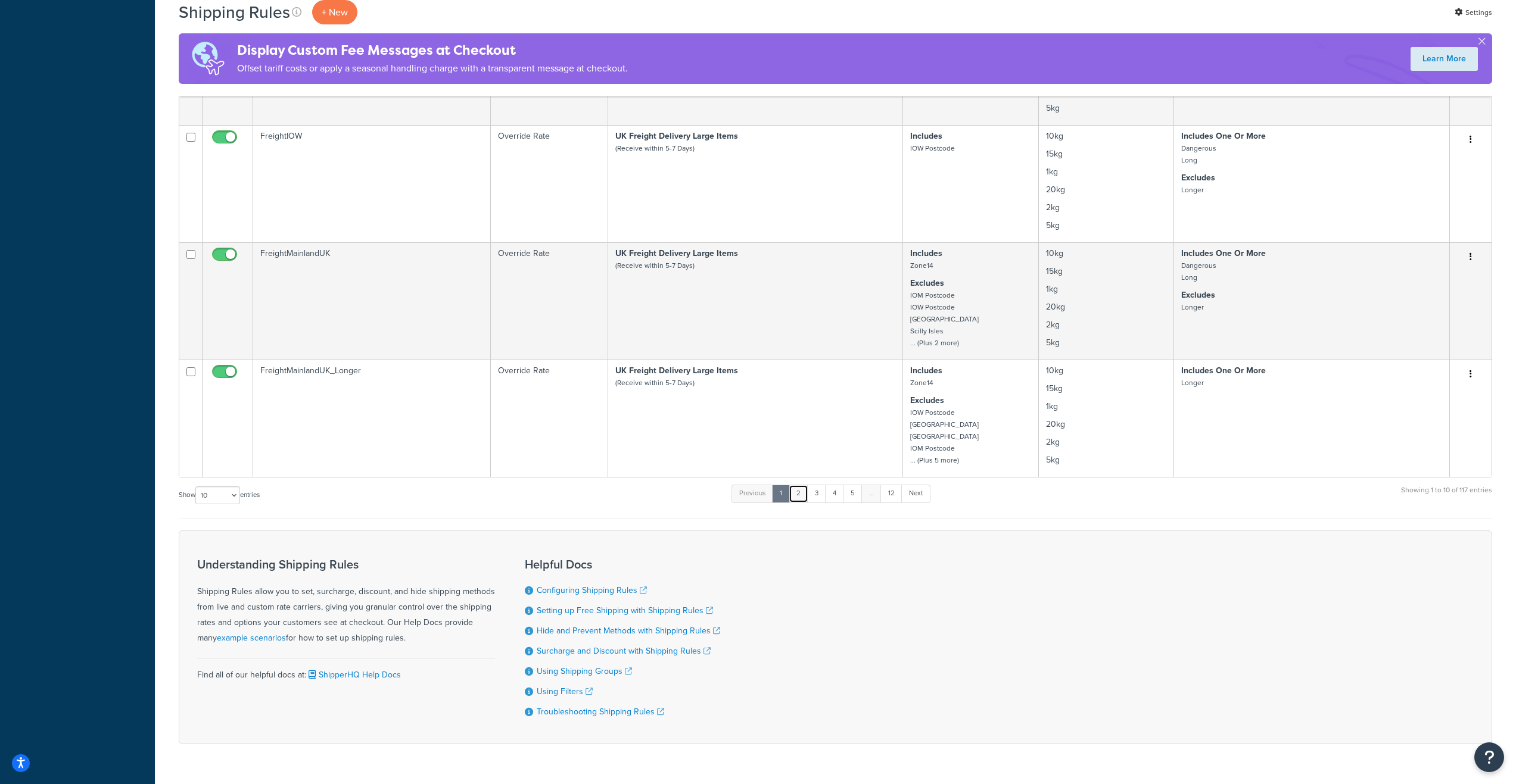
click at [797, 501] on link "2" at bounding box center [798, 493] width 20 height 18
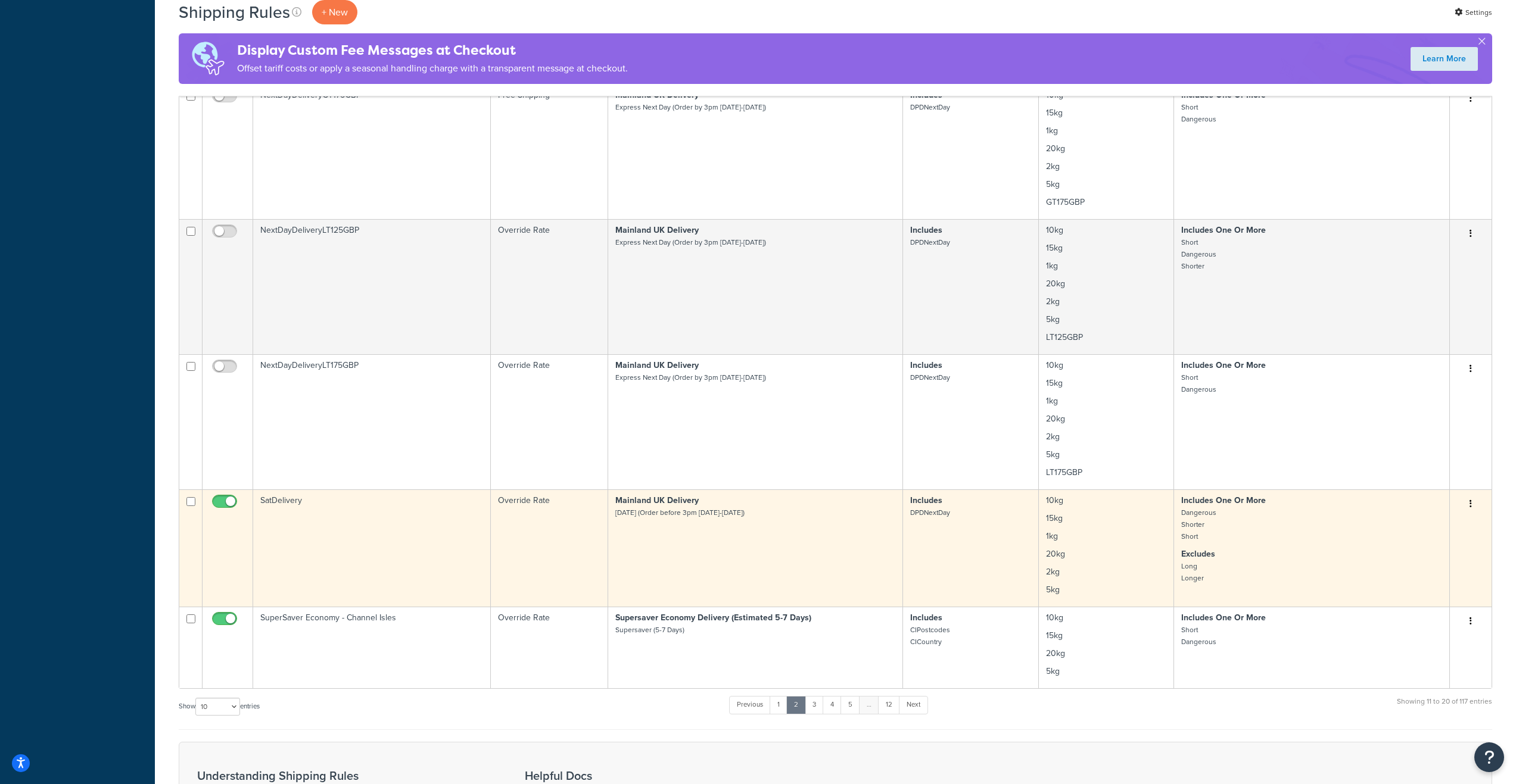
scroll to position [953, 0]
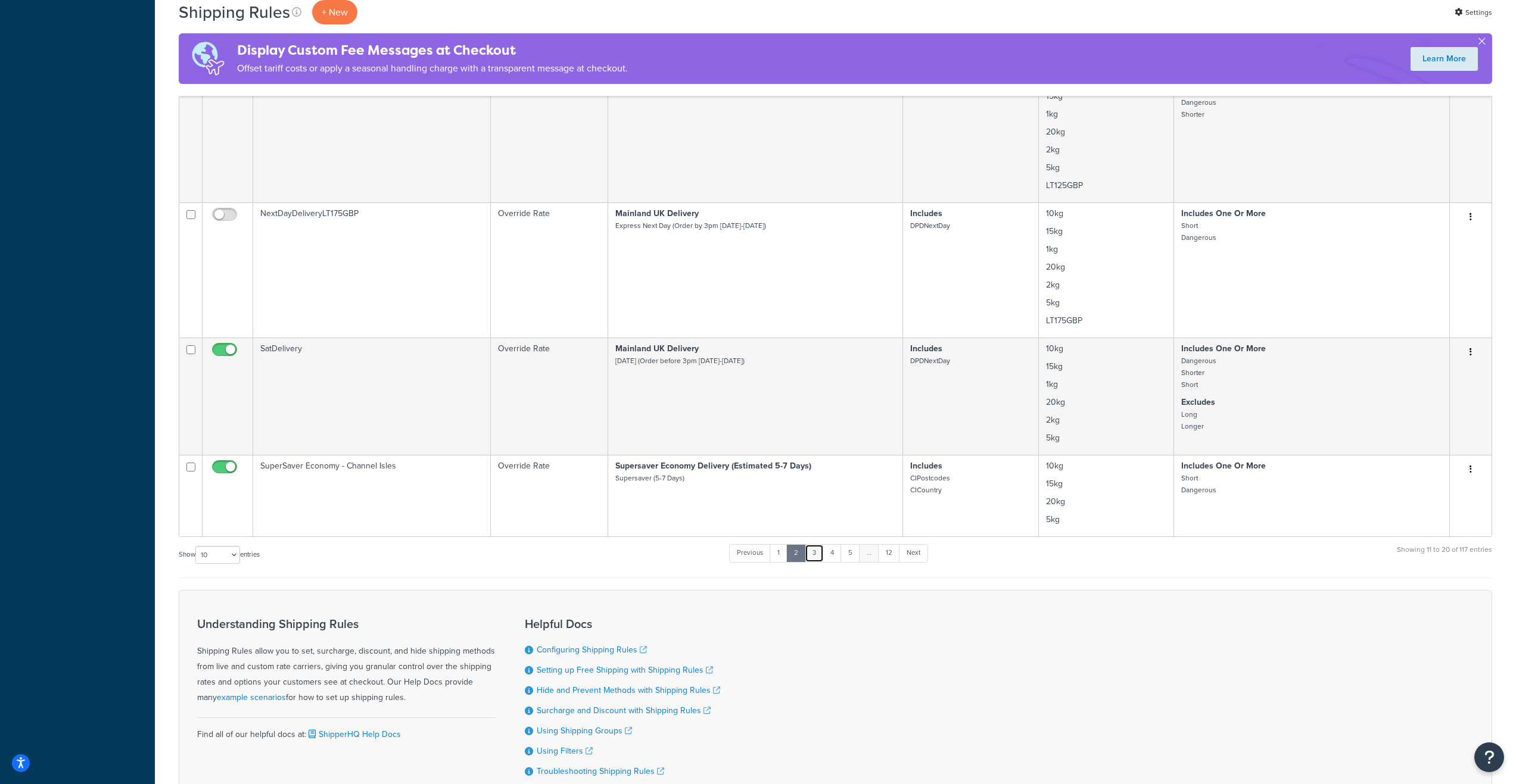
click at [815, 553] on link "3" at bounding box center [814, 553] width 19 height 18
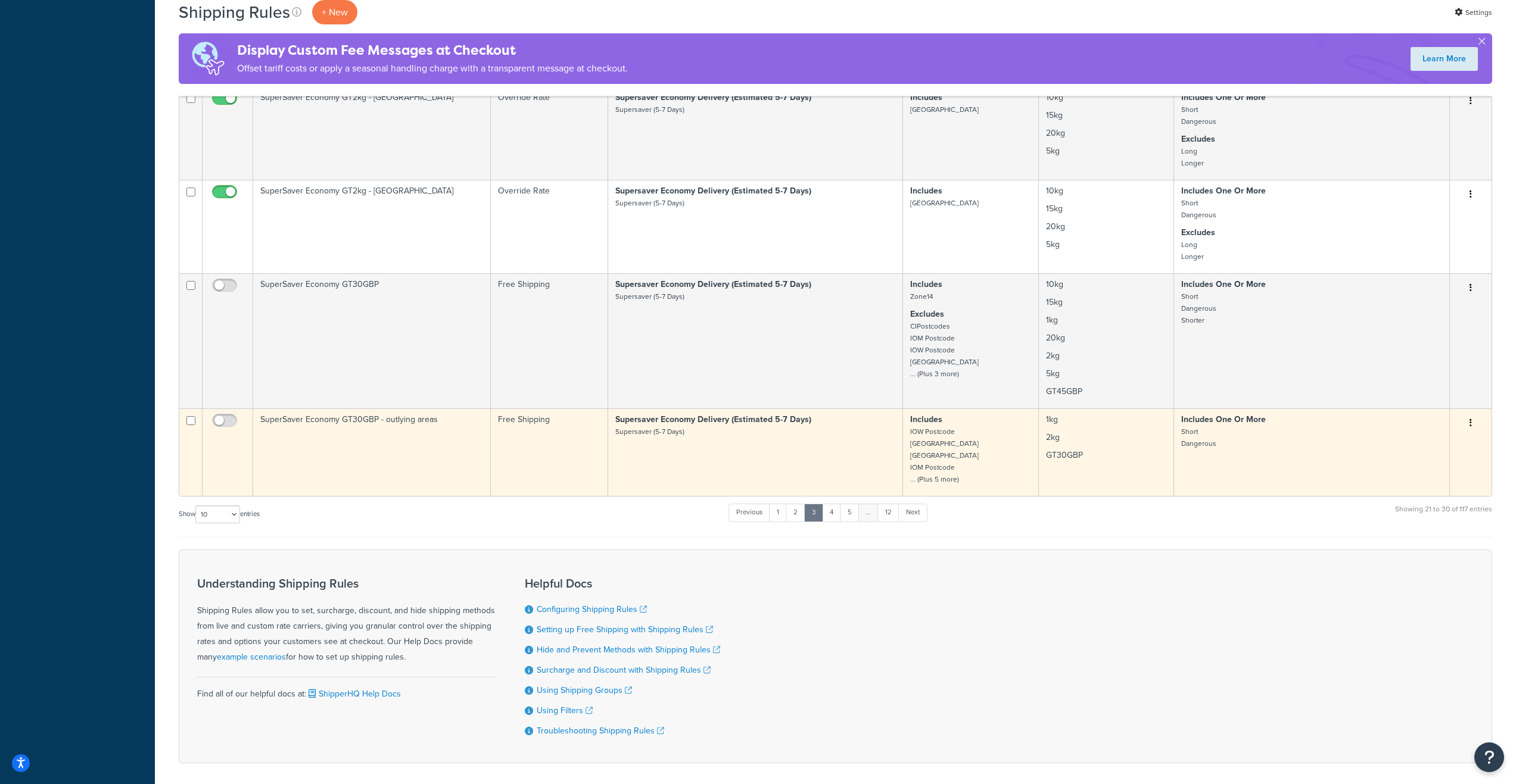
scroll to position [790, 0]
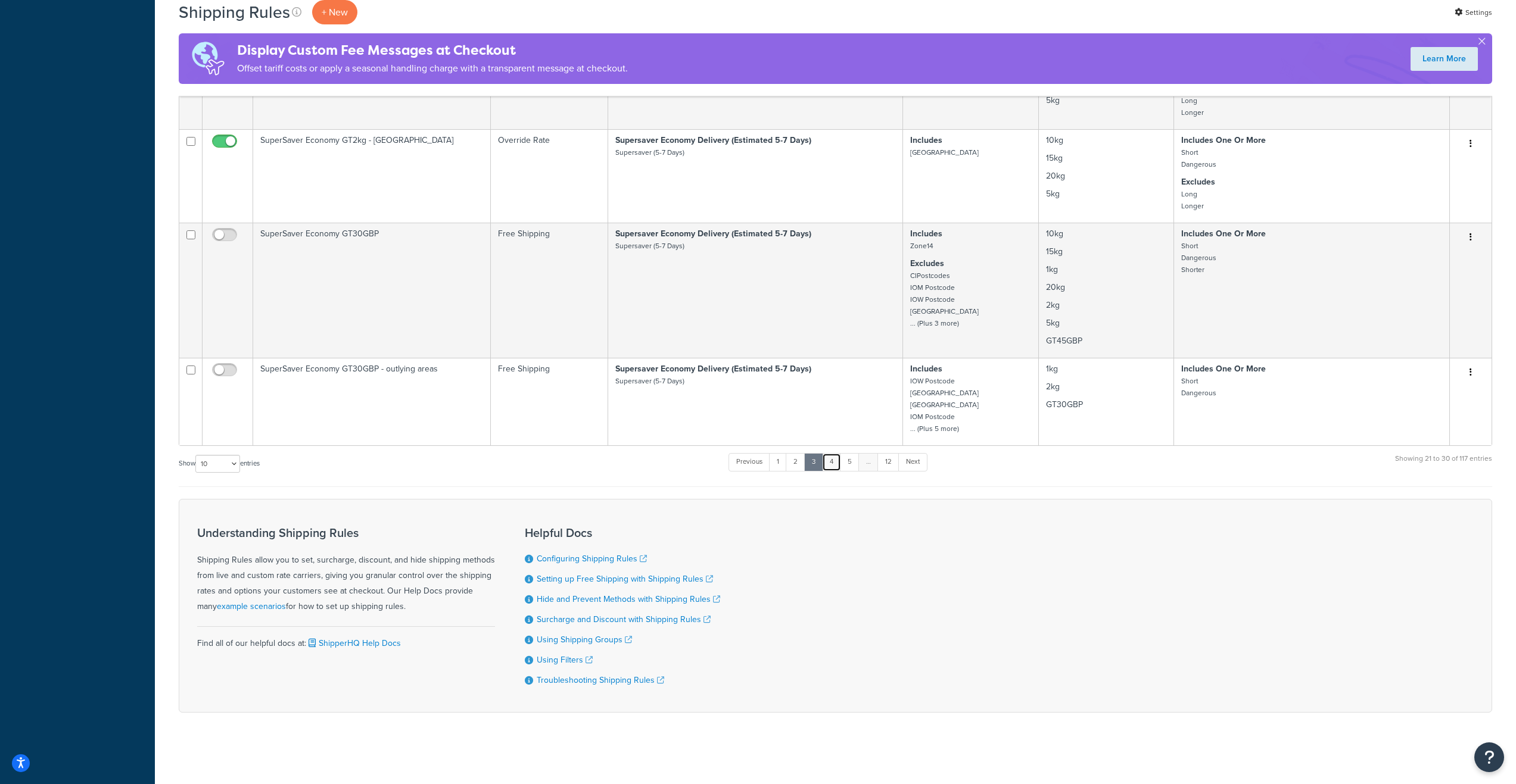
click at [834, 460] on link "4" at bounding box center [831, 462] width 19 height 18
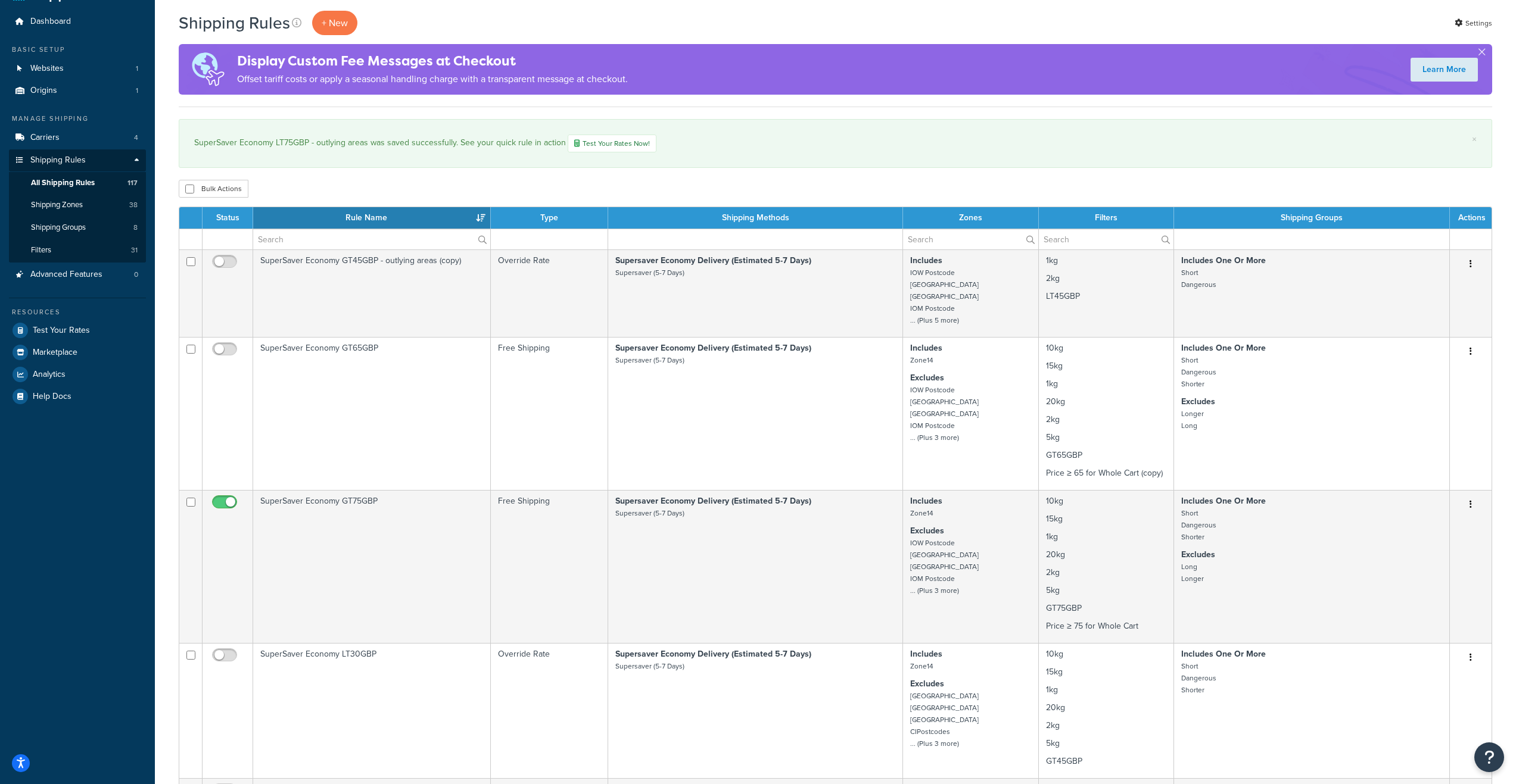
scroll to position [15, 0]
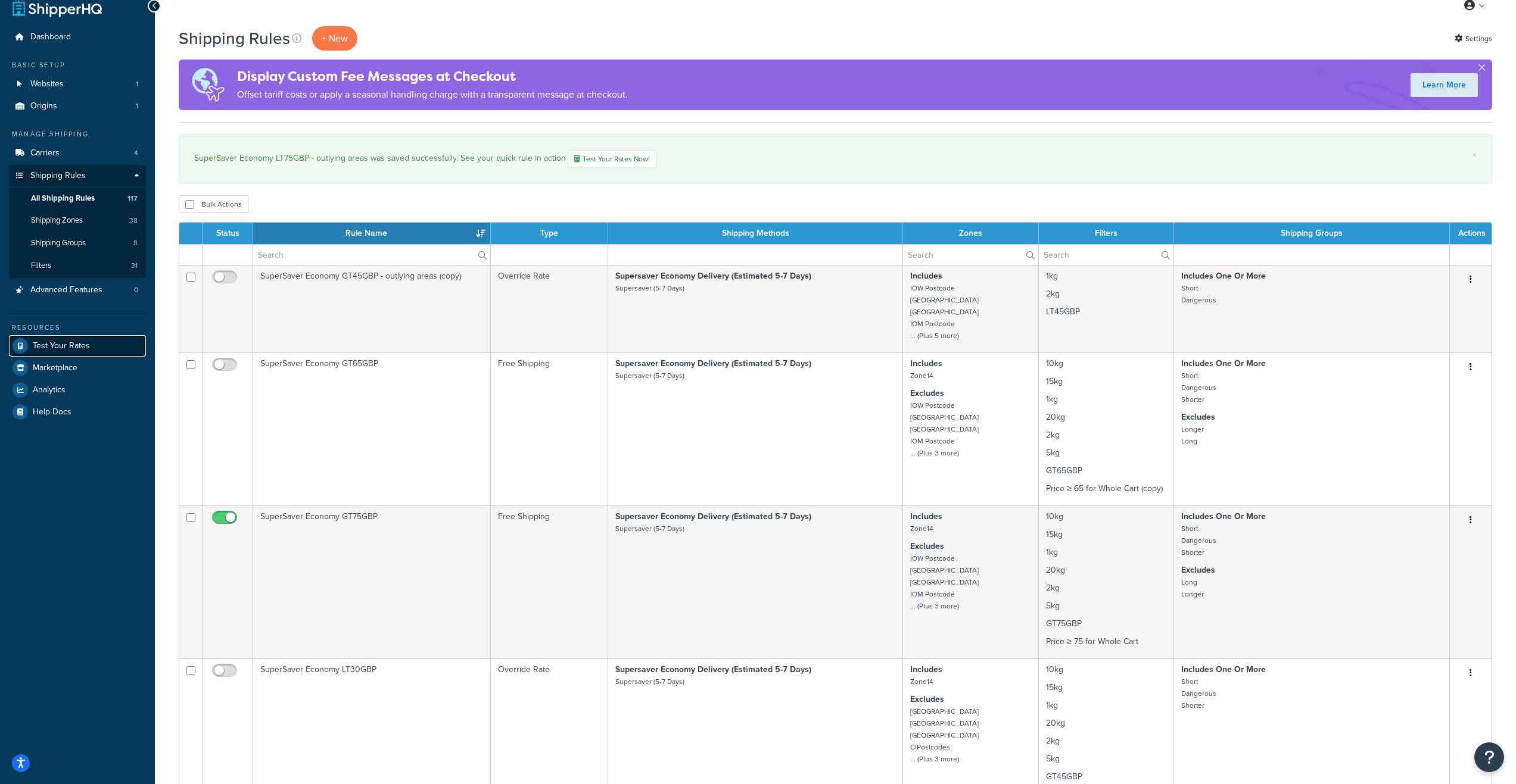
click at [69, 348] on span "Test Your Rates" at bounding box center [61, 346] width 57 height 10
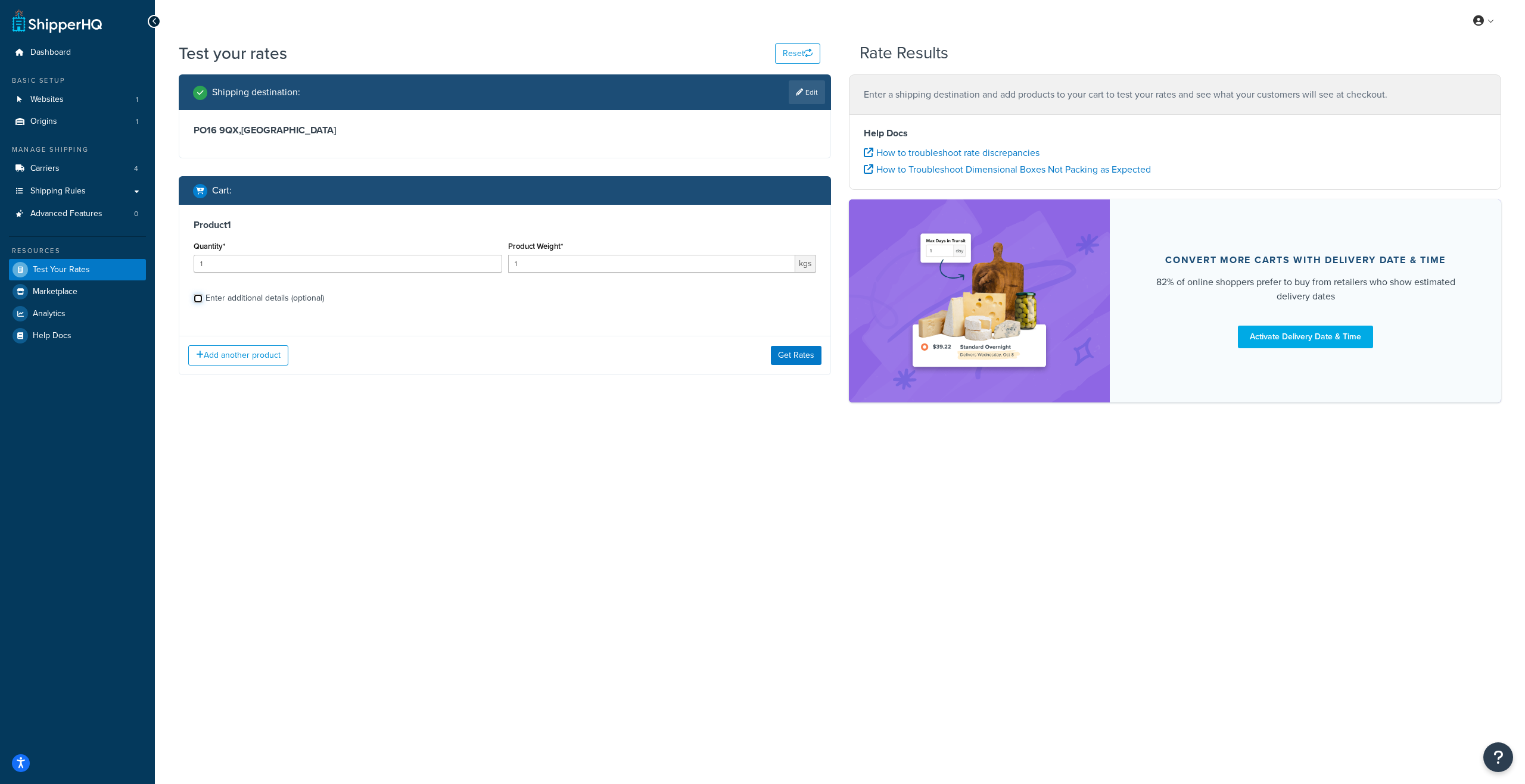
click at [196, 300] on input "Enter additional details (optional)" at bounding box center [198, 298] width 9 height 9
checkbox input "true"
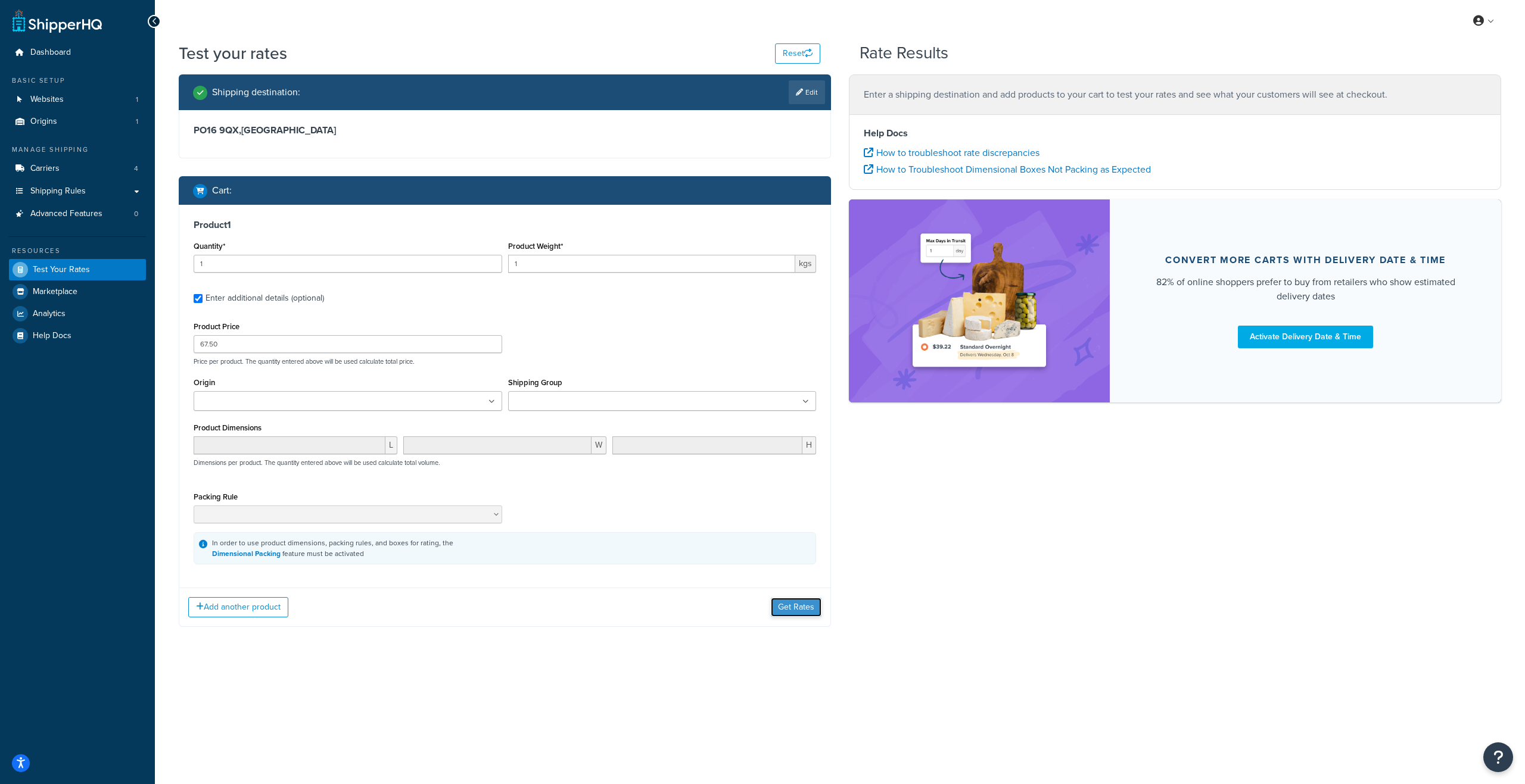
click at [783, 609] on button "Get Rates" at bounding box center [796, 607] width 51 height 19
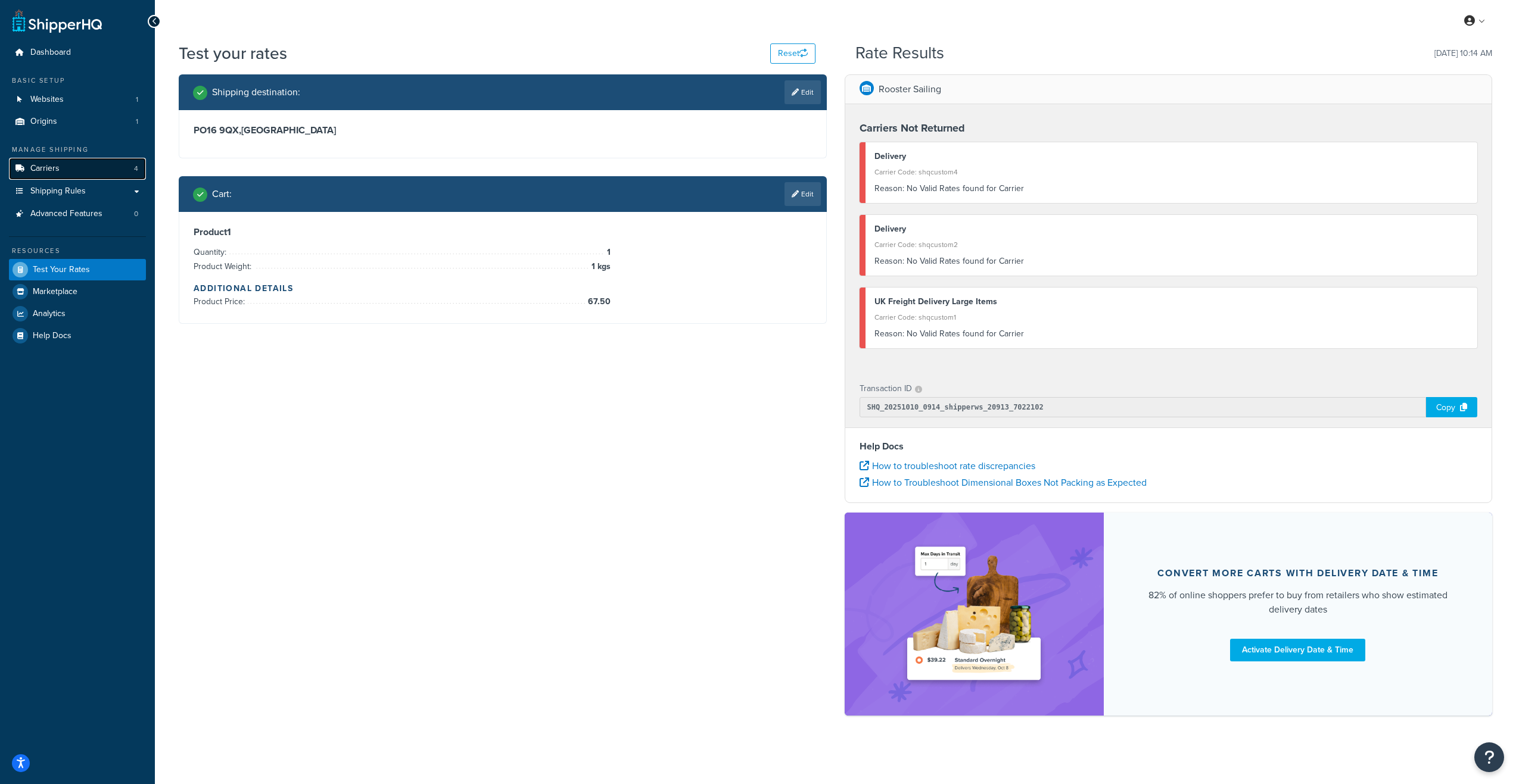
click at [84, 168] on link "Carriers 4" at bounding box center [77, 169] width 137 height 22
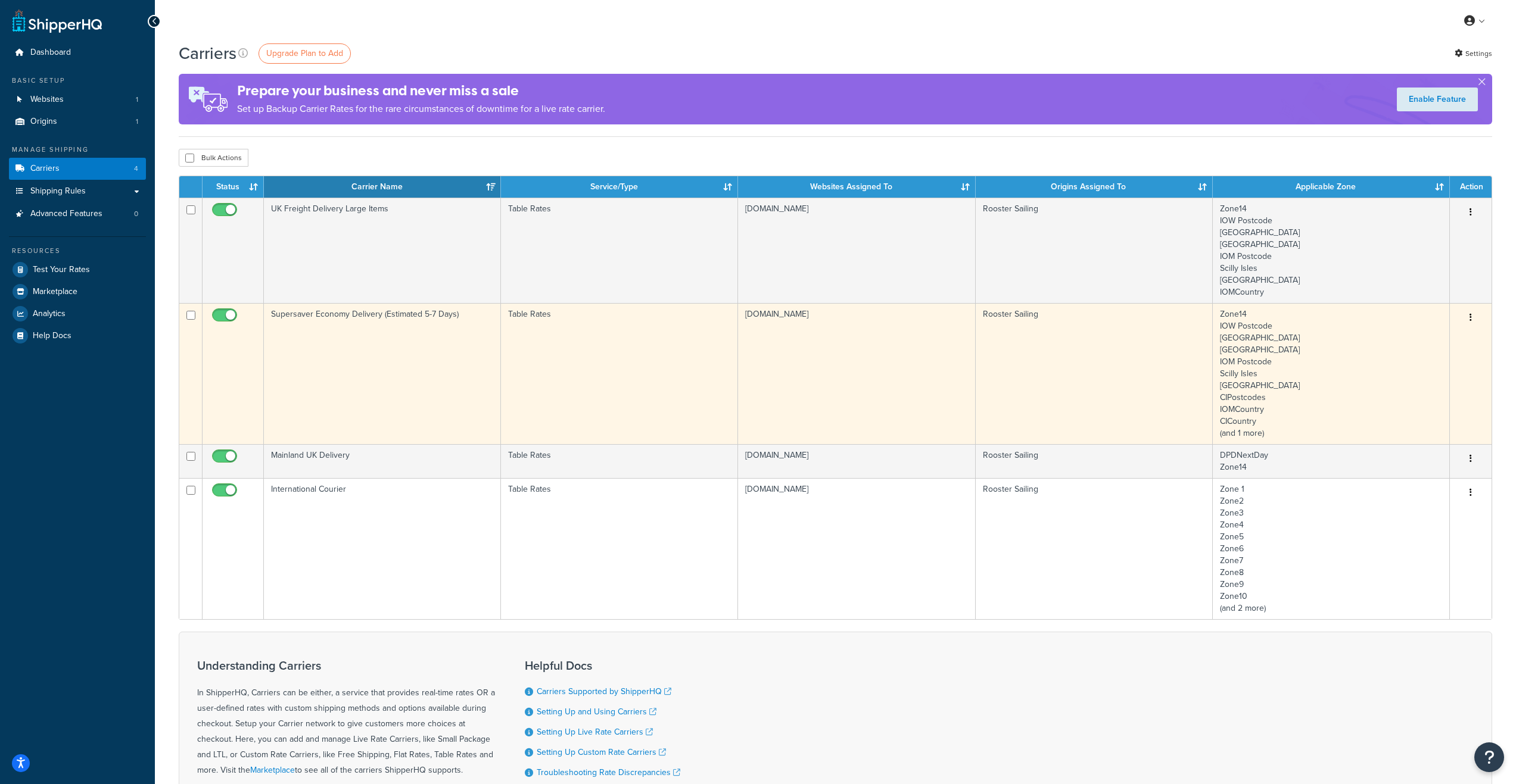
click at [1474, 321] on button "button" at bounding box center [1470, 318] width 17 height 19
click at [1434, 343] on link "Edit" at bounding box center [1421, 342] width 94 height 25
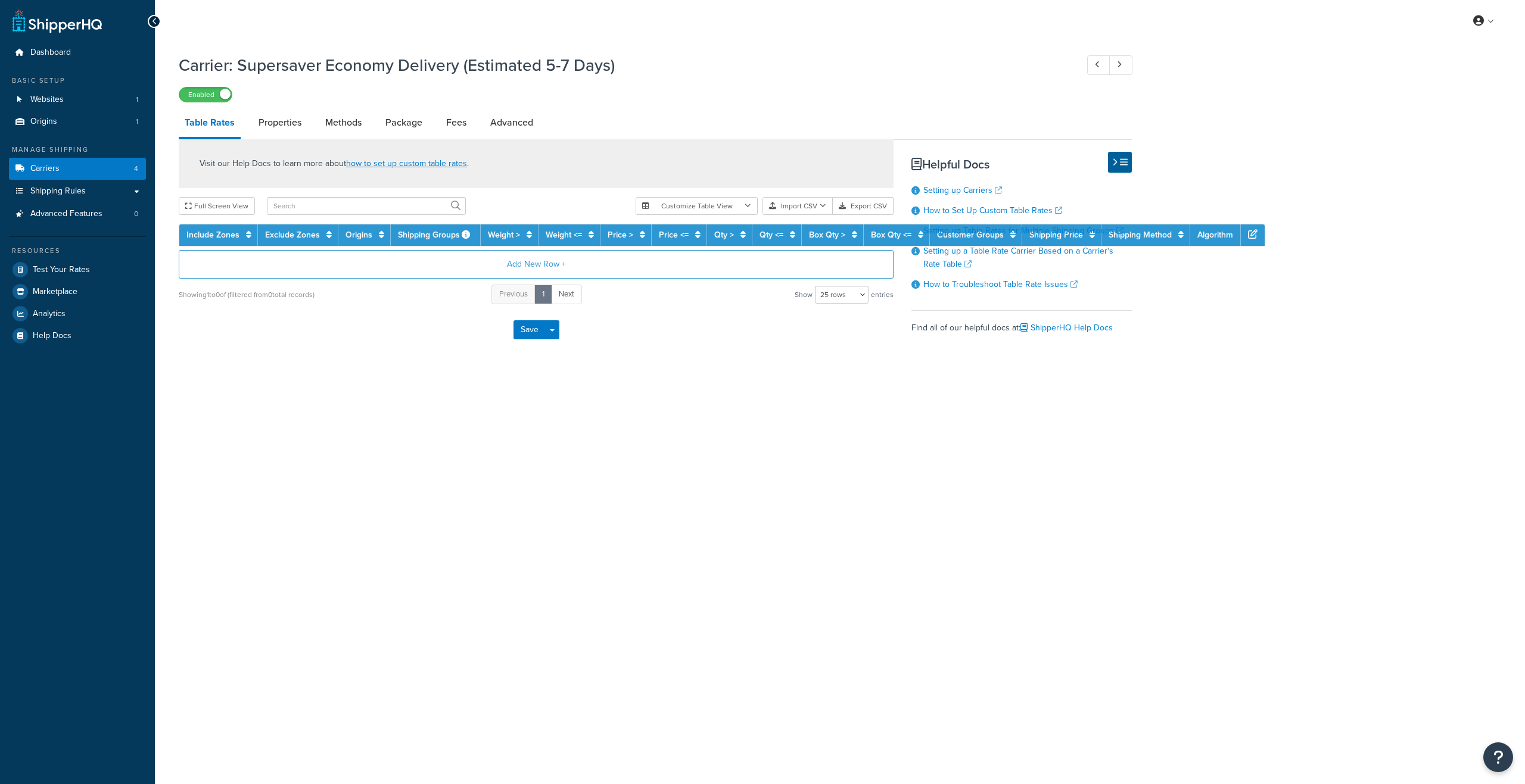
select select "25"
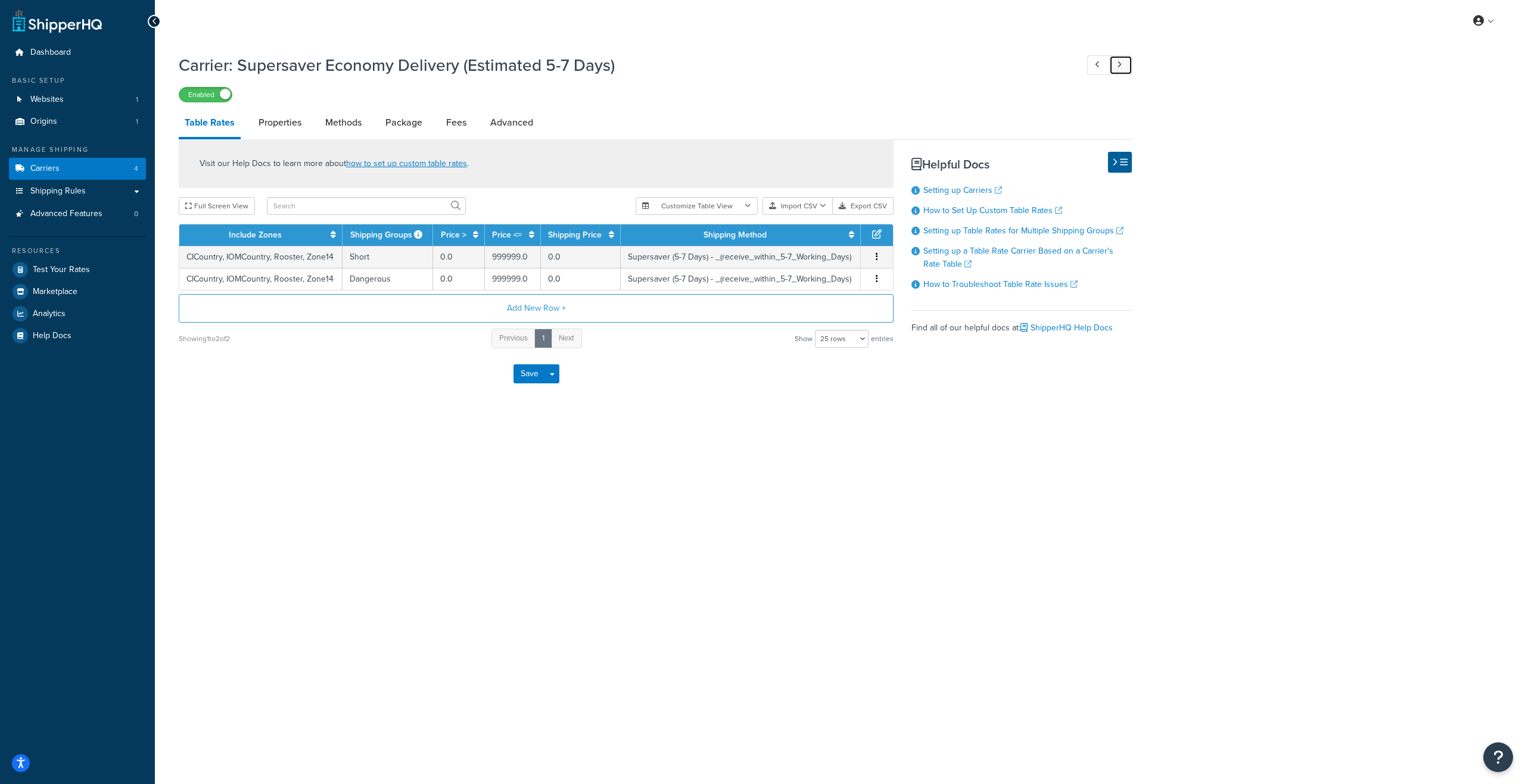
click at [1126, 68] on link at bounding box center [1121, 65] width 23 height 20
click at [1099, 69] on link at bounding box center [1099, 65] width 23 height 20
click at [45, 192] on span "Shipping Rules" at bounding box center [58, 191] width 55 height 10
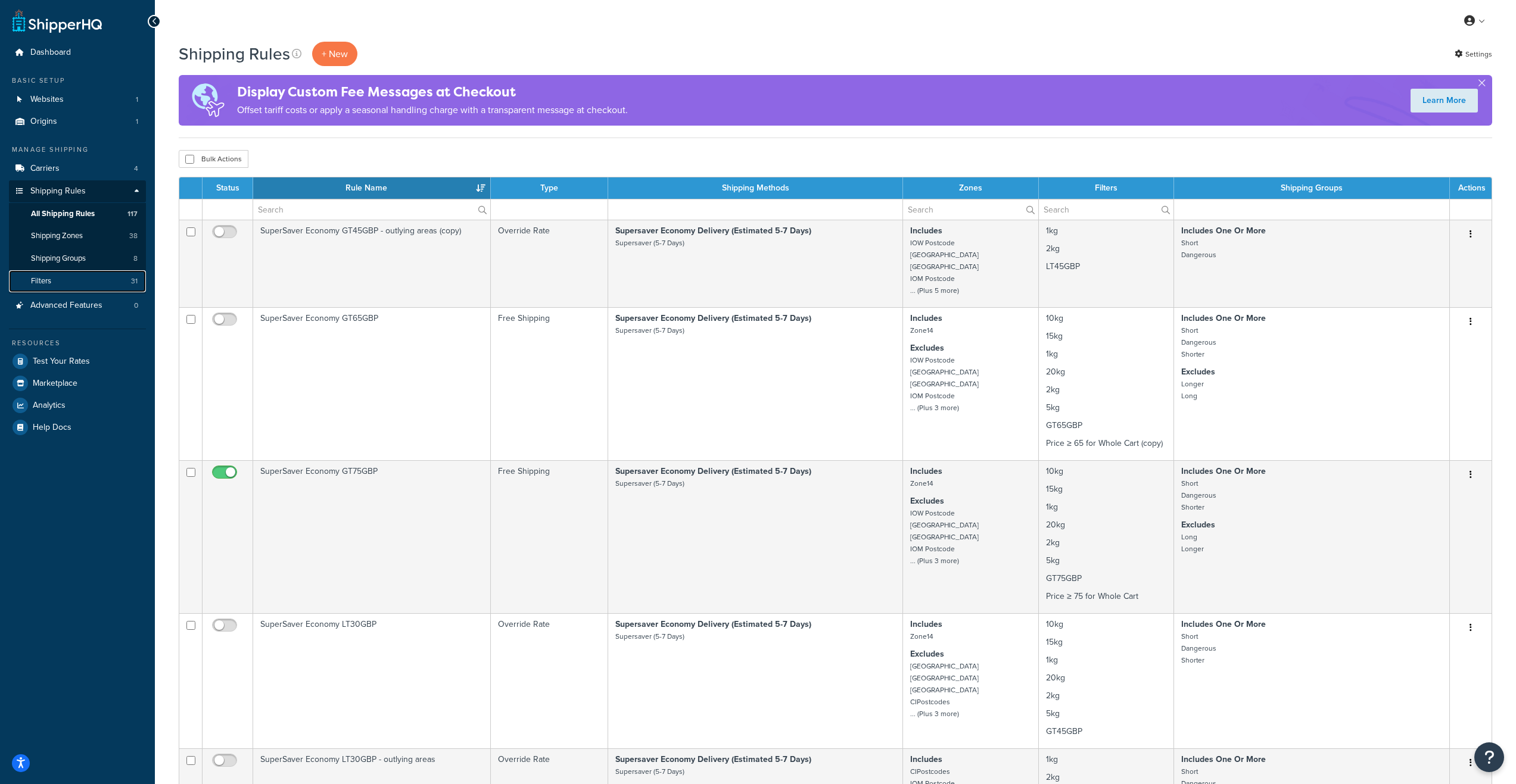
click at [82, 279] on link "Filters 31" at bounding box center [77, 281] width 137 height 22
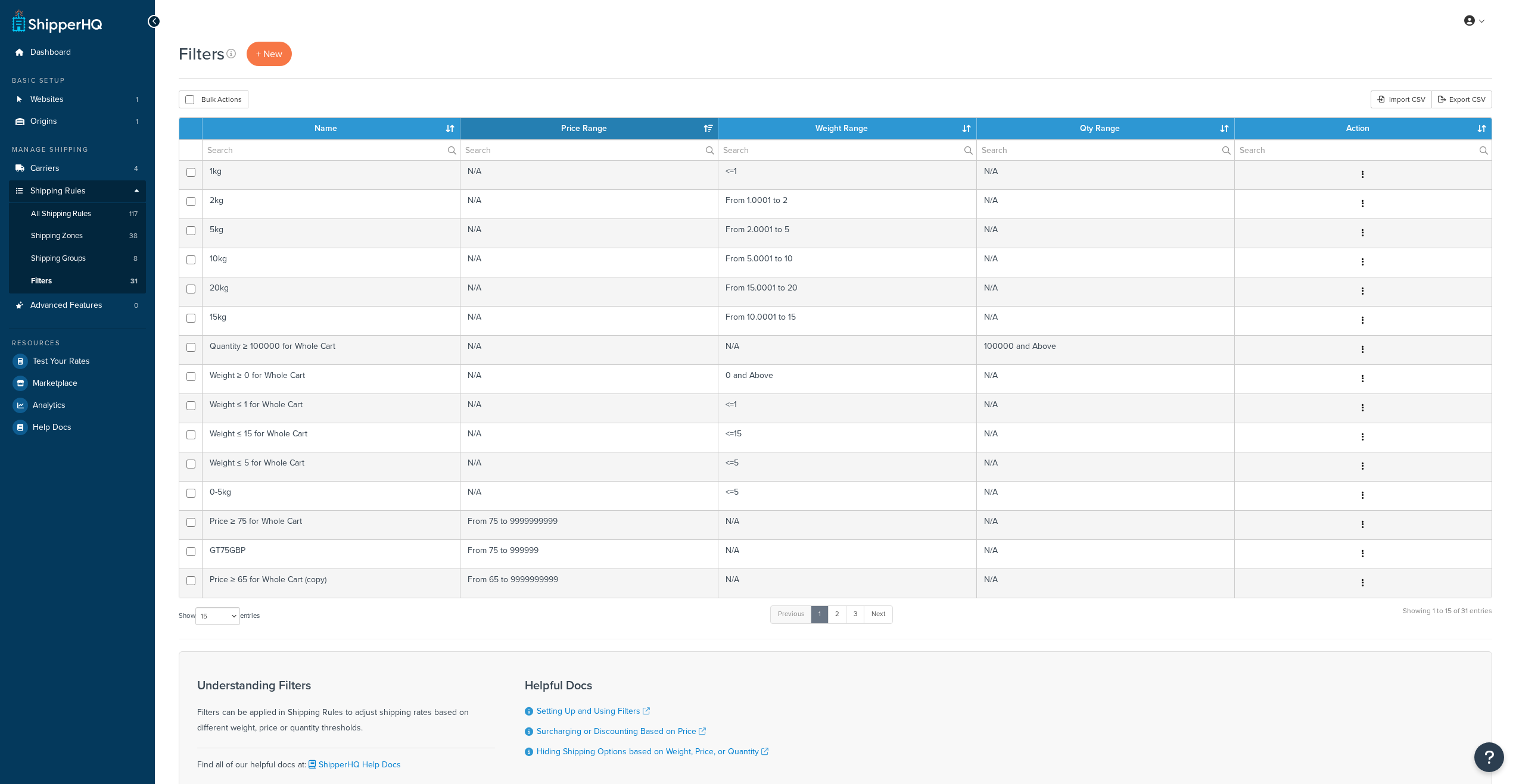
select select "15"
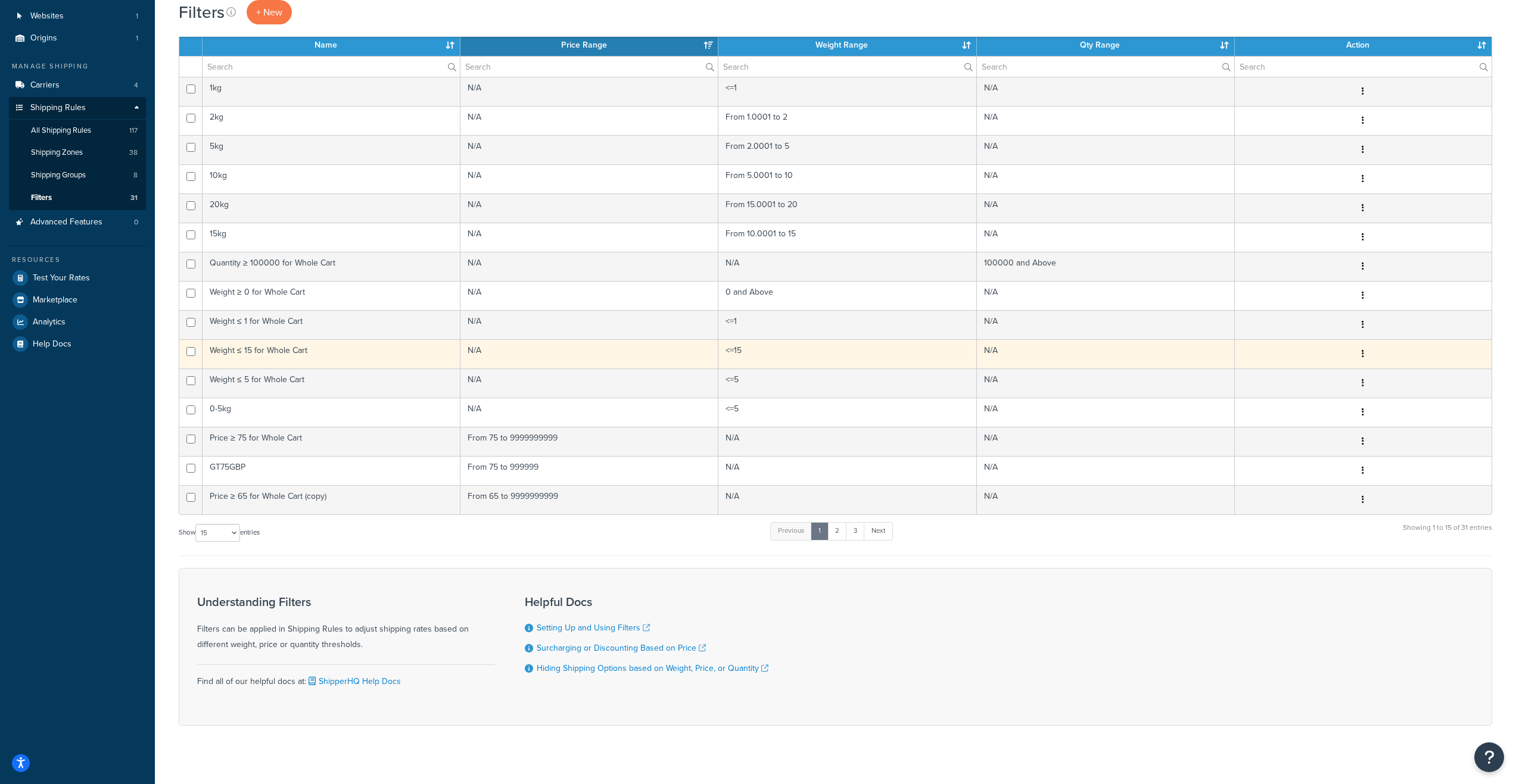
scroll to position [97, 0]
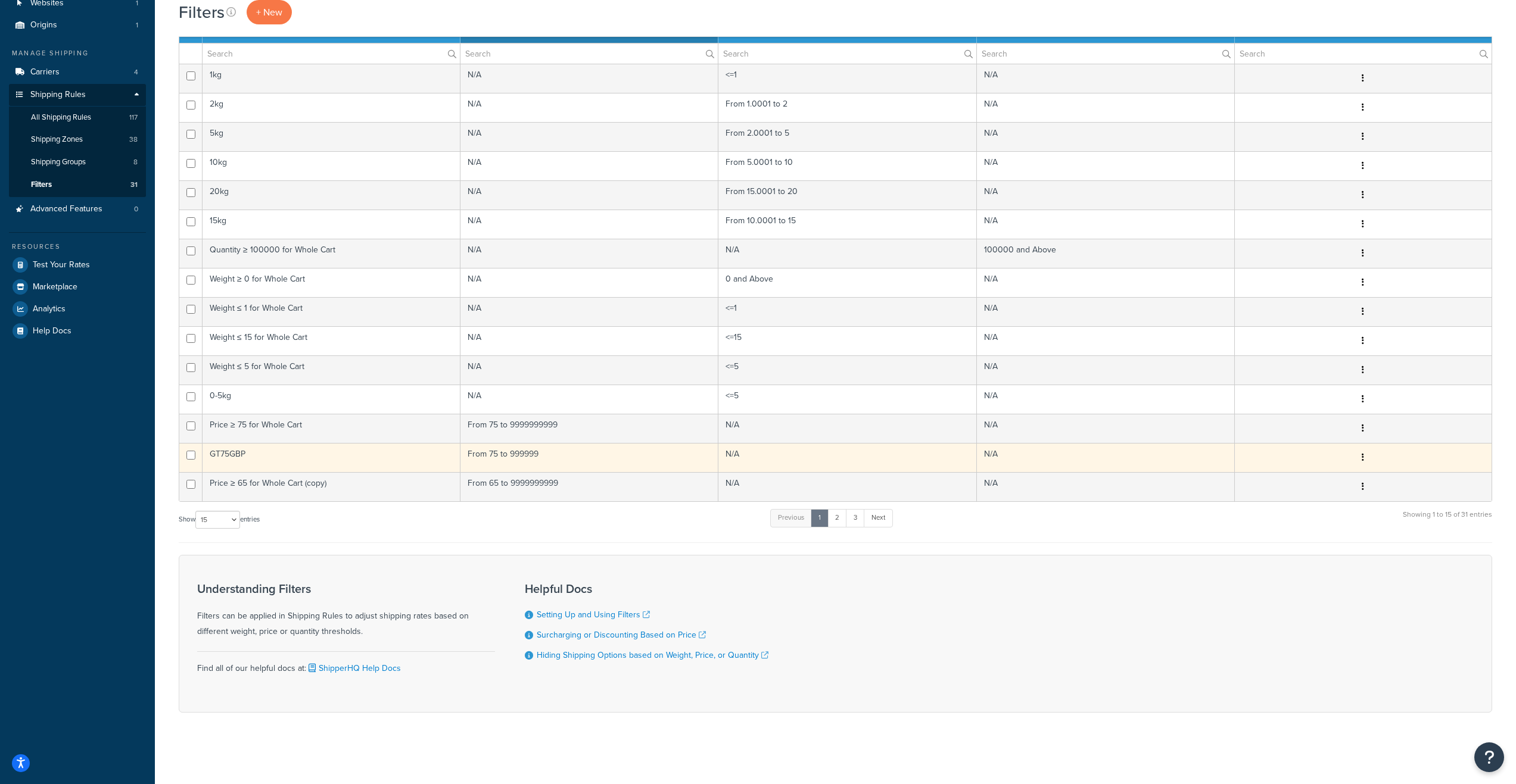
click at [304, 455] on td "GT75GBP" at bounding box center [331, 457] width 258 height 29
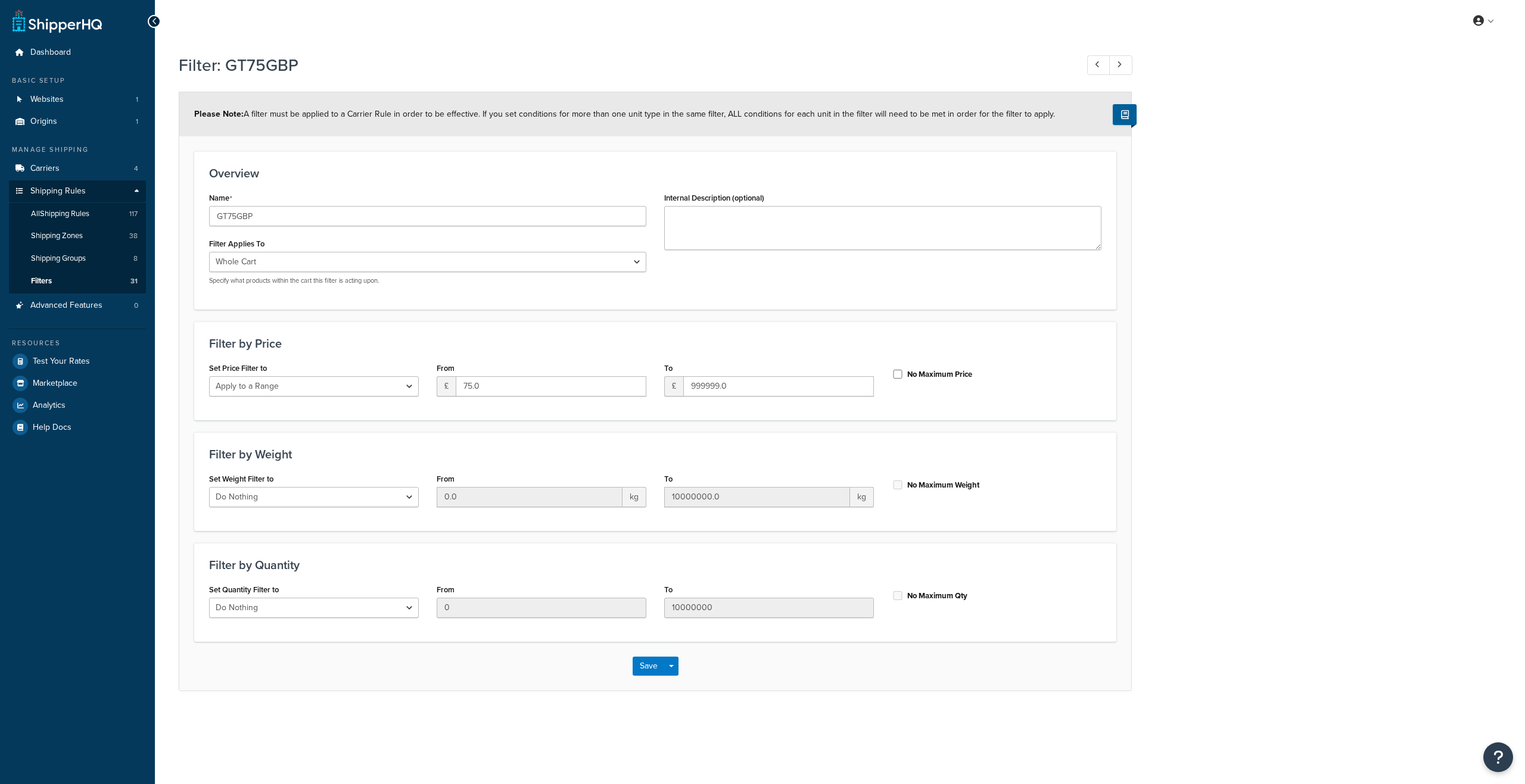
select select "range"
click at [68, 278] on link "Filters 31" at bounding box center [77, 281] width 137 height 22
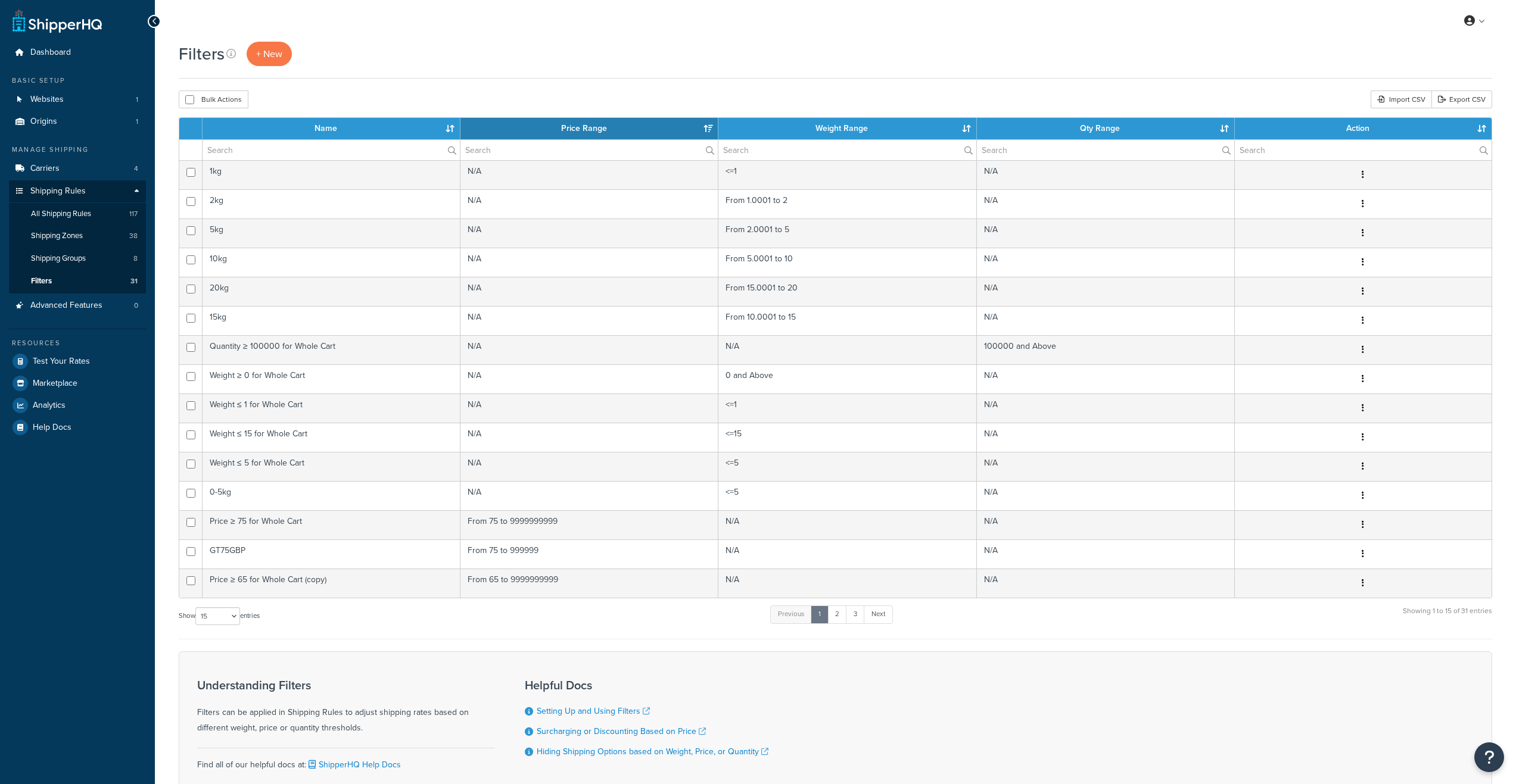
select select "15"
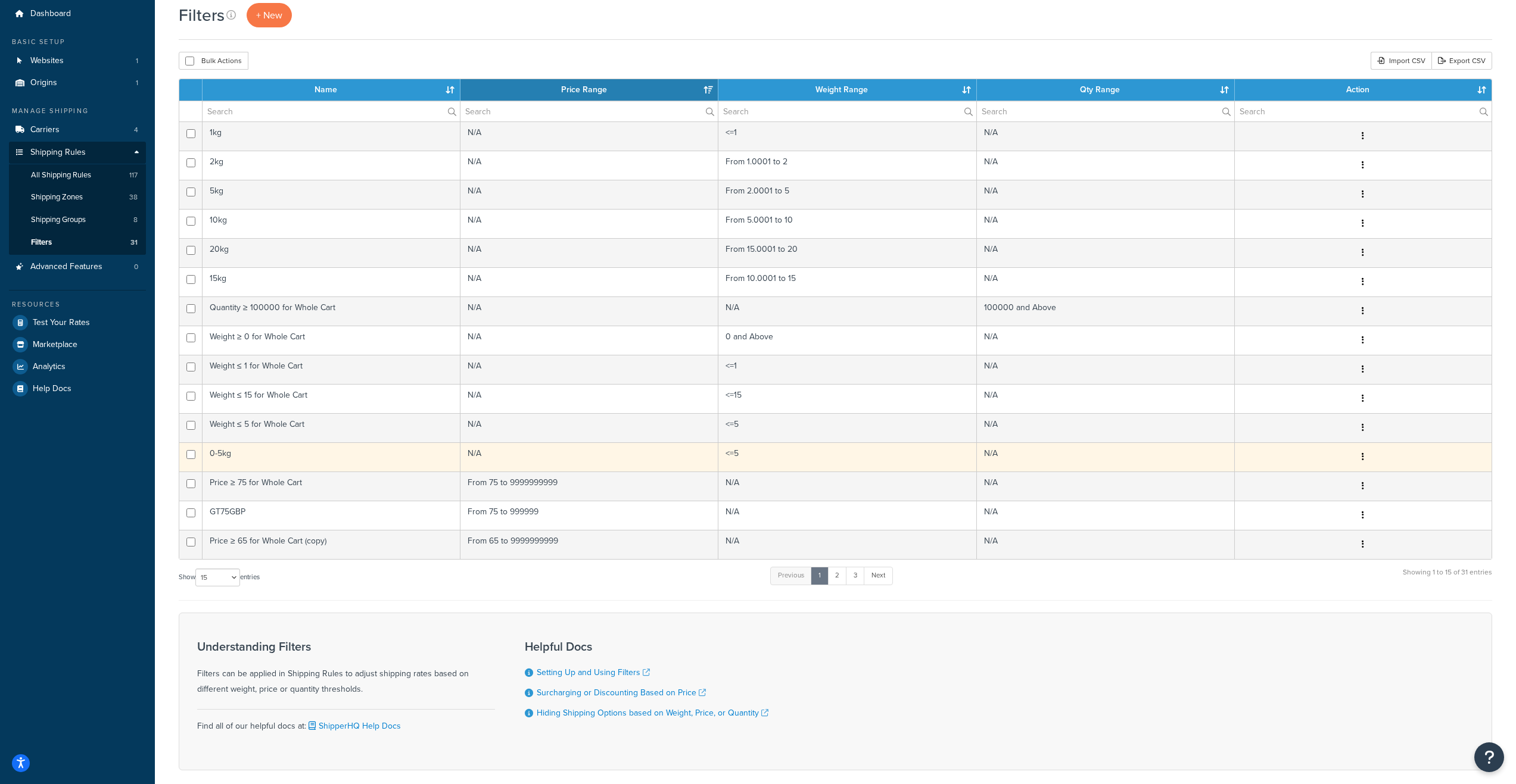
scroll to position [60, 0]
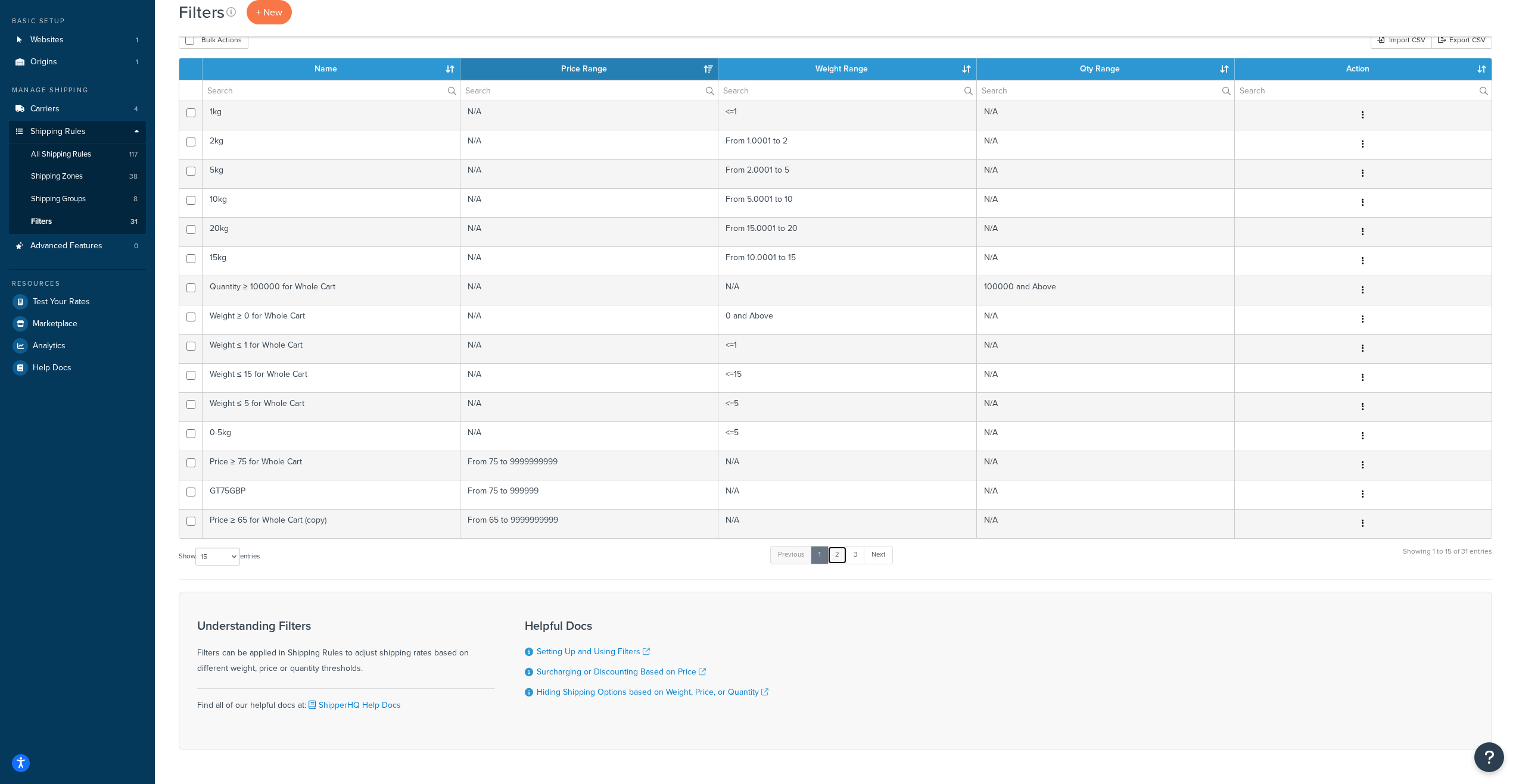
click at [841, 560] on link "2" at bounding box center [837, 555] width 20 height 18
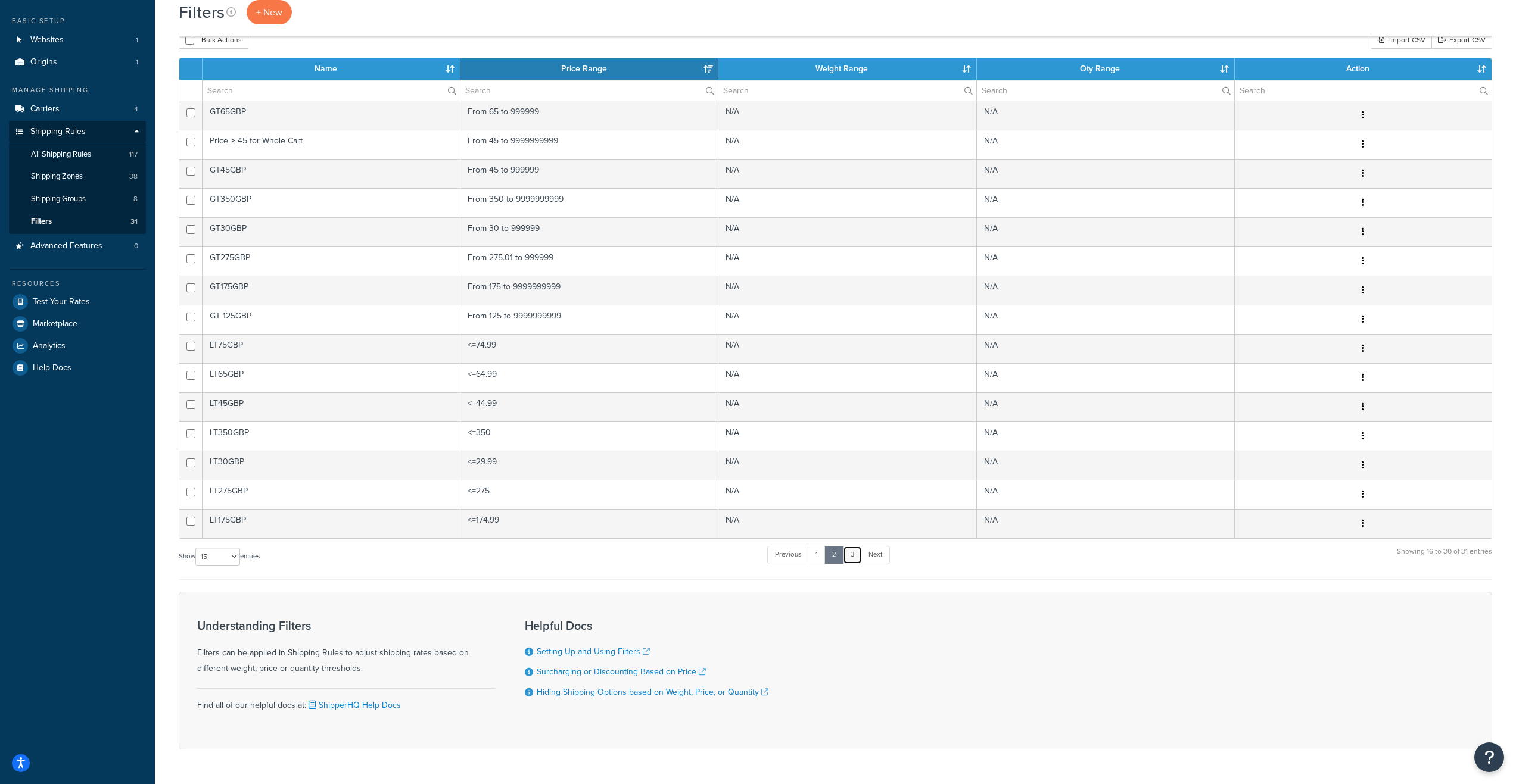
click at [849, 560] on link "3" at bounding box center [853, 555] width 19 height 18
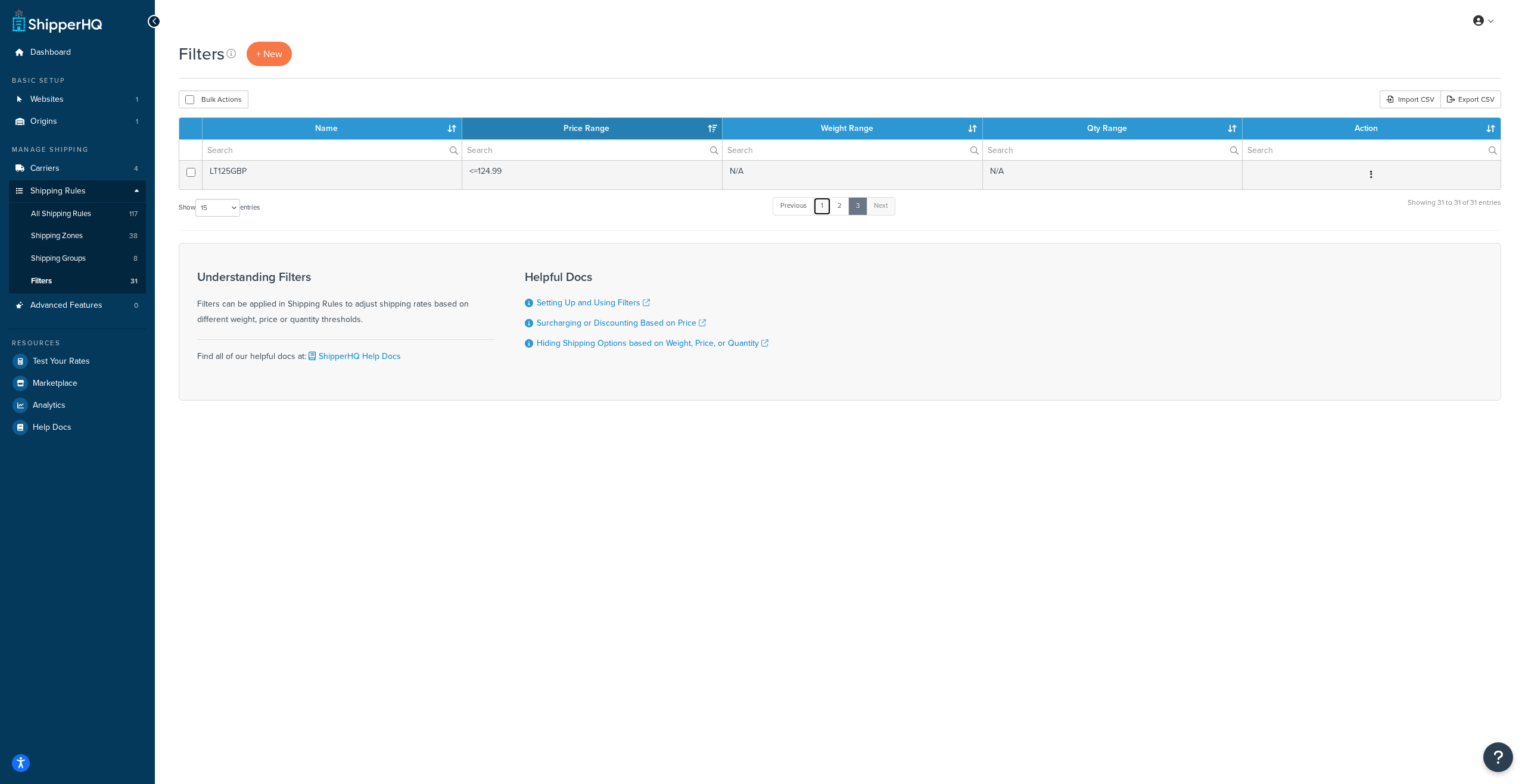
click at [827, 209] on link "1" at bounding box center [822, 206] width 18 height 18
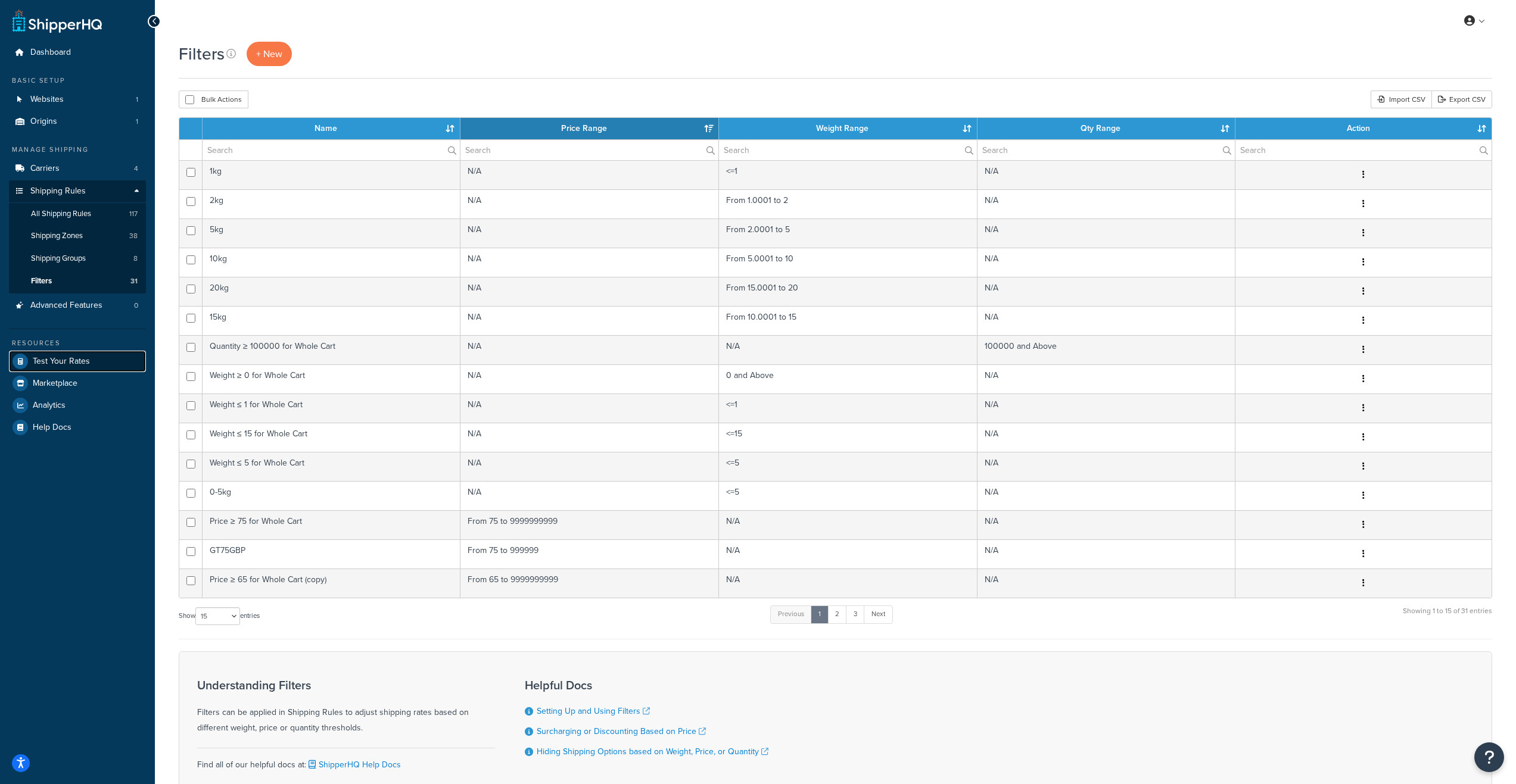
click at [76, 361] on span "Test Your Rates" at bounding box center [61, 361] width 57 height 10
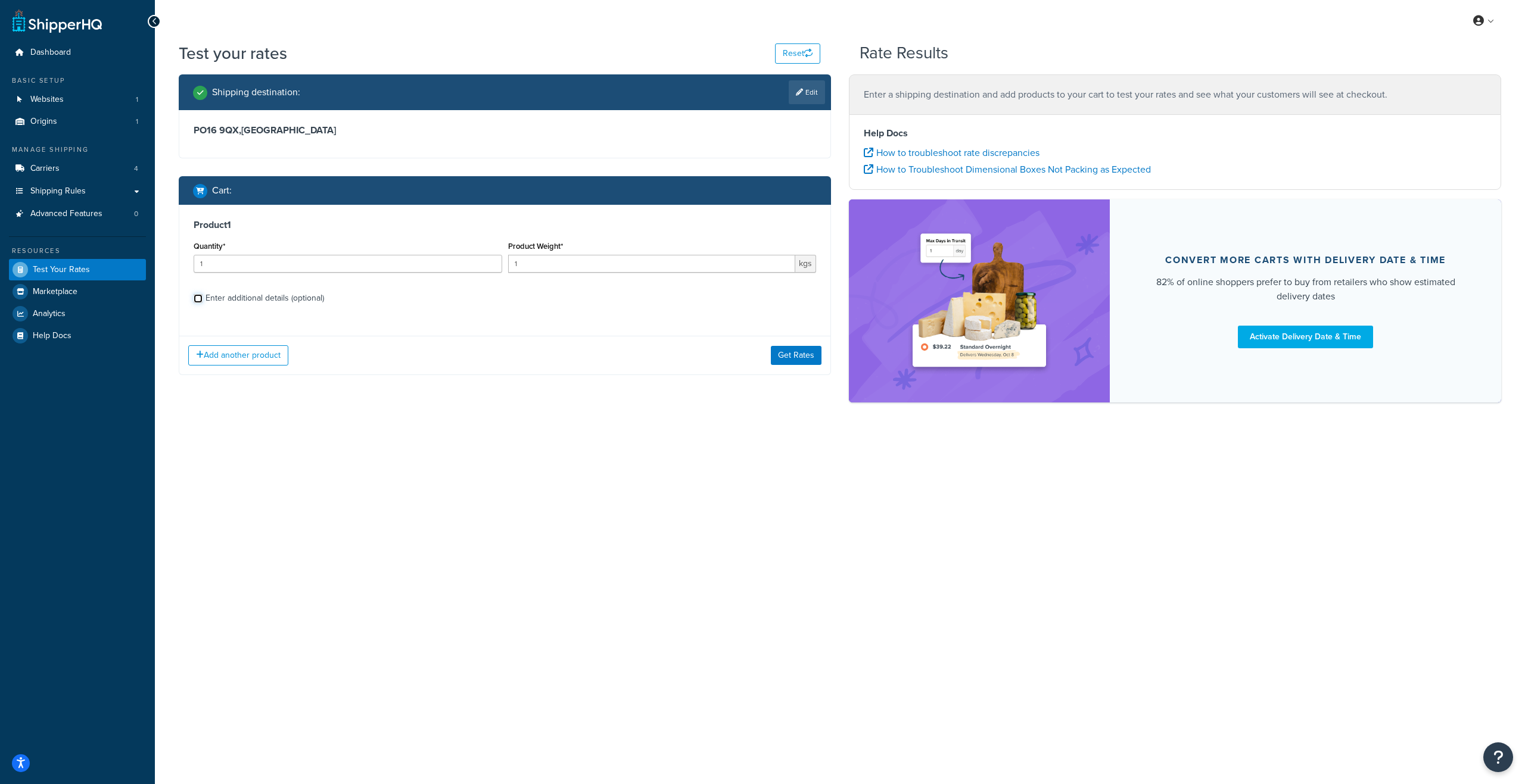
click at [195, 295] on input "Enter additional details (optional)" at bounding box center [198, 298] width 9 height 9
checkbox input "true"
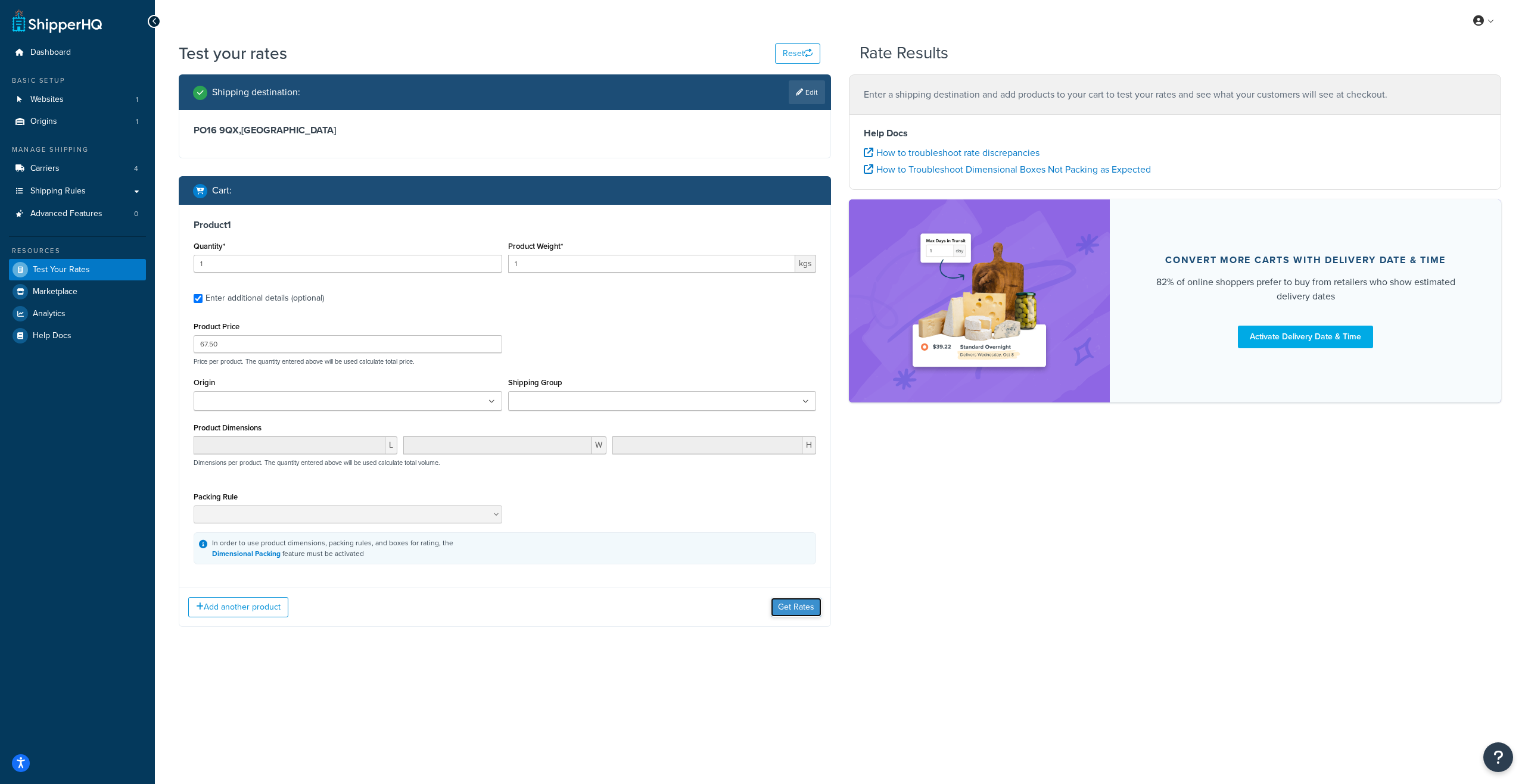
click at [801, 612] on button "Get Rates" at bounding box center [796, 607] width 51 height 19
